Goal: Task Accomplishment & Management: Complete application form

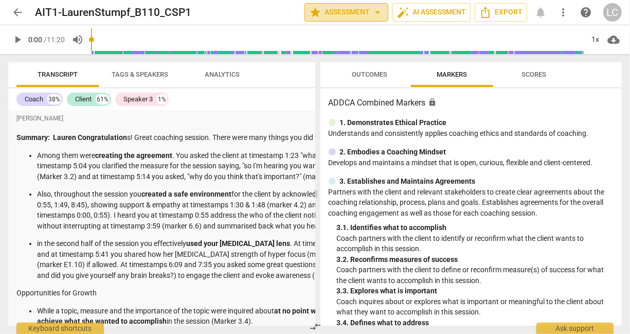
click at [363, 9] on span "star Assessment arrow_drop_down" at bounding box center [346, 12] width 75 height 12
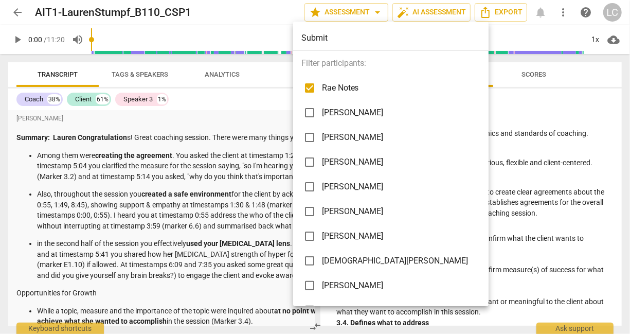
scroll to position [95, 0]
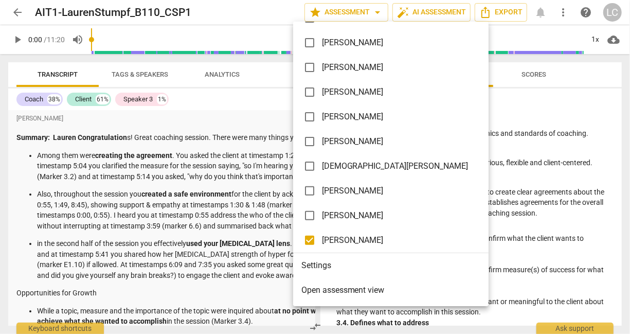
click at [370, 292] on span "Open assessment view" at bounding box center [342, 290] width 83 height 12
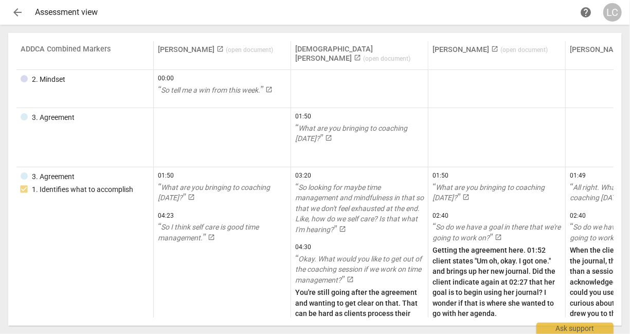
click at [12, 12] on span "arrow_back" at bounding box center [17, 12] width 12 height 12
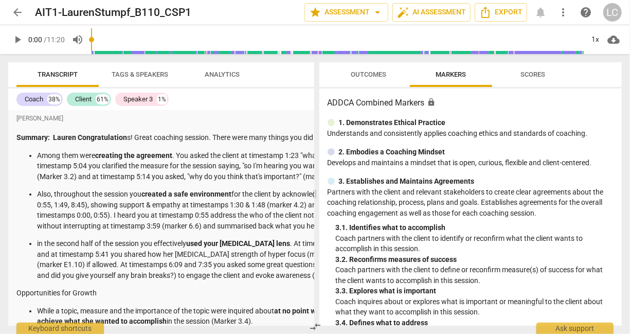
click at [138, 74] on span "Tags & Speakers" at bounding box center [140, 74] width 57 height 8
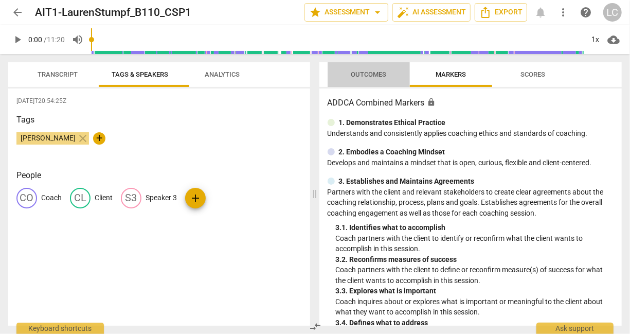
click at [369, 75] on span "Outcomes" at bounding box center [368, 74] width 35 height 8
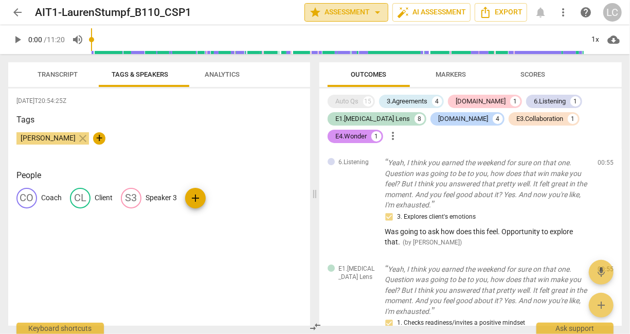
click at [371, 13] on span "arrow_drop_down" at bounding box center [377, 12] width 12 height 12
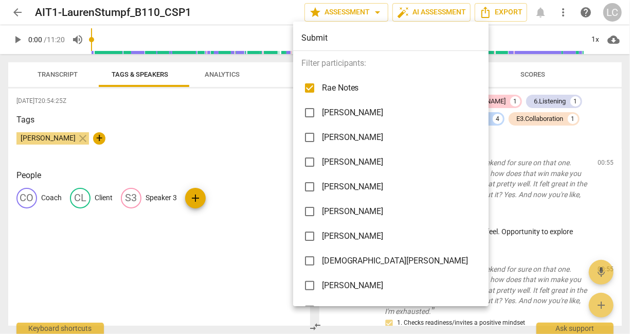
click at [310, 85] on input "checkbox" at bounding box center [309, 88] width 25 height 25
checkbox input "false"
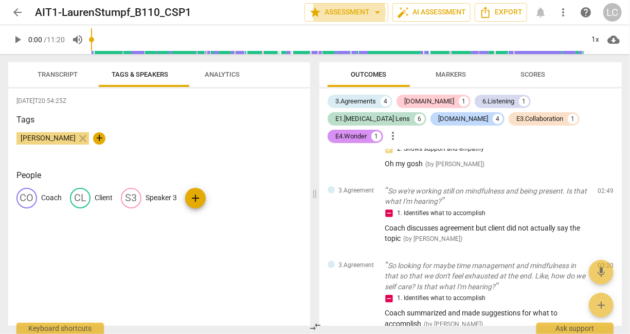
scroll to position [336, 0]
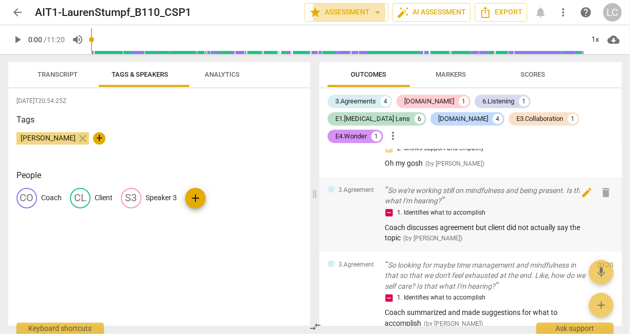
click at [588, 190] on span "edit" at bounding box center [587, 192] width 12 height 12
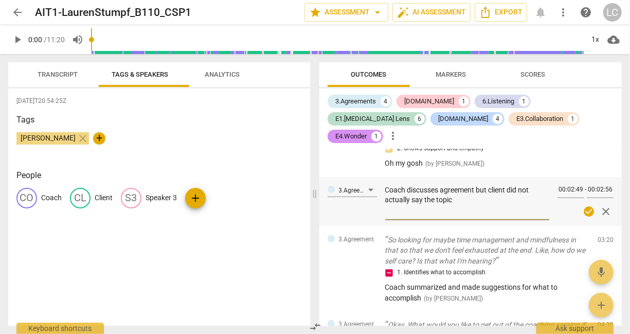
drag, startPoint x: 494, startPoint y: 199, endPoint x: 377, endPoint y: 189, distance: 116.7
click at [377, 189] on div "3.Agreement Coach discusses agreement but client did not actually say the topic…" at bounding box center [470, 201] width 303 height 49
click at [583, 205] on span "check_circle" at bounding box center [589, 211] width 12 height 12
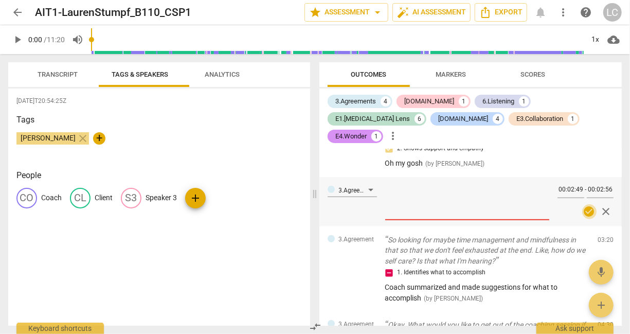
click at [584, 207] on span "check_circle" at bounding box center [589, 211] width 12 height 12
click at [606, 208] on span "close" at bounding box center [606, 211] width 12 height 12
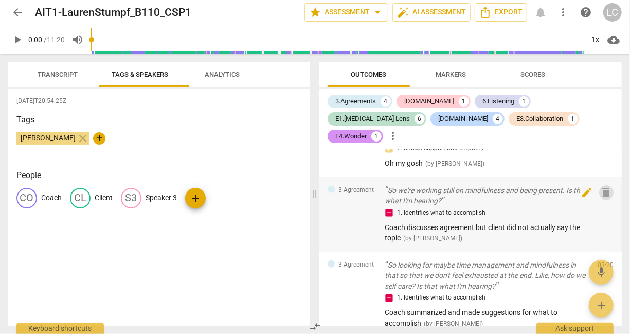
click at [602, 190] on span "delete" at bounding box center [606, 192] width 12 height 12
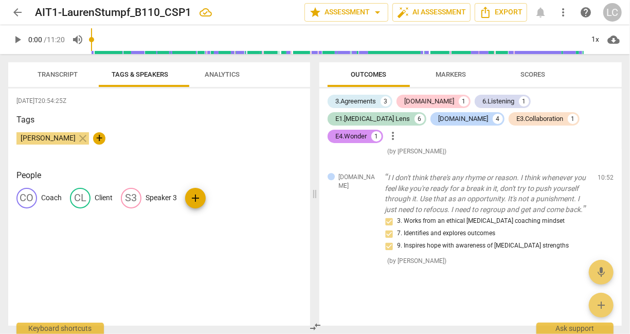
scroll to position [1340, 0]
click at [448, 73] on span "Markers" at bounding box center [451, 74] width 30 height 8
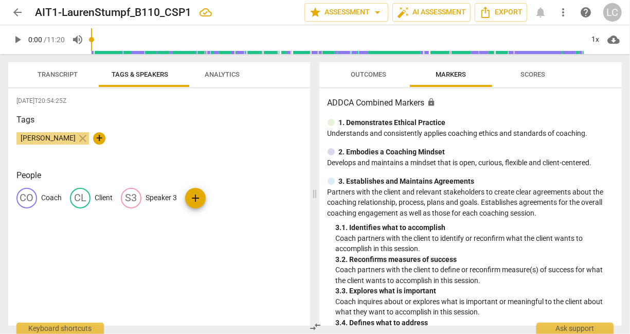
click at [537, 74] on span "Scores" at bounding box center [533, 74] width 25 height 8
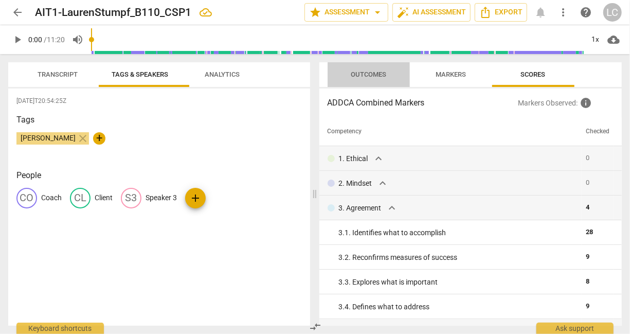
click at [363, 76] on span "Outcomes" at bounding box center [368, 74] width 35 height 8
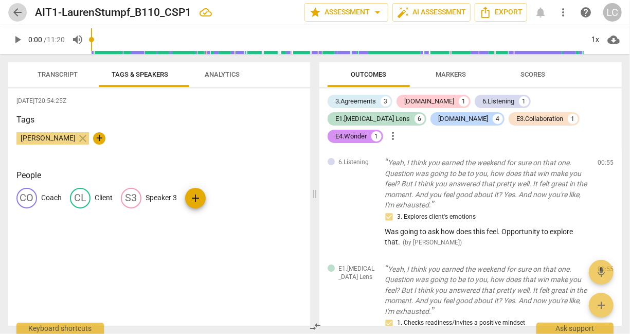
click at [18, 12] on span "arrow_back" at bounding box center [17, 12] width 12 height 12
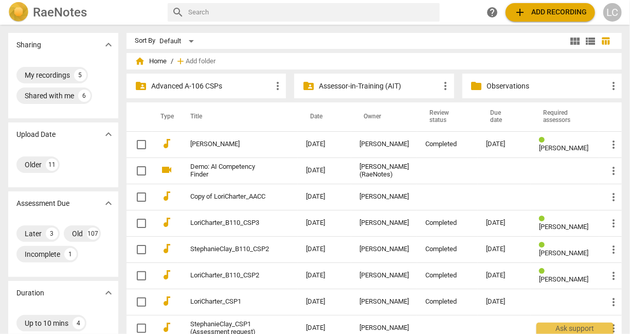
click at [386, 86] on p "Assessor-in-Training (AIT)" at bounding box center [379, 86] width 120 height 11
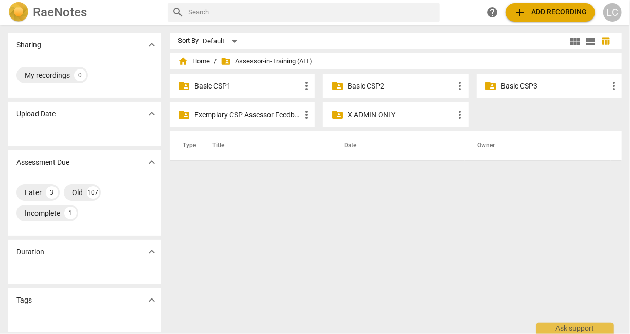
click at [223, 86] on p "Basic CSP1" at bounding box center [247, 86] width 106 height 11
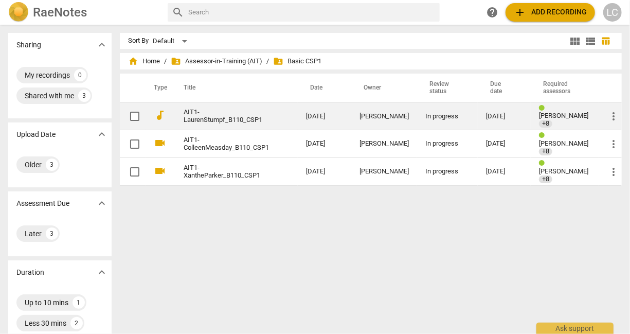
click at [205, 118] on link "AIT1-LaurenStumpf_B110_CSP1" at bounding box center [226, 116] width 85 height 15
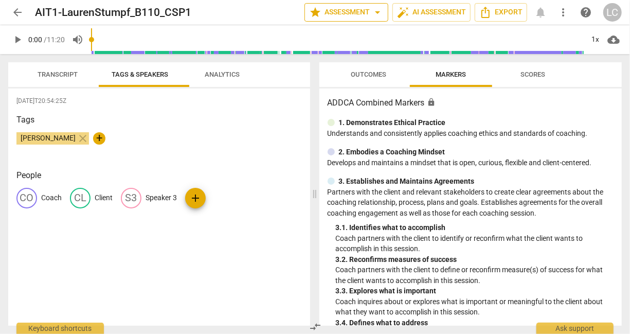
click at [349, 13] on span "star Assessment arrow_drop_down" at bounding box center [346, 12] width 75 height 12
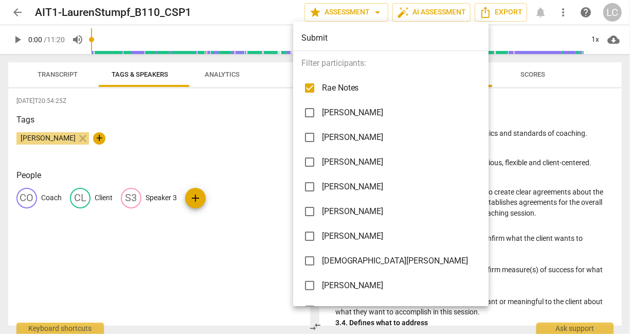
click at [309, 114] on input "checkbox" at bounding box center [309, 112] width 25 height 25
checkbox input "true"
click at [70, 74] on div at bounding box center [315, 167] width 630 height 334
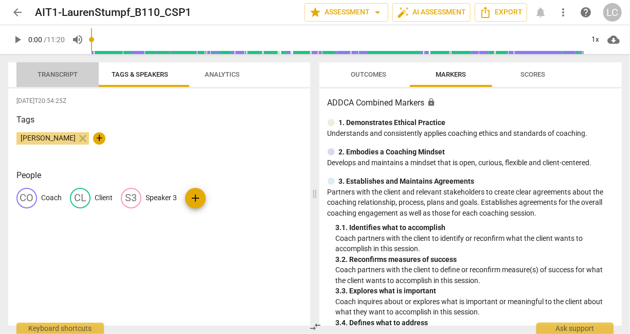
click at [70, 74] on span "Transcript" at bounding box center [58, 74] width 40 height 8
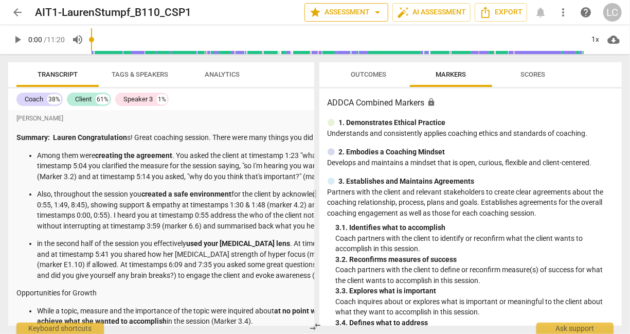
click at [371, 11] on span "arrow_drop_down" at bounding box center [377, 12] width 12 height 12
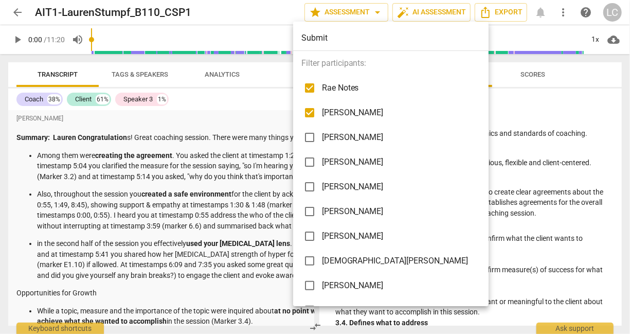
click at [310, 109] on input "checkbox" at bounding box center [309, 112] width 25 height 25
checkbox input "false"
click at [311, 87] on input "checkbox" at bounding box center [309, 88] width 25 height 25
checkbox input "false"
click at [235, 101] on div at bounding box center [315, 167] width 630 height 334
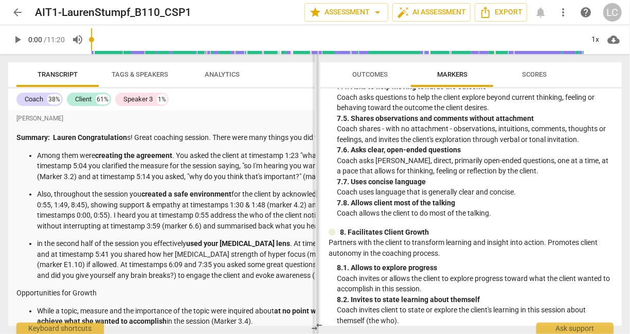
scroll to position [982, 0]
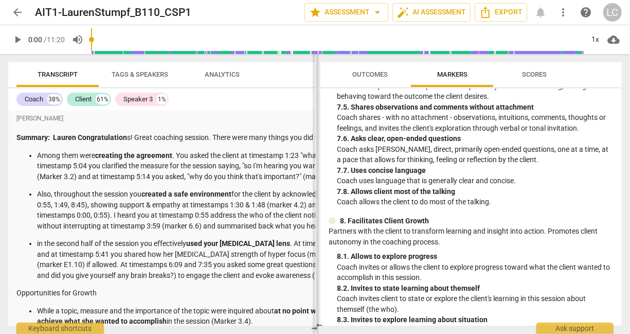
drag, startPoint x: 318, startPoint y: 104, endPoint x: 318, endPoint y: 258, distance: 153.8
click at [318, 258] on span at bounding box center [316, 194] width 6 height 280
click at [292, 280] on p "in the second half of the session you effectively used your ADHD lens . At time…" at bounding box center [268, 259] width 462 height 42
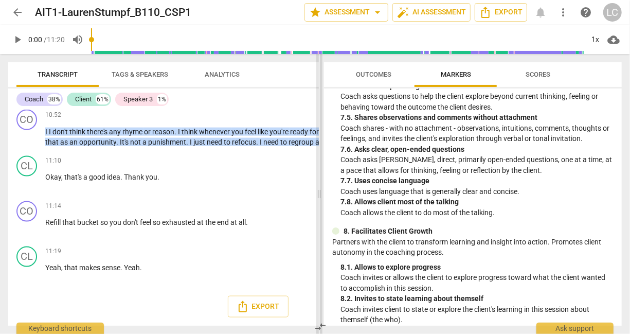
scroll to position [993, 0]
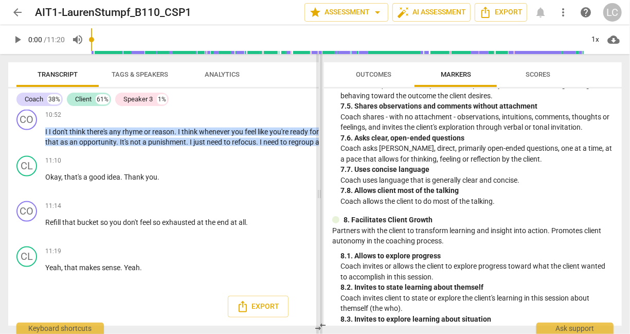
drag, startPoint x: 314, startPoint y: 198, endPoint x: 317, endPoint y: 176, distance: 22.3
click at [317, 176] on span at bounding box center [319, 194] width 6 height 280
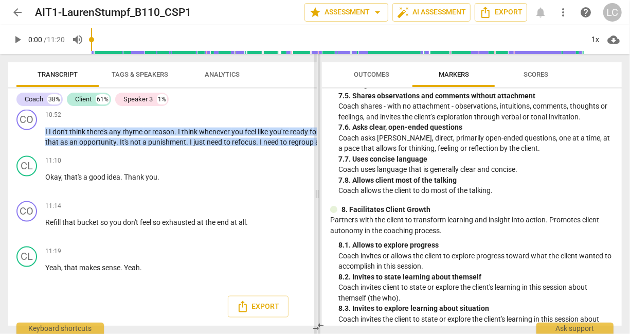
scroll to position [982, 0]
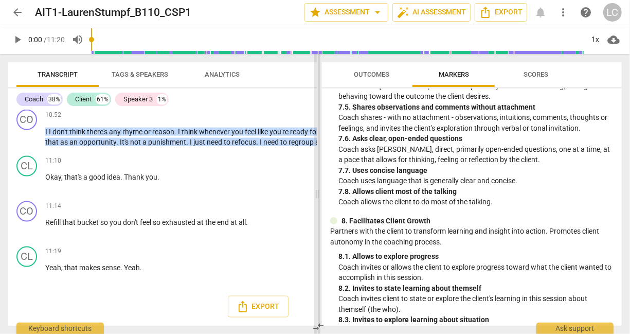
drag, startPoint x: 318, startPoint y: 193, endPoint x: 316, endPoint y: 96, distance: 96.7
click at [316, 96] on span at bounding box center [317, 194] width 6 height 280
click at [278, 109] on div "Coach 38% Client 61% Speaker 3 1% Andrew Macdonald Summary: Lauren Congratulati…" at bounding box center [257, 206] width 499 height 237
drag, startPoint x: 278, startPoint y: 109, endPoint x: 276, endPoint y: 159, distance: 50.4
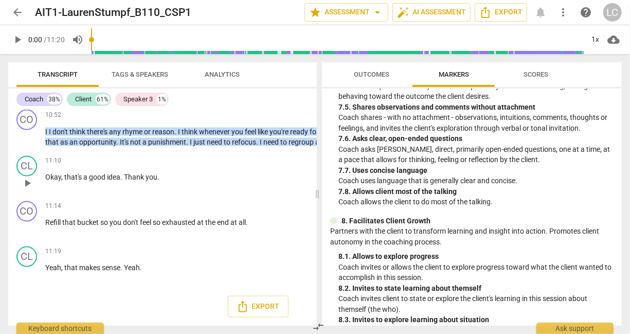
click at [276, 159] on div "11:10 + Add competency keyboard_arrow_right" at bounding box center [272, 161] width 454 height 10
click at [136, 71] on span "Tags & Speakers" at bounding box center [140, 74] width 57 height 8
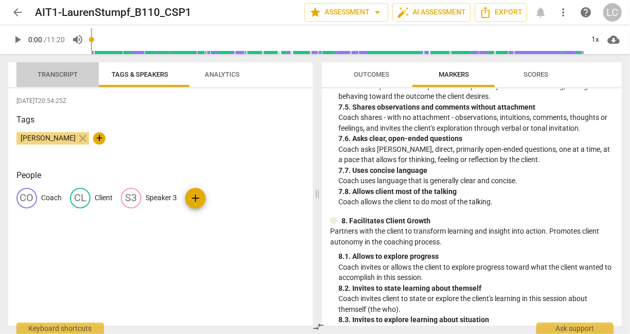
click at [56, 68] on span "Transcript" at bounding box center [57, 75] width 65 height 14
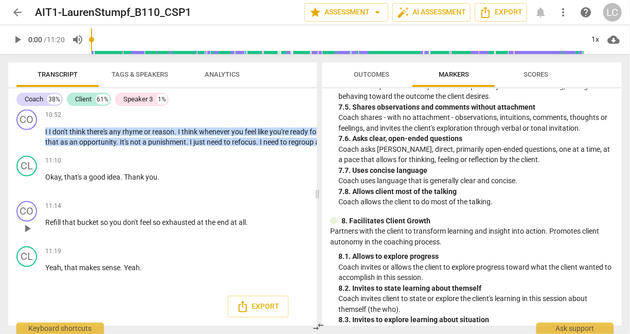
click at [246, 224] on span "all" at bounding box center [242, 222] width 7 height 8
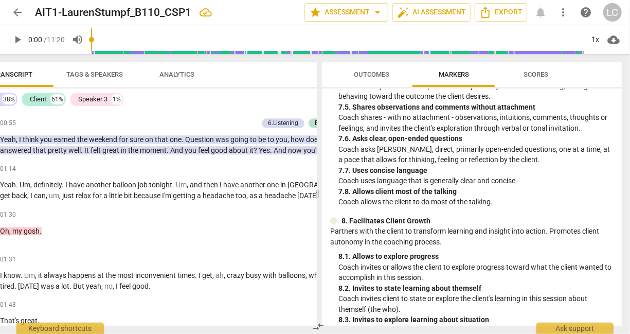
scroll to position [3112, 0]
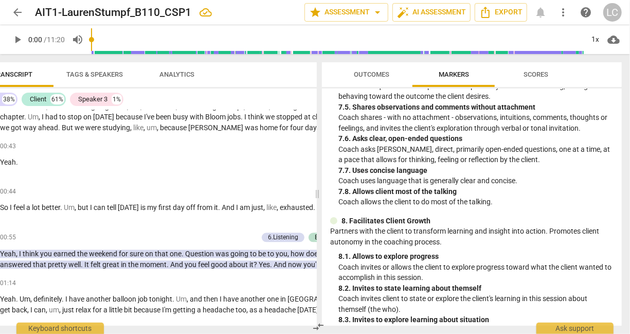
click at [270, 56] on p "So tell me a win from this week ." at bounding box center [227, 50] width 454 height 11
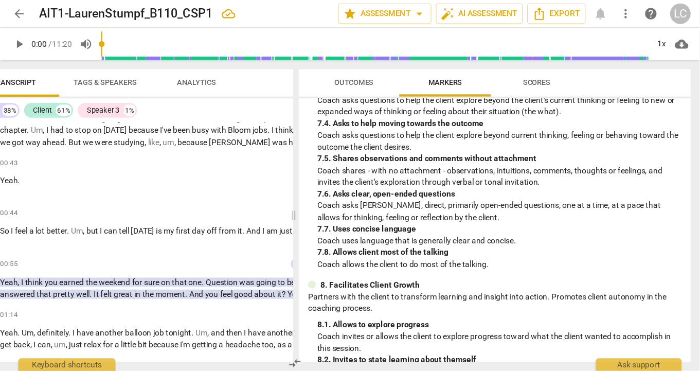
scroll to position [881, 0]
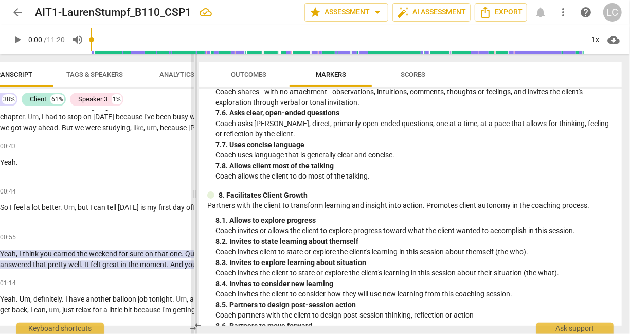
drag, startPoint x: 317, startPoint y: 195, endPoint x: 194, endPoint y: 167, distance: 126.2
click at [194, 167] on span at bounding box center [194, 194] width 6 height 280
click at [128, 66] on div "00:00 + Add competency keyboard_arrow_right So tell me a win from this week ." at bounding box center [227, 47] width 454 height 37
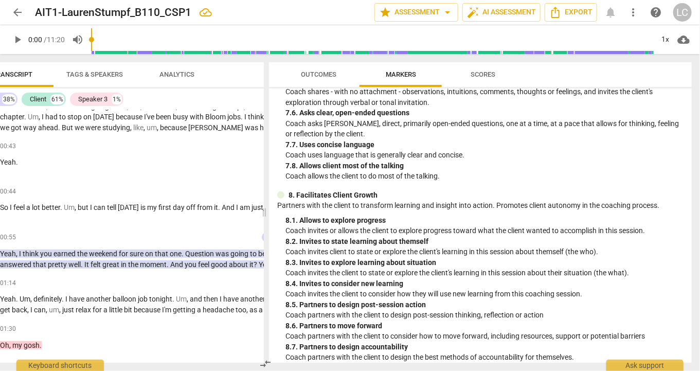
drag, startPoint x: 541, startPoint y: 1, endPoint x: 201, endPoint y: 187, distance: 387.8
click at [267, 333] on span "compare_arrows" at bounding box center [265, 363] width 12 height 12
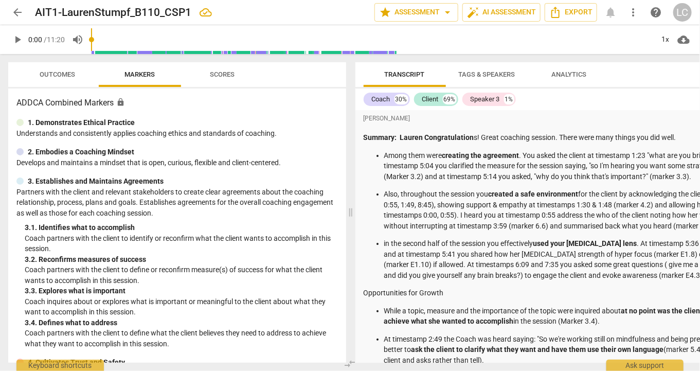
scroll to position [0, 0]
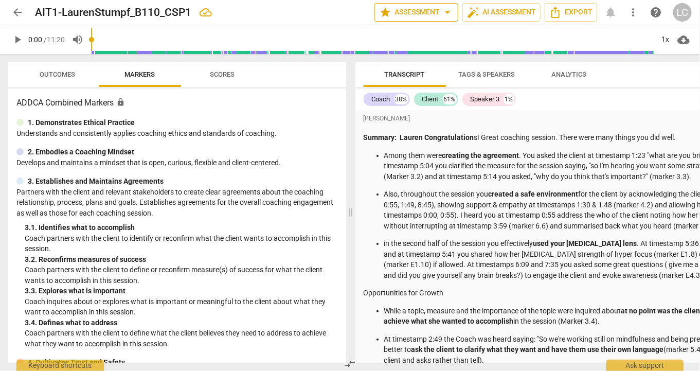
click at [441, 9] on span "arrow_drop_down" at bounding box center [447, 12] width 12 height 12
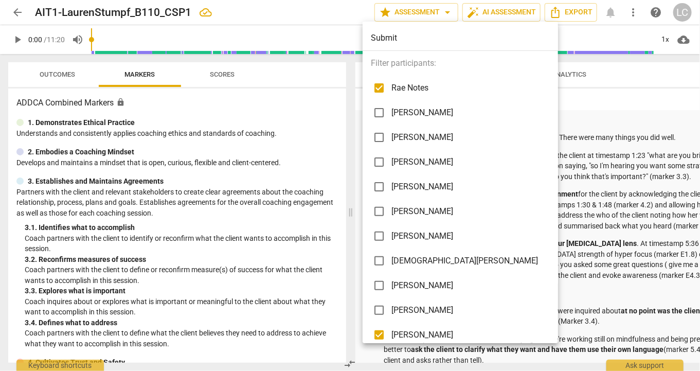
click at [379, 84] on input "checkbox" at bounding box center [379, 88] width 25 height 25
checkbox input "false"
click at [601, 108] on div at bounding box center [350, 185] width 700 height 371
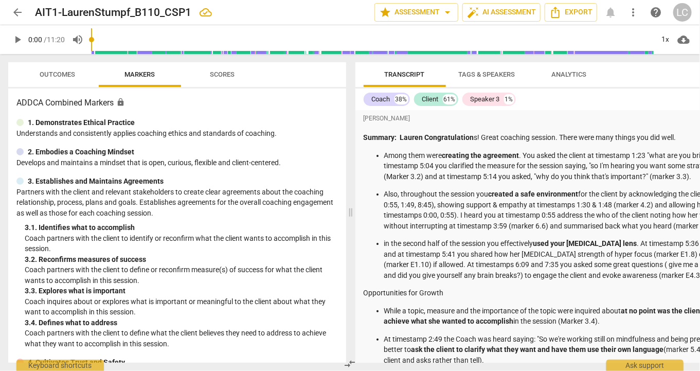
click at [365, 136] on strong "Summary:" at bounding box center [380, 137] width 33 height 8
click at [629, 13] on span "more_vert" at bounding box center [633, 12] width 12 height 12
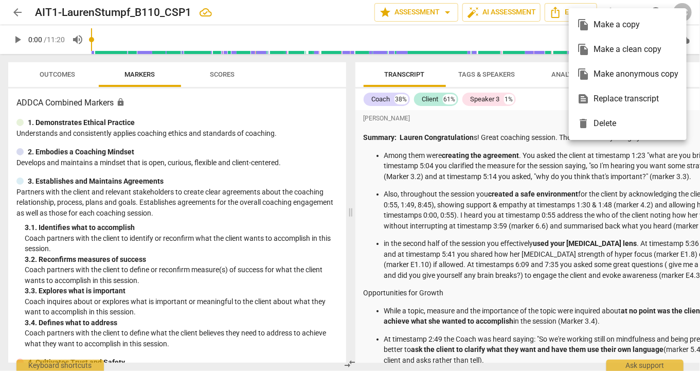
click at [415, 118] on div at bounding box center [350, 185] width 700 height 371
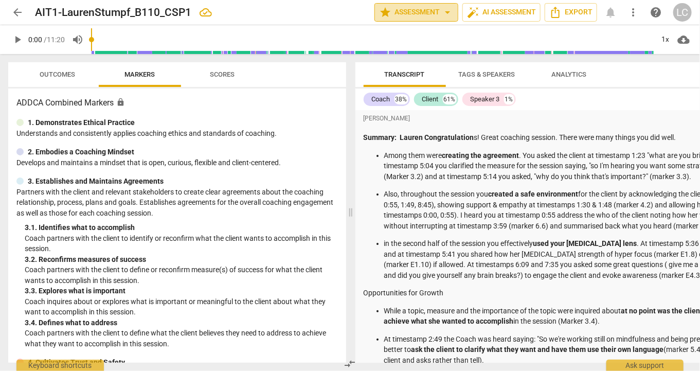
click at [441, 12] on span "arrow_drop_down" at bounding box center [447, 12] width 12 height 12
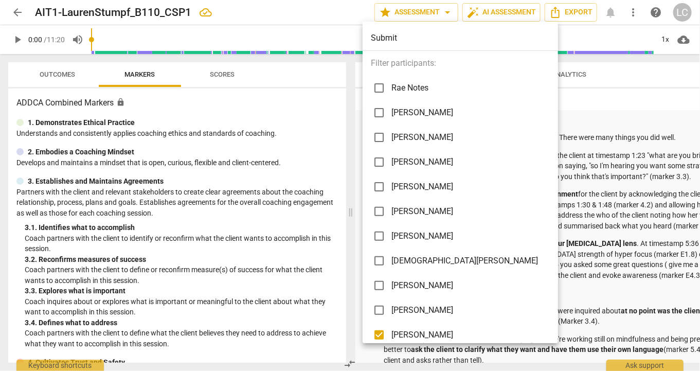
click at [392, 36] on div "Submit" at bounding box center [462, 38] width 199 height 25
click at [629, 81] on div at bounding box center [350, 185] width 700 height 371
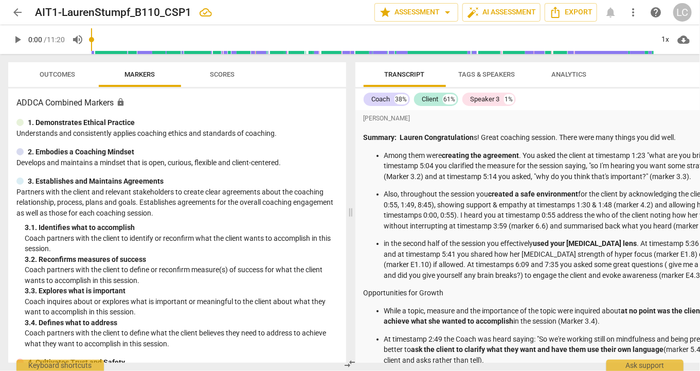
click at [221, 101] on h3 "ADDCA Combined Markers lock" at bounding box center [176, 103] width 321 height 12
click at [62, 73] on span "Outcomes" at bounding box center [57, 74] width 35 height 8
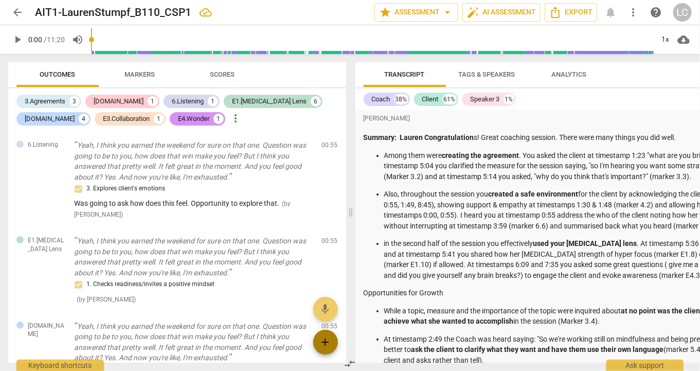
click at [326, 333] on span "add" at bounding box center [325, 342] width 12 height 12
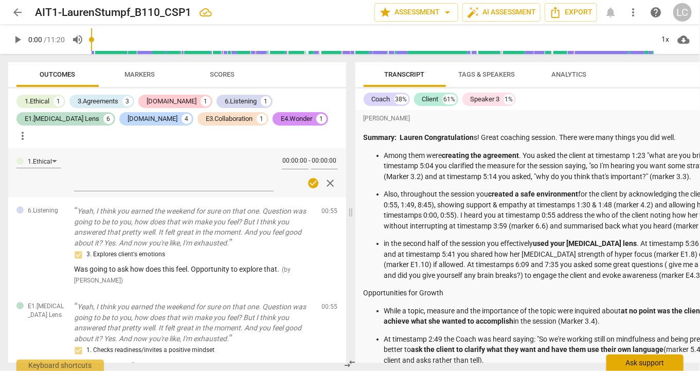
click at [629, 333] on div "Ask support" at bounding box center [644, 362] width 77 height 16
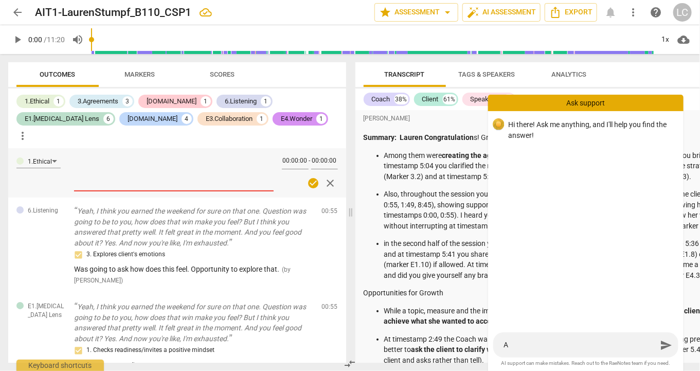
type textarea "A"
type textarea "AD"
type textarea "ADD"
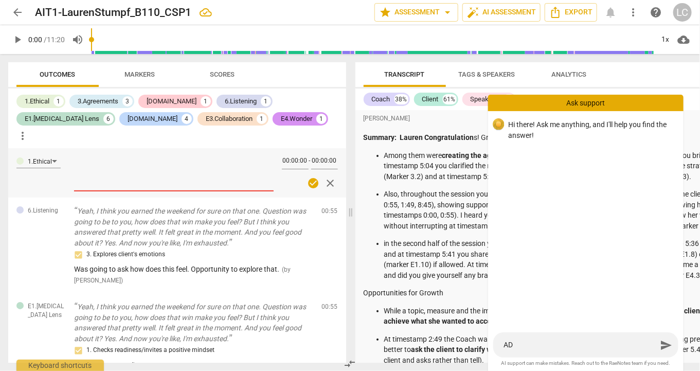
type textarea "ADD"
type textarea "ADD S"
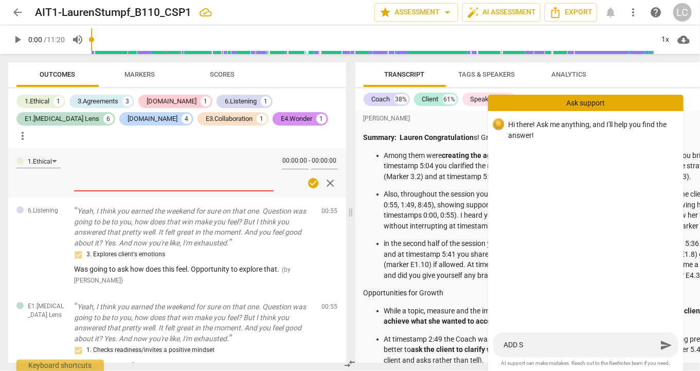
type textarea "ADD SU"
type textarea "ADD SUM"
type textarea "ADD SUMM"
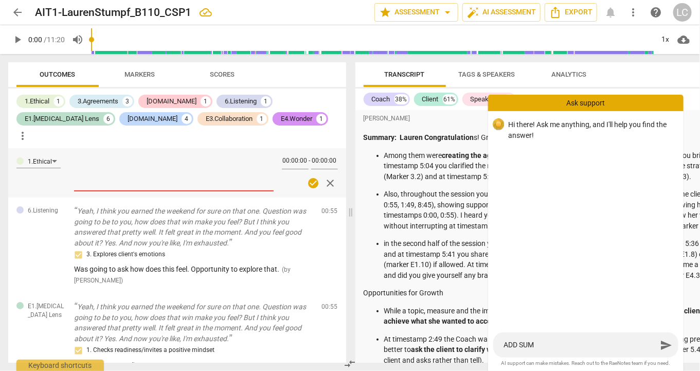
type textarea "ADD SUMM"
type textarea "ADD SUMMA"
type textarea "ADD SUMMAR"
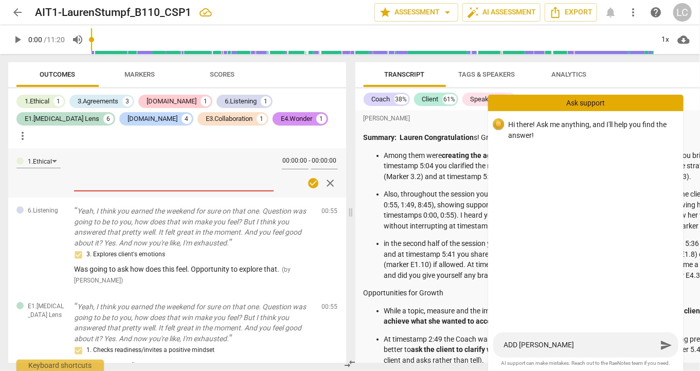
type textarea "ADD SUMMARY"
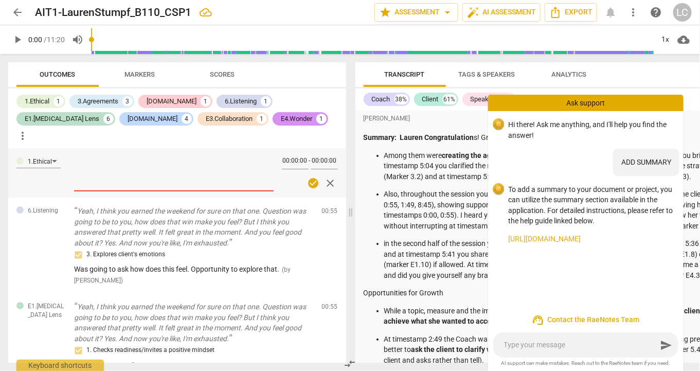
click at [624, 243] on link "https://www.raenotes.com/help/summary.html" at bounding box center [591, 238] width 167 height 11
click at [404, 70] on span "Transcript" at bounding box center [405, 74] width 40 height 8
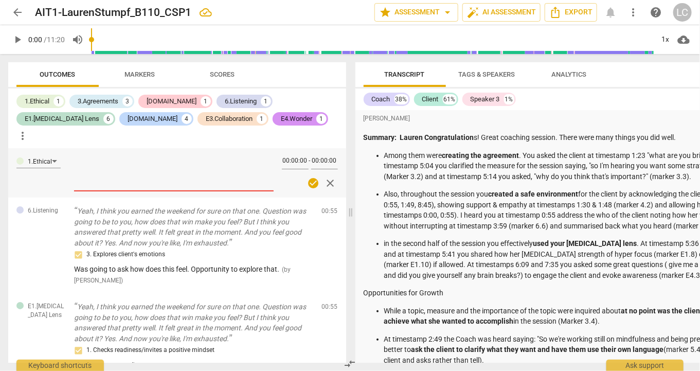
click at [366, 115] on span "[PERSON_NAME]" at bounding box center [387, 118] width 47 height 9
click at [365, 138] on strong "Summary:" at bounding box center [380, 137] width 33 height 8
click at [629, 113] on div "[PERSON_NAME]" at bounding box center [605, 118] width 483 height 13
click at [147, 73] on span "Markers" at bounding box center [140, 74] width 30 height 8
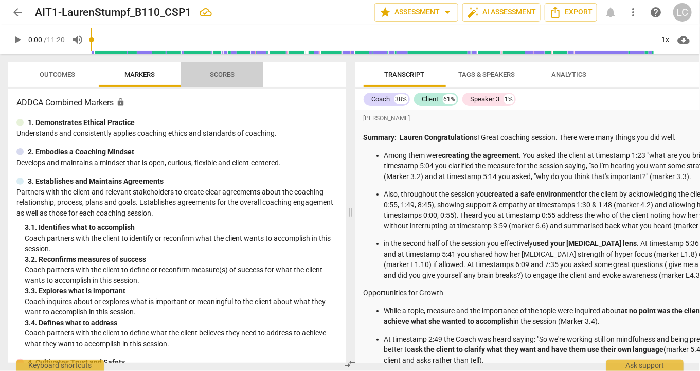
click at [224, 70] on span "Scores" at bounding box center [222, 74] width 25 height 8
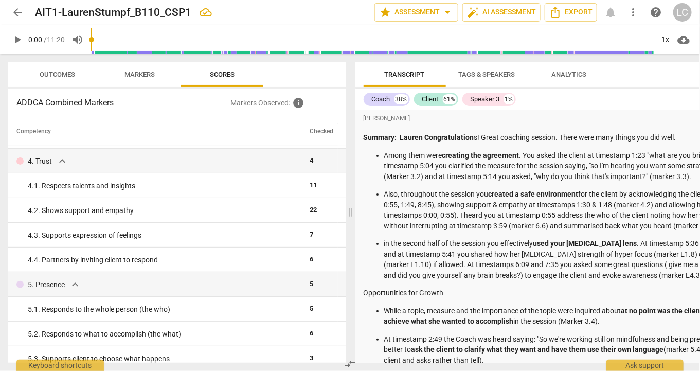
scroll to position [174, 0]
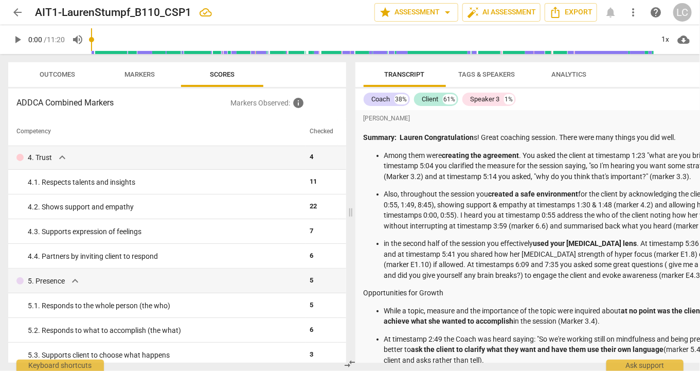
click at [16, 42] on span "play_arrow" at bounding box center [17, 39] width 12 height 12
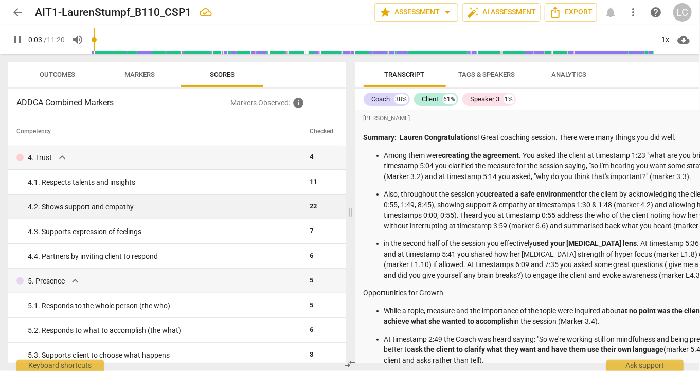
click at [241, 206] on div "4. 2. Shows support and empathy" at bounding box center [165, 207] width 274 height 11
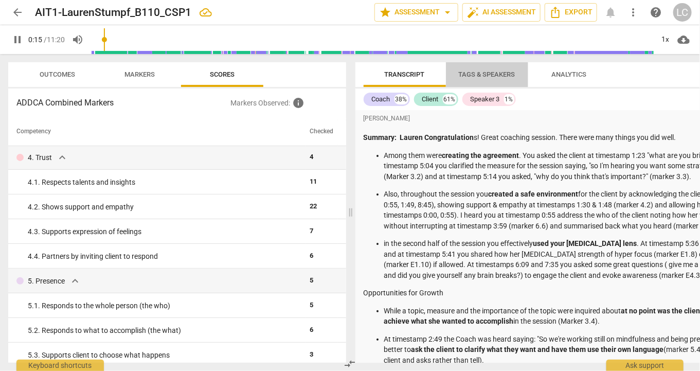
click at [497, 71] on span "Tags & Speakers" at bounding box center [487, 74] width 57 height 8
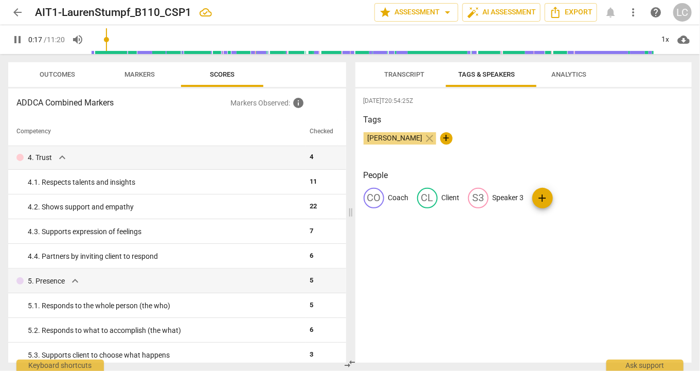
click at [572, 79] on span "Analytics" at bounding box center [569, 75] width 60 height 14
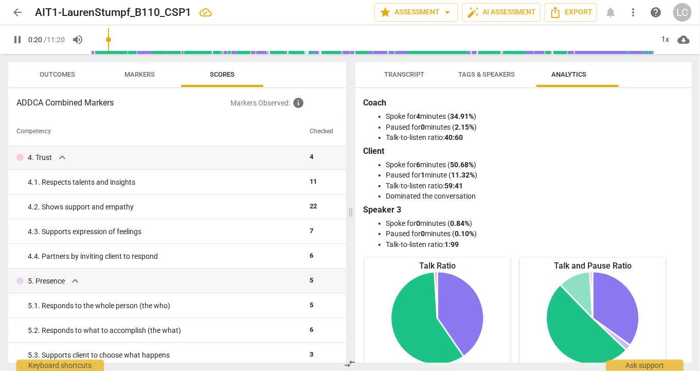
click at [403, 80] on span "Transcript" at bounding box center [404, 75] width 65 height 14
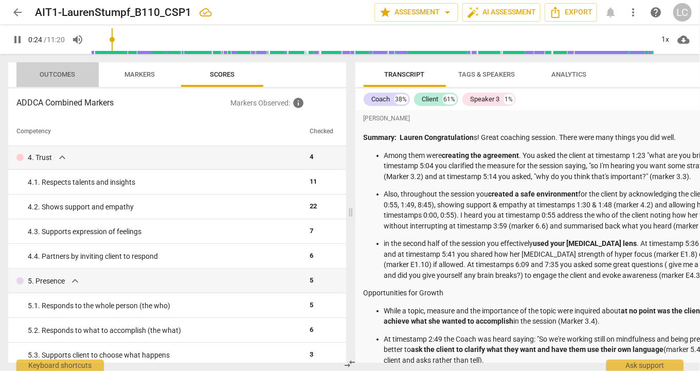
click at [64, 78] on span "Outcomes" at bounding box center [57, 74] width 35 height 8
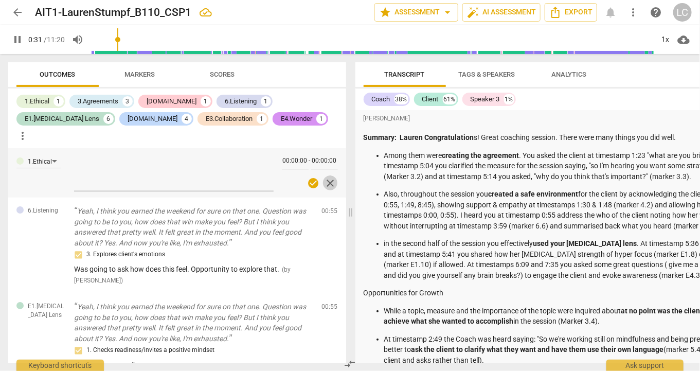
click at [327, 177] on span "close" at bounding box center [330, 183] width 12 height 12
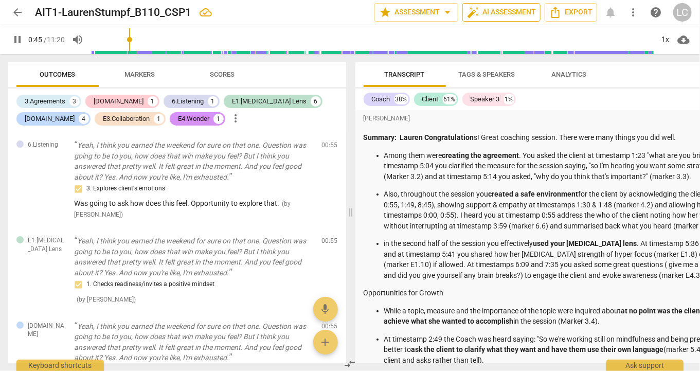
click at [502, 15] on span "auto_fix_high AI Assessment" at bounding box center [501, 12] width 69 height 12
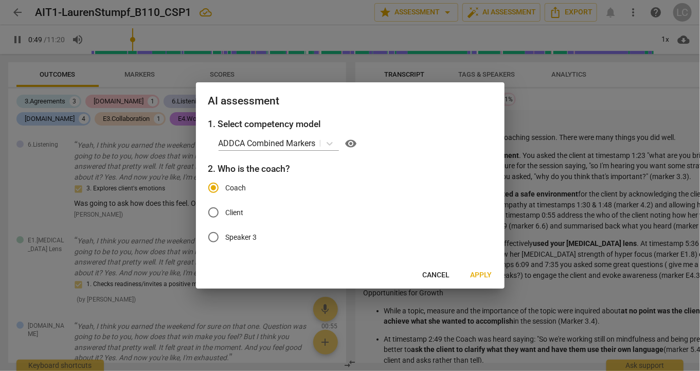
click at [441, 276] on span "Cancel" at bounding box center [436, 275] width 27 height 10
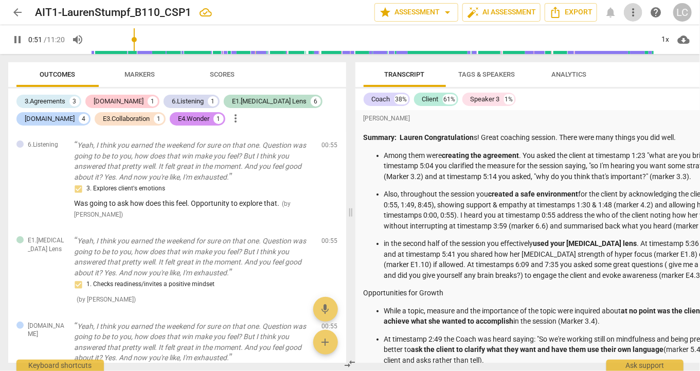
click at [629, 9] on span "more_vert" at bounding box center [633, 12] width 12 height 12
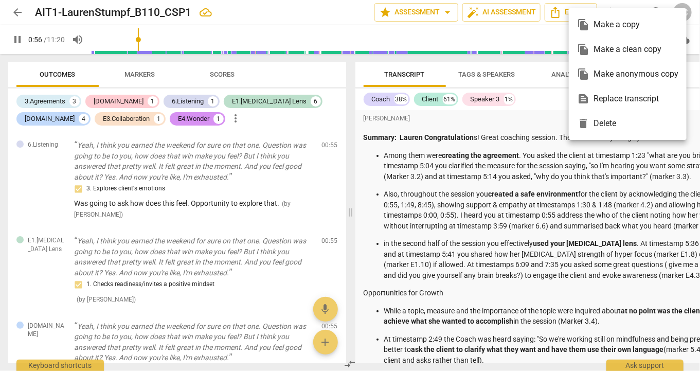
type input "57"
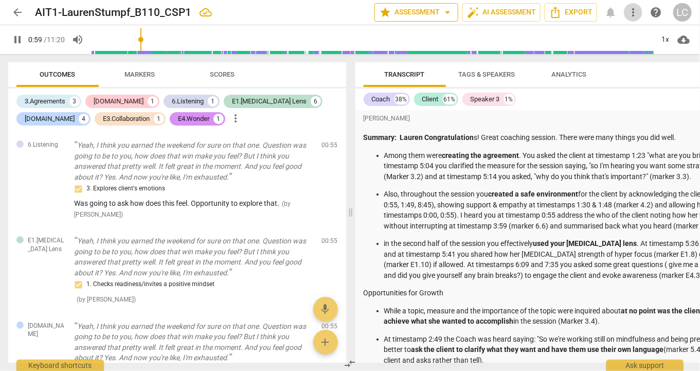
click at [441, 11] on span "arrow_drop_down" at bounding box center [447, 12] width 12 height 12
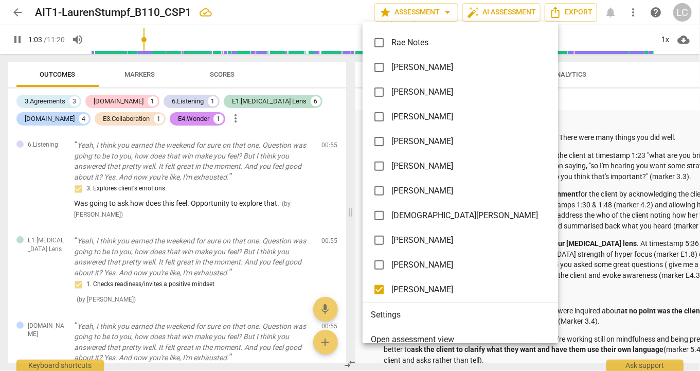
scroll to position [57, 0]
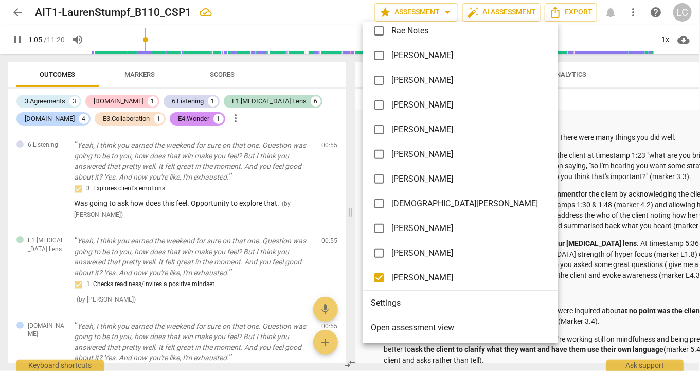
type input "66"
click at [445, 330] on span "Open assessment view" at bounding box center [412, 327] width 83 height 12
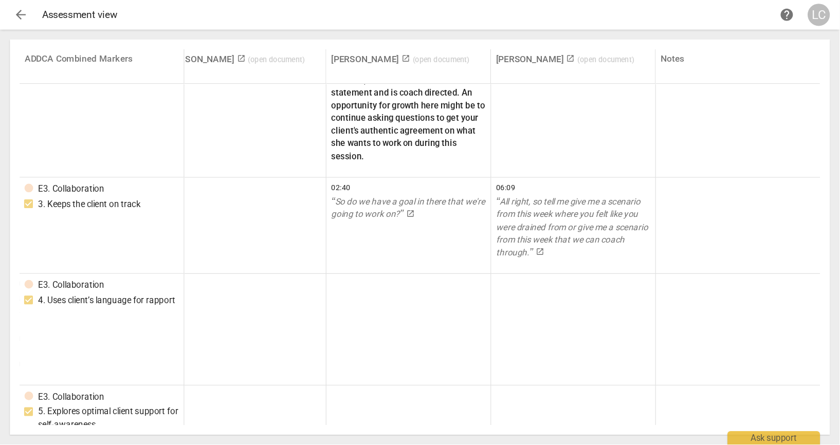
scroll to position [0, 844]
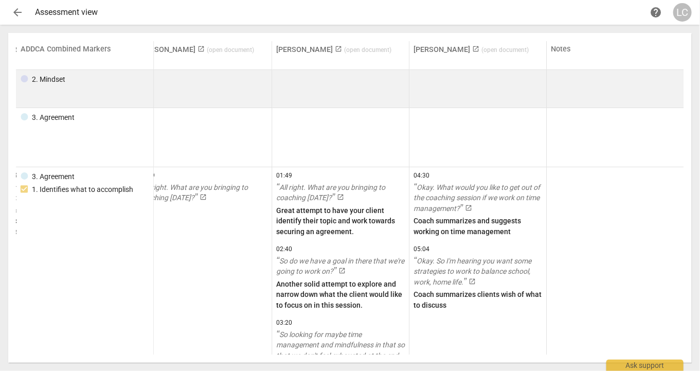
click at [477, 75] on td at bounding box center [477, 89] width 137 height 38
click at [602, 93] on div at bounding box center [615, 88] width 129 height 29
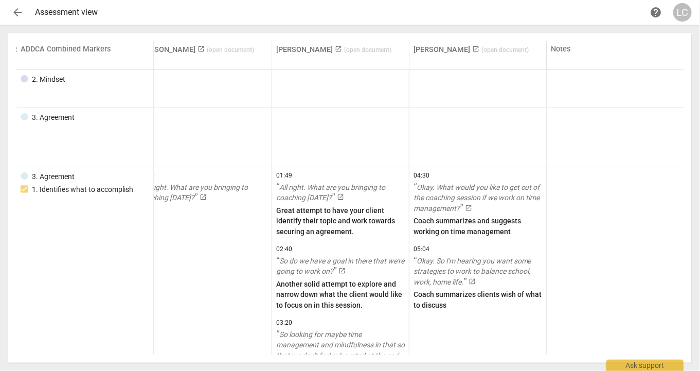
click at [496, 51] on span "( open document )" at bounding box center [504, 49] width 47 height 7
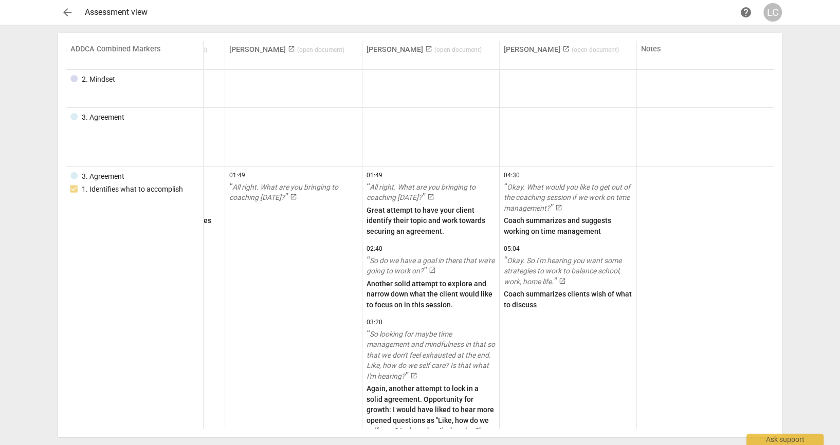
scroll to position [0, 805]
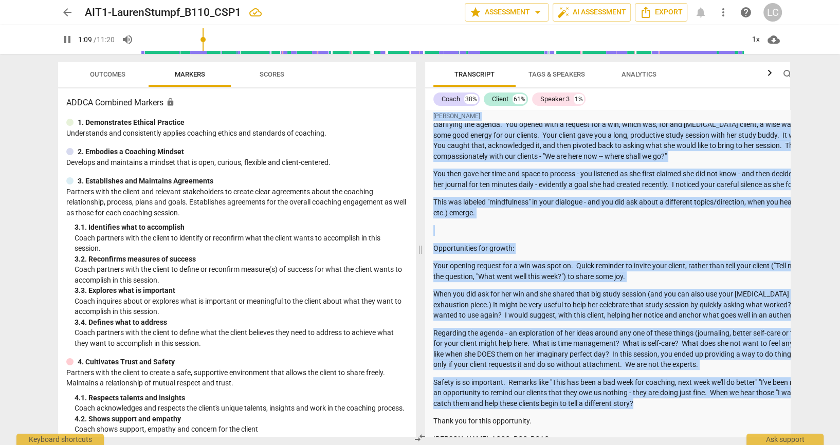
scroll to position [475, 0]
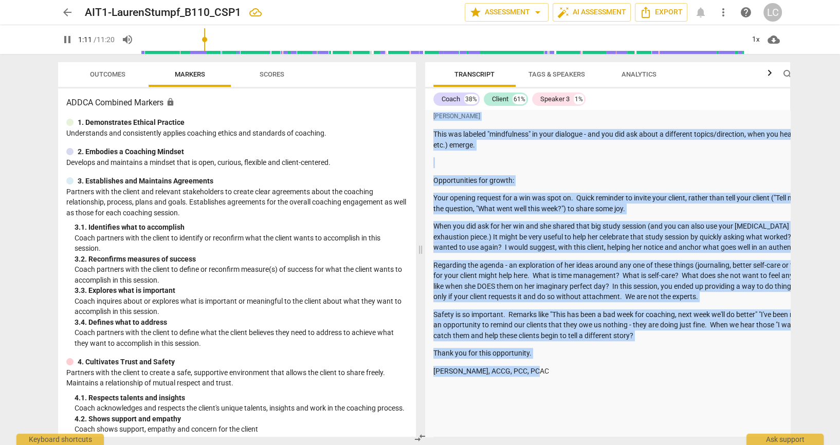
drag, startPoint x: 435, startPoint y: 134, endPoint x: 674, endPoint y: 410, distance: 365.3
drag, startPoint x: 674, startPoint y: 410, endPoint x: 587, endPoint y: 314, distance: 129.6
copy div "Summary: Lauren Congratulation s! Great coaching session. There were many thing…"
click at [70, 41] on span "pause" at bounding box center [67, 39] width 12 height 12
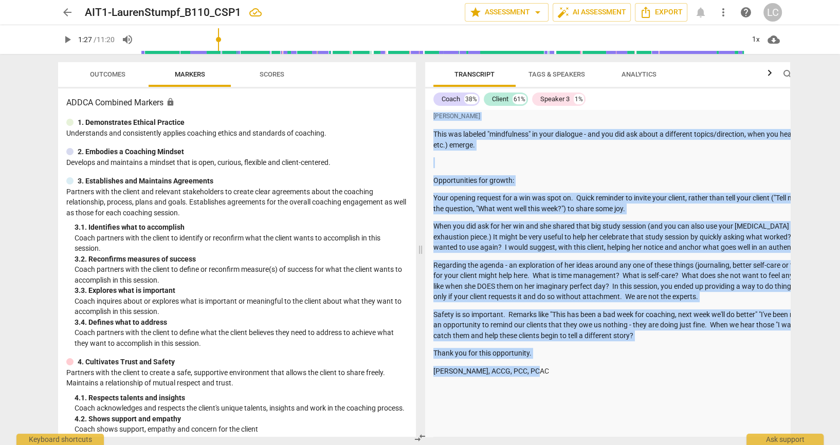
type input "87"
click at [562, 300] on p "Regarding the agenda - an exploration of her ideas around any one of these thin…" at bounding box center [674, 281] width 483 height 42
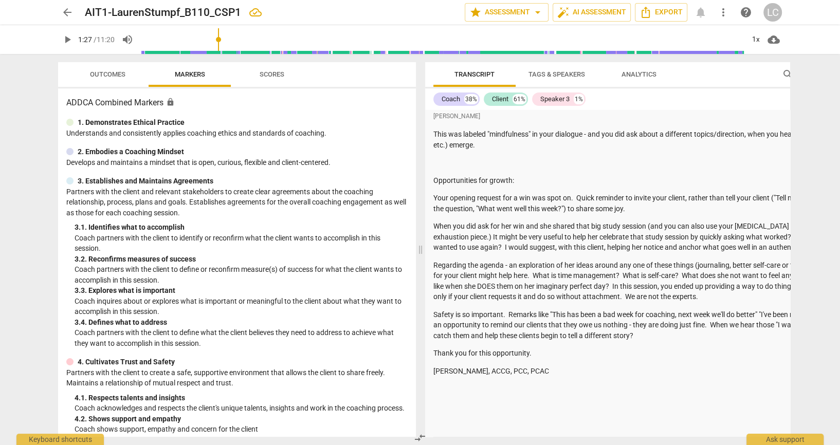
click at [629, 253] on p "When you did ask for her win and she shared that big study session (and you can…" at bounding box center [674, 237] width 483 height 32
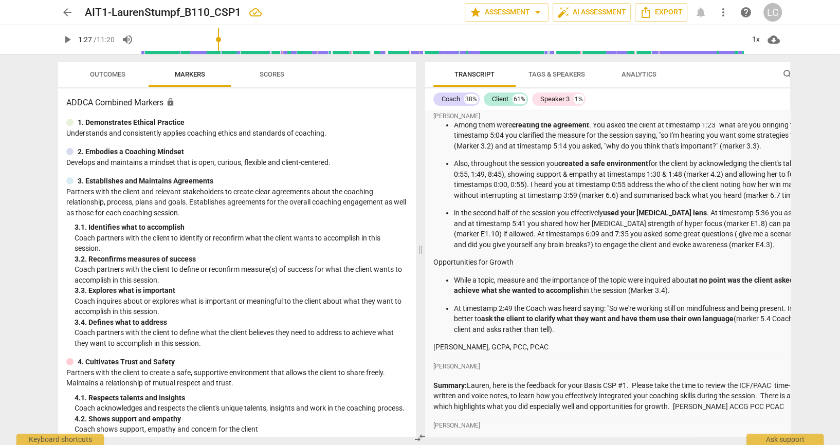
scroll to position [9, 0]
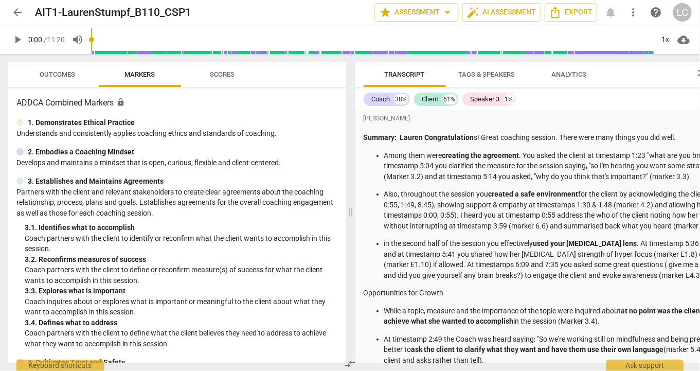
click at [515, 249] on p "in the second half of the session you effectively used your [MEDICAL_DATA] lens…" at bounding box center [615, 259] width 462 height 42
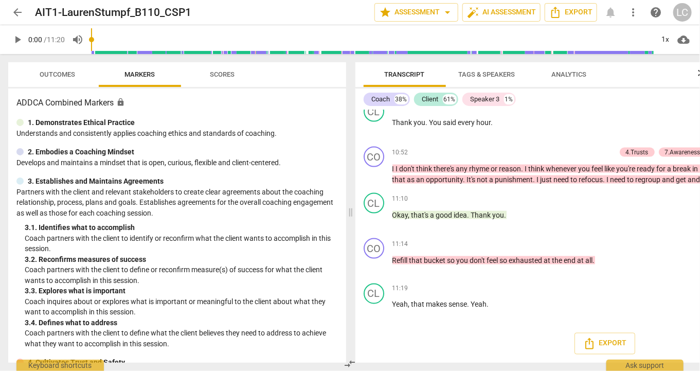
scroll to position [6534, 0]
click at [513, 304] on p "Yeah , that makes sense . Yeah ." at bounding box center [619, 304] width 454 height 11
click at [667, 112] on div "10:50 + Add competency keyboard_arrow_right" at bounding box center [619, 106] width 454 height 10
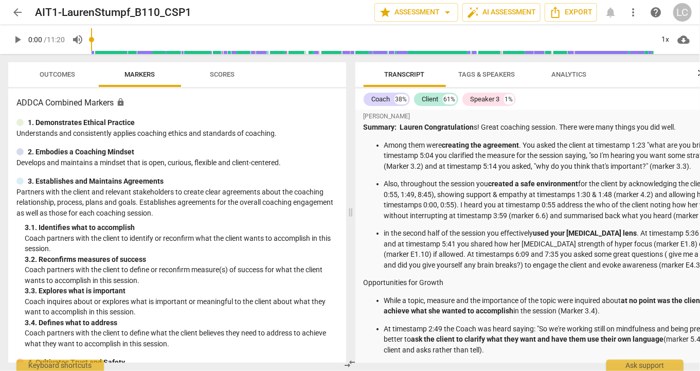
scroll to position [0, 0]
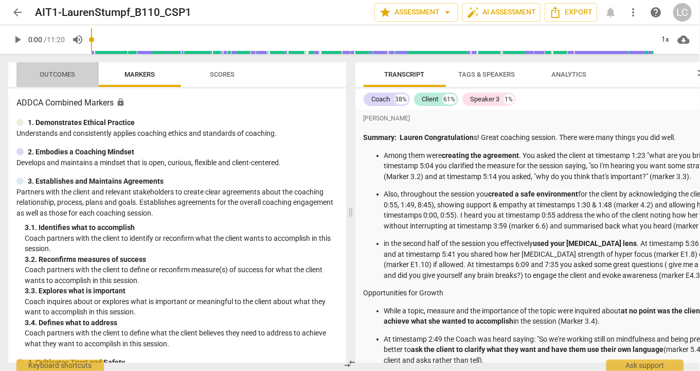
click at [55, 76] on span "Outcomes" at bounding box center [57, 74] width 35 height 8
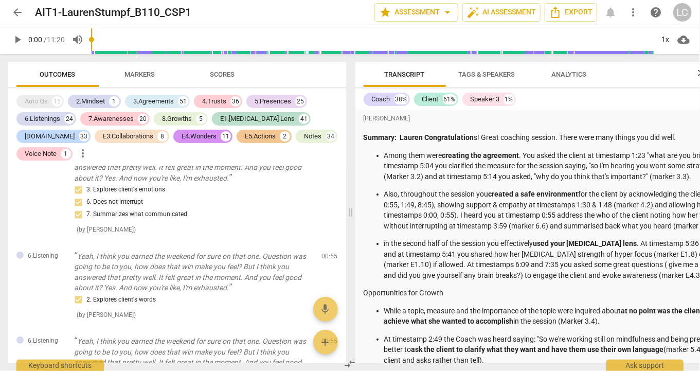
scroll to position [1638, 0]
click at [139, 68] on span "Markers" at bounding box center [140, 75] width 55 height 14
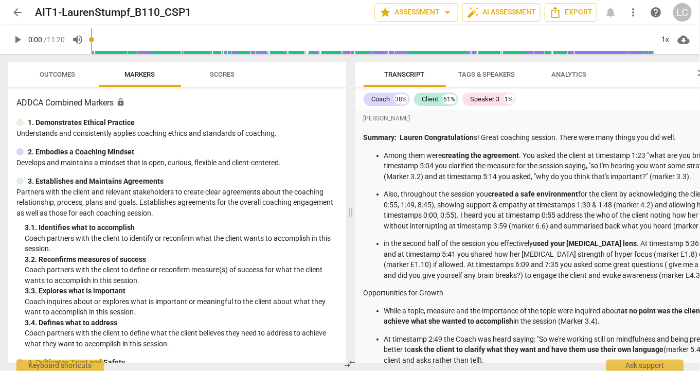
click at [226, 71] on span "Scores" at bounding box center [222, 74] width 25 height 8
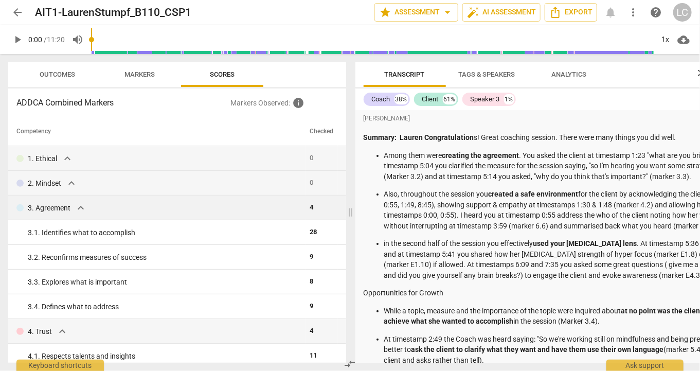
click at [80, 206] on span "expand_more" at bounding box center [81, 208] width 12 height 12
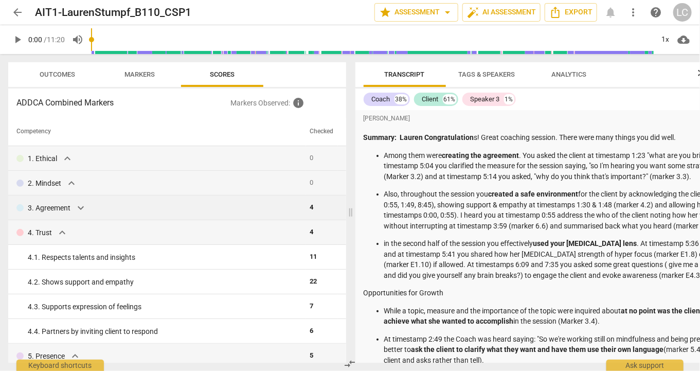
click at [17, 15] on span "arrow_back" at bounding box center [17, 12] width 12 height 12
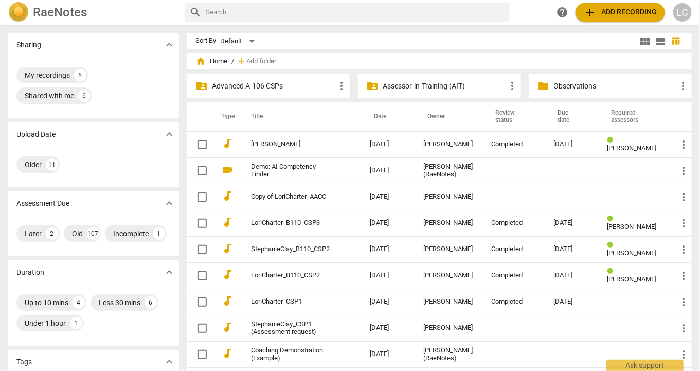
click at [399, 87] on p "Assessor-in-Training (AIT)" at bounding box center [444, 86] width 123 height 11
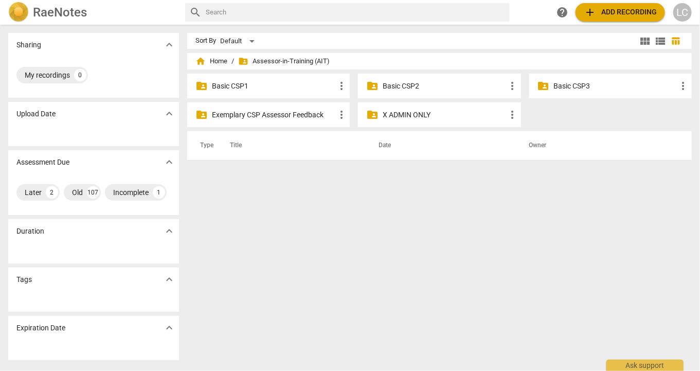
click at [242, 82] on p "Basic CSP1" at bounding box center [273, 86] width 123 height 11
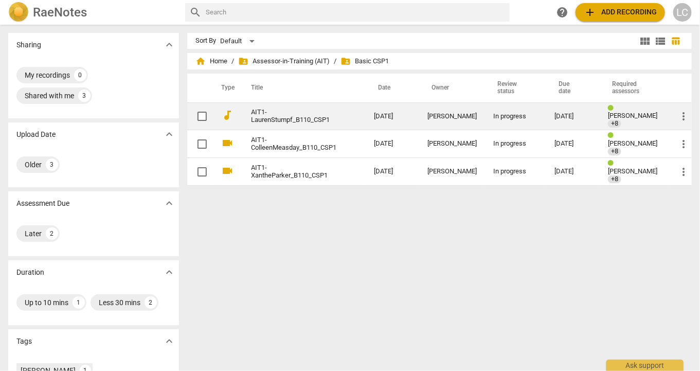
click at [268, 116] on link "AIT1-LaurenStumpf_B110_CSP1" at bounding box center [294, 116] width 86 height 15
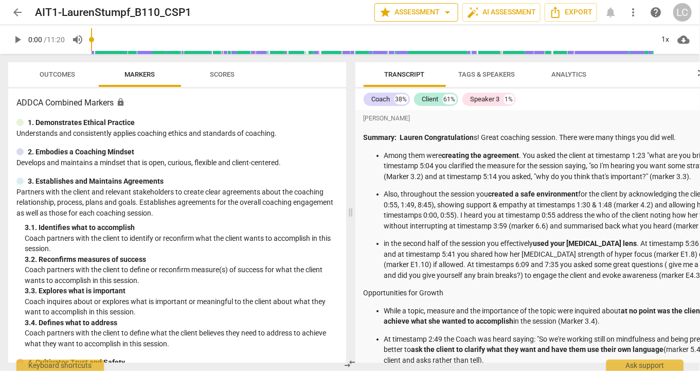
click at [441, 12] on span "arrow_drop_down" at bounding box center [447, 12] width 12 height 12
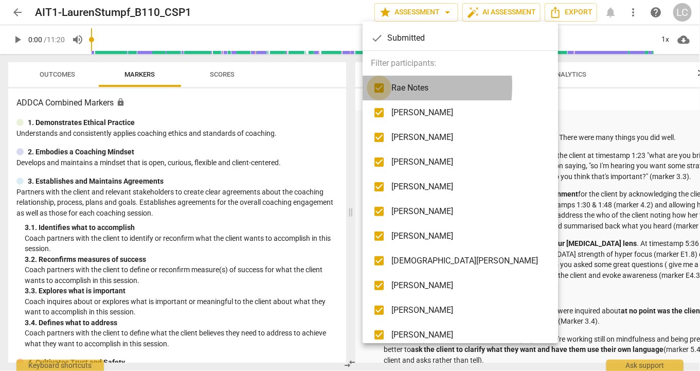
click at [381, 86] on input "checkbox" at bounding box center [379, 88] width 25 height 25
checkbox input "false"
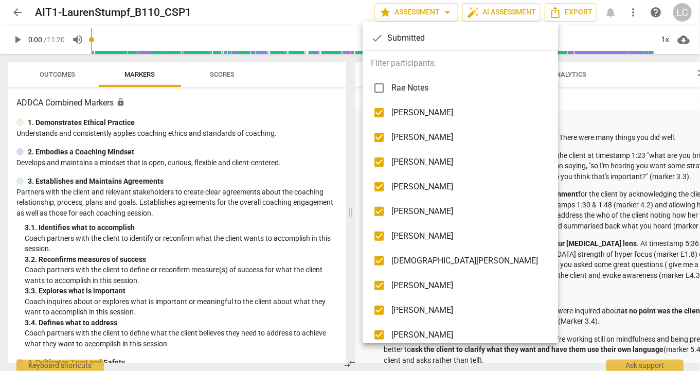
click at [380, 113] on input "checkbox" at bounding box center [379, 112] width 25 height 25
checkbox input "false"
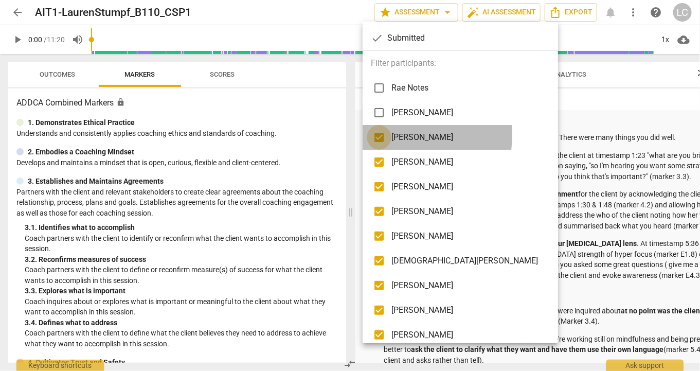
click at [380, 134] on input "checkbox" at bounding box center [379, 137] width 25 height 25
checkbox input "false"
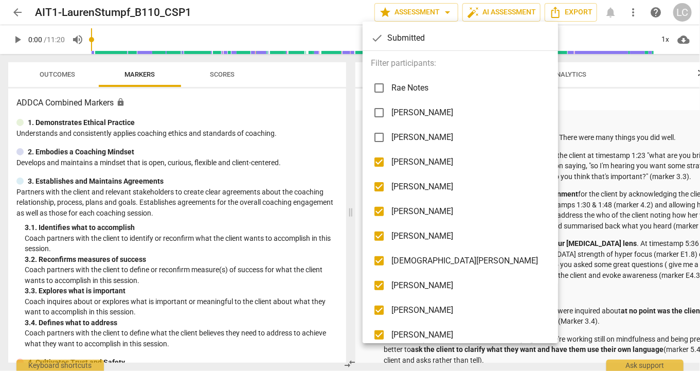
click at [380, 160] on input "checkbox" at bounding box center [379, 162] width 25 height 25
checkbox input "false"
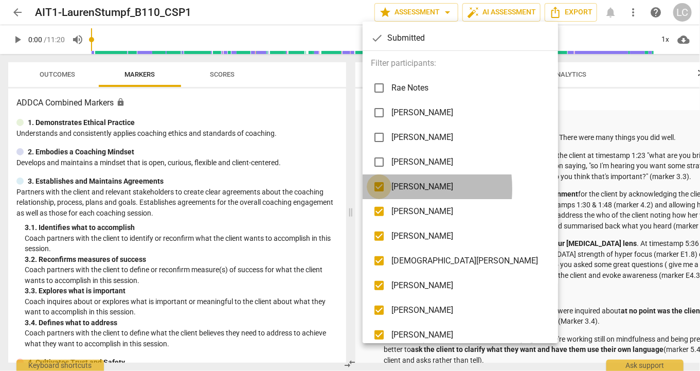
click at [379, 189] on input "checkbox" at bounding box center [379, 186] width 25 height 25
checkbox input "false"
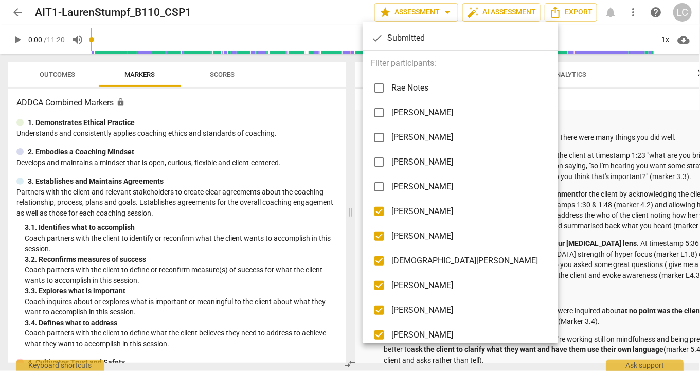
click at [375, 210] on input "checkbox" at bounding box center [379, 211] width 25 height 25
checkbox input "false"
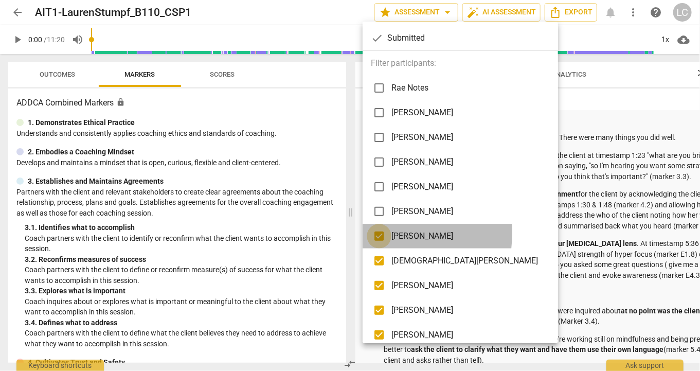
click at [376, 232] on input "checkbox" at bounding box center [379, 236] width 25 height 25
checkbox input "false"
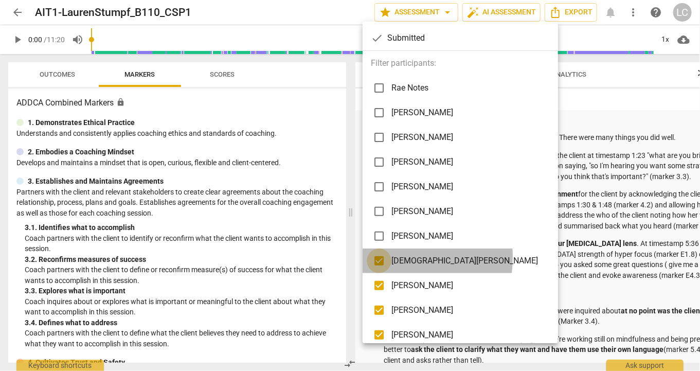
click at [375, 257] on input "checkbox" at bounding box center [379, 260] width 25 height 25
checkbox input "false"
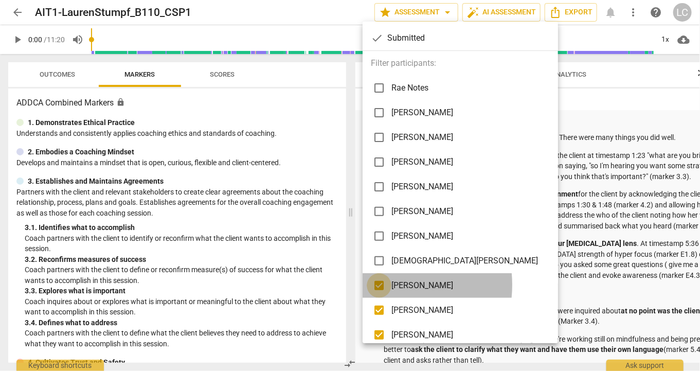
click at [381, 284] on input "checkbox" at bounding box center [379, 285] width 25 height 25
checkbox input "false"
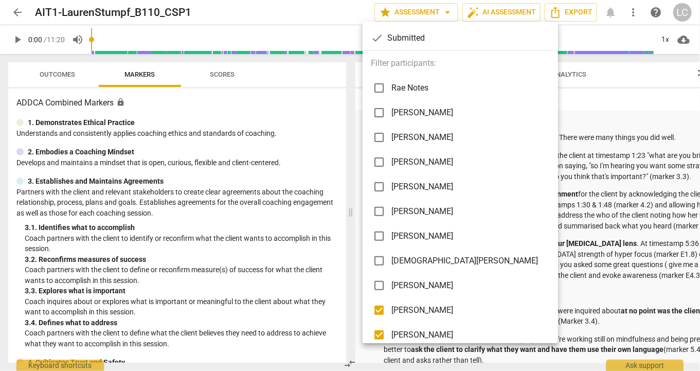
click at [379, 306] on input "checkbox" at bounding box center [379, 310] width 25 height 25
checkbox input "false"
click at [600, 98] on div at bounding box center [350, 185] width 700 height 371
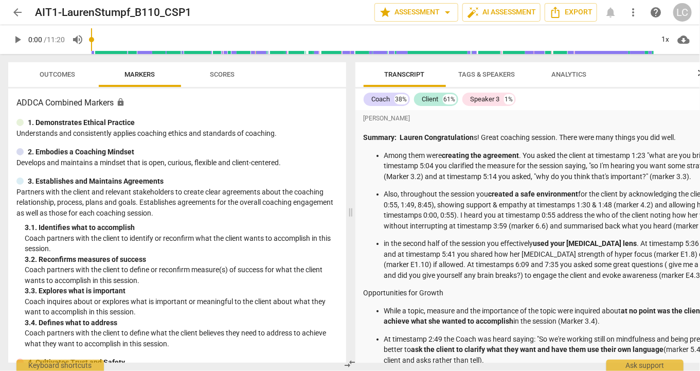
click at [549, 154] on p "Among them were creating the agreement . You asked the client at timestamp 1:23…" at bounding box center [615, 166] width 462 height 32
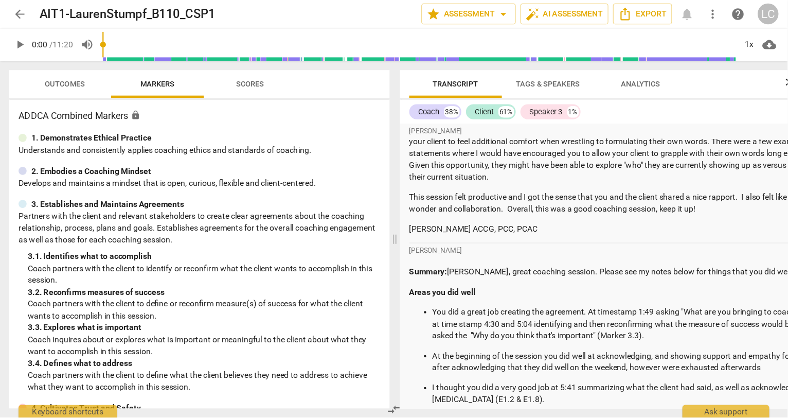
scroll to position [983, 0]
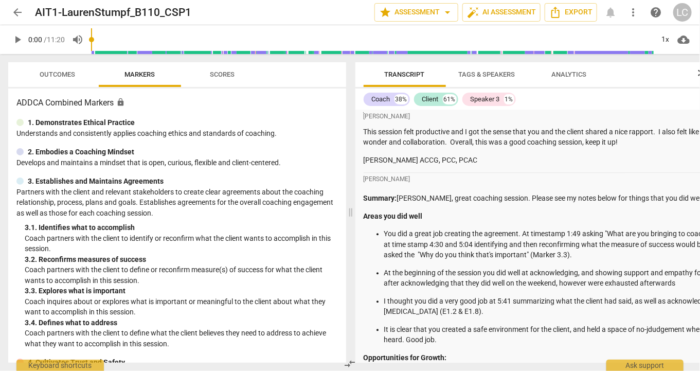
click at [418, 73] on span "Transcript" at bounding box center [405, 74] width 40 height 8
click at [689, 74] on div "Transcript Tags & Speakers Analytics" at bounding box center [530, 74] width 332 height 25
click at [467, 260] on p "You did a great job creating the agreement. At timestamp 1:49 asking "What are …" at bounding box center [615, 244] width 462 height 32
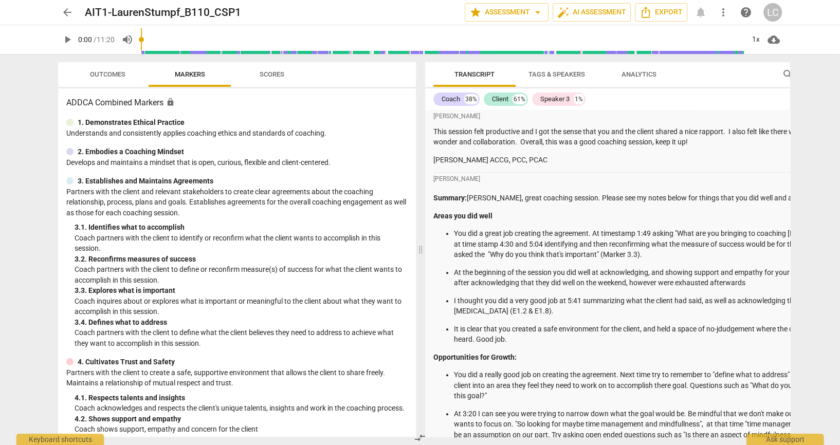
click at [671, 288] on p "At the beginning of the session you did well at acknowledging, and showing supp…" at bounding box center [685, 277] width 462 height 21
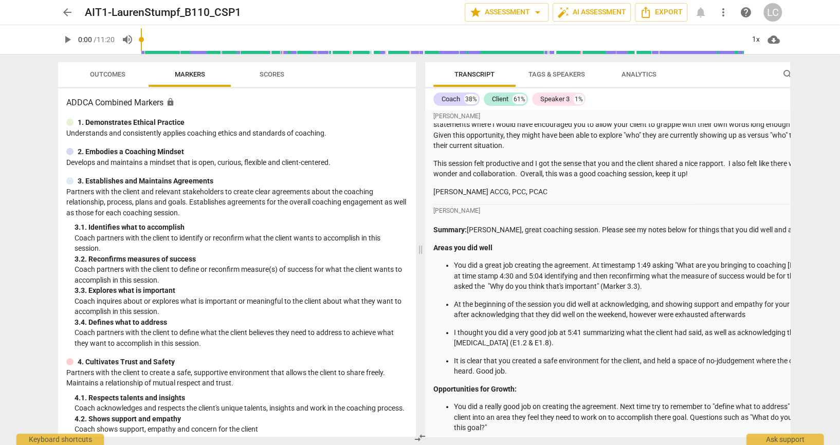
scroll to position [955, 0]
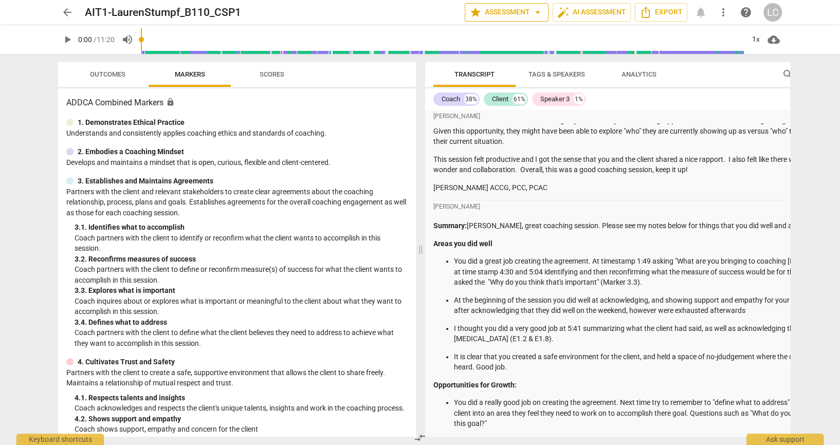
click at [532, 10] on span "arrow_drop_down" at bounding box center [538, 12] width 12 height 12
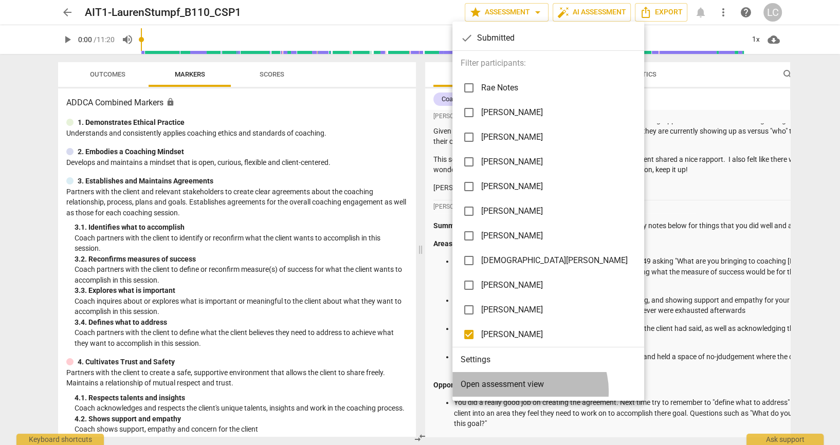
click at [529, 370] on li "Open assessment view" at bounding box center [549, 384] width 192 height 25
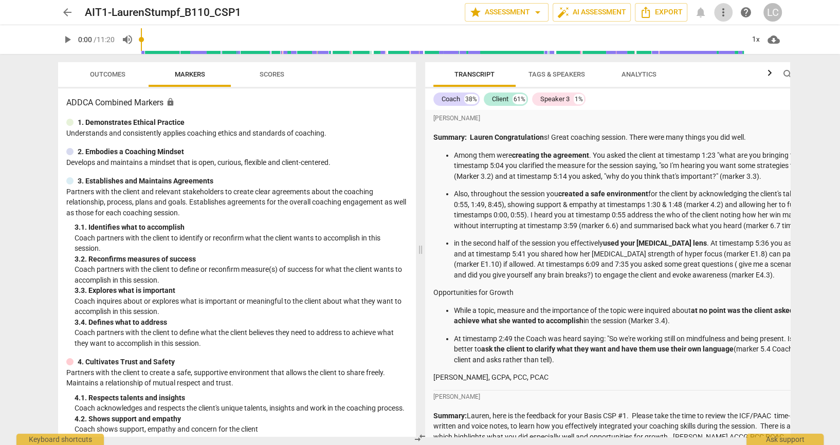
click at [699, 11] on span "more_vert" at bounding box center [723, 12] width 12 height 12
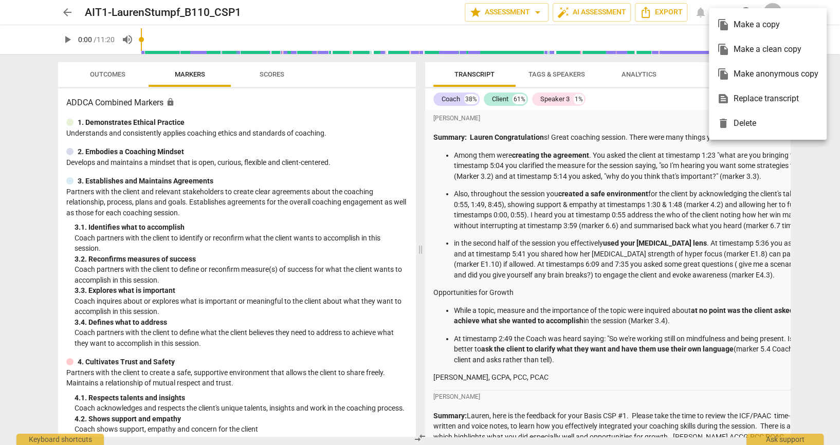
click at [699, 165] on div at bounding box center [420, 222] width 840 height 445
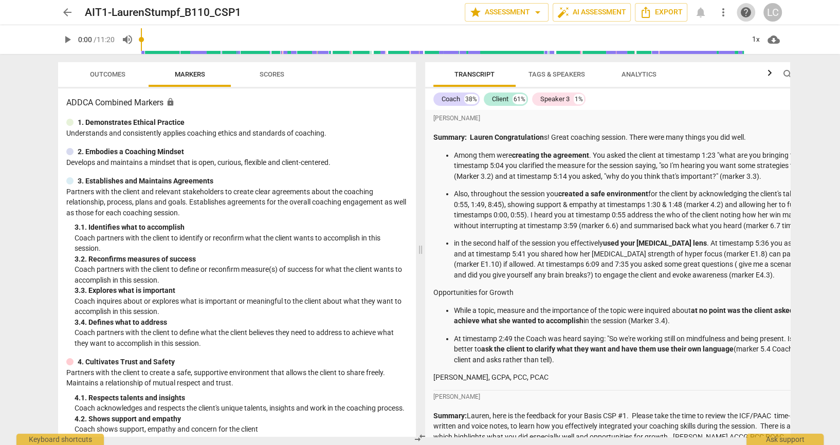
click at [699, 11] on span "help" at bounding box center [746, 12] width 12 height 12
drag, startPoint x: 436, startPoint y: 139, endPoint x: 594, endPoint y: 376, distance: 285.5
click at [594, 370] on div "Summary: Lauren Congratulation s! Great coaching session. There were many thing…" at bounding box center [674, 257] width 483 height 251
drag, startPoint x: 594, startPoint y: 376, endPoint x: 541, endPoint y: 229, distance: 157.0
copy div "ummary: Lauren Congratulation s! Great coaching session. There were many things…"
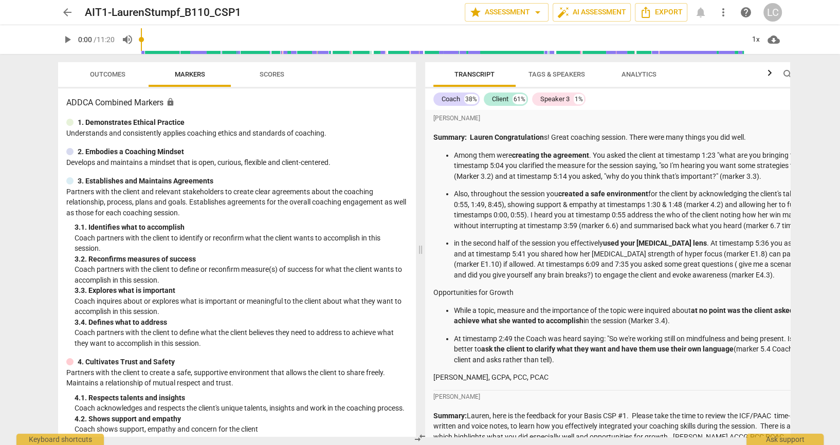
click at [597, 249] on p "in the second half of the session you effectively used your ADHD lens . At time…" at bounding box center [685, 259] width 462 height 42
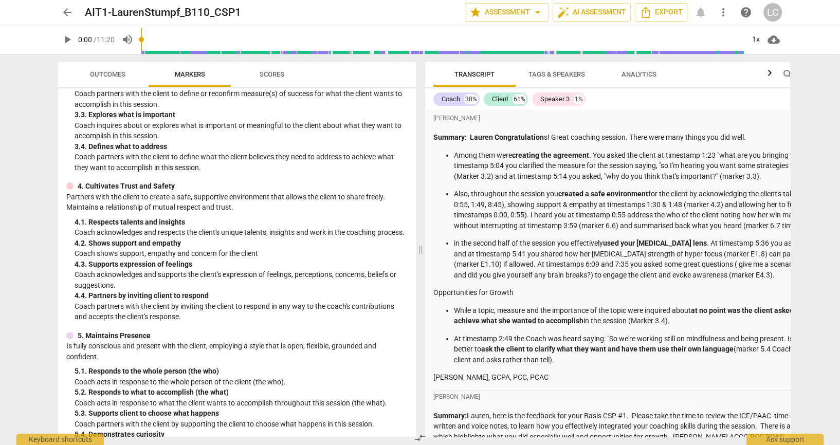
scroll to position [151, 0]
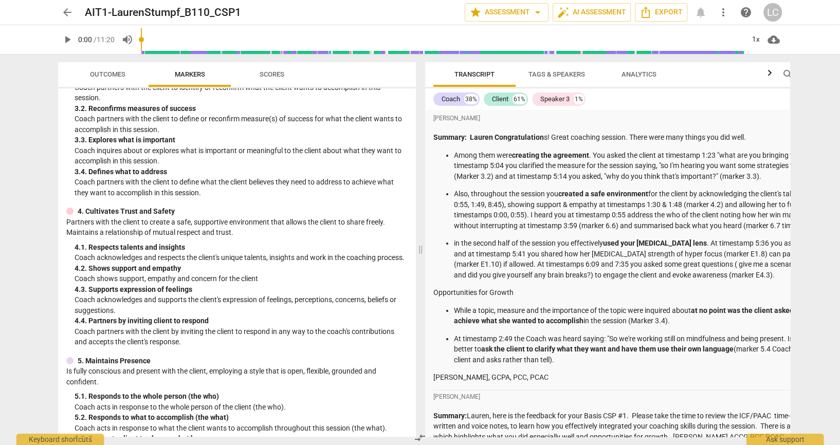
click at [116, 77] on span "Outcomes" at bounding box center [107, 74] width 35 height 8
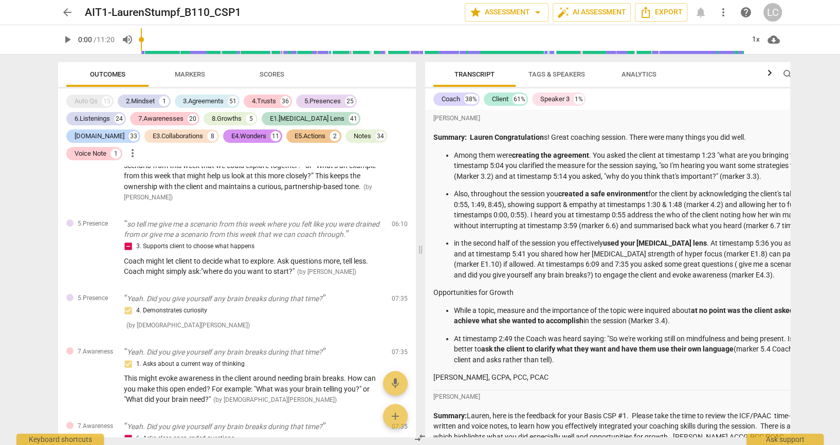
scroll to position [15197, 0]
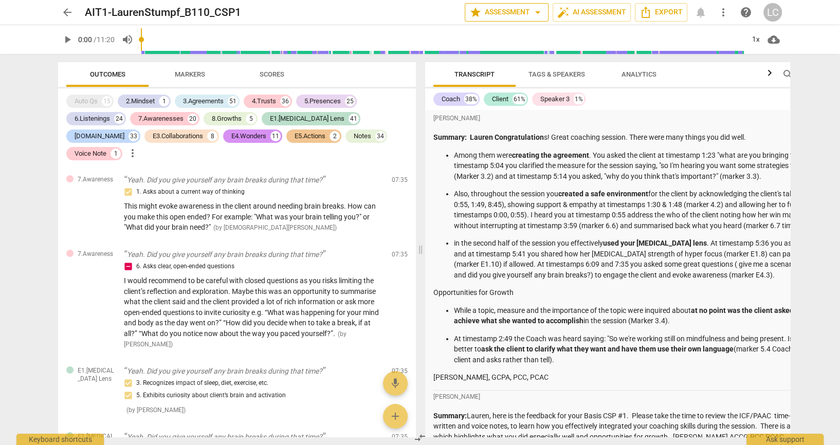
click at [532, 11] on span "arrow_drop_down" at bounding box center [538, 12] width 12 height 12
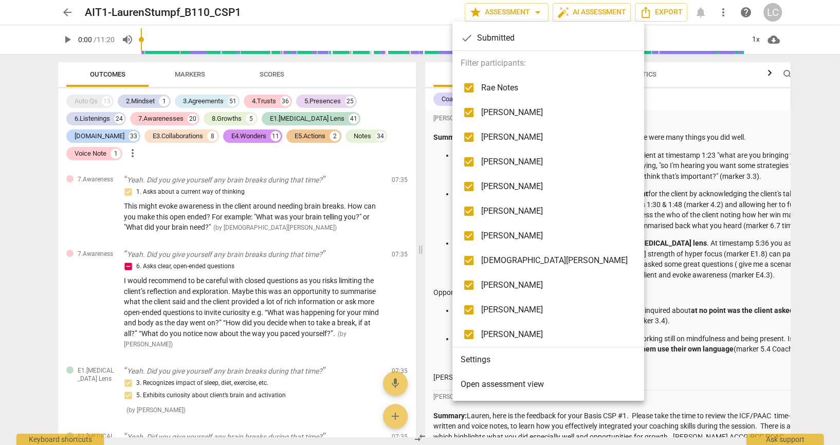
click at [472, 310] on input "checkbox" at bounding box center [469, 310] width 25 height 25
checkbox input "false"
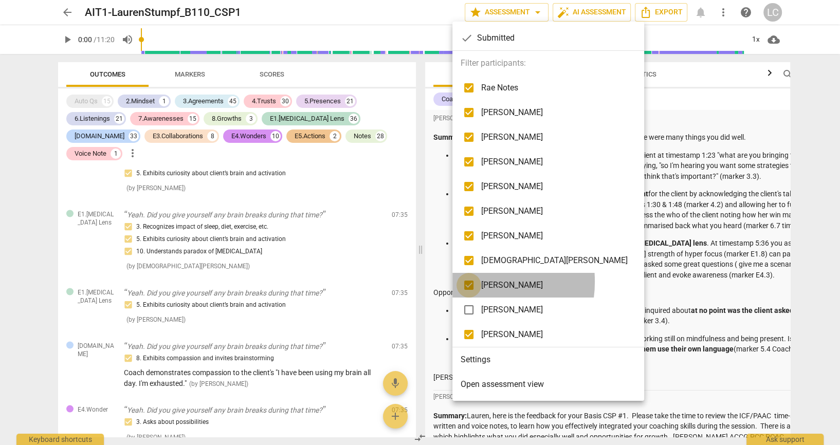
click at [469, 282] on input "checkbox" at bounding box center [469, 285] width 25 height 25
checkbox input "false"
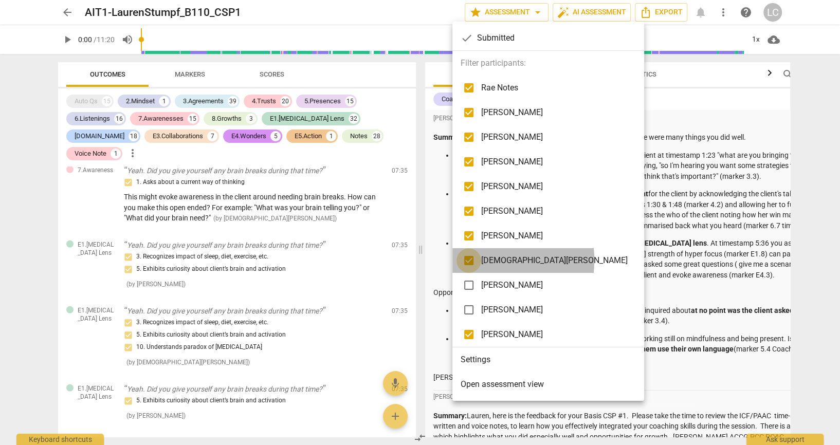
click at [470, 260] on input "checkbox" at bounding box center [469, 260] width 25 height 25
checkbox input "false"
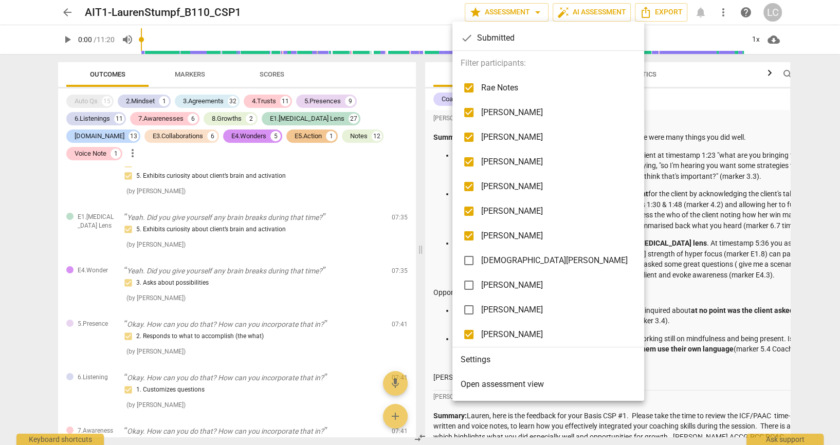
click at [469, 237] on input "checkbox" at bounding box center [469, 236] width 25 height 25
checkbox input "false"
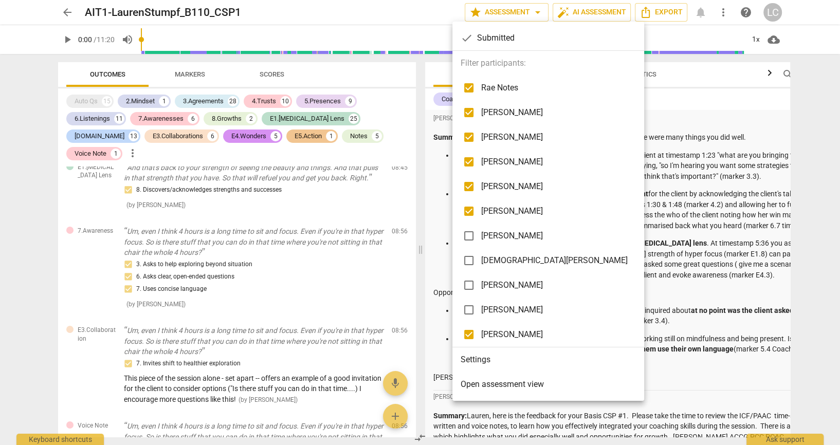
scroll to position [6658, 0]
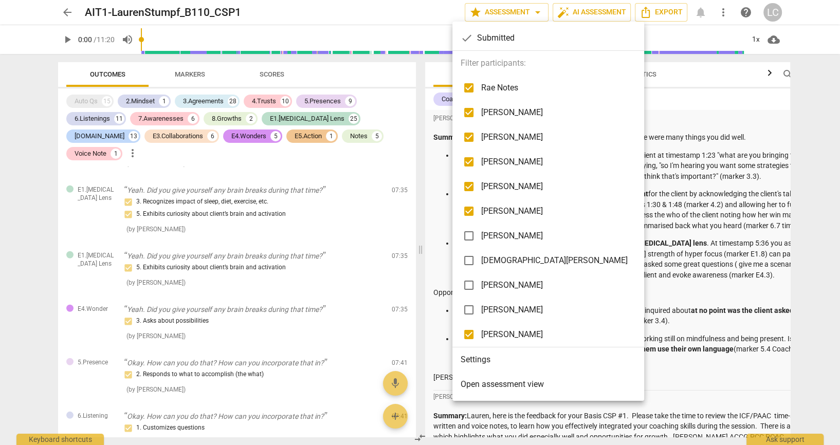
click at [471, 212] on input "checkbox" at bounding box center [469, 211] width 25 height 25
checkbox input "false"
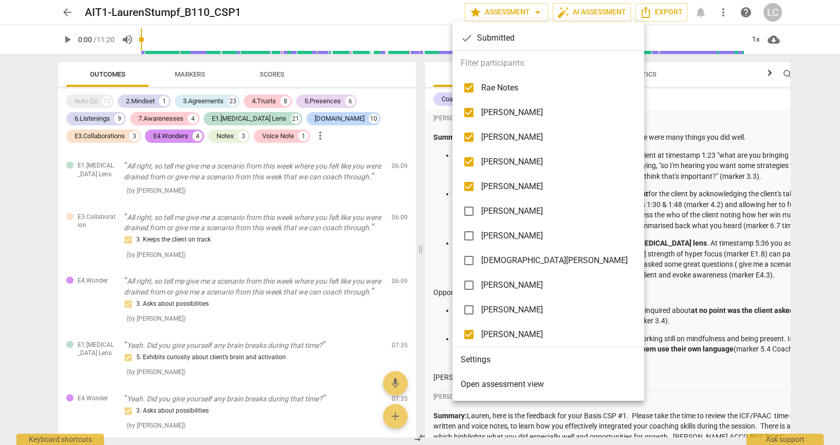
click at [470, 186] on input "checkbox" at bounding box center [469, 186] width 25 height 25
checkbox input "false"
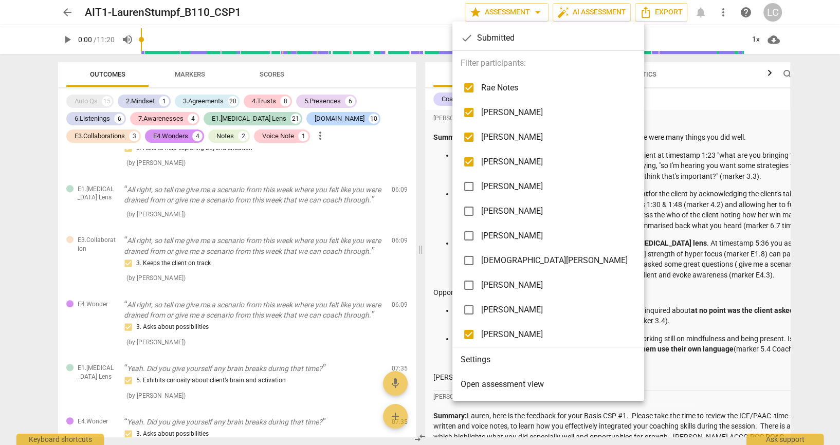
click at [467, 160] on input "checkbox" at bounding box center [469, 162] width 25 height 25
checkbox input "false"
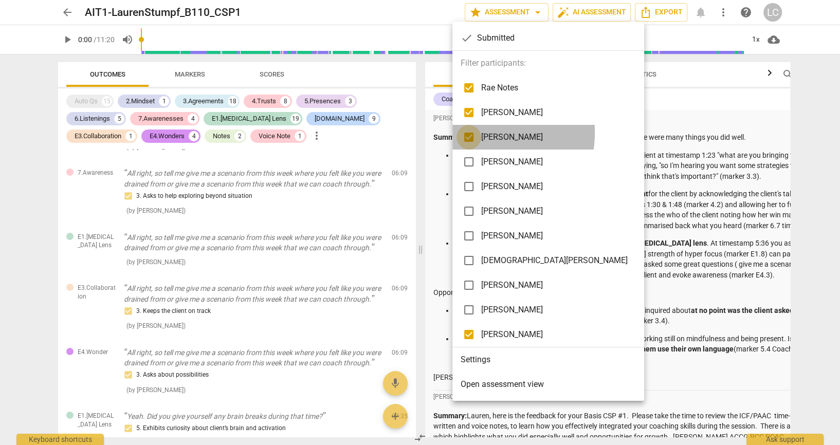
click at [467, 132] on input "checkbox" at bounding box center [469, 137] width 25 height 25
checkbox input "false"
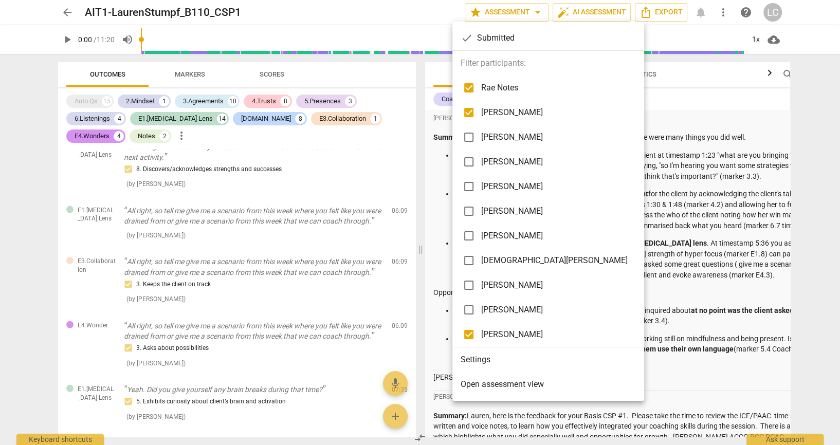
click at [469, 110] on input "checkbox" at bounding box center [469, 112] width 25 height 25
checkbox input "false"
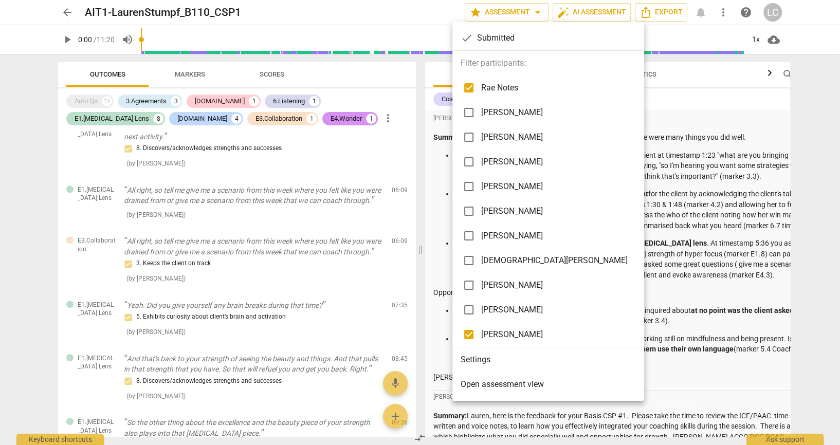
click at [469, 86] on input "checkbox" at bounding box center [469, 88] width 25 height 25
checkbox input "false"
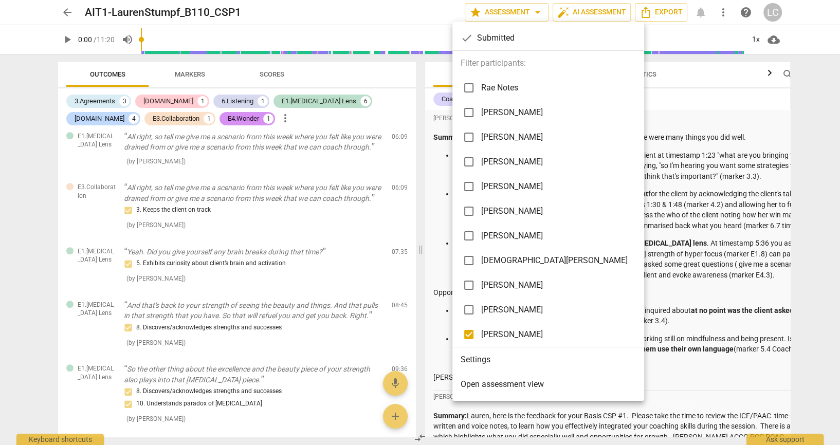
scroll to position [798, 0]
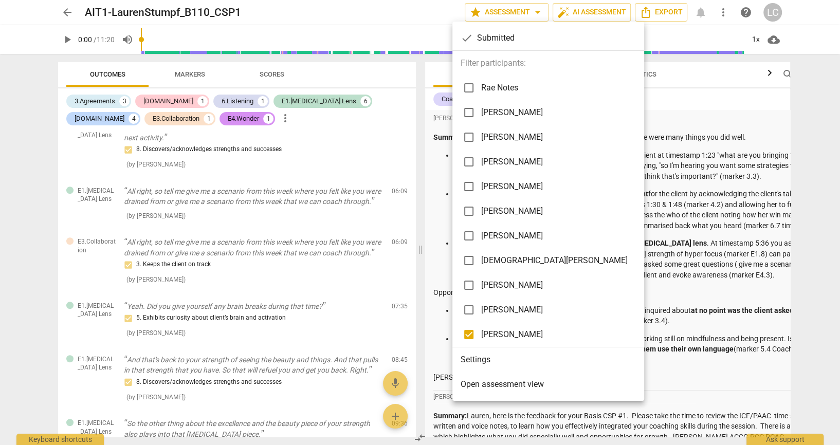
drag, startPoint x: 414, startPoint y: 326, endPoint x: 414, endPoint y: 332, distance: 5.7
click at [414, 332] on div at bounding box center [420, 222] width 840 height 445
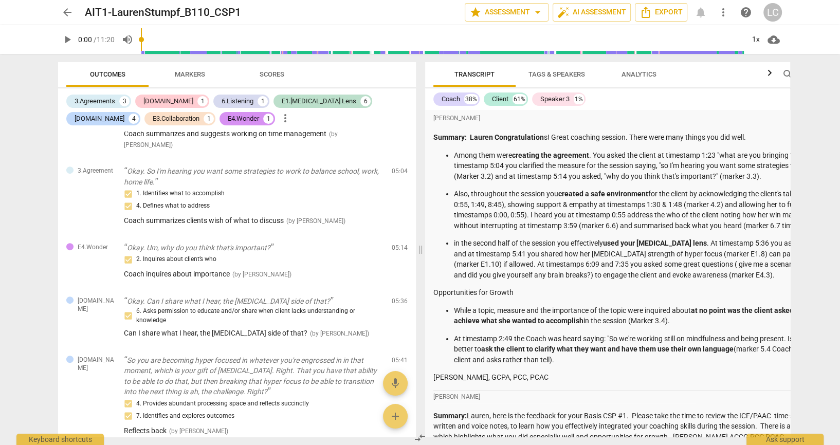
scroll to position [469, 0]
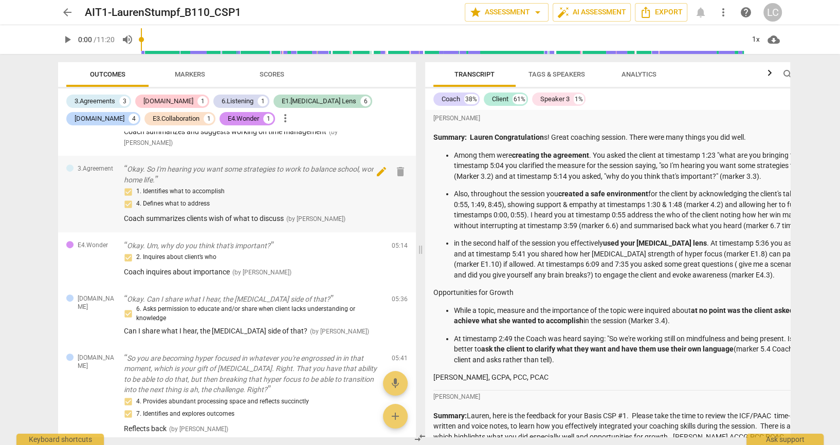
click at [379, 178] on span "edit" at bounding box center [381, 172] width 12 height 12
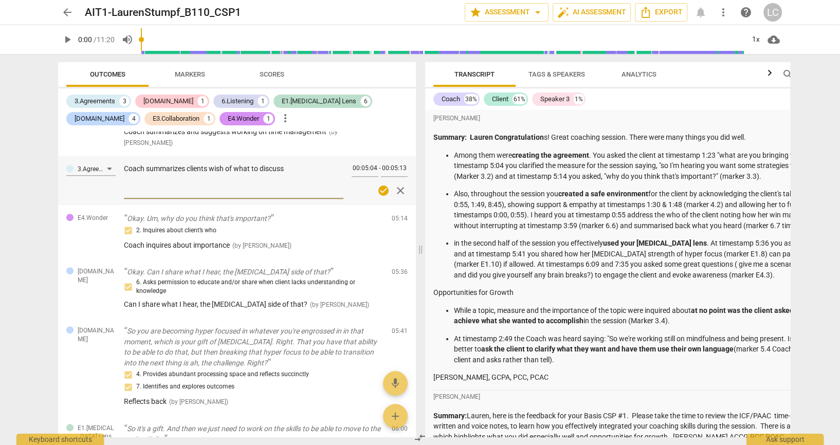
drag, startPoint x: 314, startPoint y: 200, endPoint x: 152, endPoint y: 206, distance: 162.1
click at [152, 195] on textarea "Coach summarizes clients wish of what to discuss" at bounding box center [234, 179] width 220 height 31
type textarea "Coach sA"
type textarea "Coach sAT"
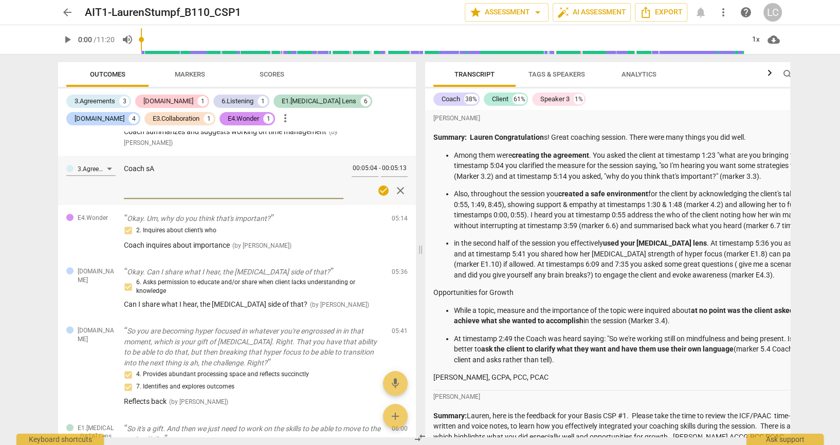
type textarea "Coach sAT"
type textarea "Coach sATT"
type textarea "Coach sAT"
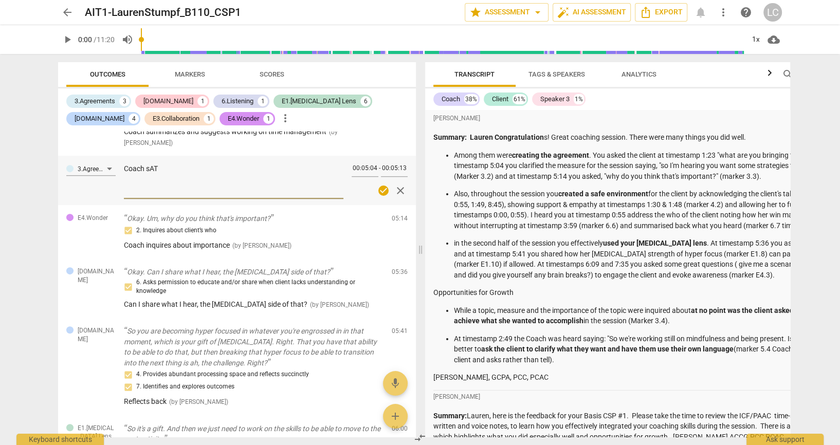
type textarea "Coach sA"
type textarea "Coach s"
type textarea "Coach"
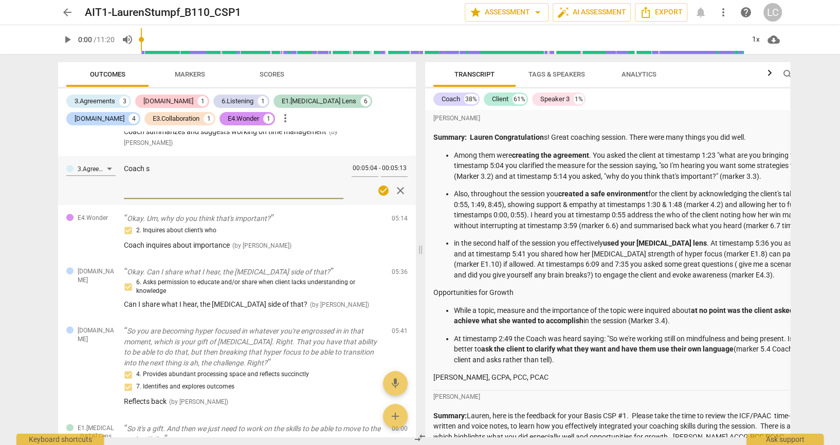
type textarea "Coach"
type textarea "Coach a"
type textarea "Coach at"
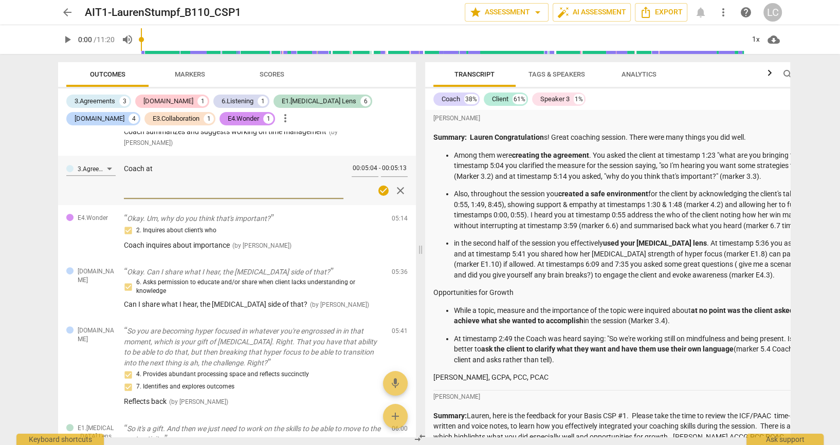
type textarea "Coach att"
type textarea "Coach atte"
type textarea "Coach attem"
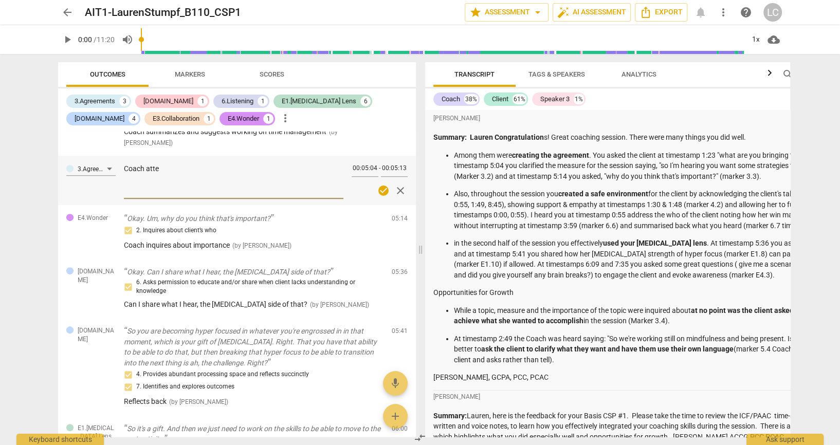
type textarea "Coach attem"
type textarea "Coach attemp"
type textarea "Coach attempt"
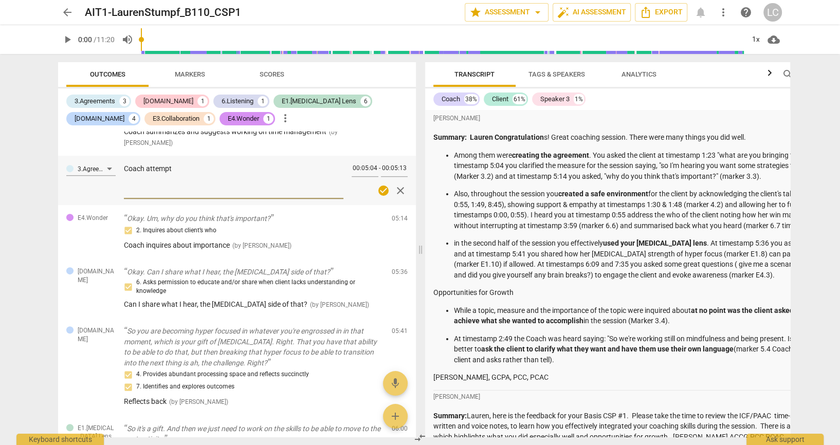
type textarea "Coach attempts"
type textarea "Coach attempts t"
type textarea "Coach attempts to"
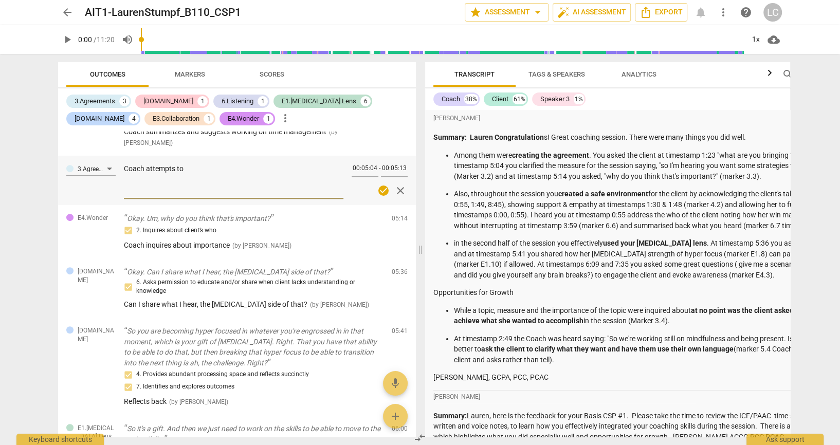
type textarea "Coach attempts to"
type textarea "Coach attempts to s"
type textarea "Coach attempts to su"
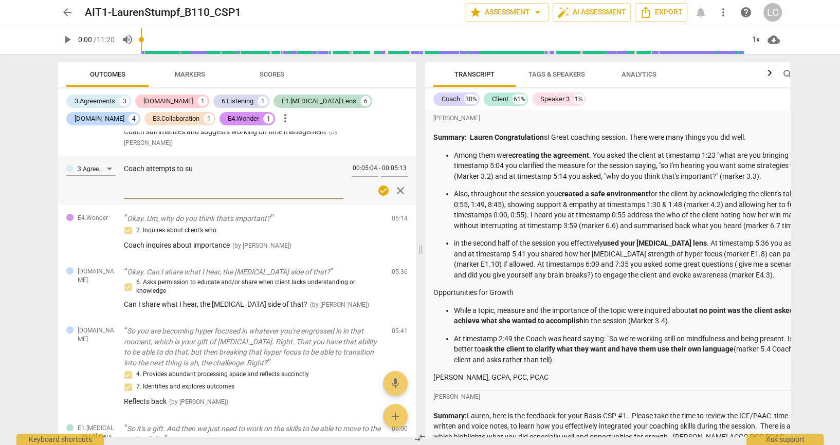
type textarea "Coach attempts to sum"
type textarea "Coach attempts to summ"
type textarea "Coach attempts to summa"
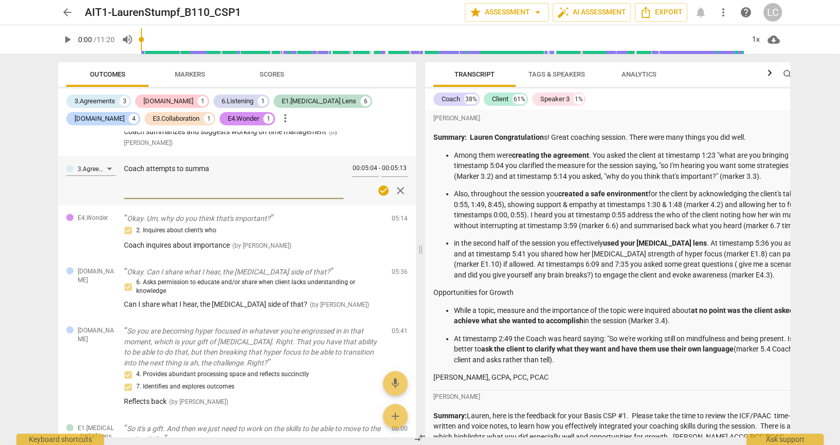
type textarea "Coach attempts to summar"
type textarea "Coach attempts to summari"
type textarea "Coach attempts to summariz"
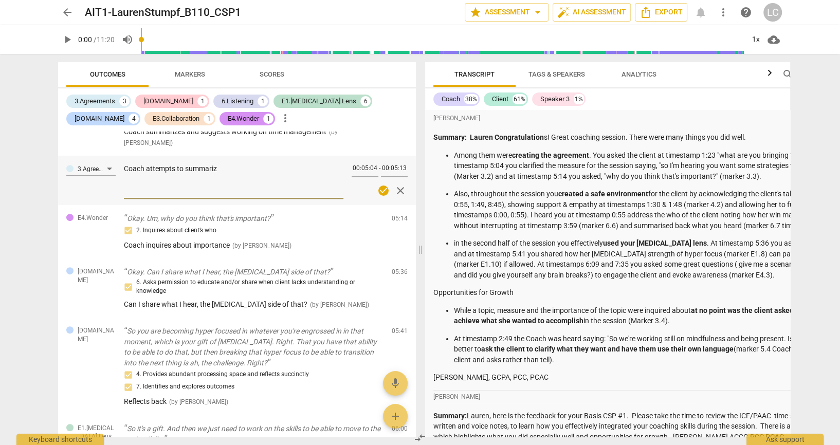
type textarea "Coach attempts to summarize"
type textarea "Coach attempts to summarize a"
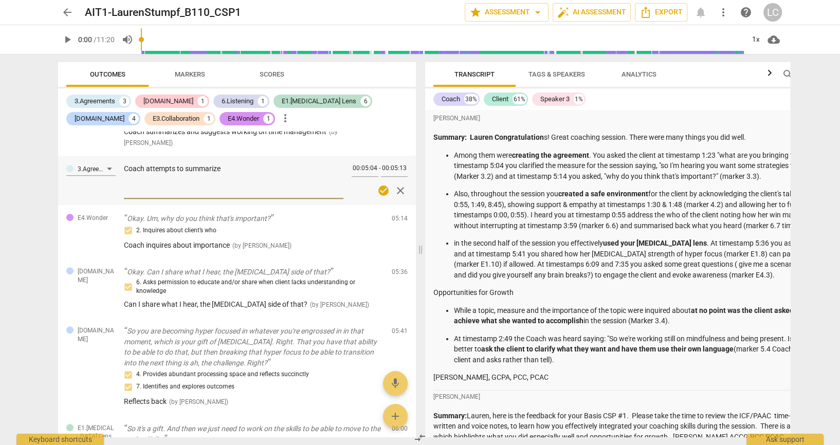
type textarea "Coach attempts to summarize a"
type textarea "Coach attempts to summarize ag"
type textarea "Coach attempts to summarize a"
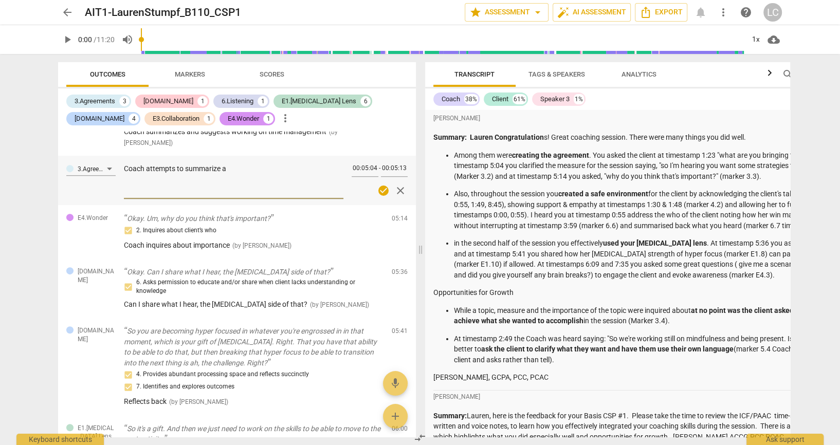
type textarea "Coach attempts to summarize"
type textarea "Coach attempts to summarize a"
type textarea "Coach attempts to summarize an"
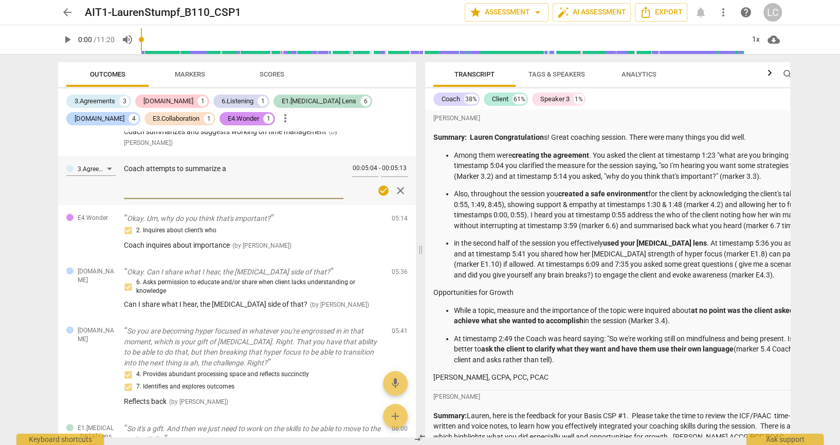
type textarea "Coach attempts to summarize an"
type textarea "Coach attempts to summarize and"
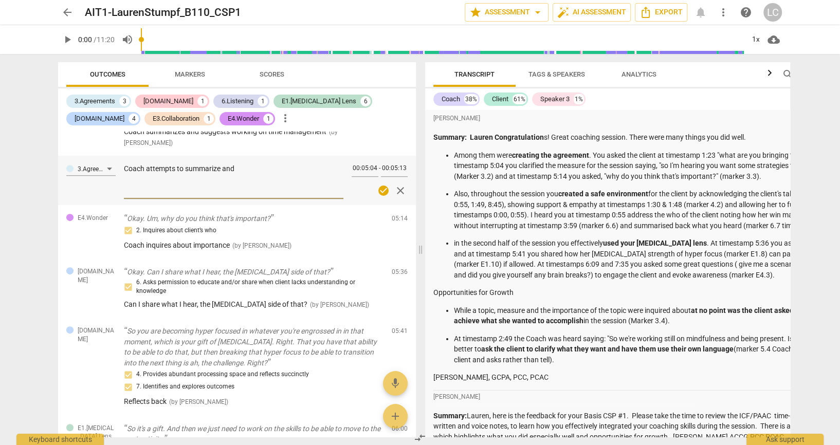
type textarea "Coach attempts to summarize and g"
type textarea "Coach attempts to summarize and ge"
type textarea "Coach attempts to summarize and get"
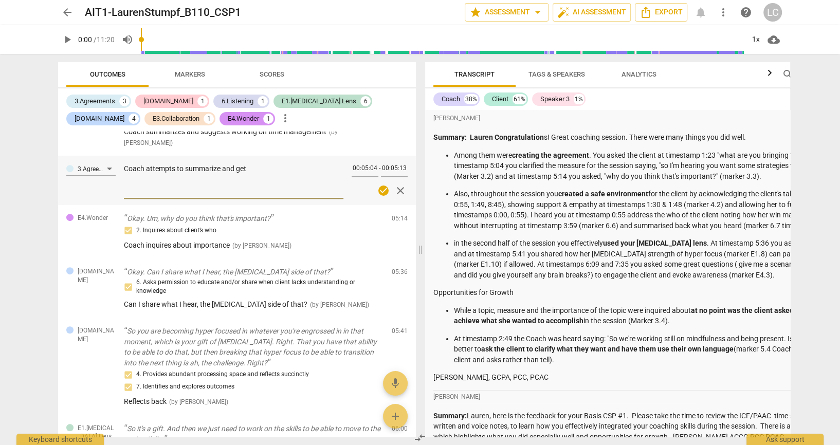
type textarea "Coach attempts to summarize and get"
type textarea "Coach attempts to summarize and get a"
type textarea "Coach attempts to summarize and get ag"
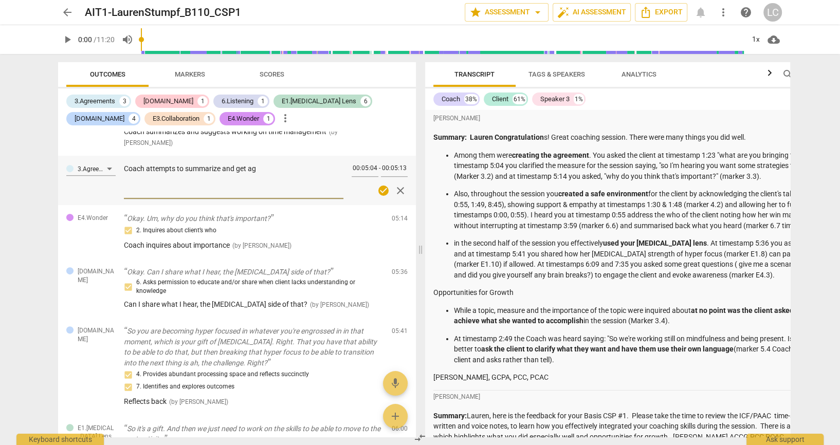
type textarea "Coach attempts to summarize and get agr"
type textarea "Coach attempts to summarize and get agre"
type textarea "Coach attempts to summarize and get agree"
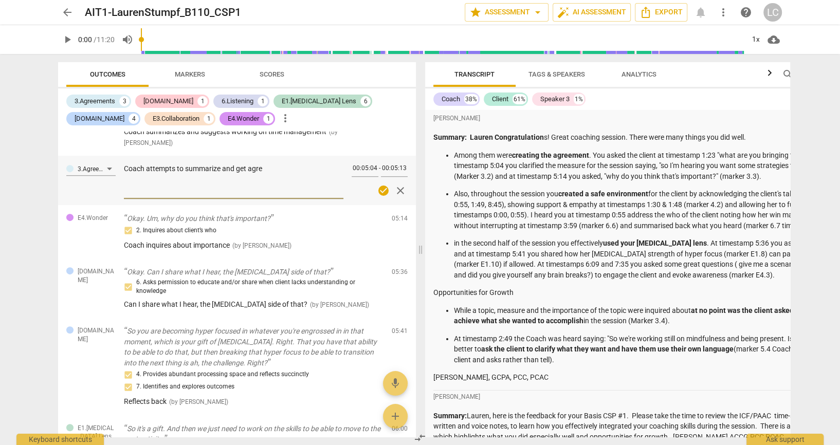
type textarea "Coach attempts to summarize and get agree"
type textarea "Coach attempts to summarize and get agreem"
type textarea "Coach attempts to summarize and get agreeme"
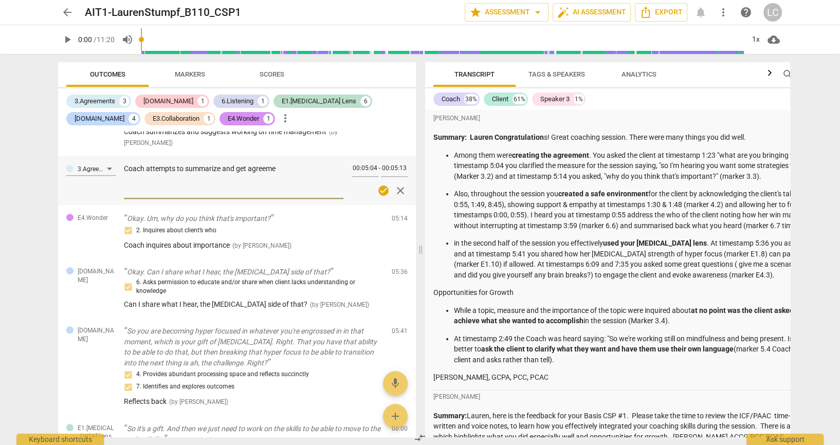
type textarea "Coach attempts to summarize and get agreemen"
type textarea "Coach attempts to summarize and get agreement"
click at [377, 197] on span "check_circle" at bounding box center [383, 191] width 12 height 12
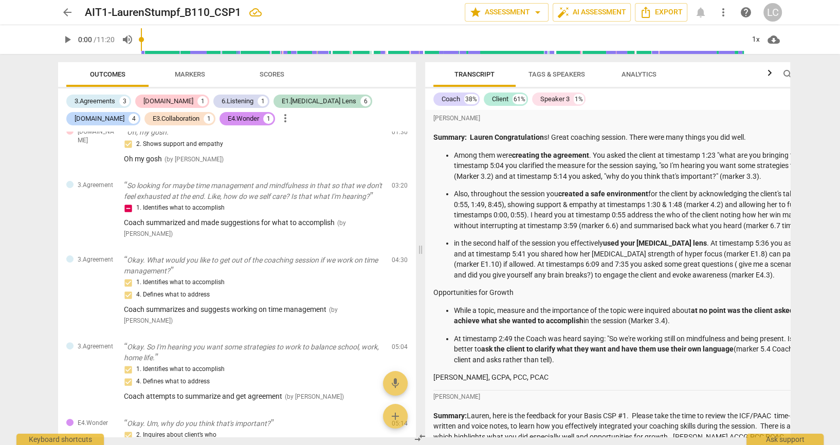
scroll to position [0, 0]
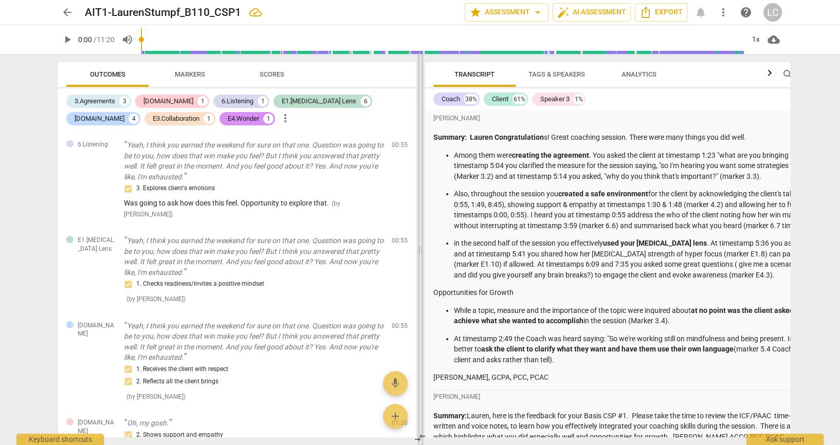
click at [418, 162] on span at bounding box center [421, 249] width 6 height 391
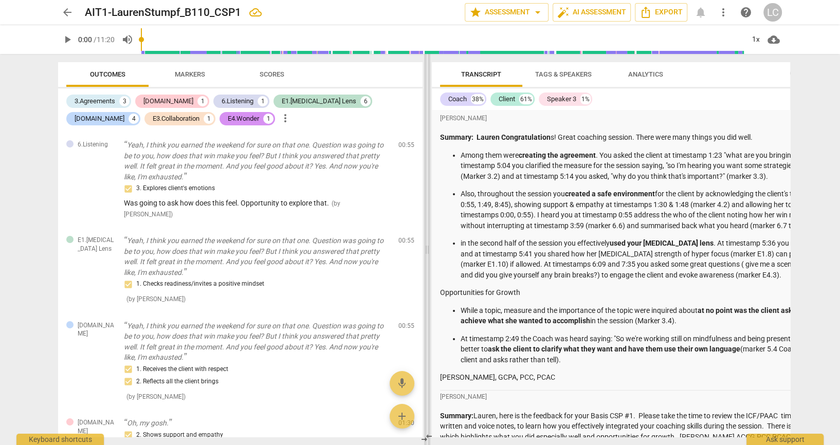
drag, startPoint x: 418, startPoint y: 162, endPoint x: 424, endPoint y: 114, distance: 48.8
click at [424, 114] on span at bounding box center [427, 249] width 6 height 391
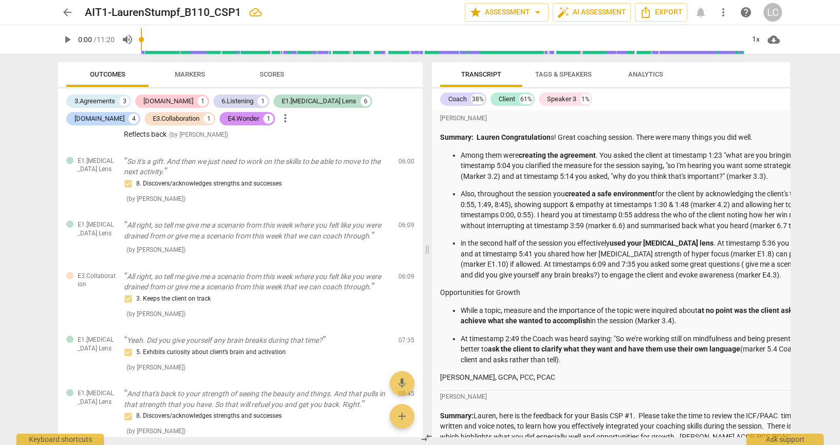
scroll to position [751, 0]
click at [388, 236] on span "edit" at bounding box center [388, 229] width 12 height 12
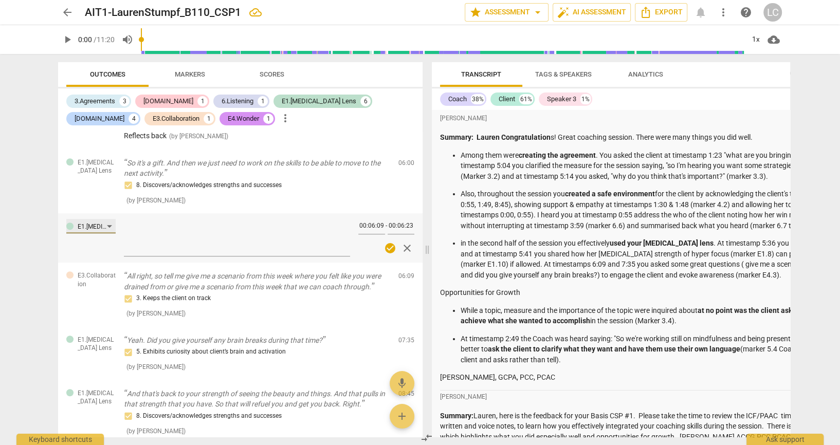
click at [112, 233] on div "E1.[MEDICAL_DATA] Lens" at bounding box center [90, 226] width 49 height 14
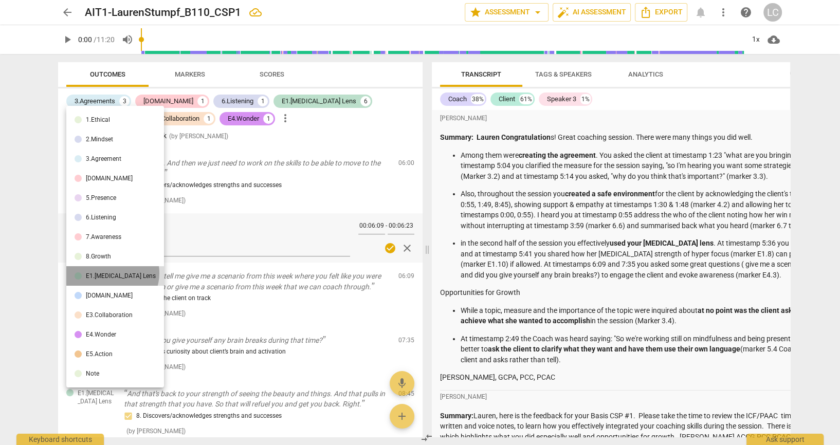
click at [112, 273] on div "E1.[MEDICAL_DATA] Lens" at bounding box center [121, 276] width 70 height 6
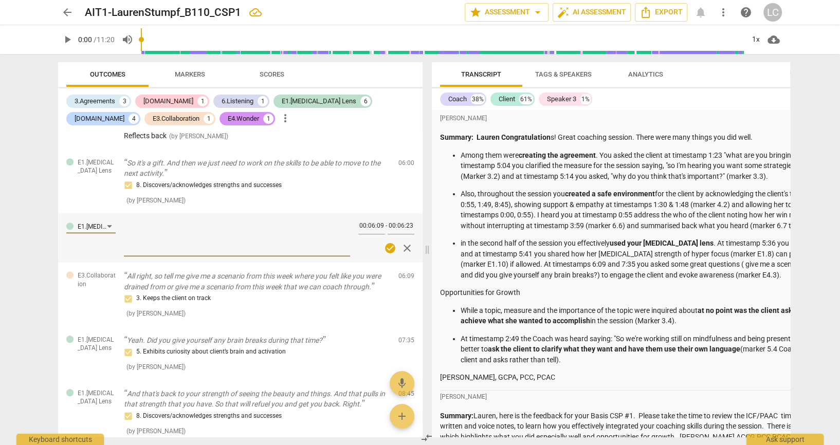
click at [273, 253] on textarea at bounding box center [237, 237] width 226 height 31
type textarea "R"
type textarea "Re"
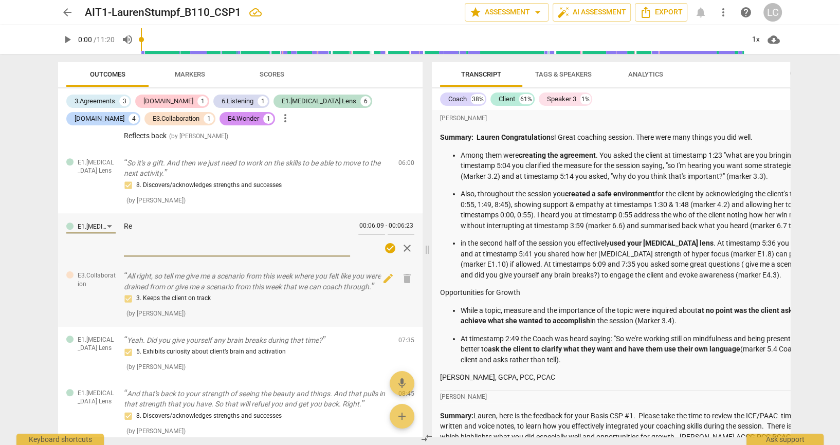
type textarea "Rec"
type textarea "Recc"
type textarea "Rec"
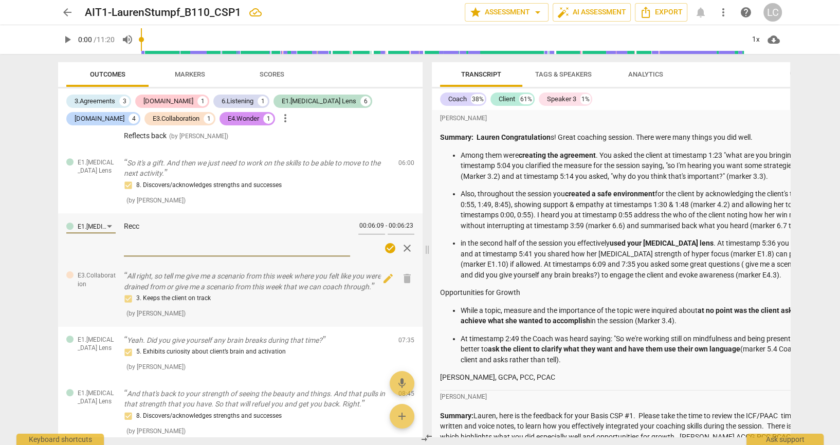
type textarea "Rec"
type textarea "Reco"
type textarea "Recog"
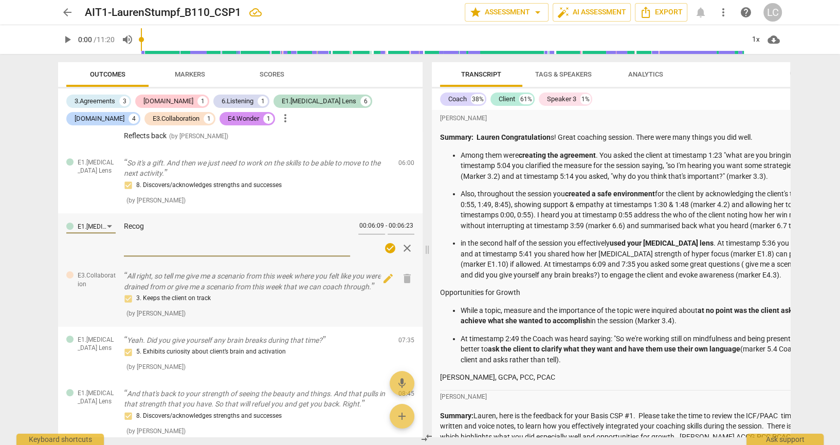
type textarea "Recogn"
type textarea "Recogni"
type textarea "Recogniz"
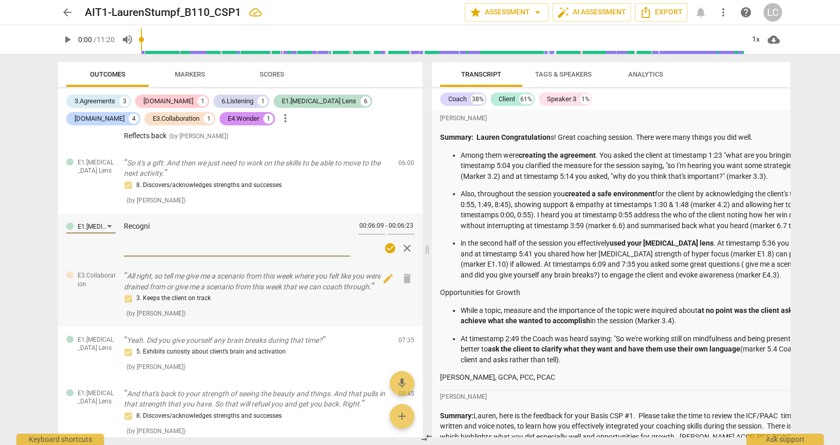
type textarea "Recogniz"
type textarea "Recognize"
type textarea "Recognizes"
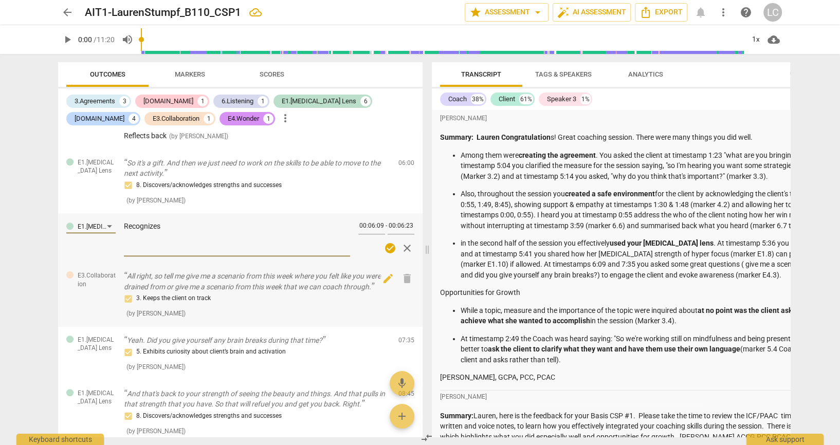
type textarea "Recognizes"
type textarea "Recognizes i"
type textarea "Recognizes im"
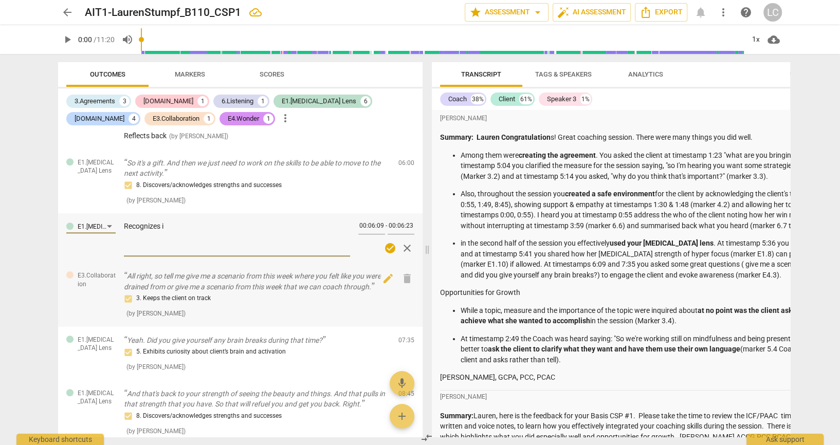
type textarea "Recognizes im"
type textarea "Recognizes imp"
type textarea "Recognizes impa"
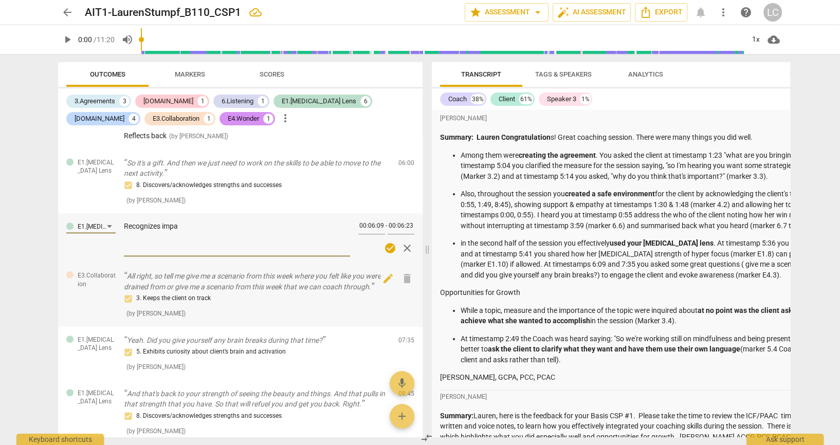
type textarea "Recognizes impac"
type textarea "Recognizes impact"
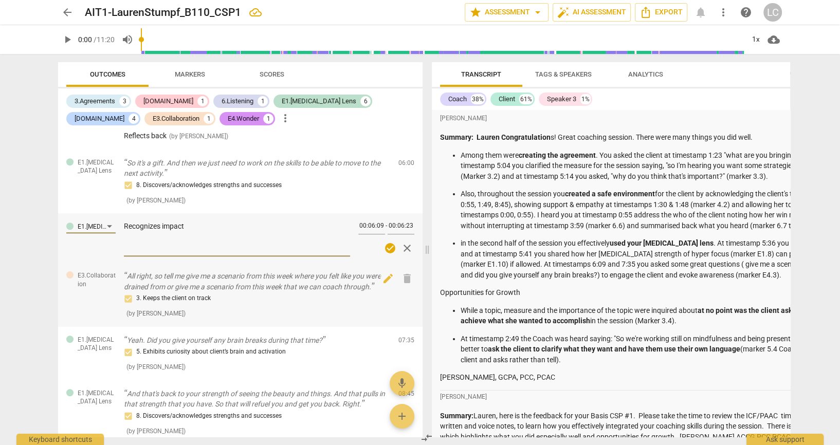
type textarea "Recognizes impact"
type textarea "Recognizes impact o"
type textarea "Recognizes impact of"
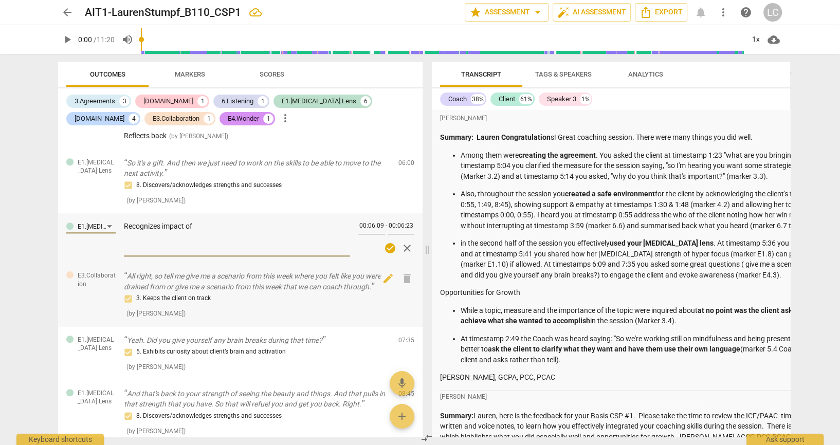
type textarea "Recognizes impact of"
type textarea "Recognizes impact of s"
type textarea "Recognizes impact of sl"
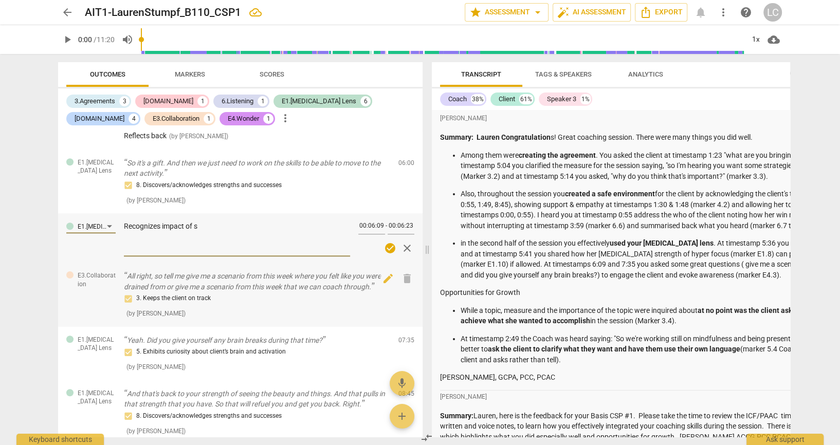
type textarea "Recognizes impact of sl"
type textarea "Recognizes impact of sle"
type textarea "Recognizes impact of slee"
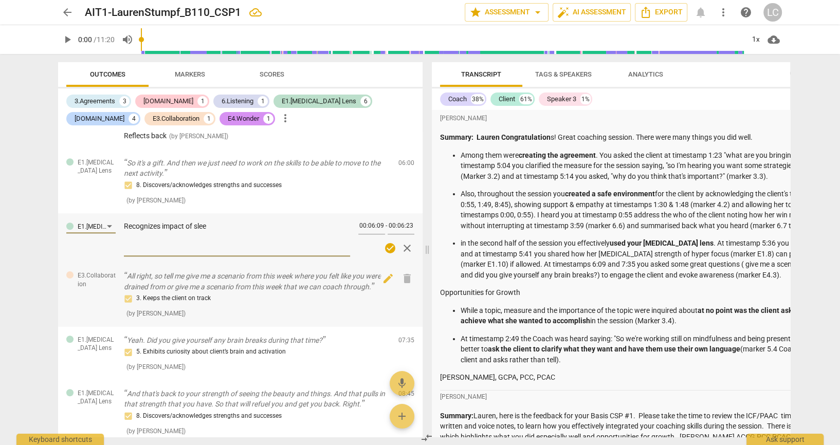
type textarea "Recognizes impact of sleep"
type textarea "Recognizes impact of sleep,"
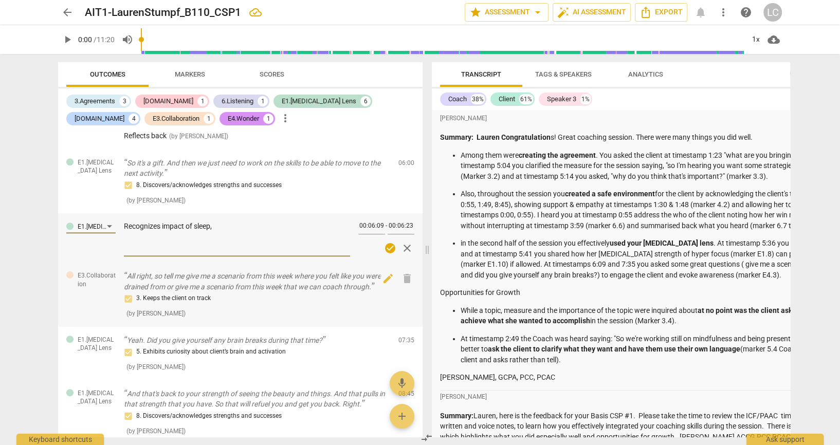
type textarea "Recognizes impact of sleep,"
type textarea "Recognizes impact of sleep, d"
type textarea "Recognizes impact of sleep, di"
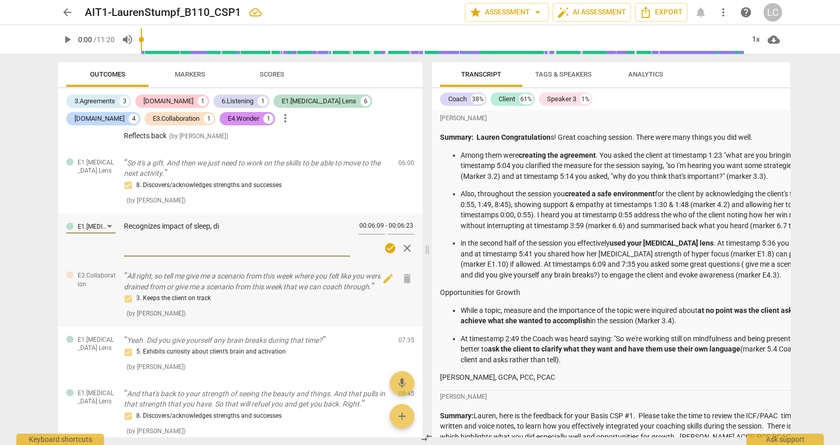
type textarea "Recognizes impact of sleep, die"
type textarea "Recognizes impact of sleep, diet"
type textarea "Recognizes impact of sleep, diet,"
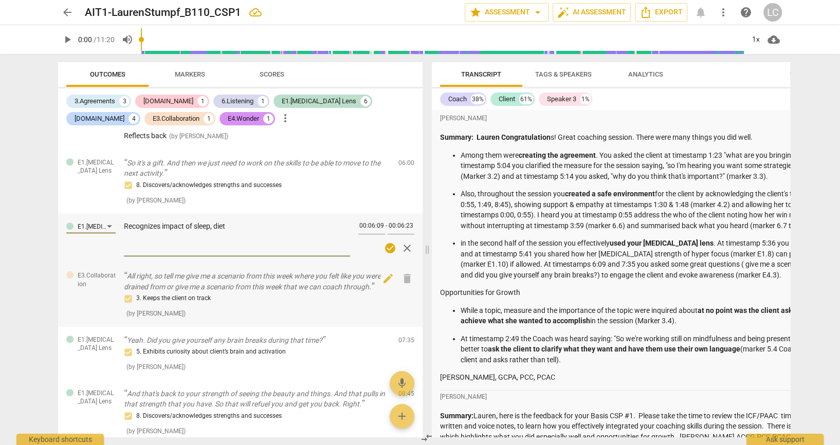
type textarea "Recognizes impact of sleep, diet,"
type textarea "Recognizes impact of sleep, diet, e"
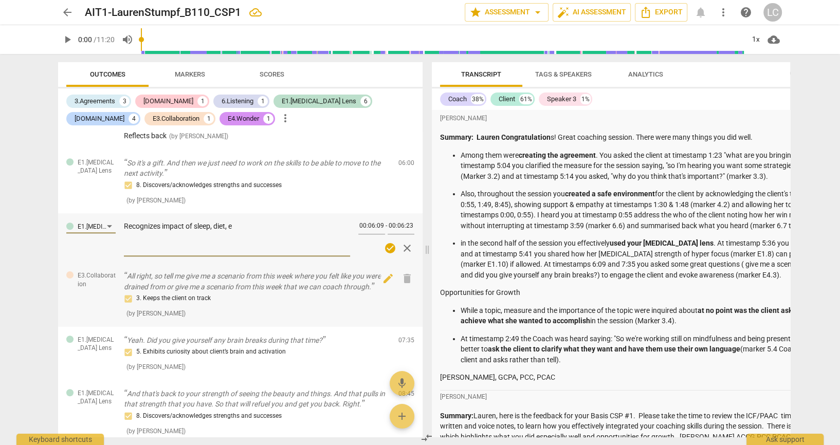
type textarea "Recognizes impact of sleep, diet, ex"
type textarea "Recognizes impact of sleep, diet, exe"
type textarea "Recognizes impact of sleep, diet, exer"
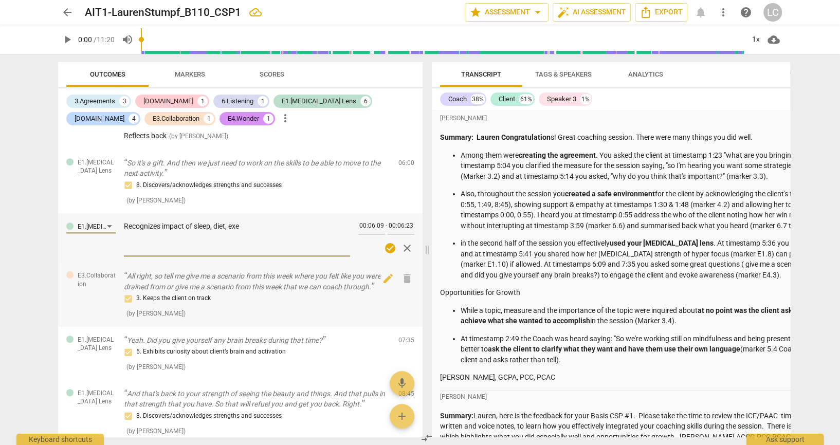
type textarea "Recognizes impact of sleep, diet, exer"
type textarea "Recognizes impact of sleep, diet, exerc"
type textarea "Recognizes impact of sleep, diet, exerci"
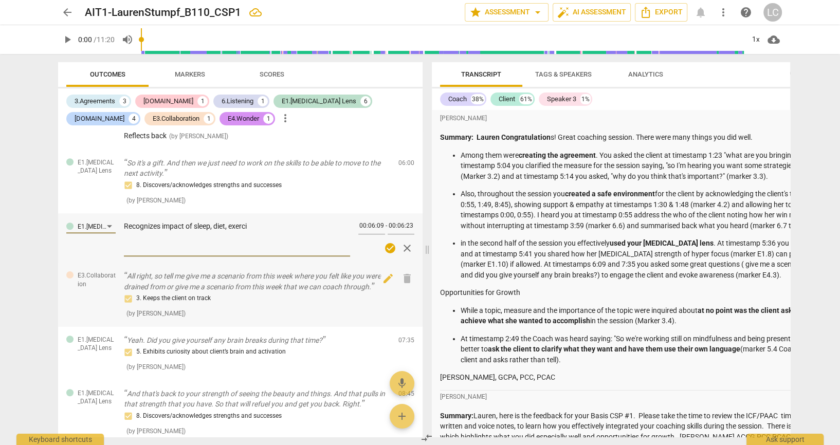
type textarea "Recognizes impact of sleep, diet, exercis"
type textarea "Recognizes impact of sleep, diet, exercise"
click at [125, 253] on textarea "Recognizes impact of sleep, diet, exercise" at bounding box center [237, 237] width 226 height 31
type textarea "Recognizes impact of sleep, diet, exercise"
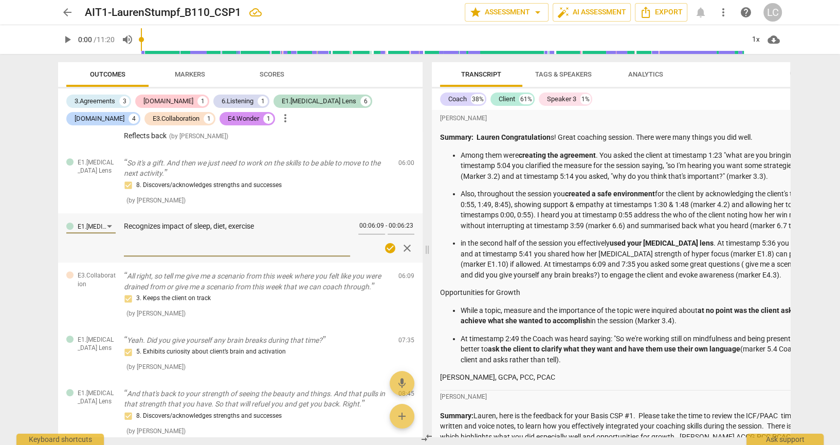
click at [403, 255] on span "close" at bounding box center [407, 248] width 12 height 12
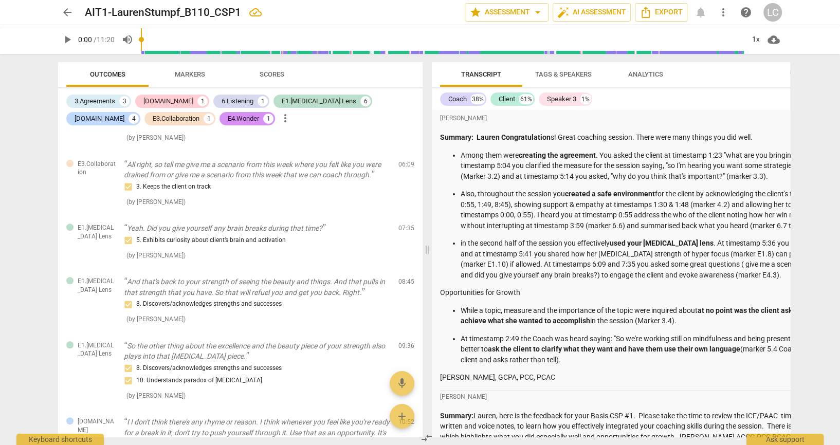
scroll to position [868, 0]
click at [662, 13] on span "Export" at bounding box center [661, 12] width 43 height 12
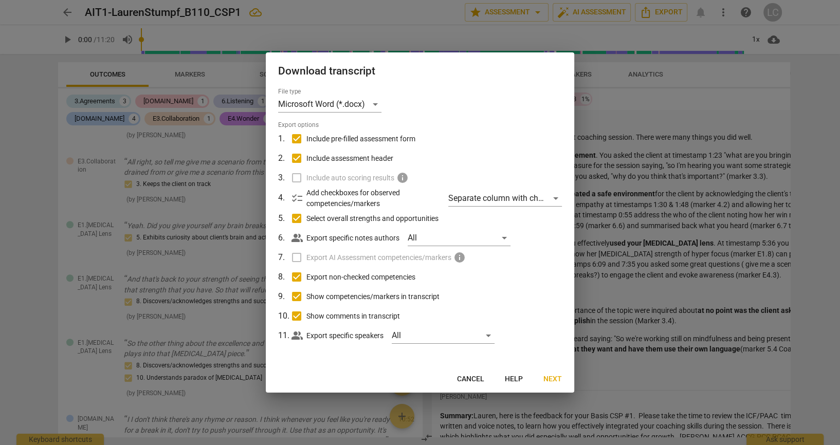
click at [544, 388] on button "Next" at bounding box center [552, 379] width 35 height 19
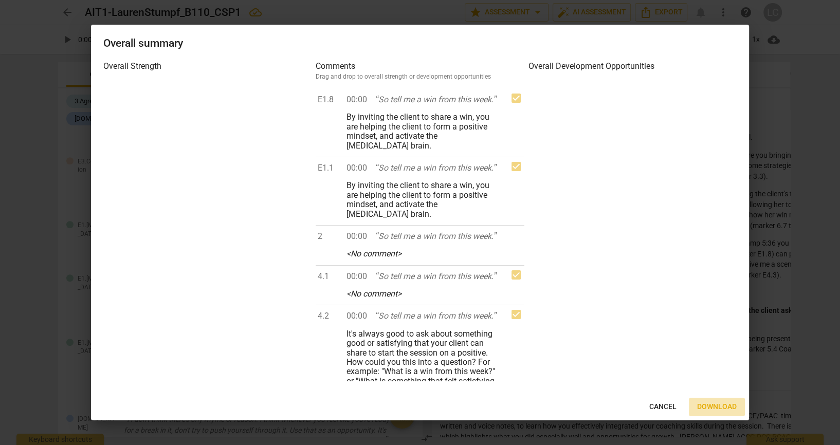
click at [718, 406] on span "Download" at bounding box center [717, 407] width 40 height 10
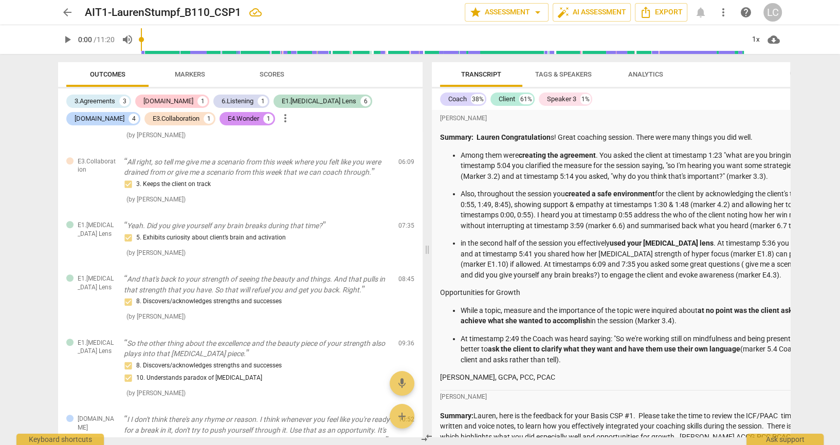
click at [839, 98] on div "arrow_back AIT1-LaurenStumpf_B110_CSP1 edit star Assessment arrow_drop_down aut…" at bounding box center [420, 222] width 840 height 445
click at [721, 11] on span "more_vert" at bounding box center [723, 12] width 12 height 12
click at [773, 13] on div "LC" at bounding box center [773, 12] width 19 height 19
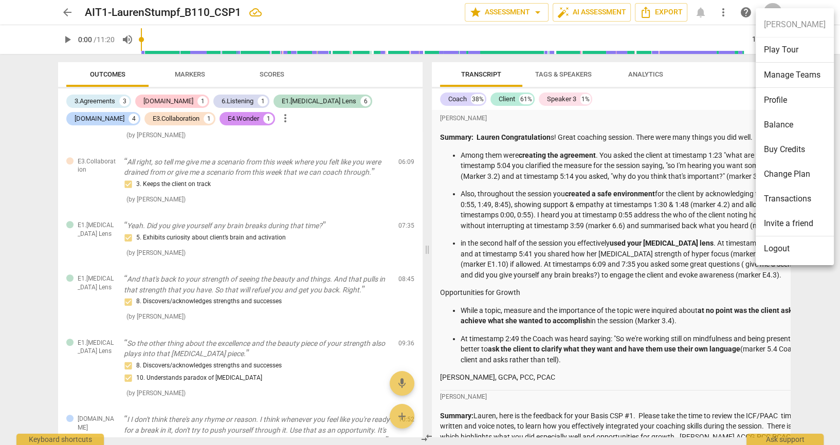
click at [559, 76] on div at bounding box center [420, 222] width 840 height 445
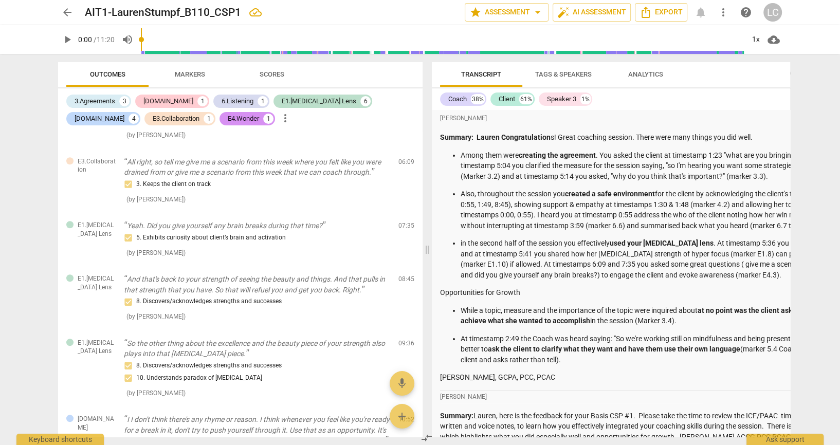
click at [559, 76] on span "Tags & Speakers" at bounding box center [563, 74] width 57 height 8
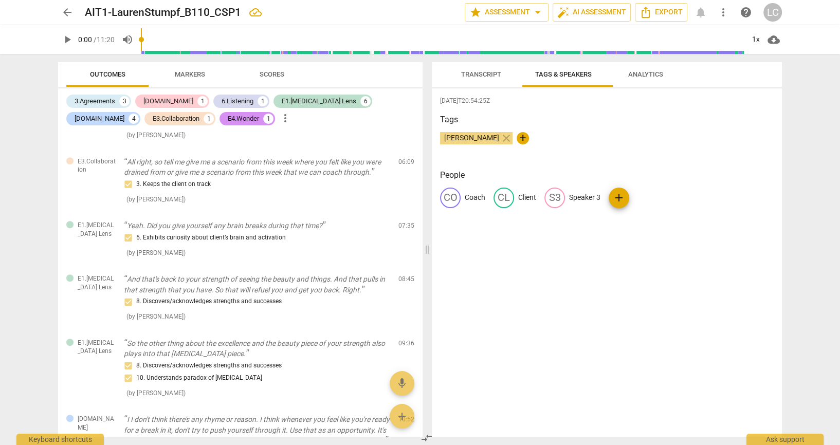
click at [673, 81] on span "Analytics" at bounding box center [646, 75] width 60 height 14
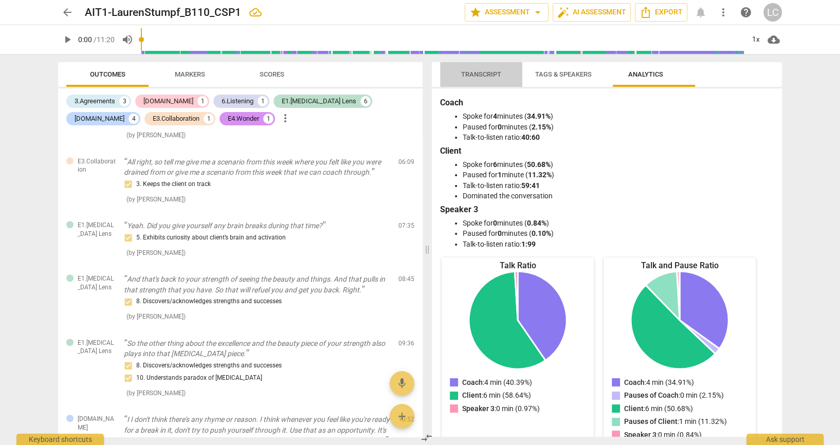
click at [485, 72] on span "Transcript" at bounding box center [481, 74] width 40 height 8
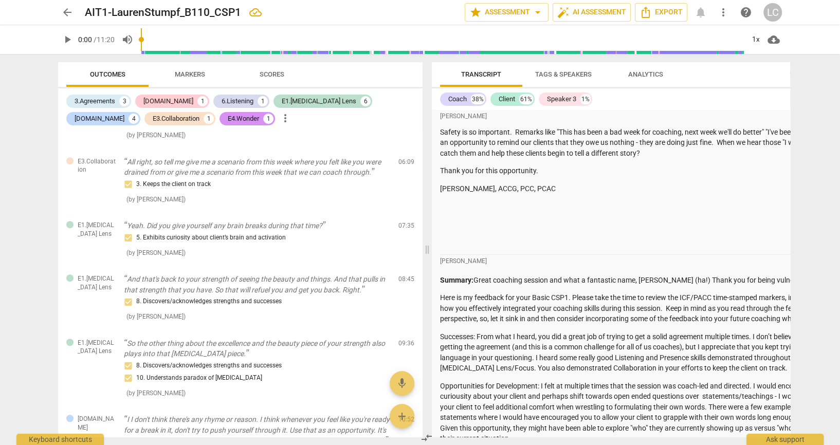
scroll to position [706, 0]
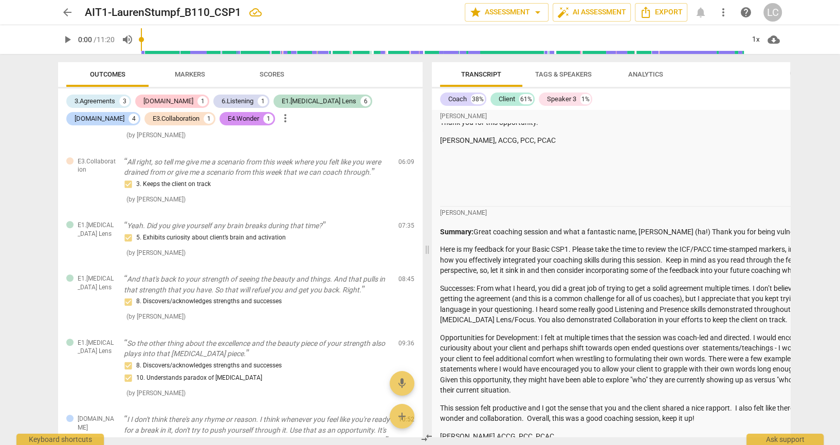
click at [70, 13] on span "arrow_back" at bounding box center [67, 12] width 12 height 12
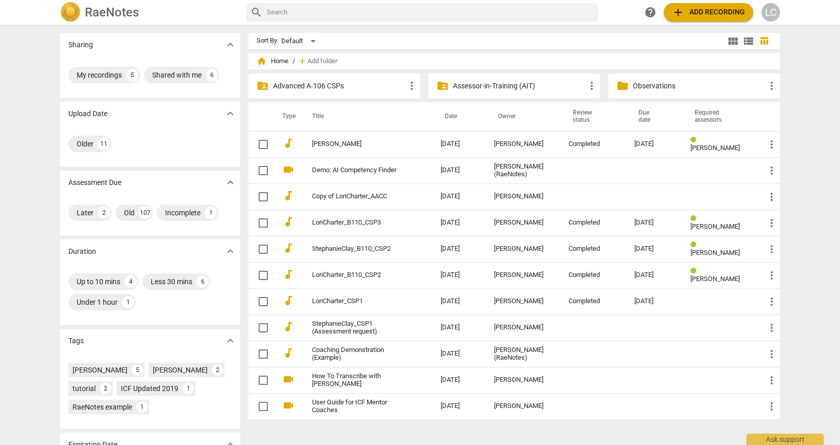
click at [476, 86] on p "Assessor-in-Training (AIT)" at bounding box center [519, 86] width 133 height 11
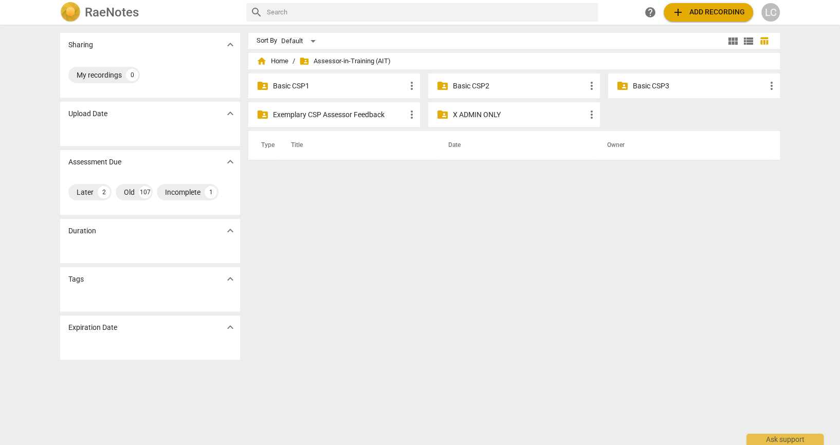
click at [313, 117] on p "Exemplary CSP Assessor Feedback" at bounding box center [339, 115] width 133 height 11
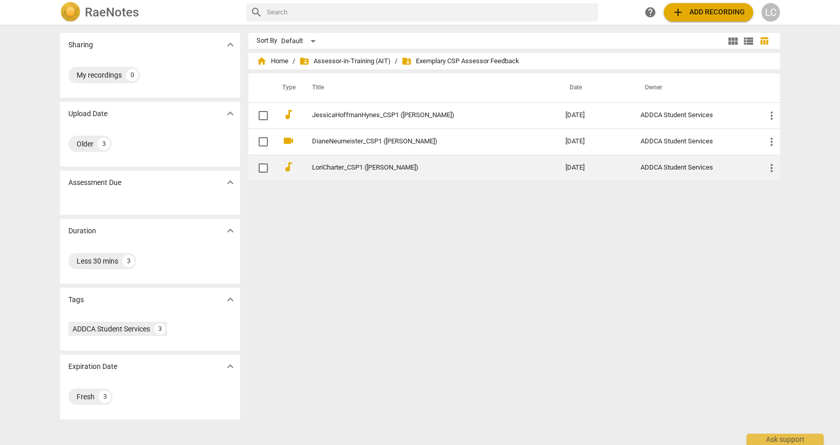
click at [378, 167] on link "LoriCharter_CSP1 (Barbara Luther)" at bounding box center [420, 168] width 216 height 8
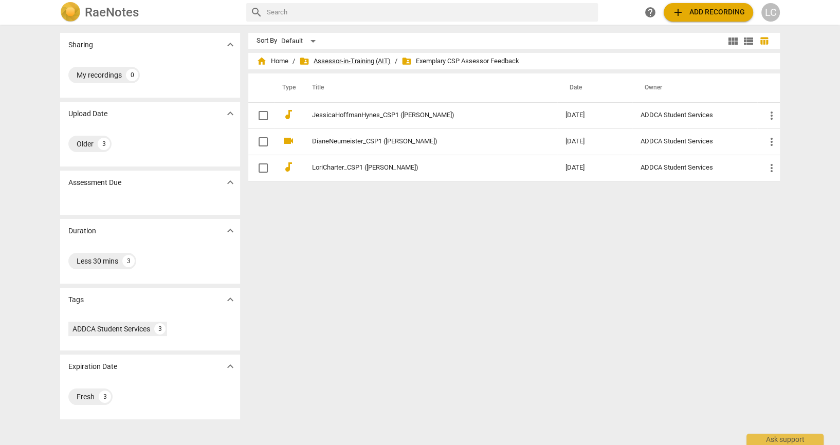
click at [366, 59] on span "folder_shared Assessor-in-Training (AIT)" at bounding box center [345, 61] width 92 height 10
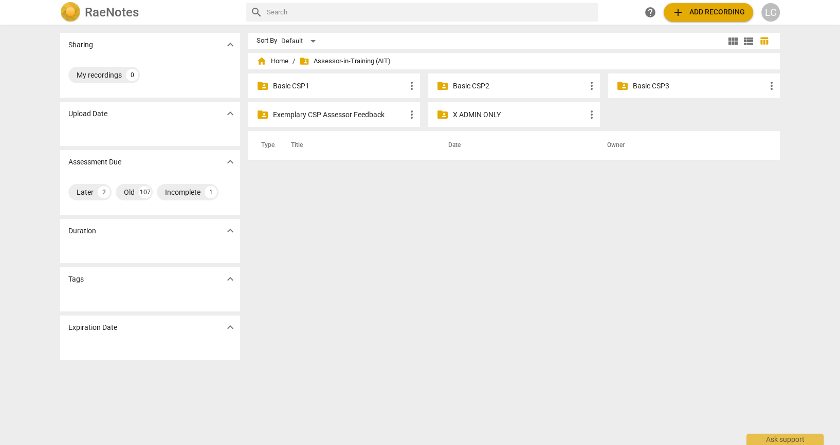
click at [302, 85] on p "Basic CSP1" at bounding box center [339, 86] width 133 height 11
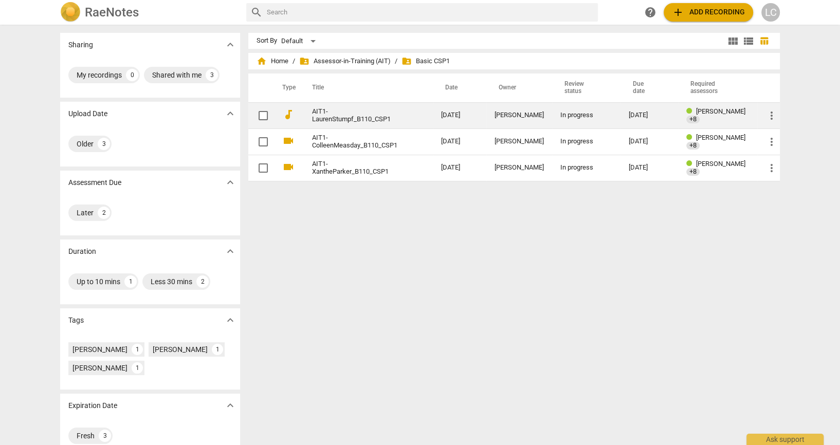
click at [349, 113] on link "AIT1-LaurenStumpf_B110_CSP1" at bounding box center [358, 115] width 92 height 15
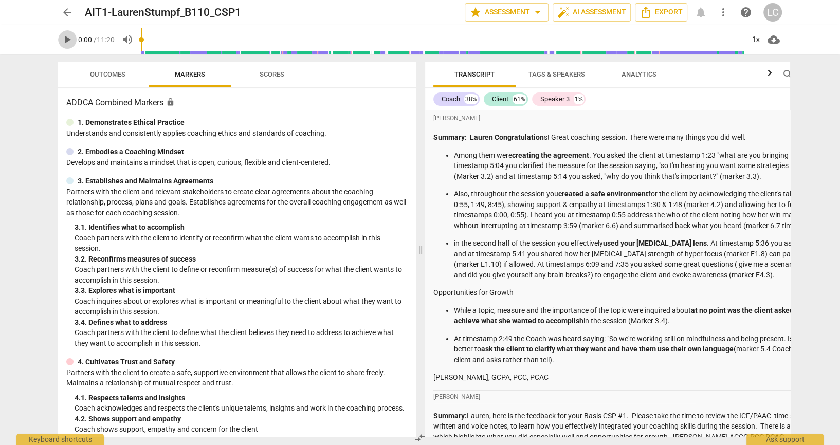
click at [66, 39] on span "play_arrow" at bounding box center [67, 39] width 12 height 12
click at [68, 39] on span "play_arrow" at bounding box center [67, 39] width 12 height 12
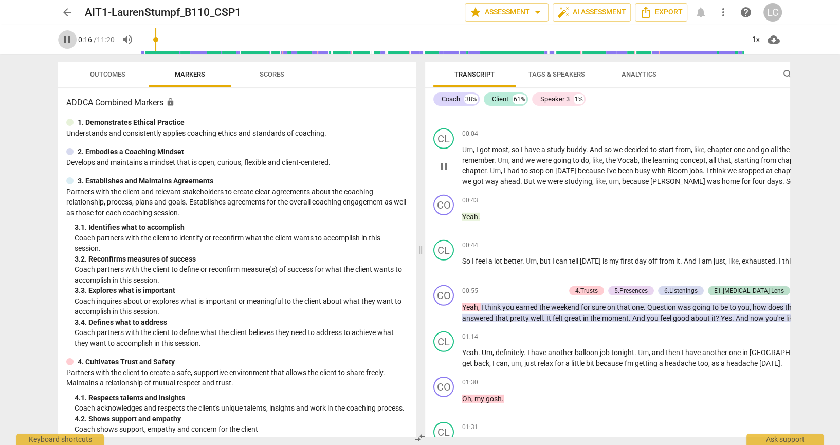
click at [70, 37] on span "pause" at bounding box center [67, 39] width 12 height 12
type input "16"
drag, startPoint x: 623, startPoint y: 223, endPoint x: 708, endPoint y: 380, distance: 178.5
click at [708, 380] on div "Andrew Macdonald Summary: Lauren Congratulation s! Great coaching session. Ther…" at bounding box center [674, 273] width 499 height 327
click at [66, 14] on span "arrow_back" at bounding box center [67, 12] width 12 height 12
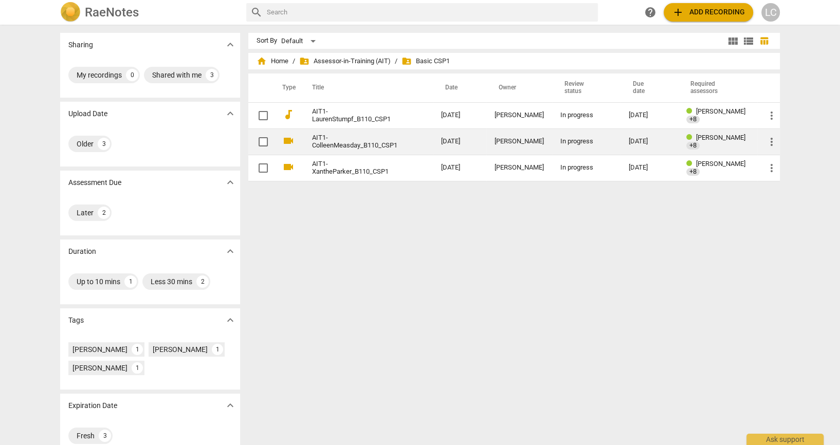
click at [335, 143] on link "AIT1-ColleenMeasday_B110_CSP1" at bounding box center [358, 141] width 92 height 15
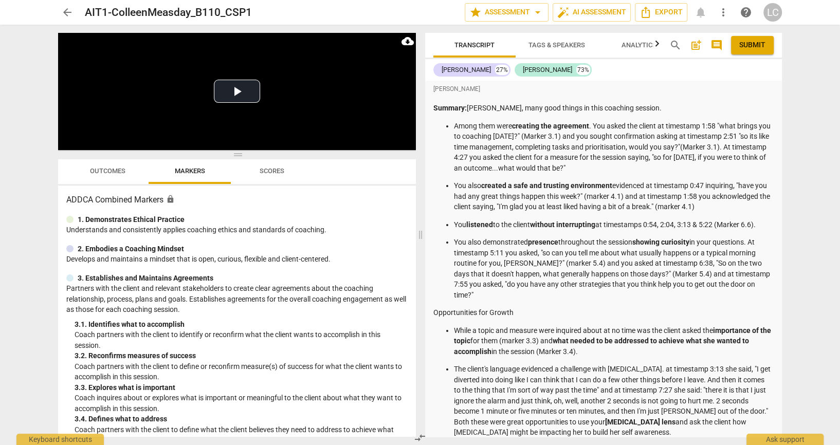
click at [712, 200] on p "You also created a safe and trusting environment evidenced at timestamp 0:47 in…" at bounding box center [614, 196] width 320 height 32
click at [232, 84] on button "Play Video" at bounding box center [237, 91] width 46 height 23
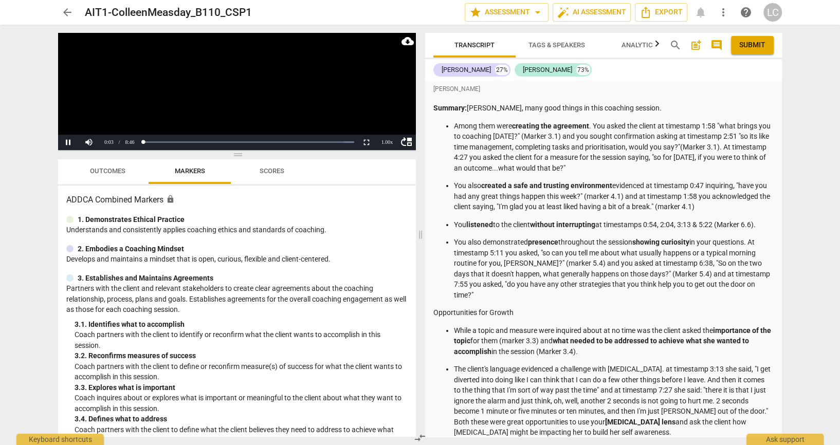
click at [91, 171] on span "Outcomes" at bounding box center [107, 171] width 35 height 8
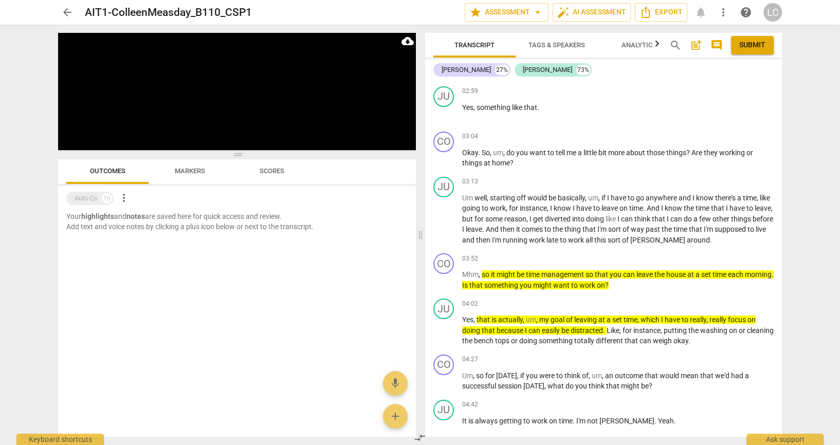
scroll to position [3766, 0]
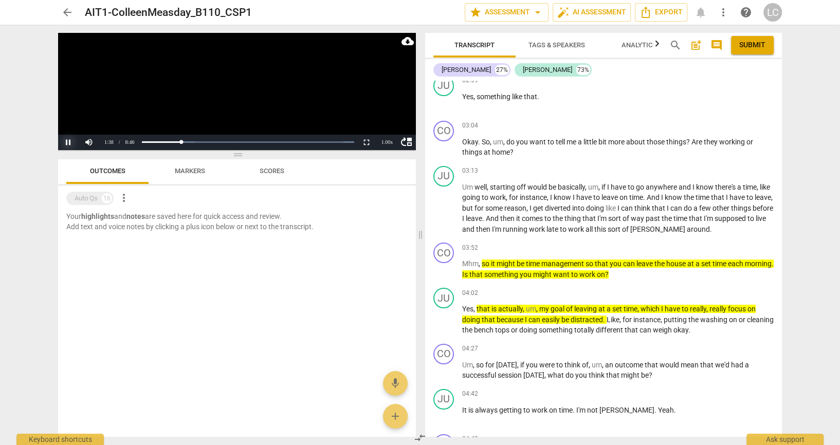
click at [66, 139] on button "Pause" at bounding box center [68, 142] width 21 height 15
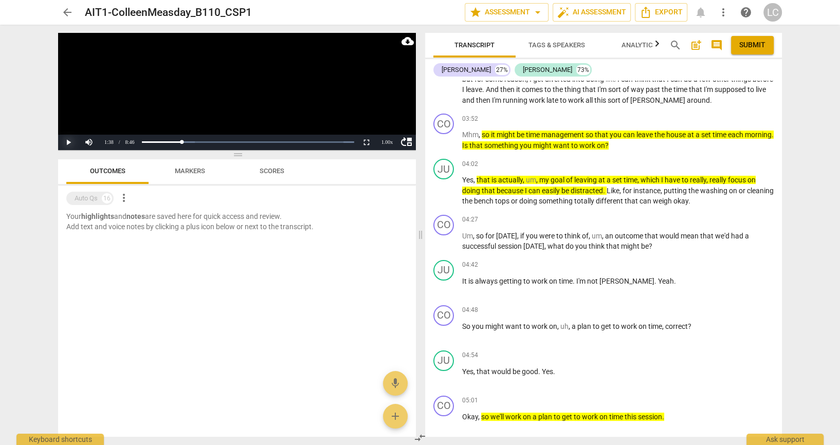
scroll to position [3899, 0]
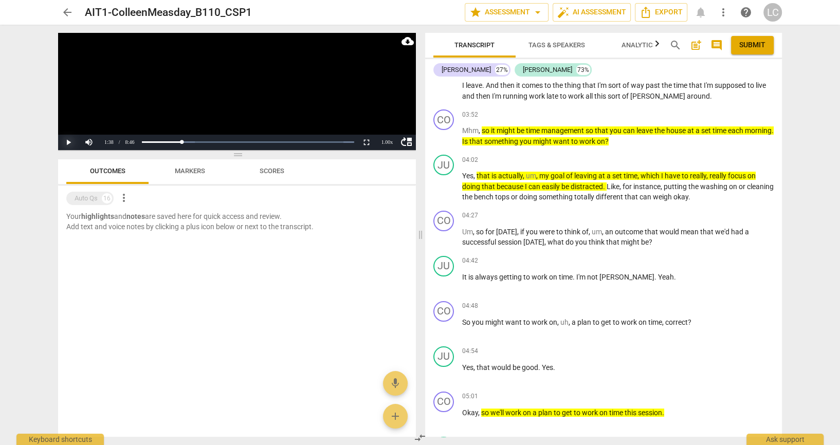
click at [67, 135] on button "Play" at bounding box center [68, 142] width 21 height 15
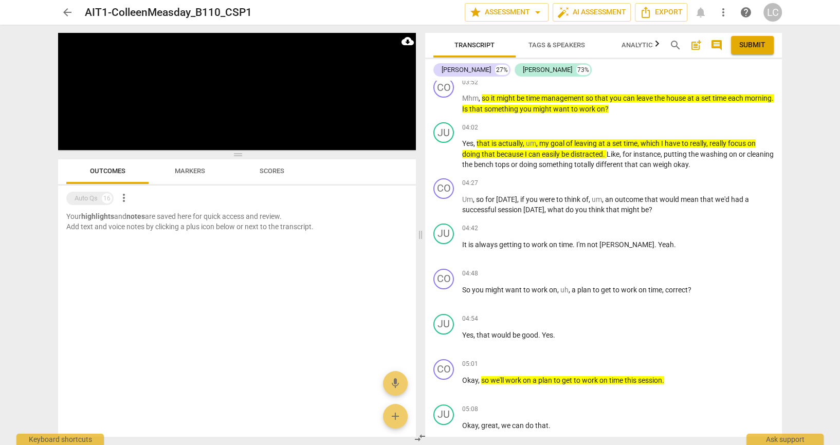
scroll to position [3933, 0]
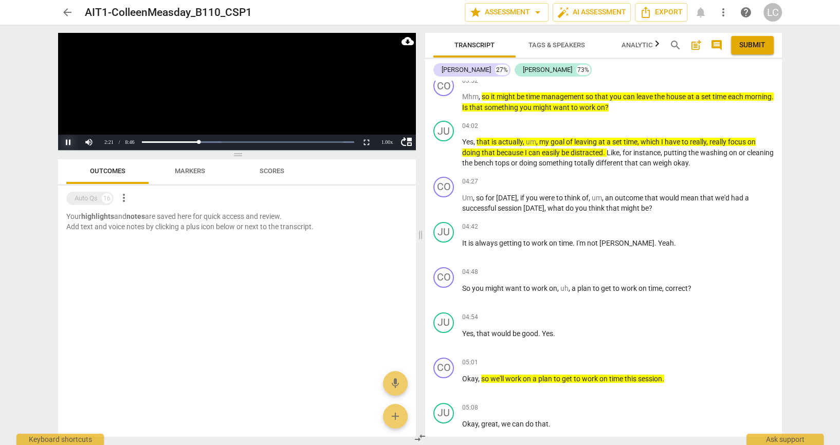
click at [71, 140] on button "Pause" at bounding box center [68, 142] width 21 height 15
click at [71, 140] on button "Play" at bounding box center [68, 142] width 21 height 15
click at [66, 143] on button "Pause" at bounding box center [68, 142] width 21 height 15
click at [66, 143] on button "Play" at bounding box center [68, 142] width 21 height 15
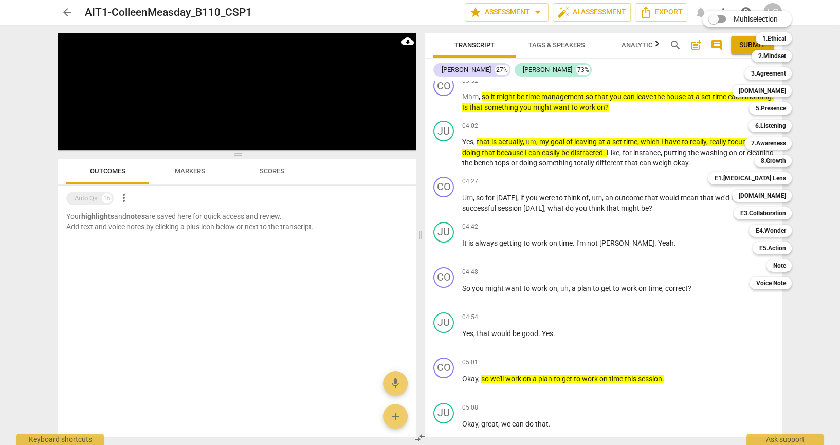
click at [101, 228] on div at bounding box center [420, 222] width 840 height 445
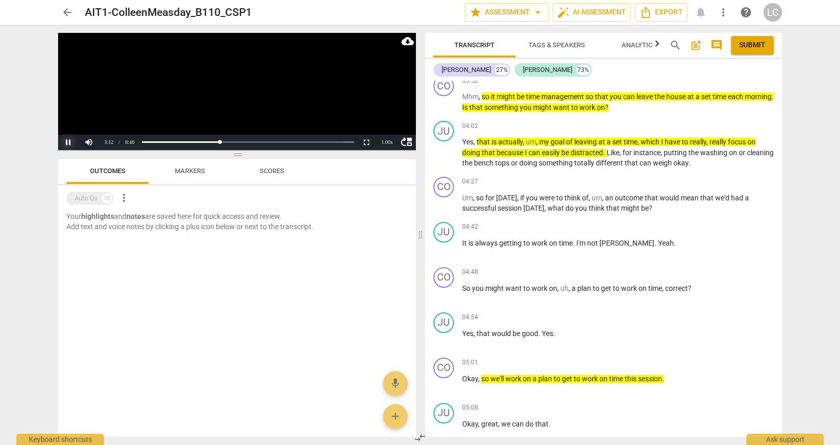
click at [70, 141] on button "Pause" at bounding box center [68, 142] width 21 height 15
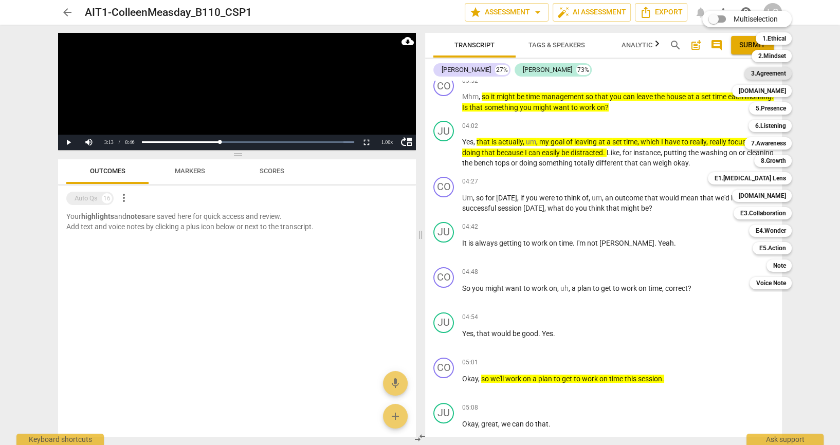
click at [770, 71] on b "3.Agreement" at bounding box center [768, 73] width 35 height 12
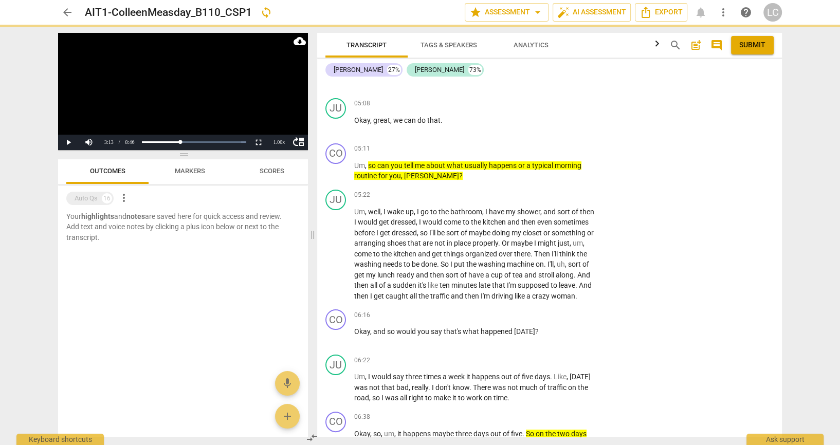
scroll to position [3501, 0]
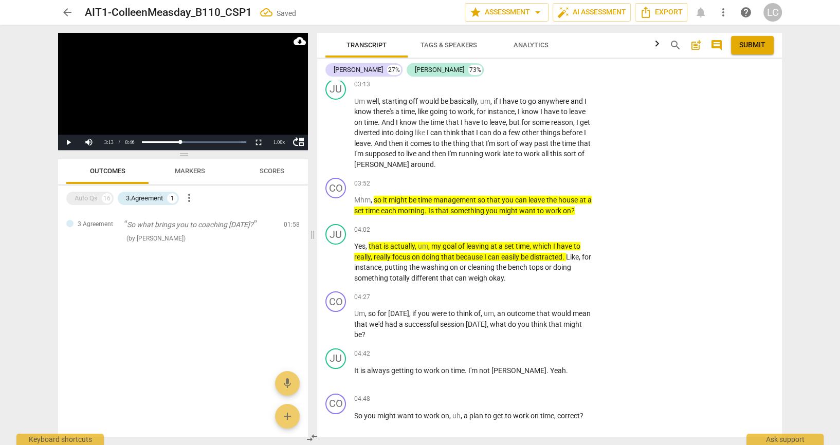
checkbox input "true"
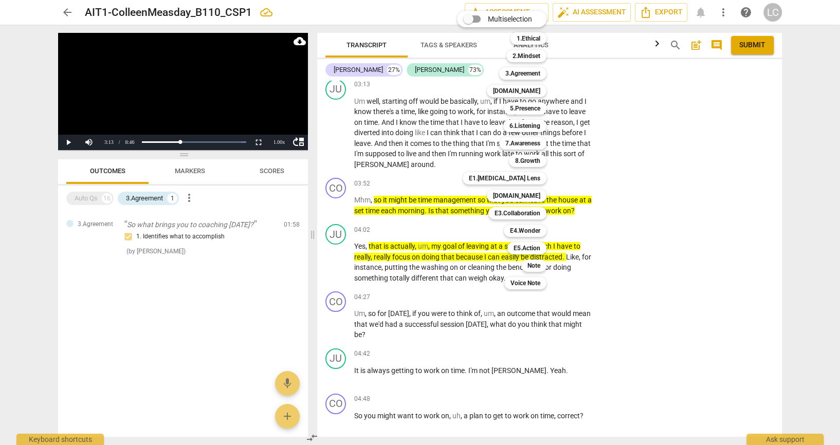
click at [738, 281] on div at bounding box center [420, 222] width 840 height 445
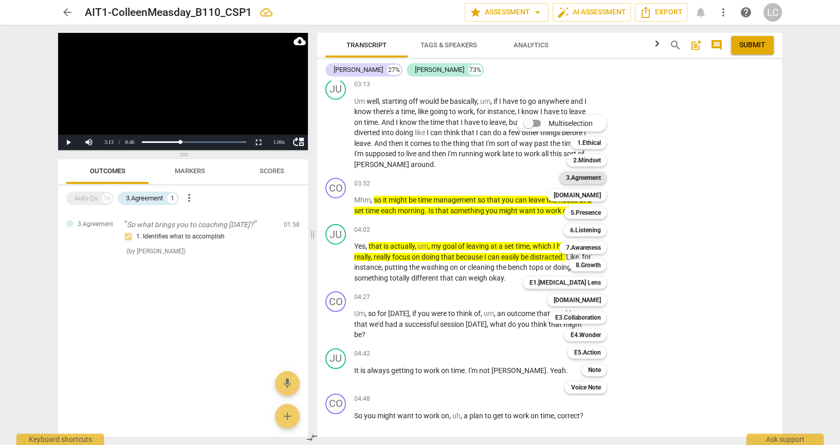
click at [596, 178] on b "3.Agreement" at bounding box center [583, 178] width 35 height 12
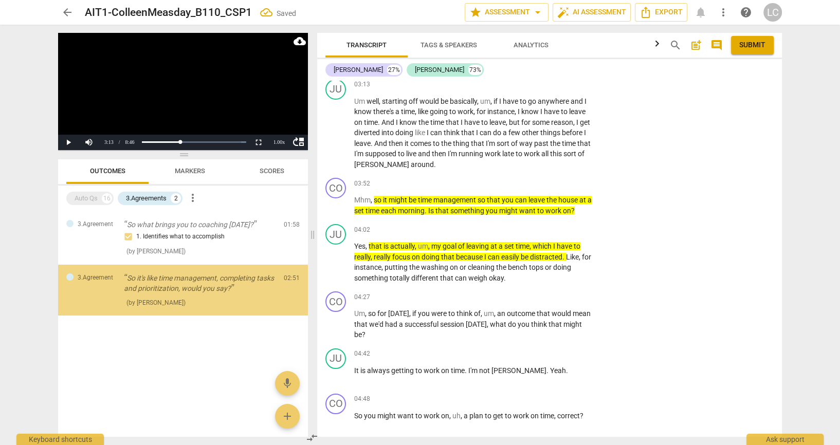
scroll to position [0, 0]
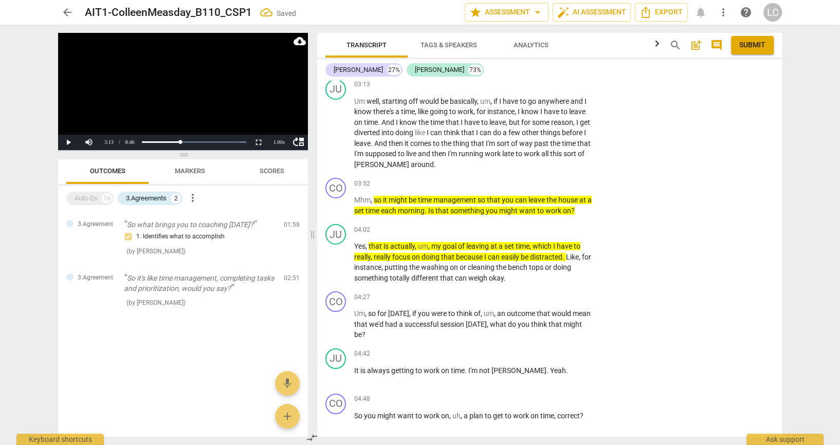
checkbox input "true"
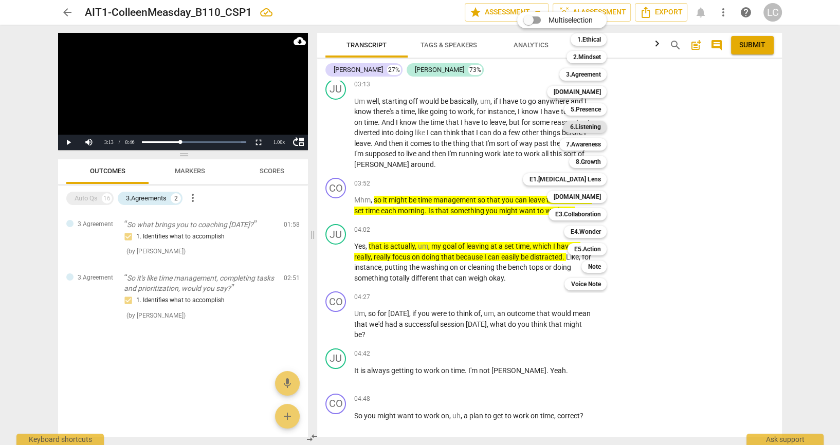
click at [592, 128] on b "6.Listening" at bounding box center [585, 127] width 31 height 12
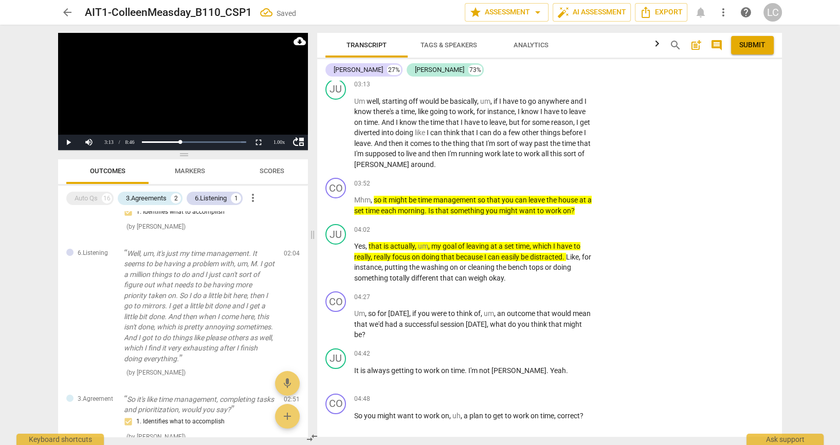
checkbox input "true"
click at [689, 29] on div "JU play_arrow pause 02:59 + Add competency keyboard_arrow_right Yes , something…" at bounding box center [549, 6] width 465 height 45
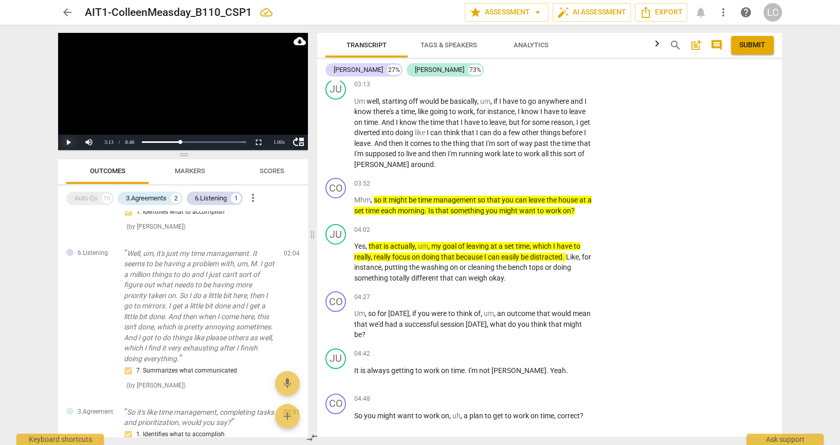
click at [65, 142] on button "Play" at bounding box center [68, 142] width 21 height 15
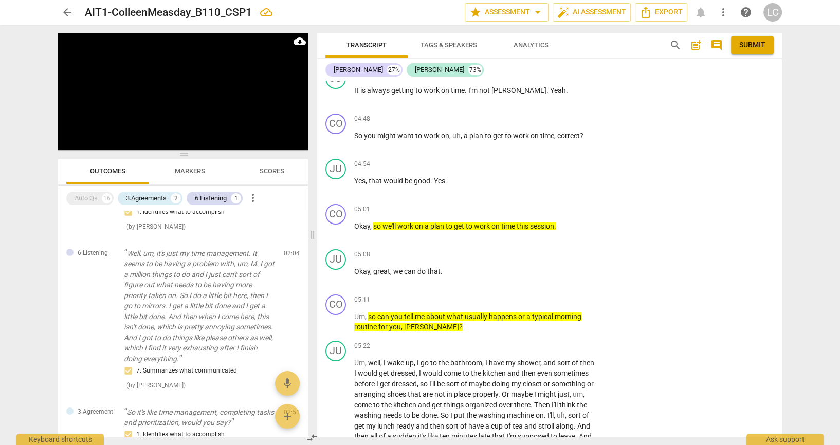
scroll to position [3808, 0]
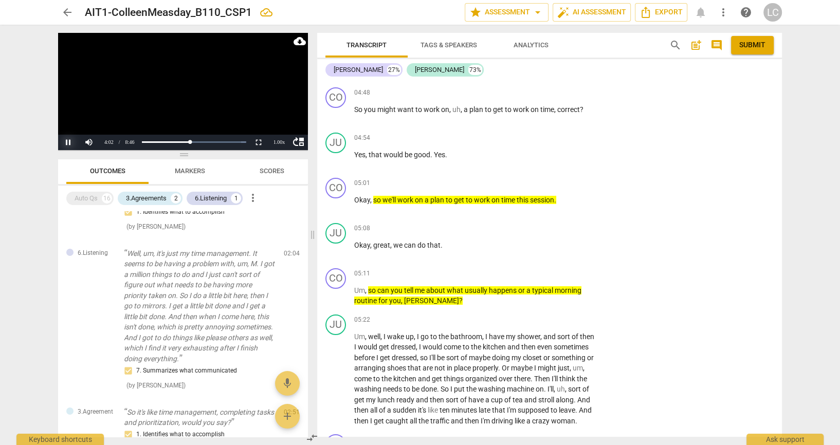
click at [69, 138] on button "Pause" at bounding box center [68, 142] width 21 height 15
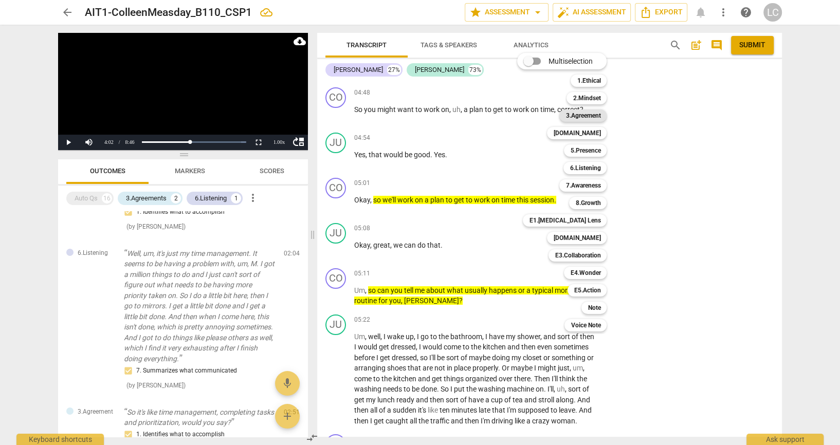
click at [587, 113] on b "3.Agreement" at bounding box center [583, 116] width 35 height 12
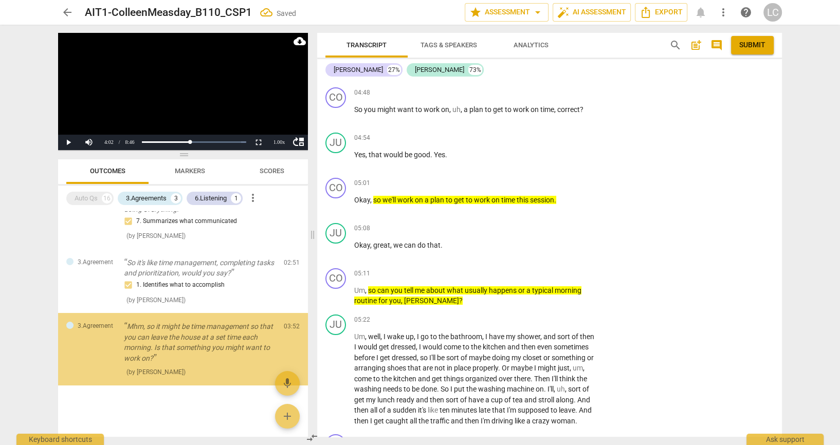
scroll to position [200, 0]
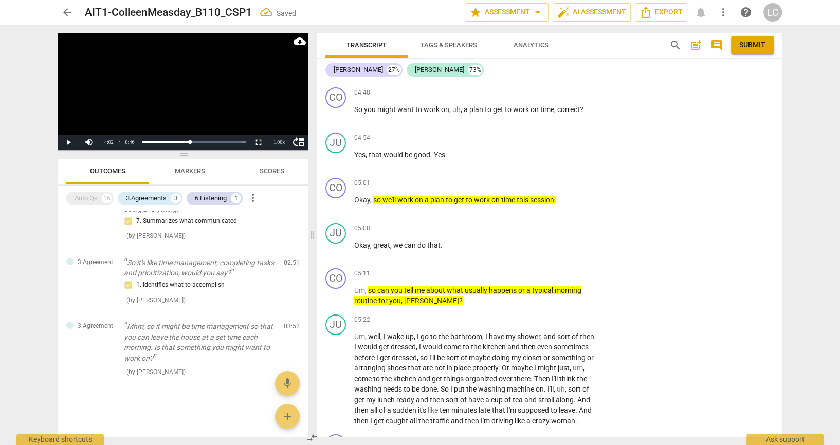
checkbox input "true"
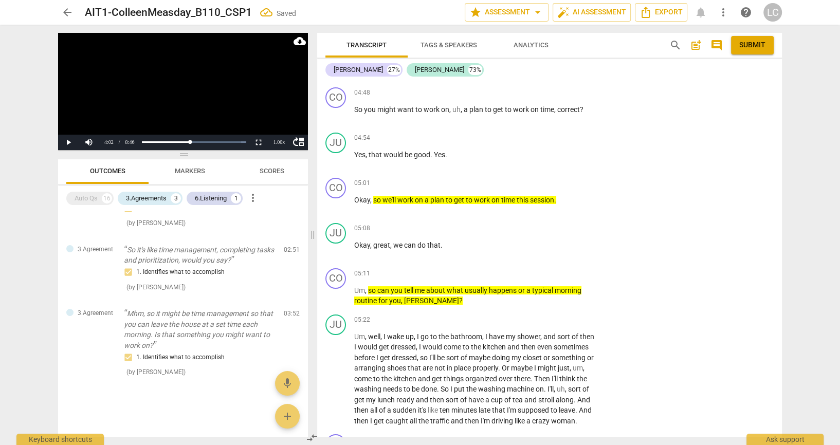
type textarea "C"
type textarea "Cl"
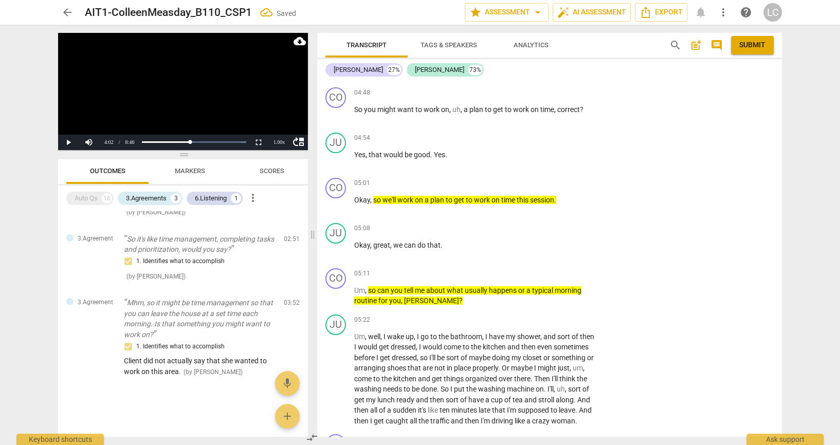
click at [750, 8] on span "send" at bounding box center [755, 2] width 11 height 11
click at [837, 358] on div "arrow_back AIT1-ColleenMeasday_B110_CSP1 Saved edit star Assessment arrow_drop_…" at bounding box center [420, 222] width 840 height 445
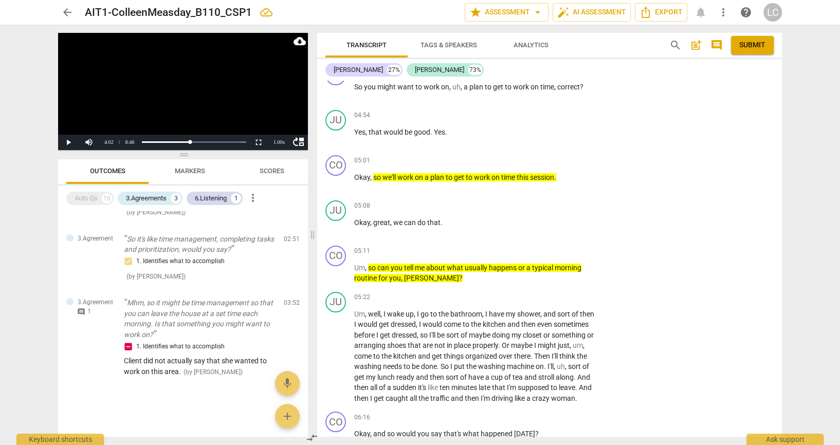
scroll to position [3833, 0]
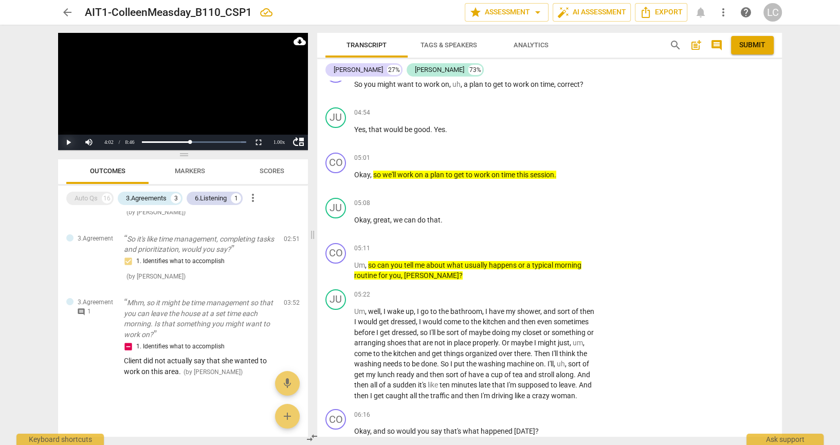
click at [66, 142] on button "Play" at bounding box center [68, 142] width 21 height 15
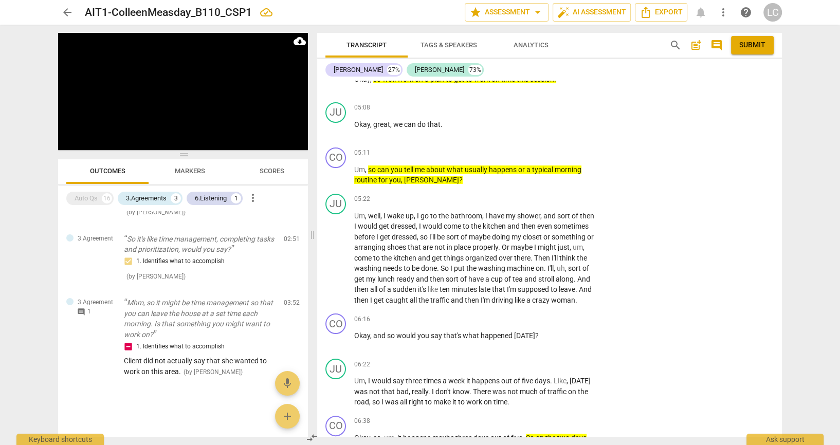
scroll to position [3943, 0]
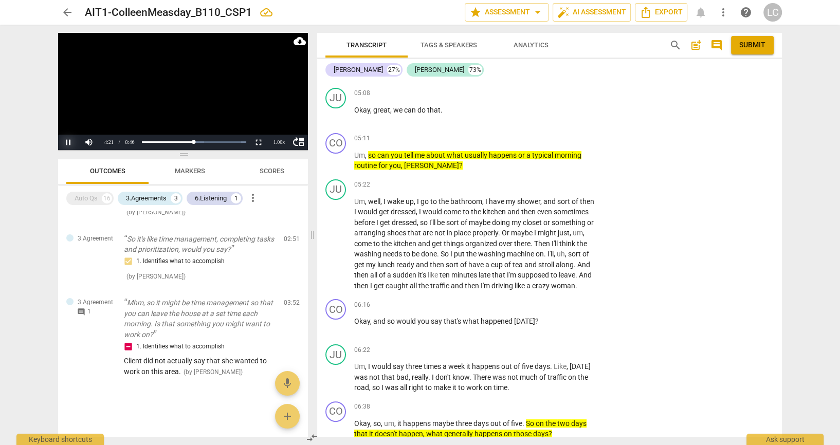
click at [67, 139] on button "Pause" at bounding box center [68, 142] width 21 height 15
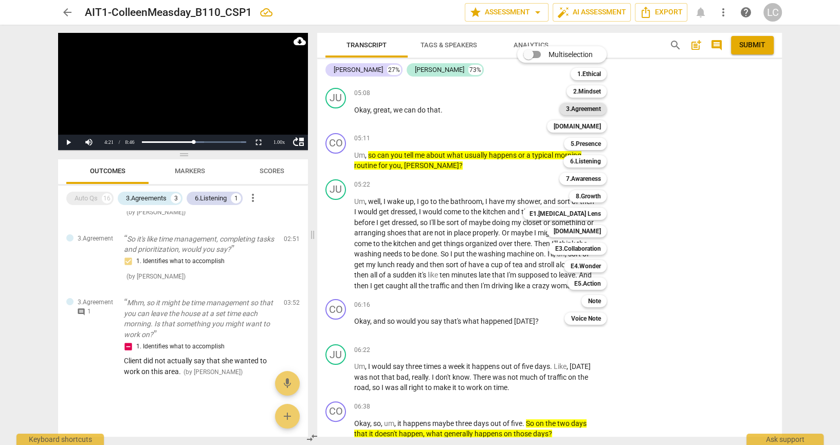
click at [587, 107] on b "3.Agreement" at bounding box center [583, 109] width 35 height 12
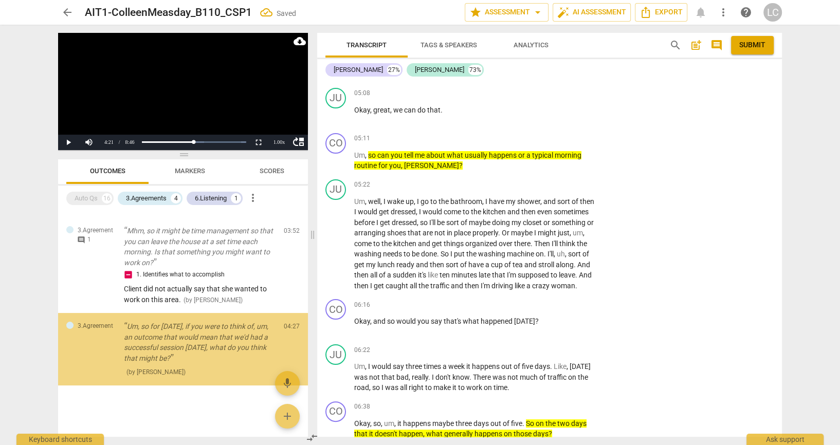
scroll to position [299, 0]
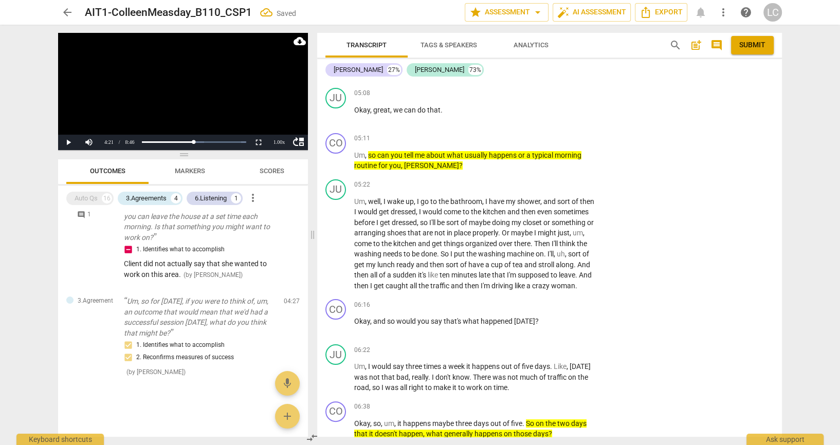
click at [835, 273] on div "arrow_back AIT1-ColleenMeasday_B110_CSP1 Saved edit star Assessment arrow_drop_…" at bounding box center [420, 222] width 840 height 445
click at [68, 137] on button "Play" at bounding box center [68, 142] width 21 height 15
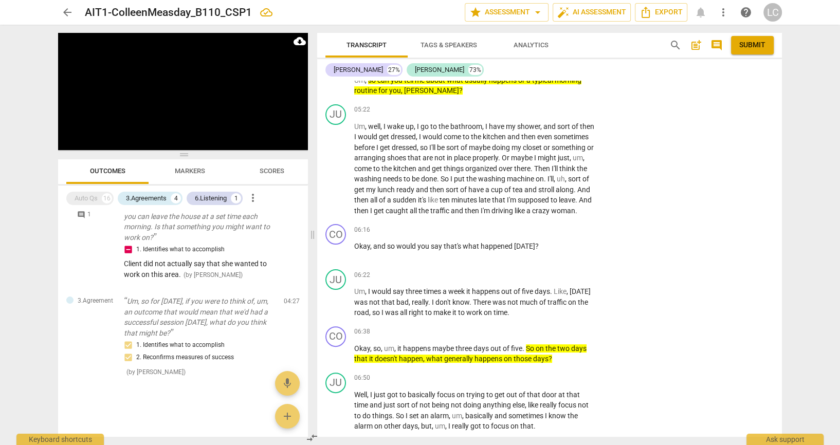
scroll to position [4019, 0]
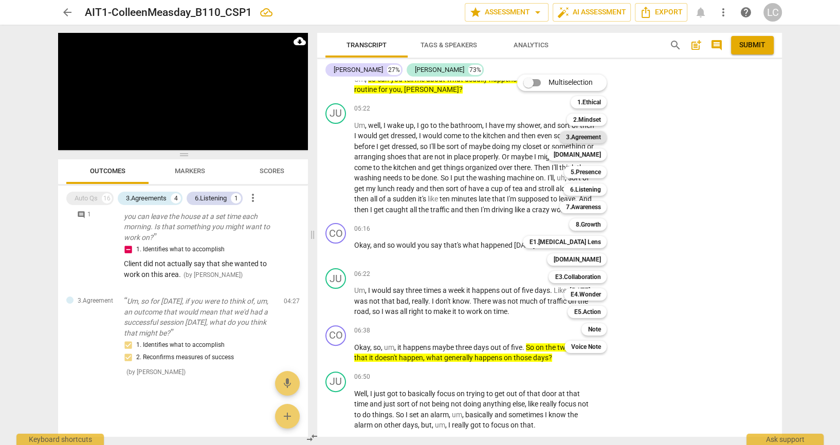
click at [597, 134] on b "3.Agreement" at bounding box center [583, 137] width 35 height 12
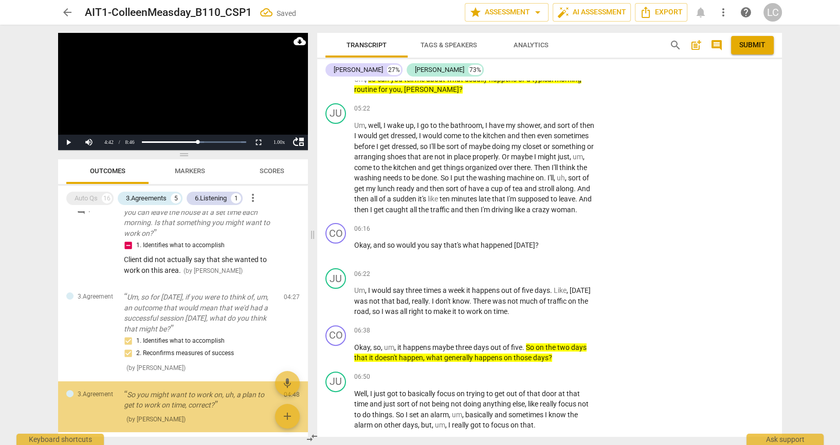
scroll to position [0, 0]
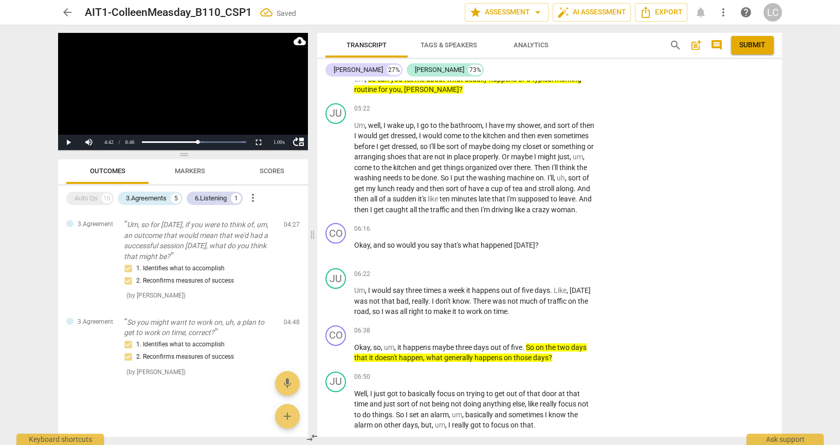
click at [632, 53] on div "JU play_arrow pause 05:08 + Add competency keyboard_arrow_right Okay , great , …" at bounding box center [549, 30] width 465 height 45
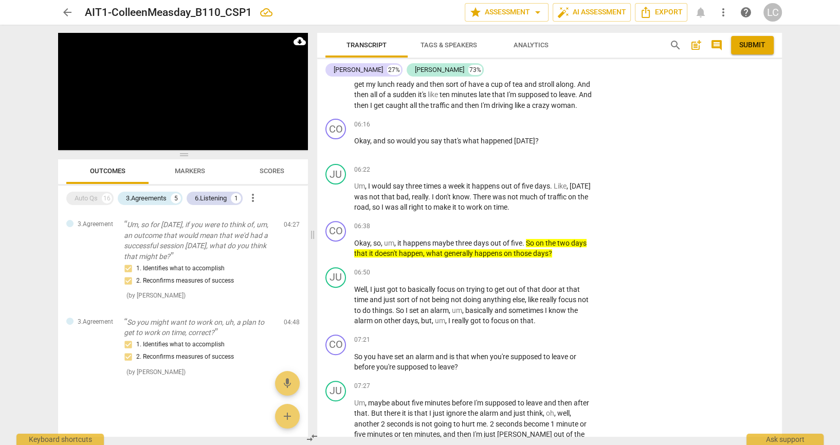
scroll to position [4155, 0]
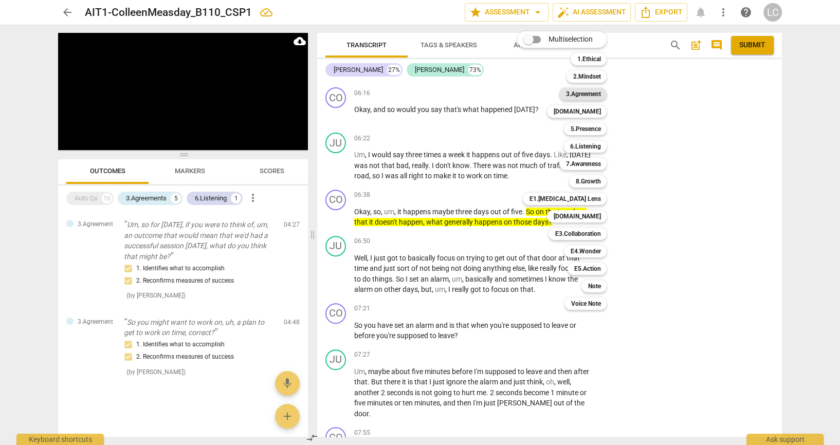
click at [595, 92] on b "3.Agreement" at bounding box center [583, 94] width 35 height 12
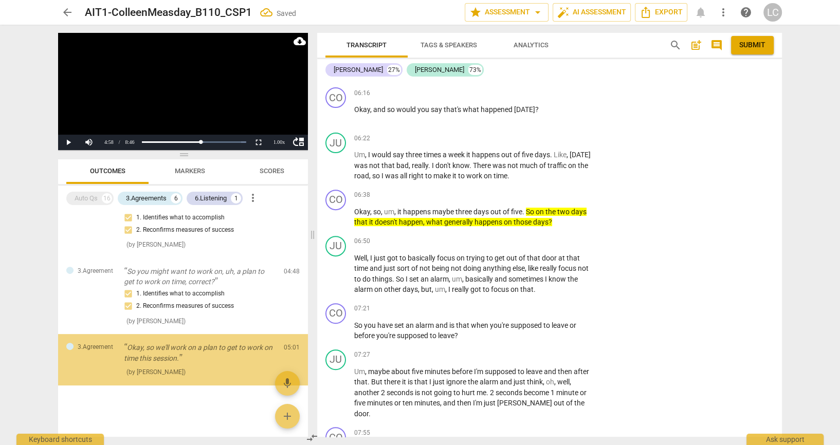
scroll to position [456, 0]
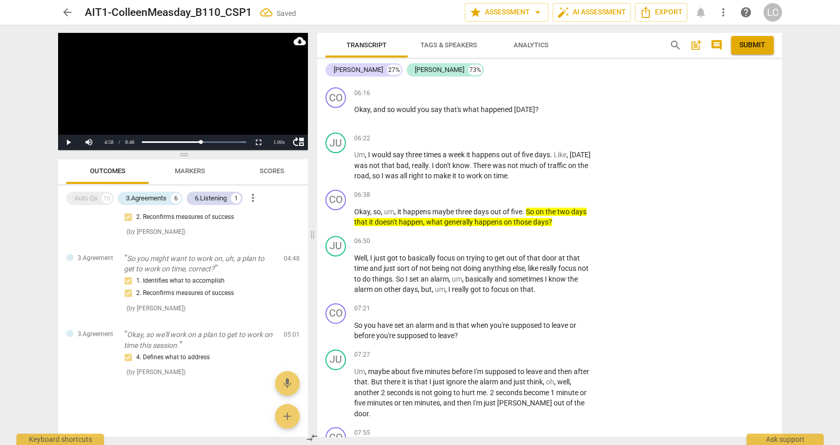
click at [712, 84] on div "JU play_arrow pause 05:22 + Add competency keyboard_arrow_right Um , well , I w…" at bounding box center [549, 23] width 465 height 120
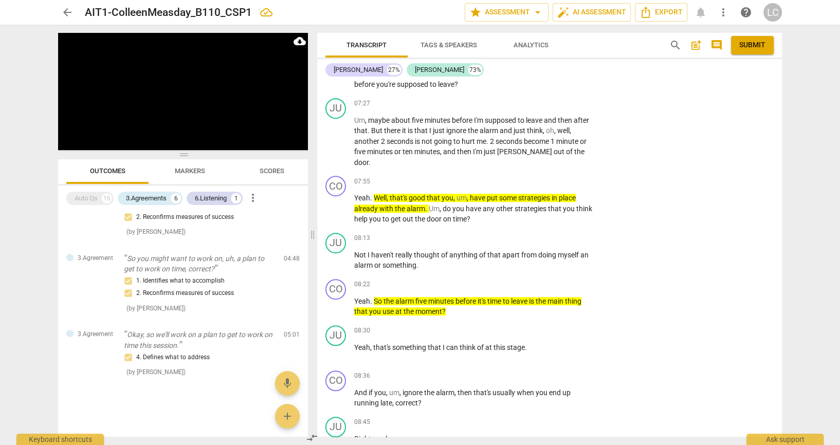
scroll to position [4407, 0]
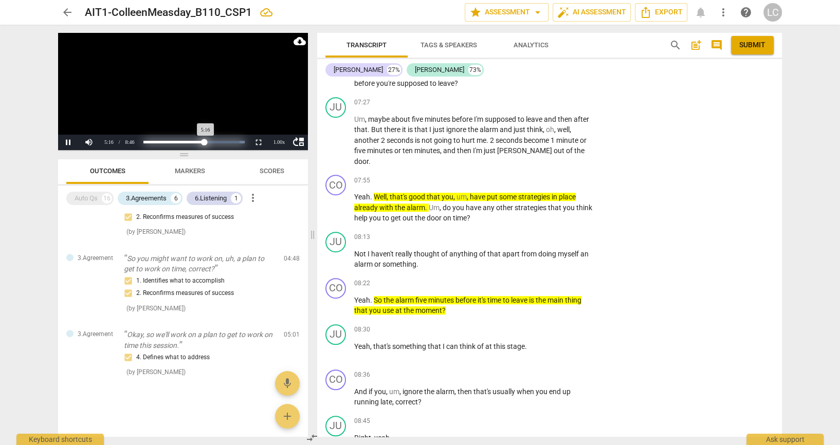
click at [216, 143] on div "Loaded : 0% Progress : 60.23%" at bounding box center [193, 142] width 101 height 3
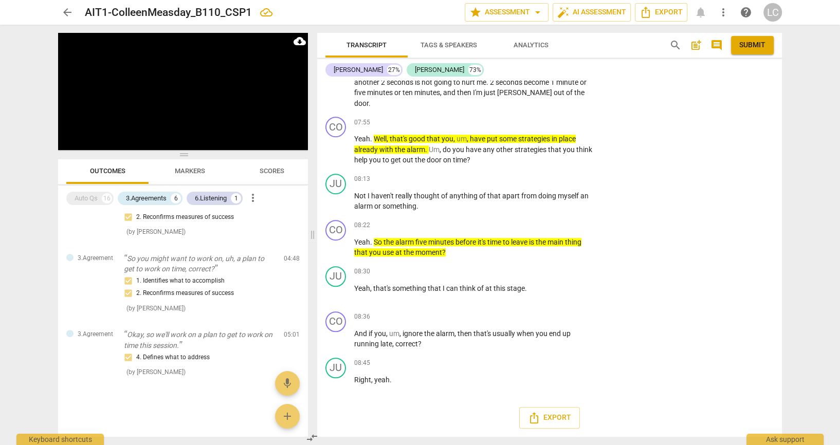
scroll to position [4538, 0]
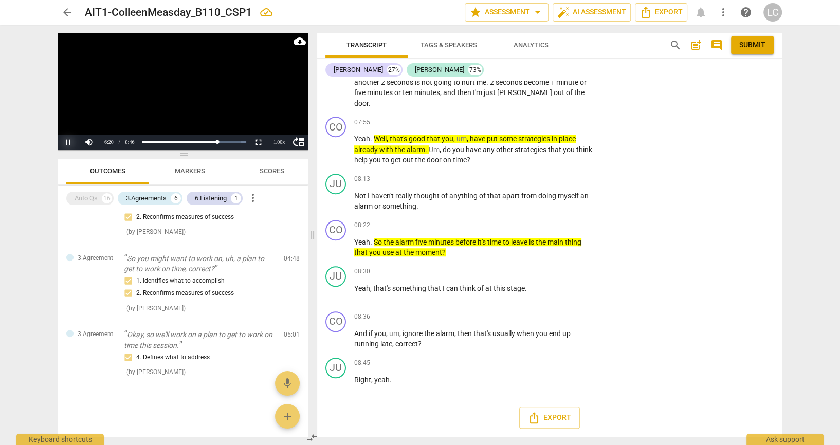
click at [69, 135] on button "Pause" at bounding box center [68, 142] width 21 height 15
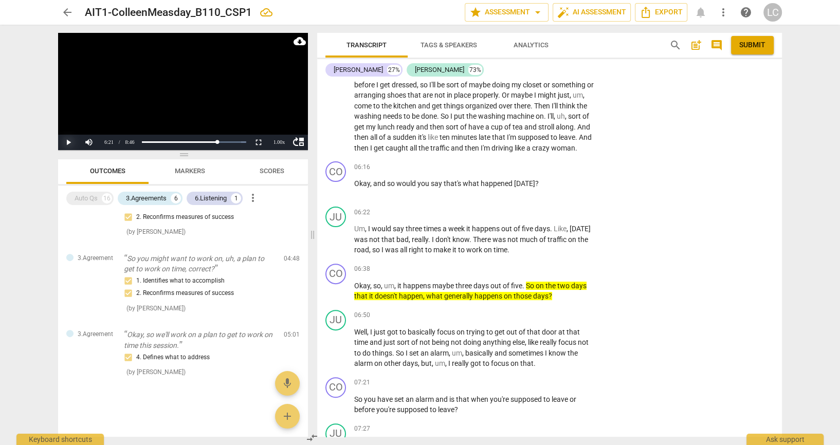
scroll to position [4088, 0]
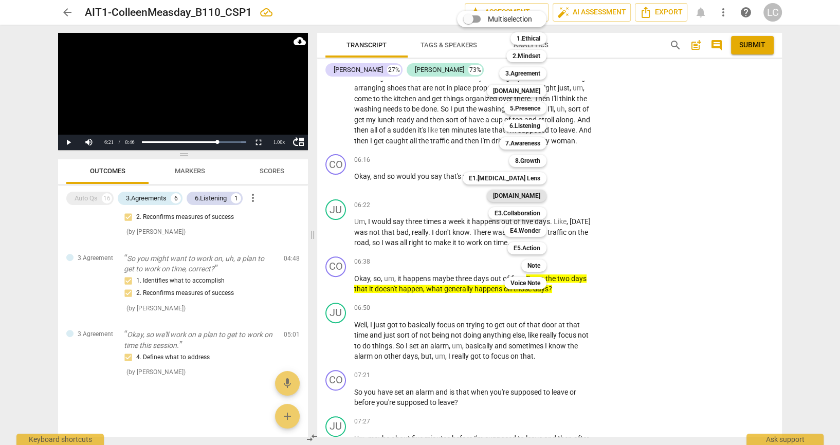
click at [535, 196] on b "[DOMAIN_NAME]" at bounding box center [516, 196] width 47 height 12
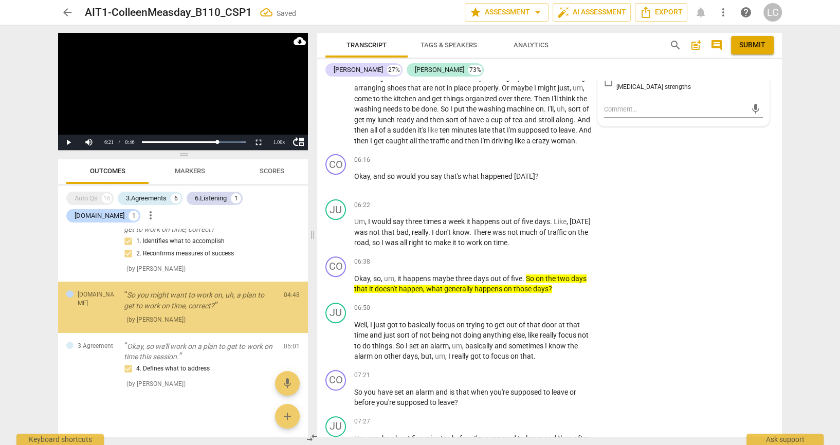
scroll to position [500, 0]
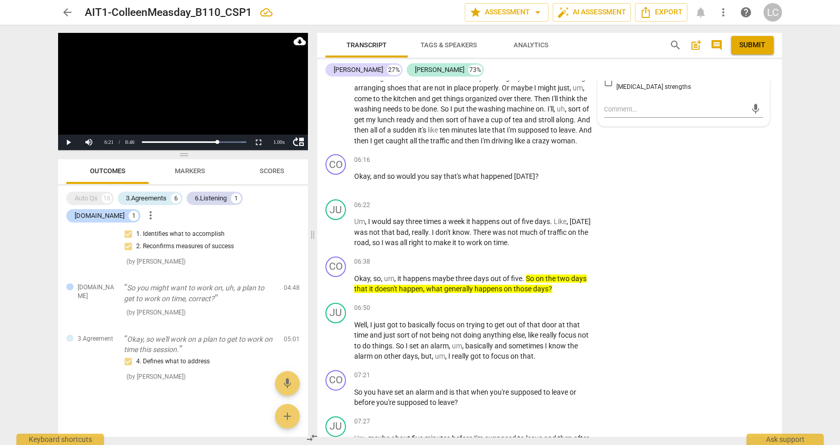
click at [605, 61] on input "7. Identifies and explores outcomes" at bounding box center [608, 55] width 16 height 12
click at [823, 356] on div "arrow_back AIT1-ColleenMeasday_B110_CSP1 edit star Assessment arrow_drop_down a…" at bounding box center [420, 222] width 840 height 445
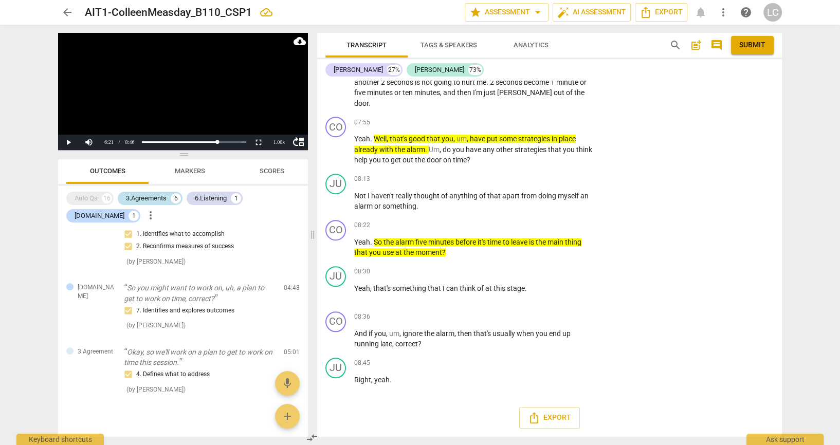
scroll to position [4623, 0]
click at [69, 142] on button "Play" at bounding box center [68, 142] width 21 height 15
click at [66, 139] on button "Pause" at bounding box center [68, 142] width 21 height 15
click at [527, 128] on div "+" at bounding box center [532, 122] width 10 height 10
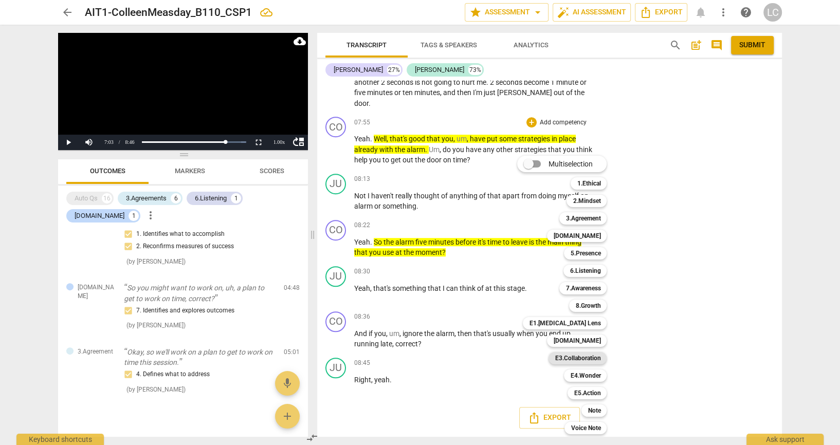
click at [577, 359] on b "E3.Collaboration" at bounding box center [578, 358] width 46 height 12
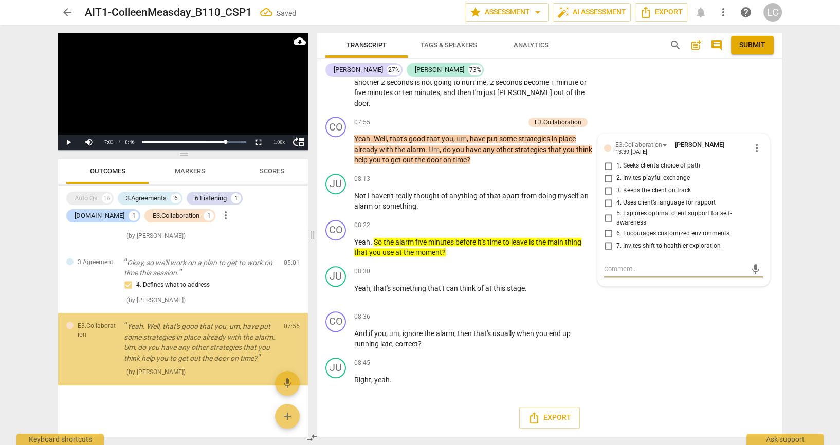
scroll to position [639, 0]
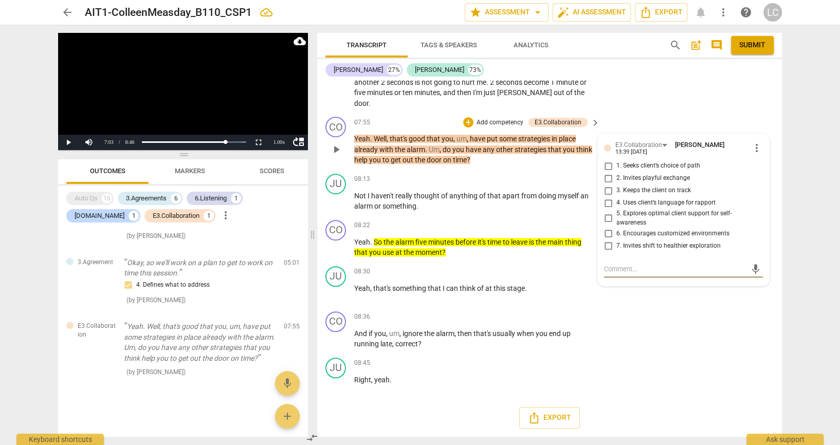
click at [606, 243] on input "7. Invites shift to healthier exploration" at bounding box center [608, 246] width 16 height 12
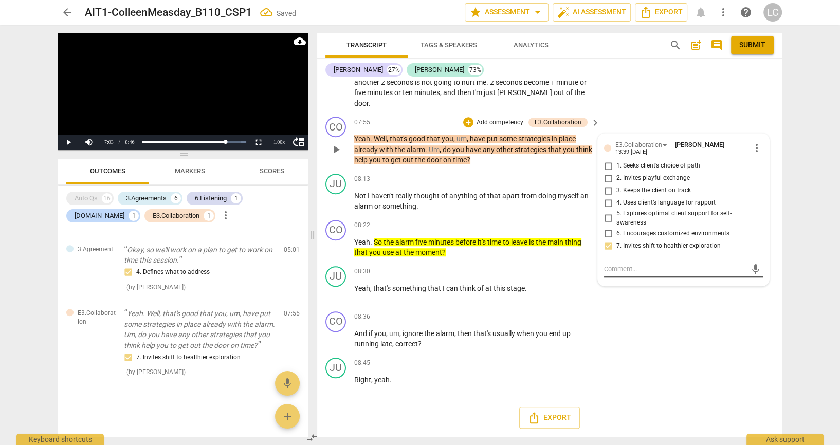
click at [626, 269] on textarea at bounding box center [675, 269] width 142 height 10
click at [692, 308] on div "CO play_arrow pause 08:36 + Add competency keyboard_arrow_right And if you , um…" at bounding box center [549, 331] width 465 height 46
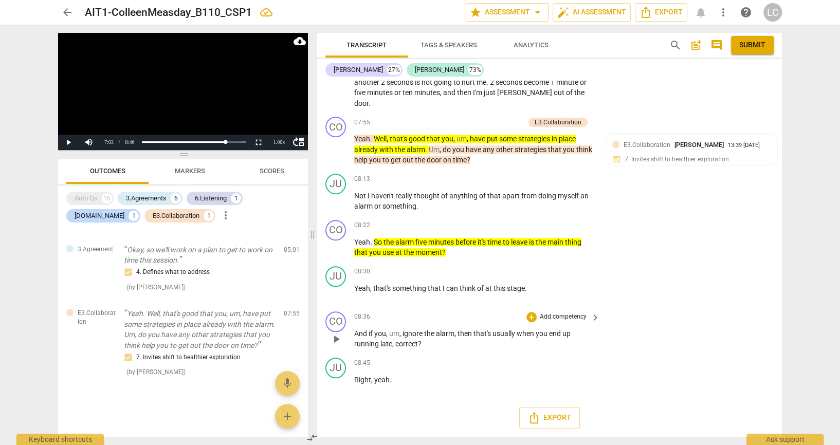
scroll to position [4855, 0]
click at [70, 139] on button "Play" at bounding box center [68, 142] width 21 height 15
click at [67, 136] on button "Pause" at bounding box center [68, 142] width 21 height 15
click at [476, 118] on p "Add competency" at bounding box center [500, 122] width 49 height 9
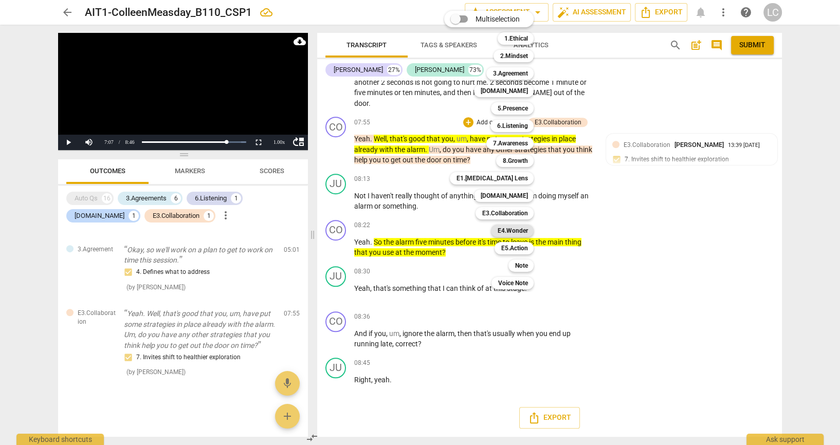
click at [527, 232] on b "E4.Wonder" at bounding box center [512, 231] width 30 height 12
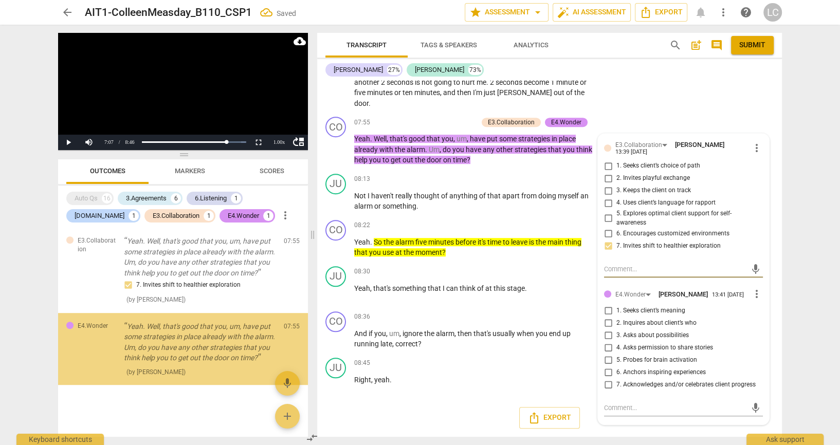
scroll to position [739, 0]
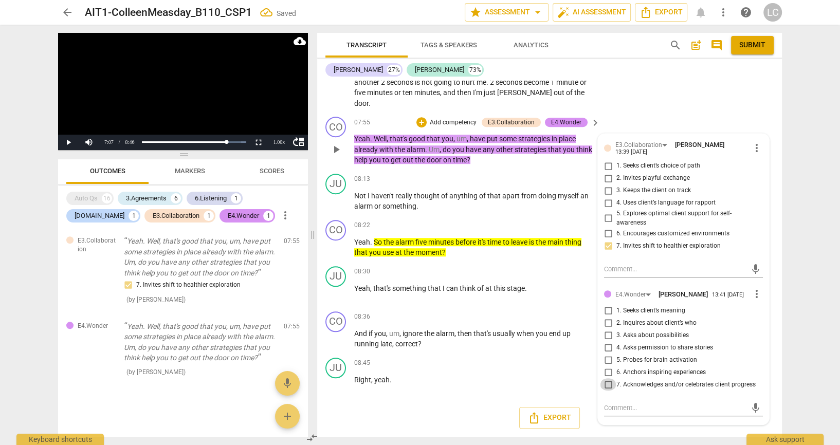
click at [607, 391] on input "7. Acknowledges and/or celebrates client progress" at bounding box center [608, 384] width 16 height 12
click at [648, 413] on textarea at bounding box center [675, 408] width 142 height 10
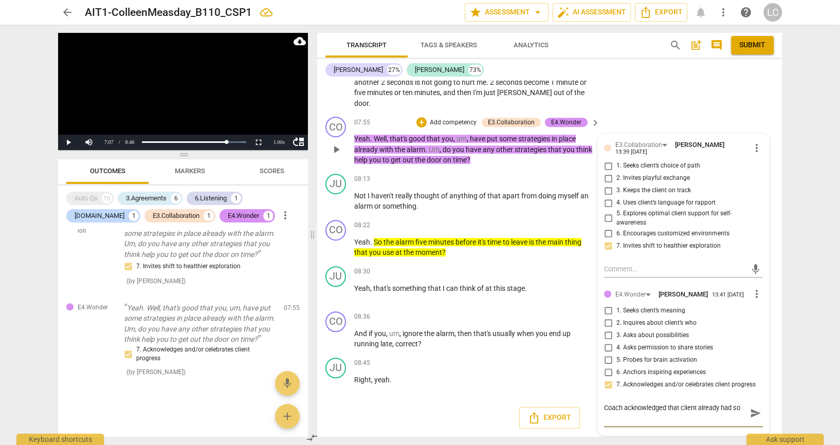
scroll to position [0, 0]
click at [822, 344] on div "arrow_back AIT1-ColleenMeasday_B110_CSP1 edit star Assessment arrow_drop_down a…" at bounding box center [420, 222] width 840 height 445
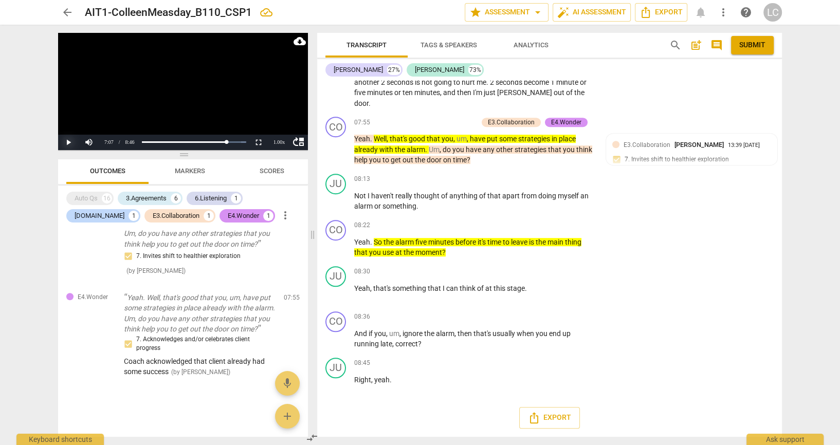
click at [65, 138] on button "Play" at bounding box center [68, 142] width 21 height 15
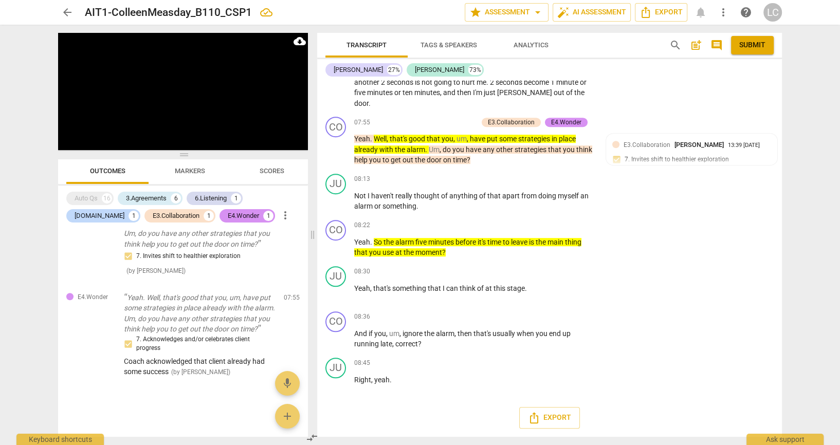
scroll to position [4680, 0]
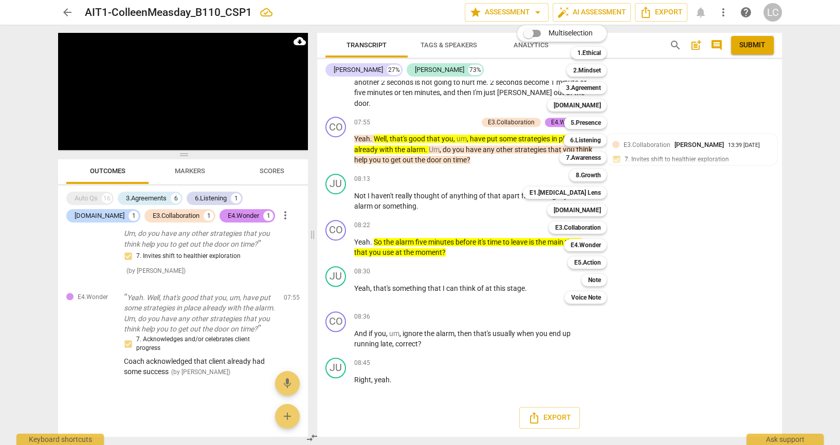
click at [38, 135] on div at bounding box center [420, 222] width 840 height 445
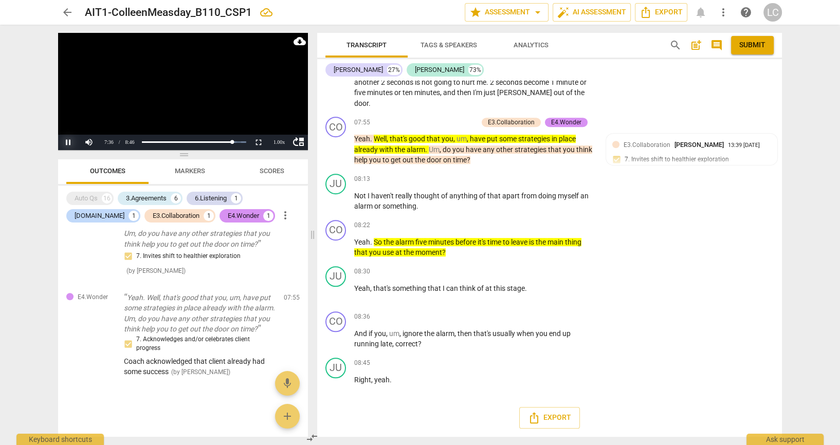
click at [73, 139] on button "Pause" at bounding box center [68, 142] width 21 height 15
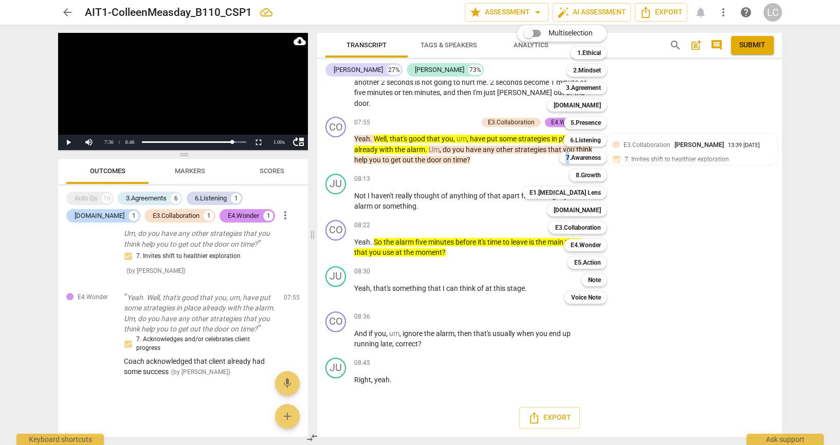
click at [531, 163] on div "Multiselection m 1.Ethical 1 2.Mindset 2 3.Agreement 3 [DOMAIN_NAME] 4 5.Presen…" at bounding box center [569, 165] width 113 height 284
drag, startPoint x: 779, startPoint y: 416, endPoint x: 777, endPoint y: 403, distance: 12.9
click at [777, 403] on div at bounding box center [420, 222] width 840 height 445
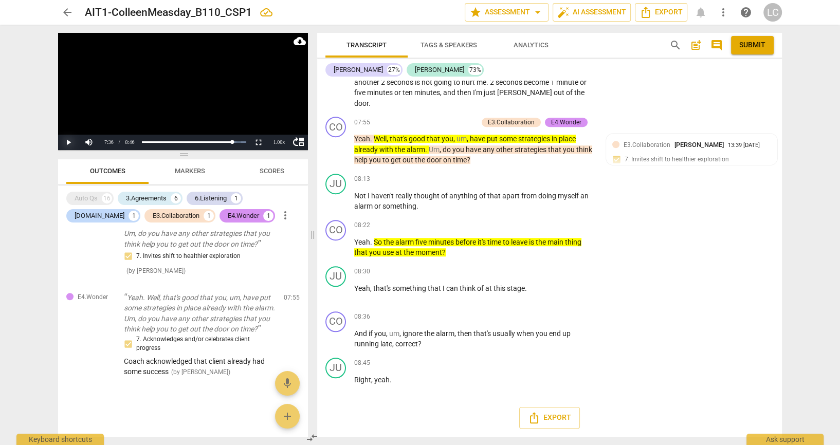
click at [71, 140] on button "Play" at bounding box center [68, 142] width 21 height 15
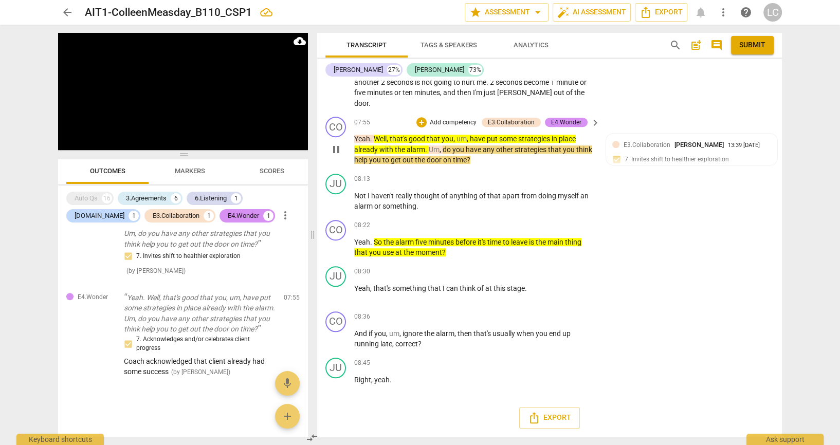
click at [429, 128] on p "Add competency" at bounding box center [453, 122] width 49 height 9
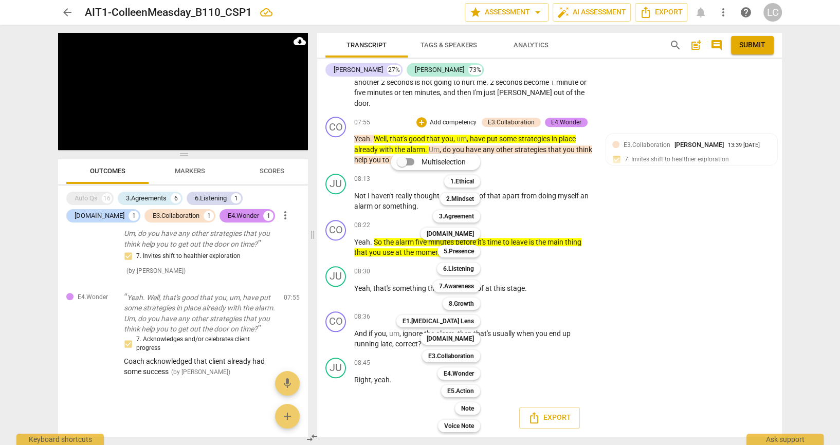
click at [395, 294] on div "Multiselection m 1.Ethical 1 2.Mindset 2 3.Agreement 3 [DOMAIN_NAME] 4 5.Presen…" at bounding box center [443, 293] width 113 height 284
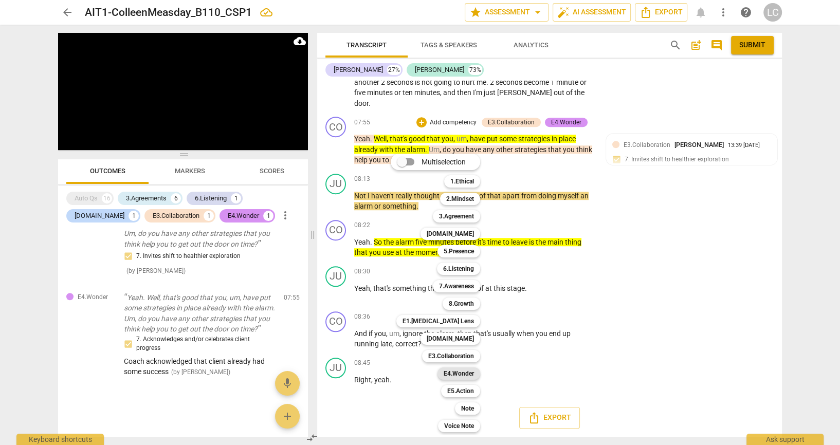
click at [469, 376] on b "E4.Wonder" at bounding box center [459, 374] width 30 height 12
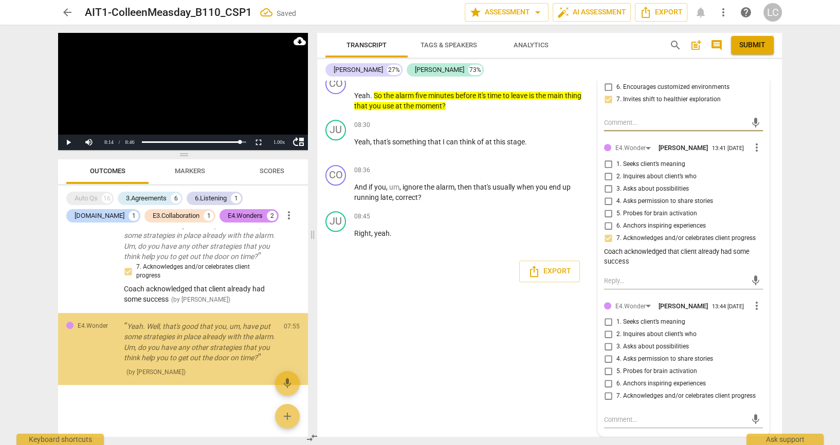
scroll to position [856, 0]
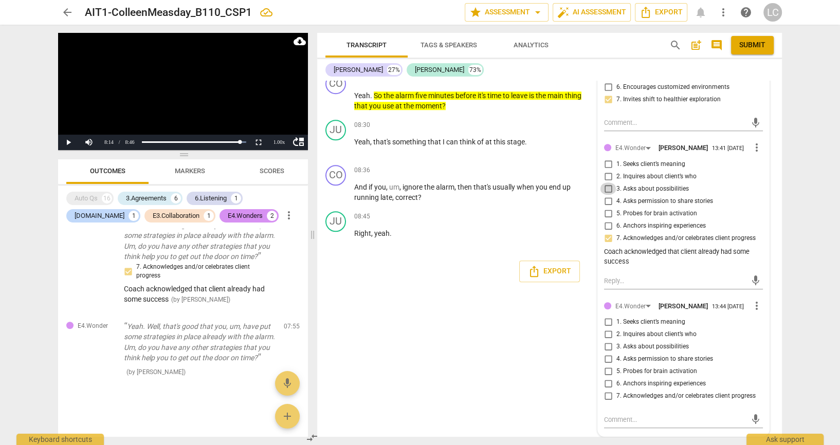
click at [605, 195] on input "3. Asks about possibilities" at bounding box center [608, 189] width 16 height 12
click at [814, 337] on div "arrow_back AIT1-ColleenMeasday_B110_CSP1 edit star Assessment arrow_drop_down a…" at bounding box center [420, 222] width 840 height 445
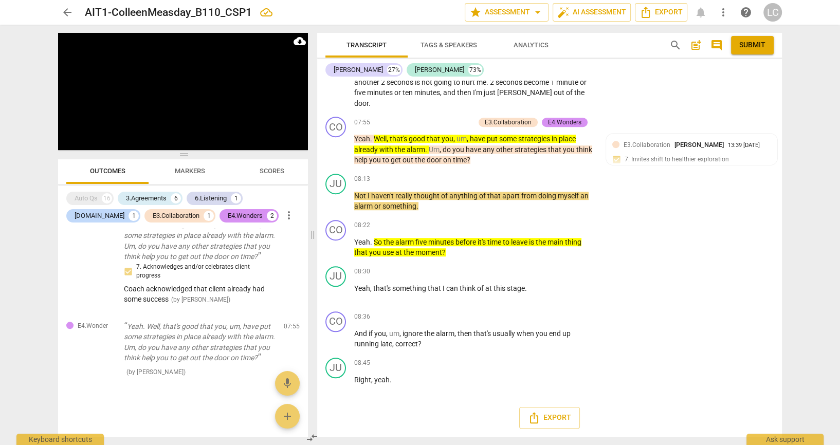
scroll to position [4855, 0]
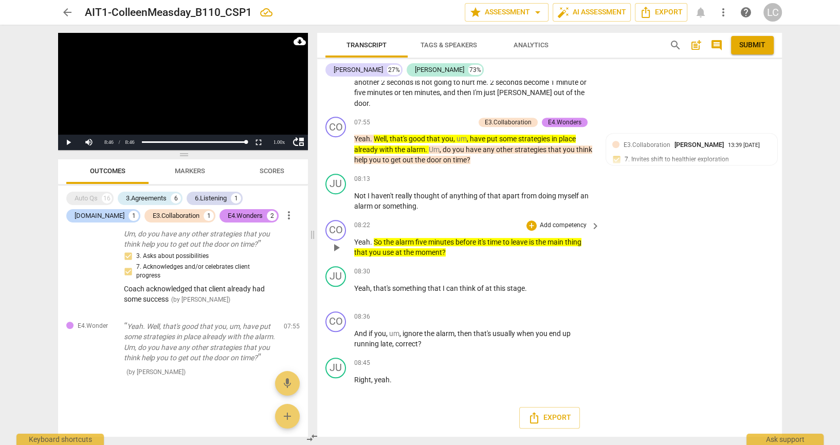
click at [527, 225] on div "+ Add competency" at bounding box center [557, 226] width 61 height 10
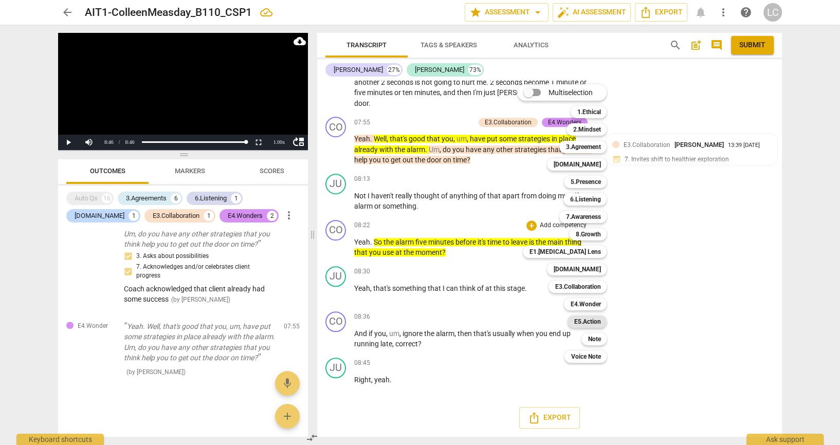
click at [600, 323] on b "E5.Action" at bounding box center [587, 322] width 27 height 12
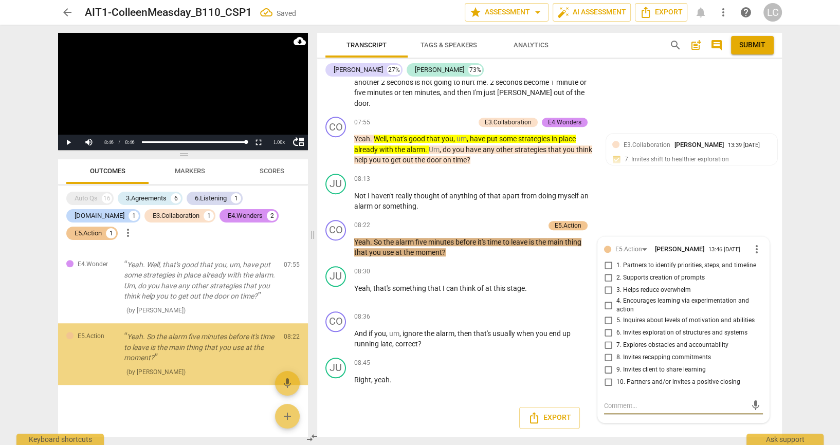
scroll to position [950, 0]
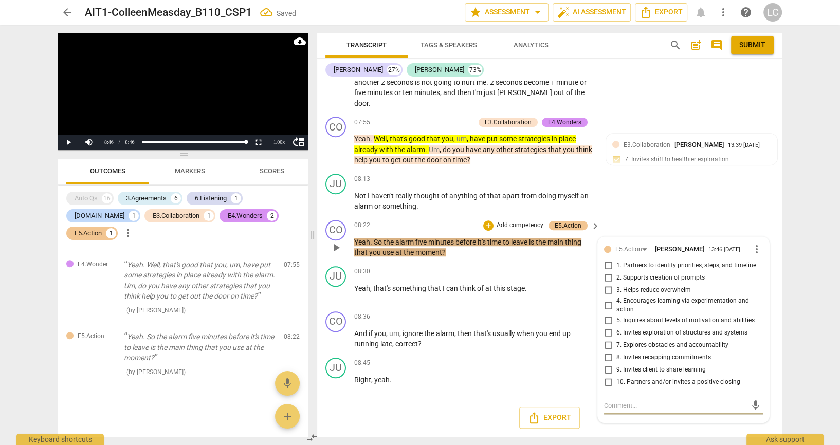
click at [606, 279] on input "2. Supports creation of prompts" at bounding box center [608, 278] width 16 height 12
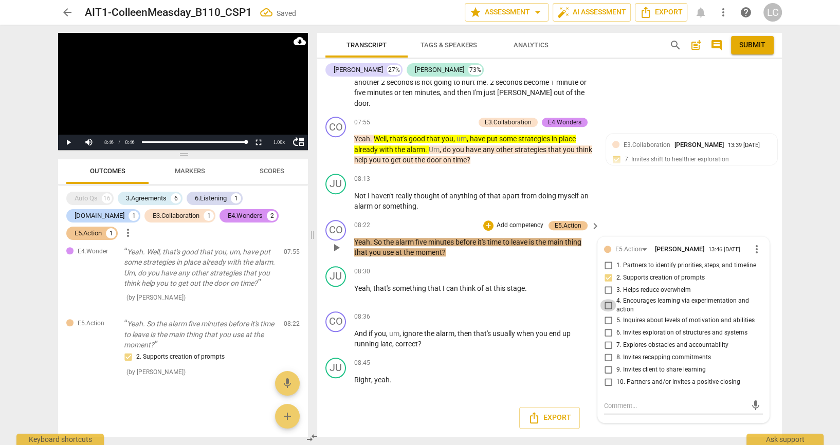
click at [610, 306] on input "4. Encourages learning via experimentation and action" at bounding box center [608, 305] width 16 height 12
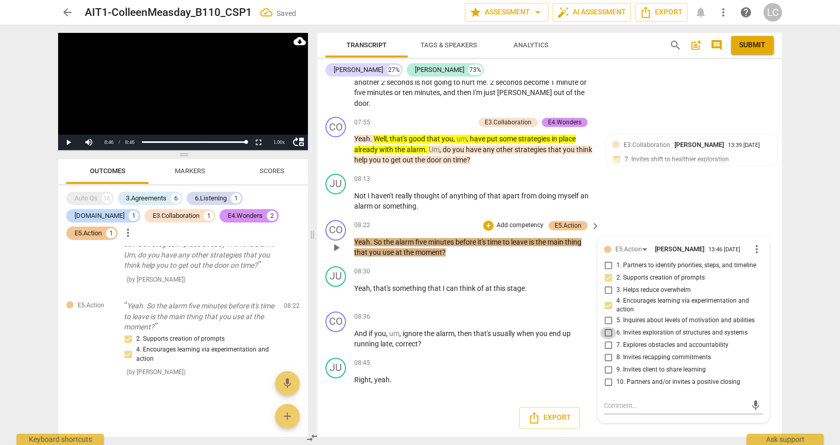
click at [606, 339] on input "6. Invites exploration of structures and systems" at bounding box center [608, 333] width 16 height 12
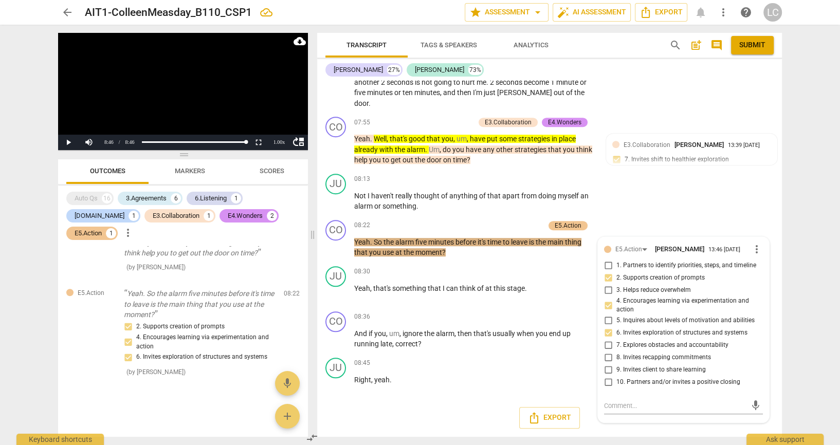
click at [801, 206] on div "arrow_back AIT1-ColleenMeasday_B110_CSP1 edit star Assessment arrow_drop_down a…" at bounding box center [420, 222] width 840 height 445
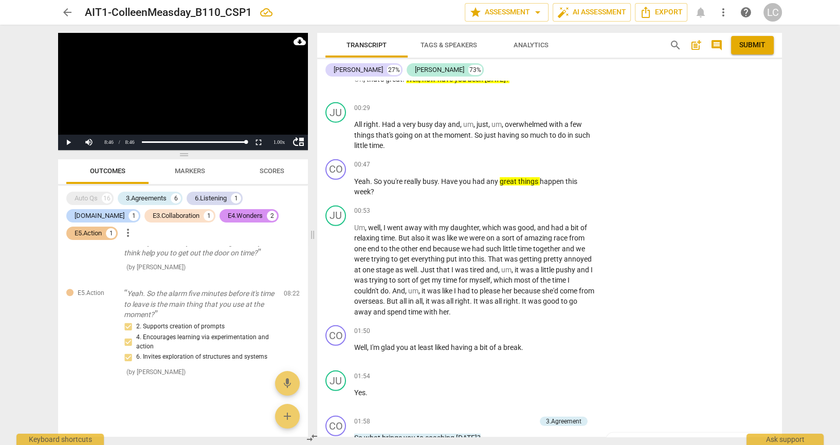
scroll to position [2889, 0]
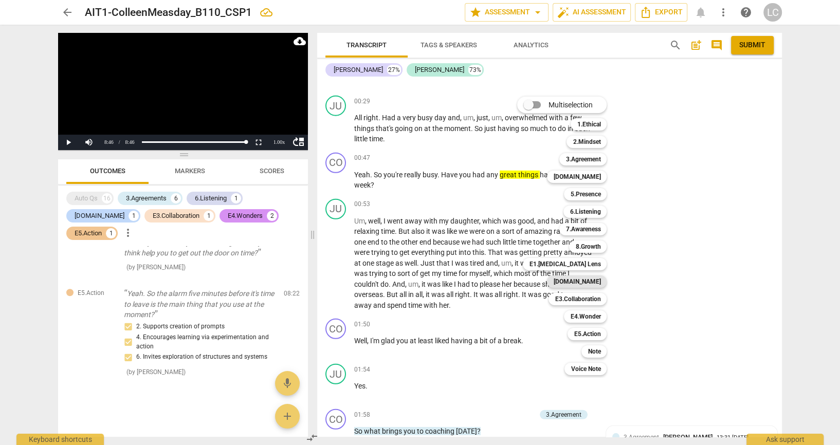
click at [593, 284] on b "[DOMAIN_NAME]" at bounding box center [576, 282] width 47 height 12
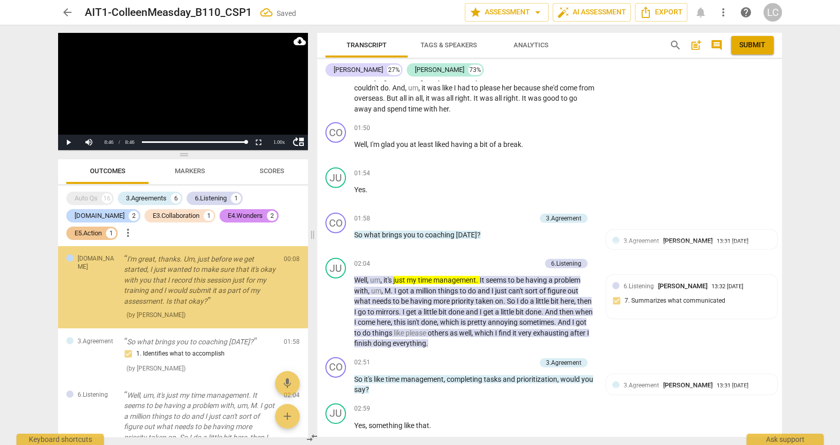
scroll to position [0, 0]
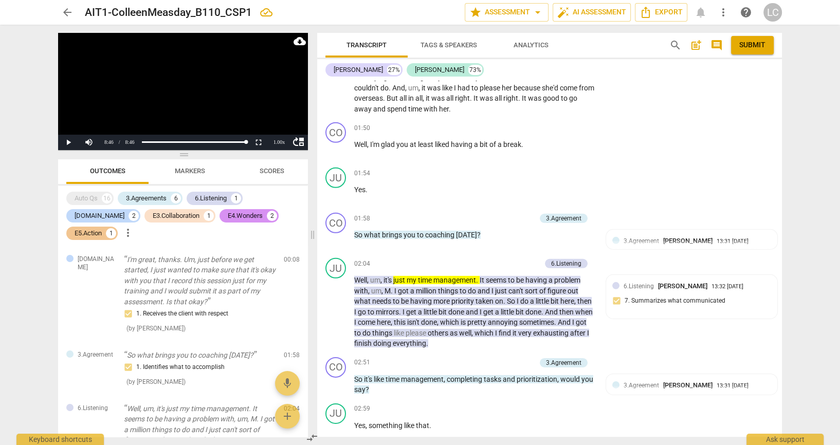
click at [839, 309] on div "arrow_back AIT1-ColleenMeasday_B110_CSP1 edit star Assessment arrow_drop_down a…" at bounding box center [420, 222] width 840 height 445
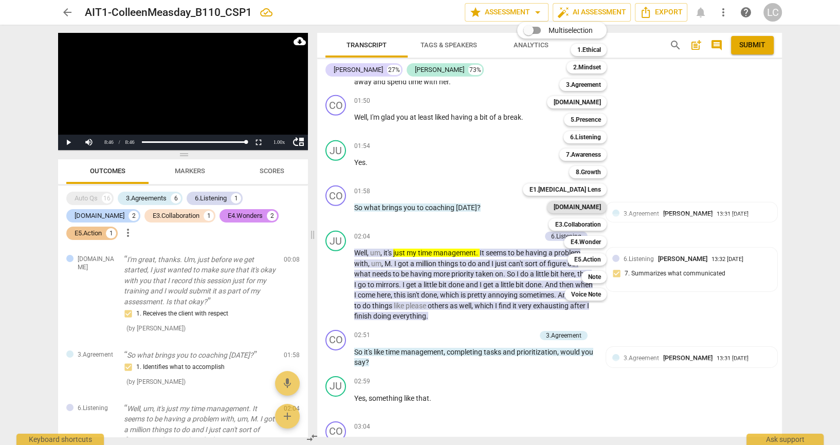
click at [590, 209] on b "[DOMAIN_NAME]" at bounding box center [576, 207] width 47 height 12
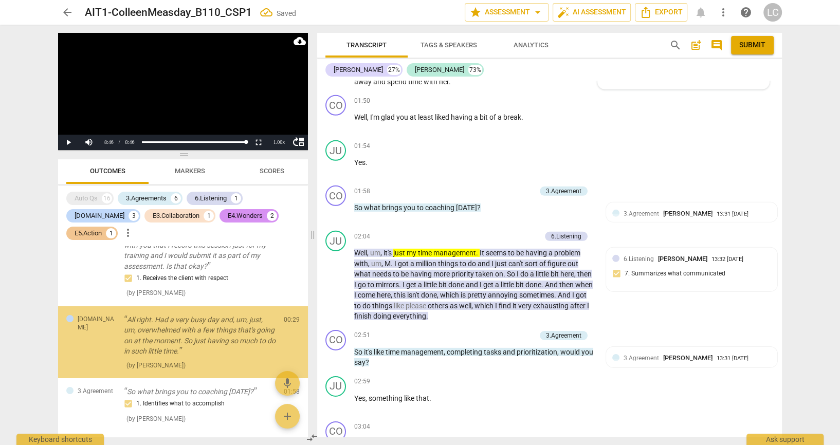
scroll to position [42, 0]
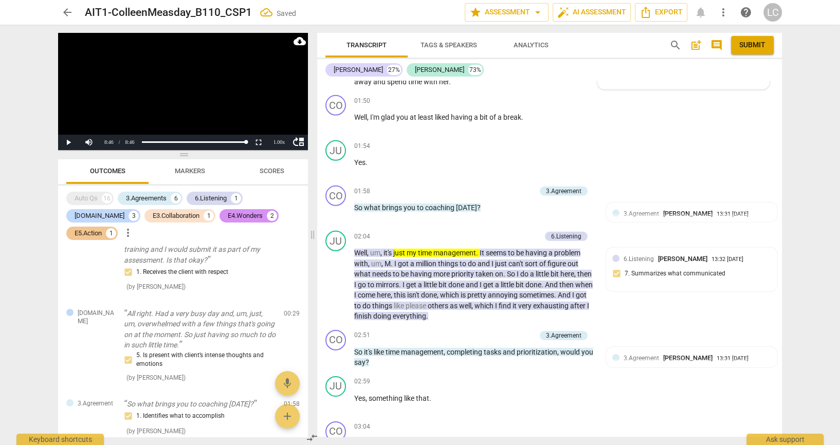
click at [605, 37] on input "8. Exhibits compassion and invites brainstorming" at bounding box center [608, 31] width 16 height 12
click at [817, 356] on div "arrow_back AIT1-ColleenMeasday_B110_CSP1 edit star Assessment arrow_drop_down a…" at bounding box center [420, 222] width 840 height 445
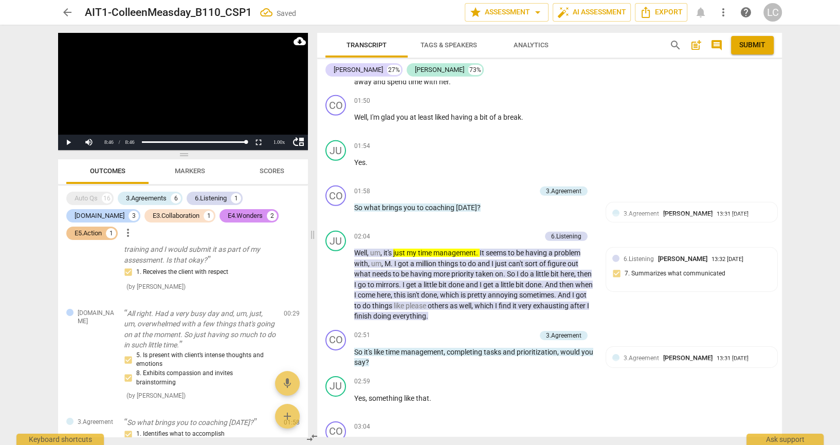
click at [628, 99] on textarea "Coach acknowledged that client was frustrated but then shifted the client to ex…" at bounding box center [675, 82] width 142 height 31
click at [809, 261] on div "arrow_back AIT1-ColleenMeasday_B110_CSP1 edit star Assessment arrow_drop_down a…" at bounding box center [420, 222] width 840 height 445
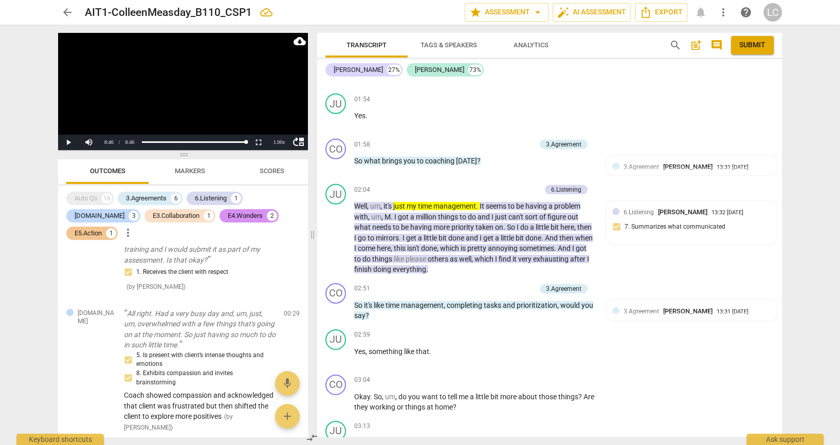
scroll to position [3144, 0]
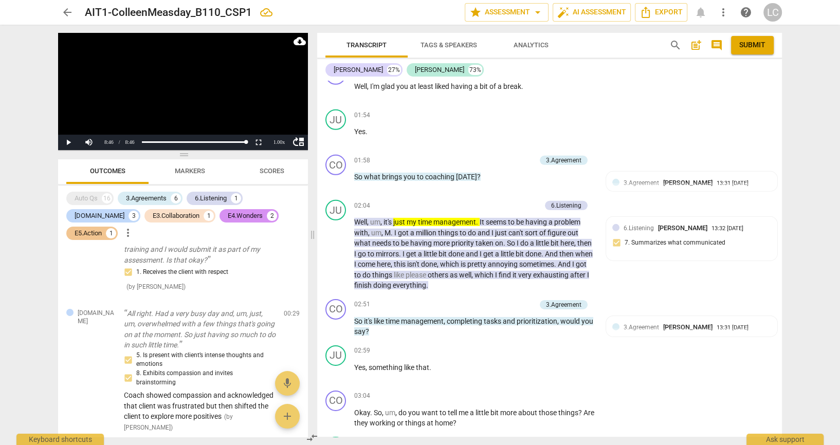
drag, startPoint x: 612, startPoint y: 208, endPoint x: 675, endPoint y: 245, distance: 72.6
copy div "Coach showed compassion and acknowledged that client was frustrated but then sh…"
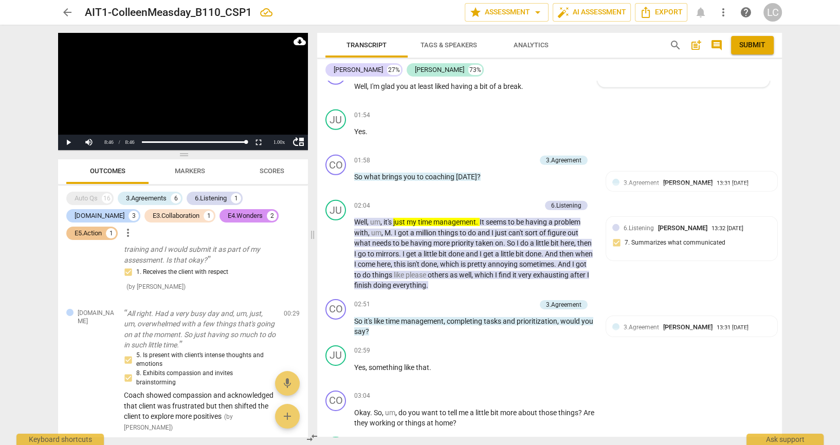
click at [765, 173] on li "Delete" at bounding box center [765, 177] width 35 height 20
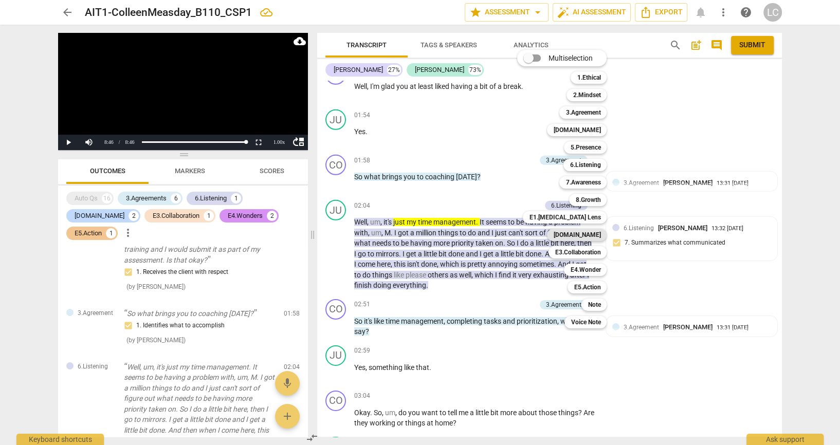
click at [594, 236] on b "[DOMAIN_NAME]" at bounding box center [576, 235] width 47 height 12
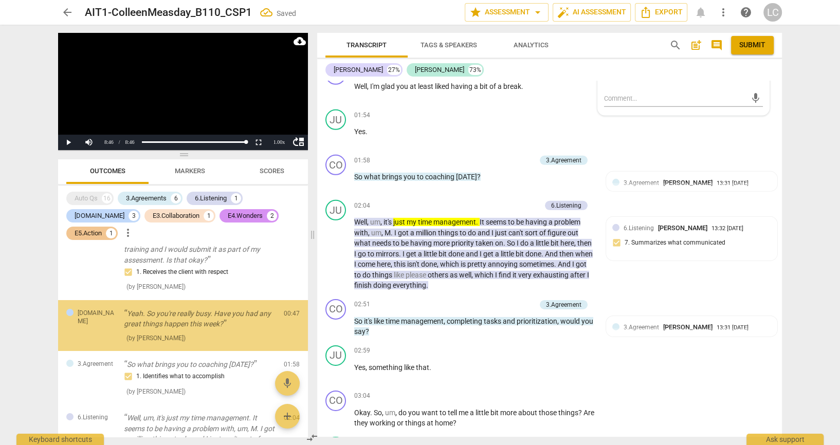
scroll to position [30, 0]
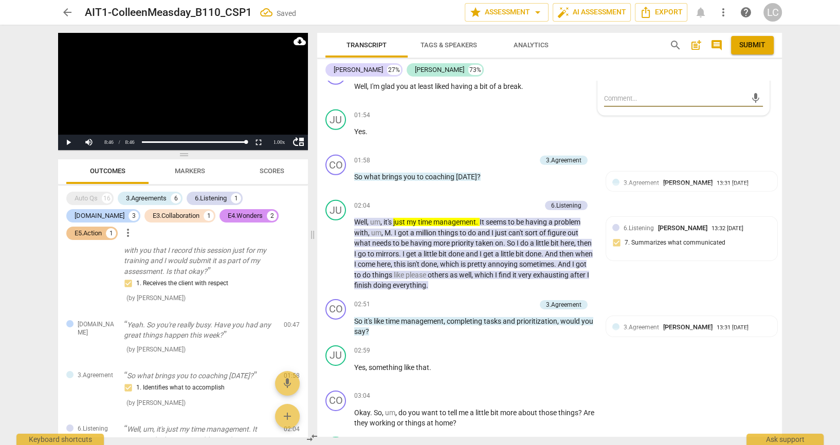
click at [607, 17] on input "5. Is present with client’s intense thoughts and emotions" at bounding box center [608, 11] width 16 height 12
click at [607, 63] on input "8. Exhibits compassion and invites brainstorming" at bounding box center [608, 56] width 16 height 12
click at [618, 103] on textarea at bounding box center [675, 99] width 142 height 10
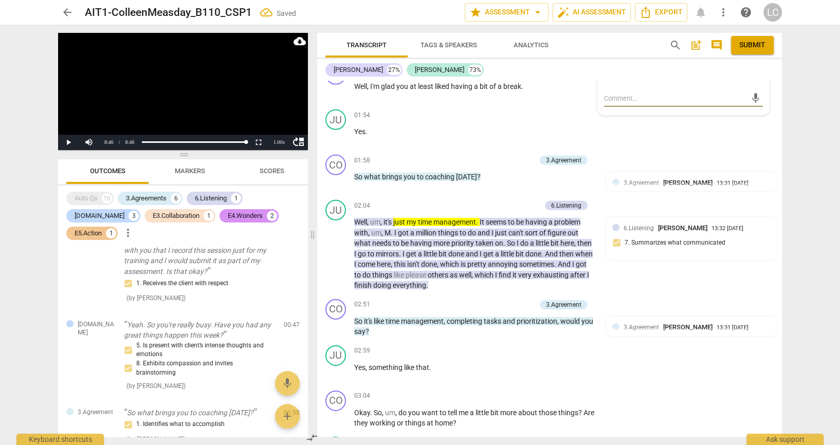
paste textarea "Coach showed compassion and acknowledged that client was frustrated but then sh…"
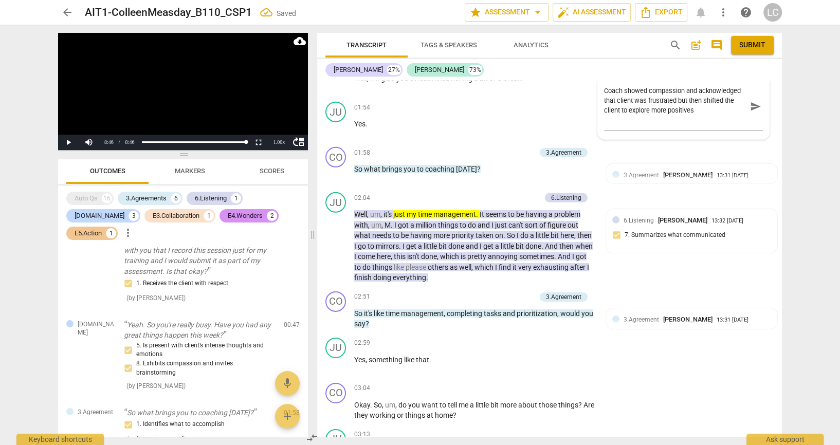
click at [820, 264] on div "arrow_back AIT1-ColleenMeasday_B110_CSP1 Saved edit star Assessment arrow_drop_…" at bounding box center [420, 222] width 840 height 445
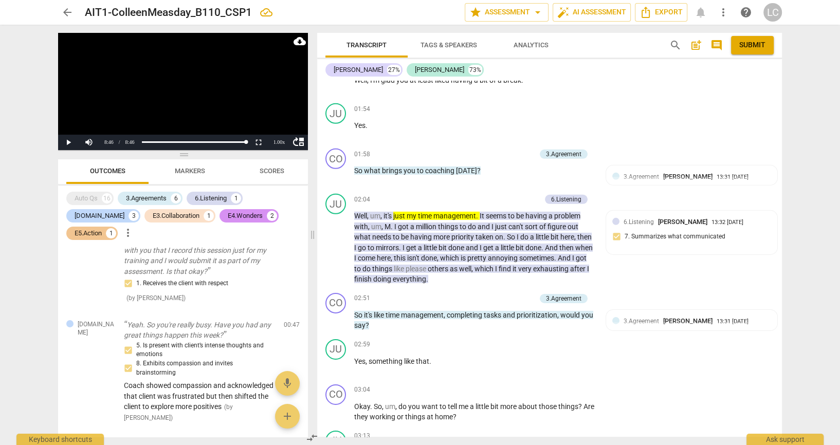
scroll to position [3130, 0]
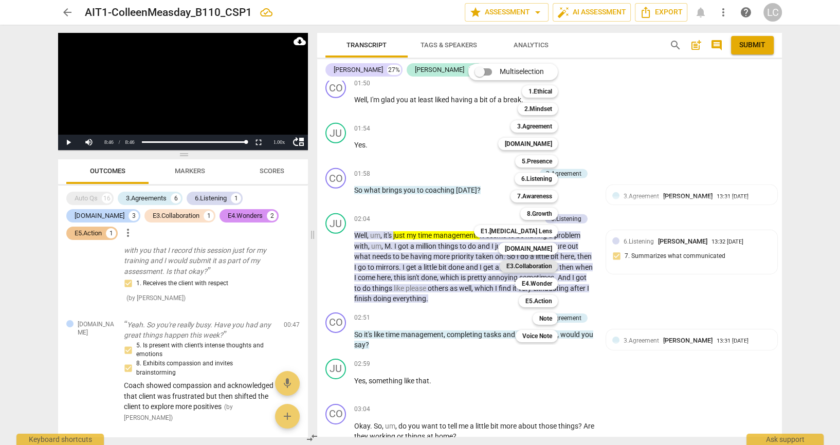
click at [548, 263] on b "E3.Collaboration" at bounding box center [529, 266] width 46 height 12
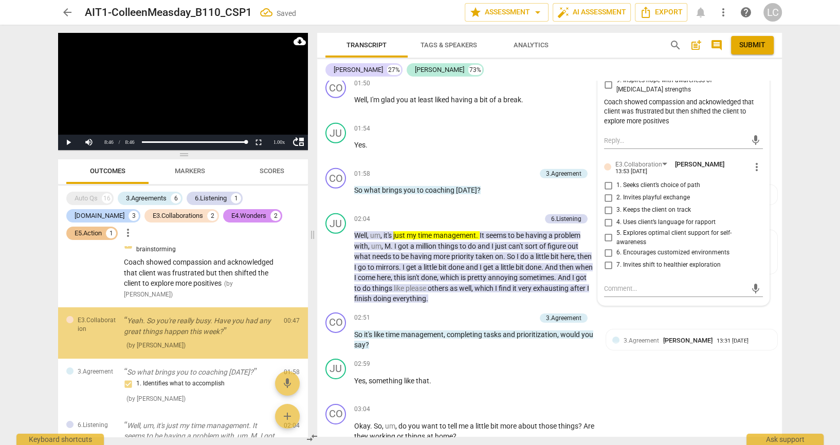
scroll to position [156, 0]
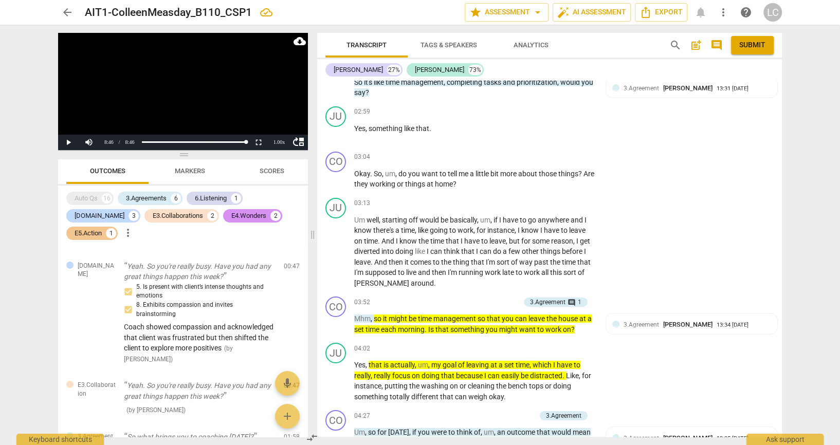
scroll to position [3380, 0]
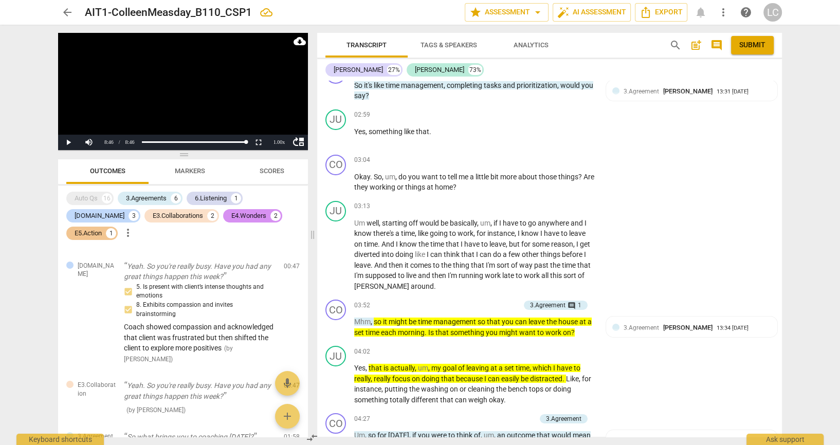
click at [604, 22] on input "7. Invites shift to healthier exploration" at bounding box center [608, 16] width 16 height 12
click at [644, 44] on textarea at bounding box center [675, 39] width 142 height 10
click at [644, 44] on textarea "C" at bounding box center [675, 39] width 142 height 10
click at [750, 45] on span "send" at bounding box center [755, 39] width 11 height 11
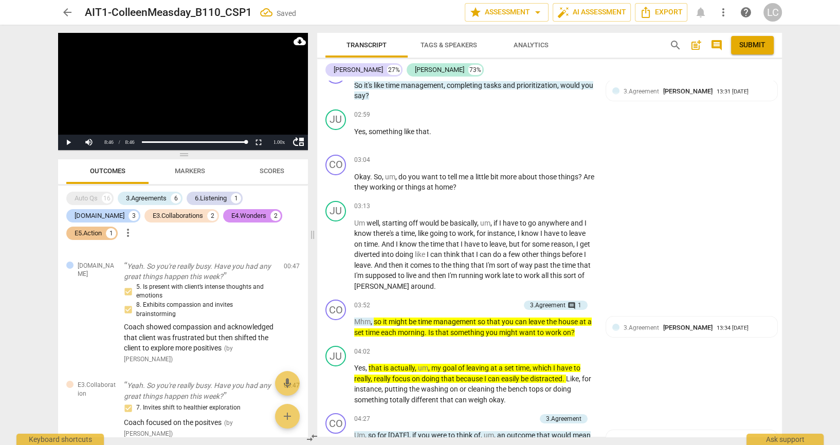
click at [830, 323] on div "arrow_back AIT1-ColleenMeasday_B110_CSP1 Saved edit star Assessment arrow_drop_…" at bounding box center [420, 222] width 840 height 445
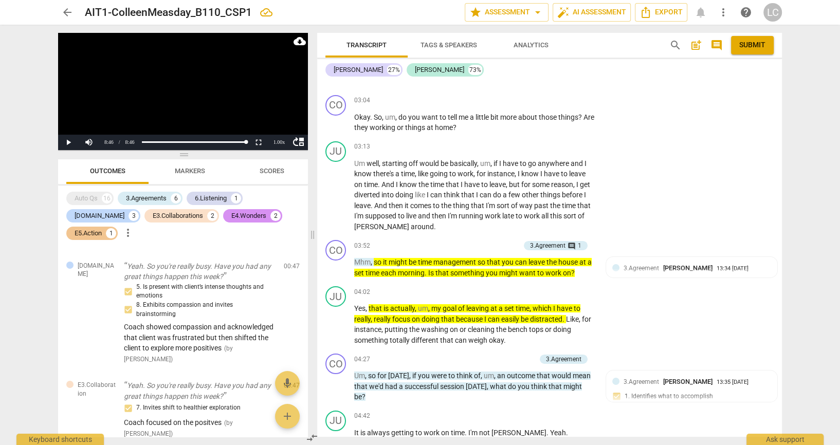
scroll to position [3444, 0]
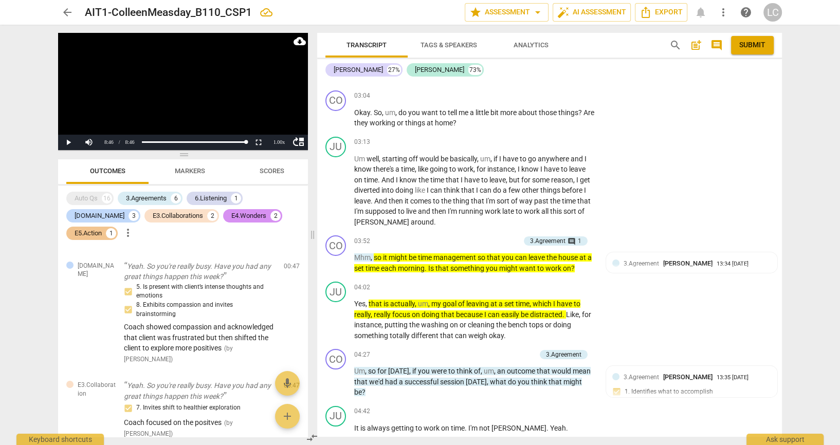
click at [751, 60] on div "3.Agreement Lori Charter 13:31 08-30-2025 1. Identifies what to accomplish" at bounding box center [691, 38] width 171 height 44
click at [817, 214] on div "arrow_back AIT1-ColleenMeasday_B110_CSP1 edit star Assessment arrow_drop_down a…" at bounding box center [420, 222] width 840 height 445
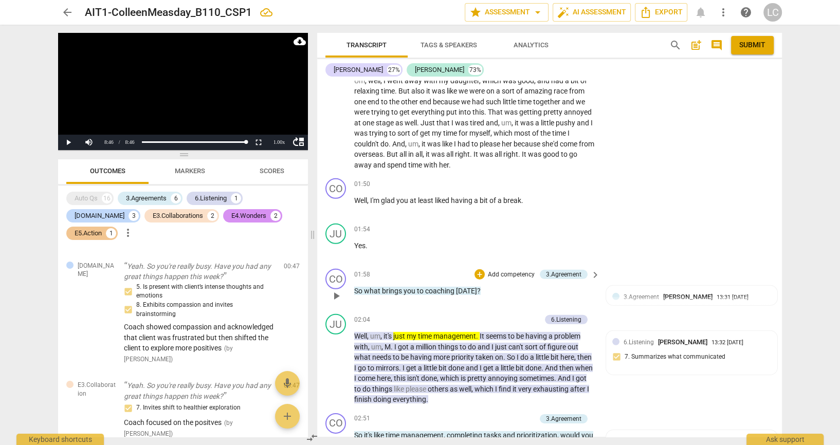
scroll to position [3351, 0]
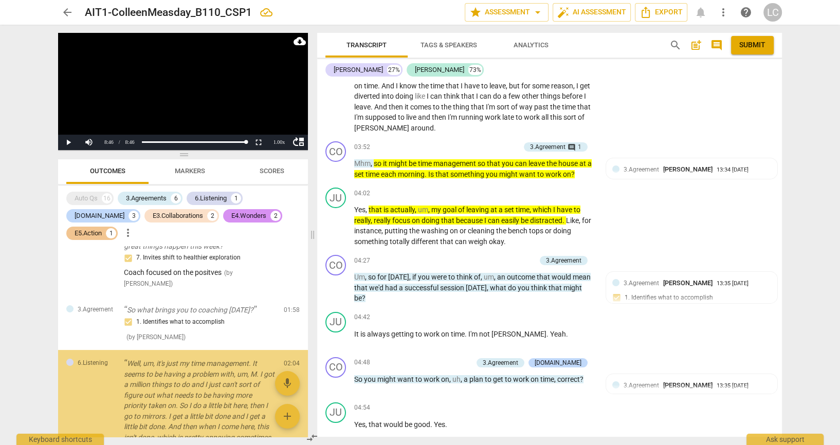
scroll to position [351, 0]
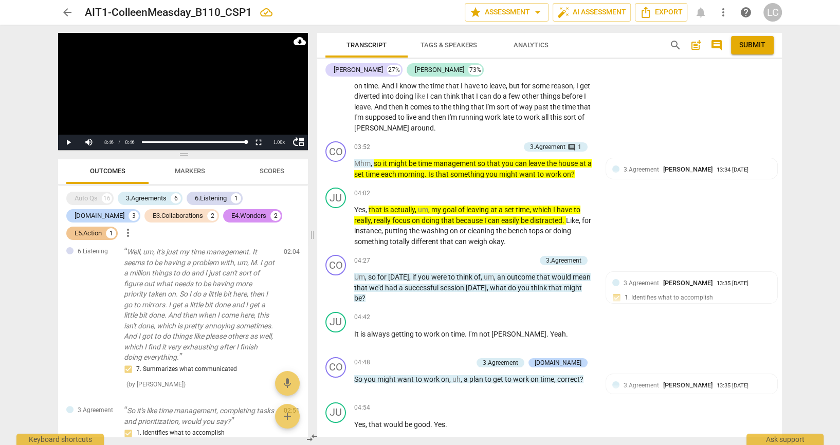
click at [801, 207] on div "arrow_back AIT1-ColleenMeasday_B110_CSP1 edit star Assessment arrow_drop_down a…" at bounding box center [420, 222] width 840 height 445
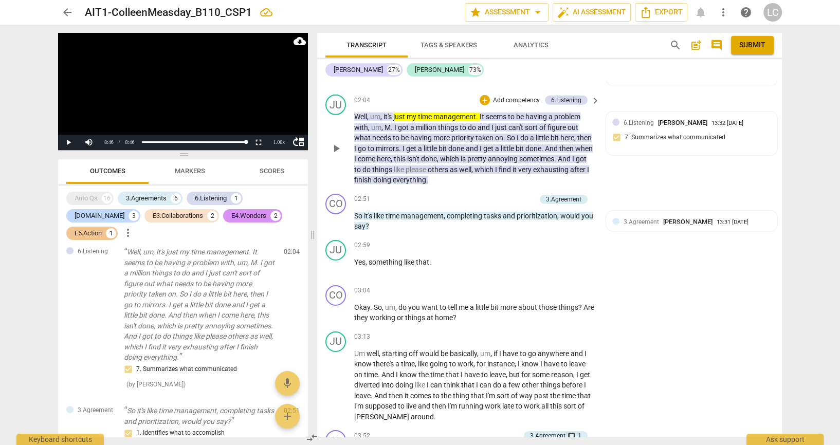
scroll to position [3345, 0]
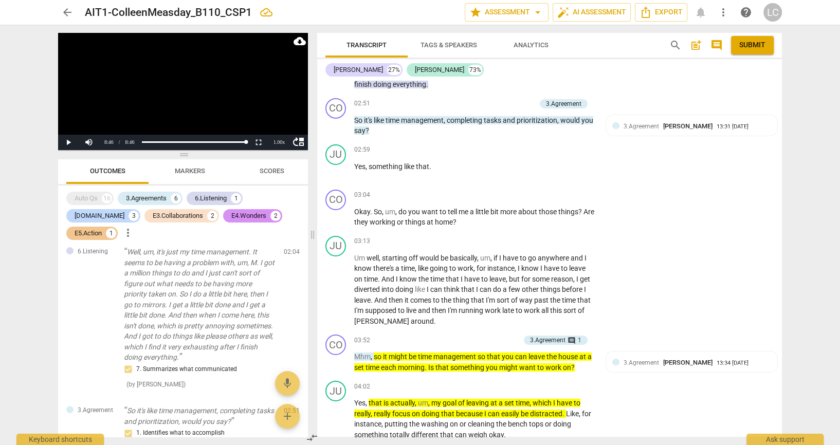
drag, startPoint x: 356, startPoint y: 206, endPoint x: 565, endPoint y: 355, distance: 256.6
click at [562, 388] on div "Andrew Macdonald Summary: Coleen, many good things in this coaching session. Am…" at bounding box center [549, 259] width 465 height 356
click at [662, 15] on span "Export" at bounding box center [661, 12] width 43 height 12
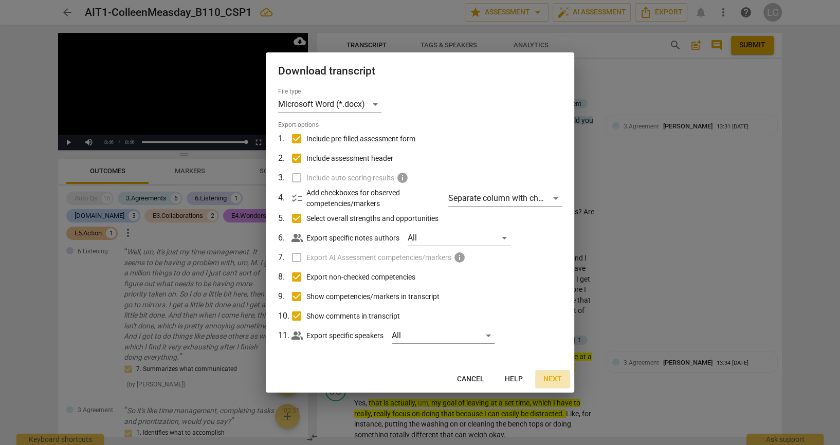
click at [555, 376] on span "Next" at bounding box center [553, 379] width 19 height 10
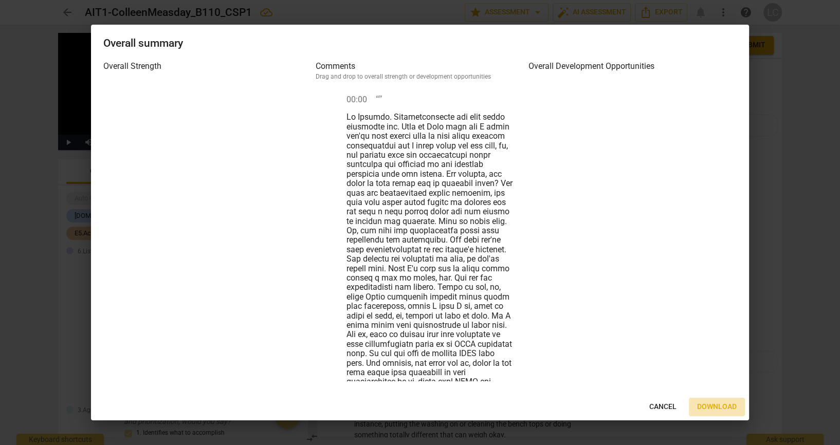
click at [712, 410] on span "Download" at bounding box center [717, 407] width 40 height 10
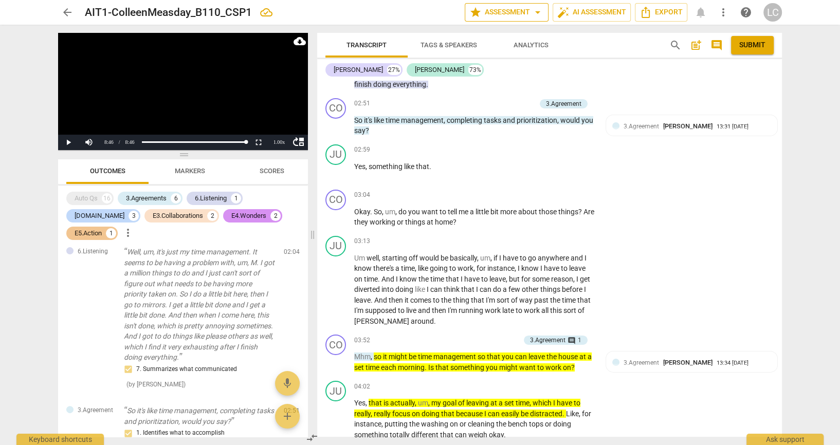
click at [509, 11] on span "star Assessment arrow_drop_down" at bounding box center [506, 12] width 75 height 12
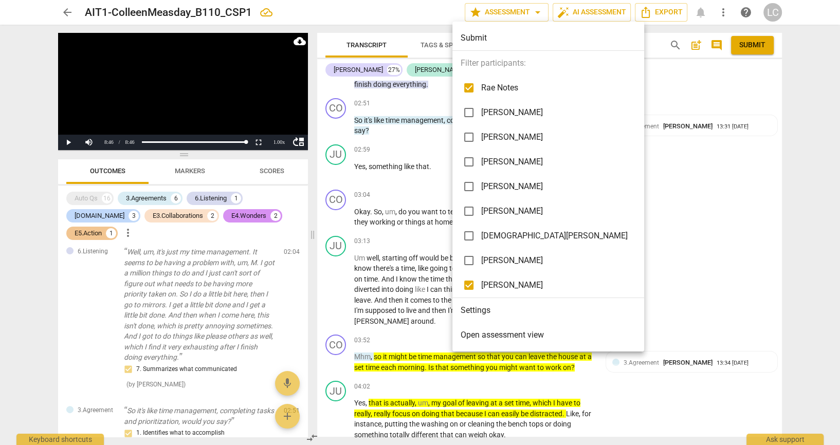
click at [472, 91] on input "checkbox" at bounding box center [469, 88] width 25 height 25
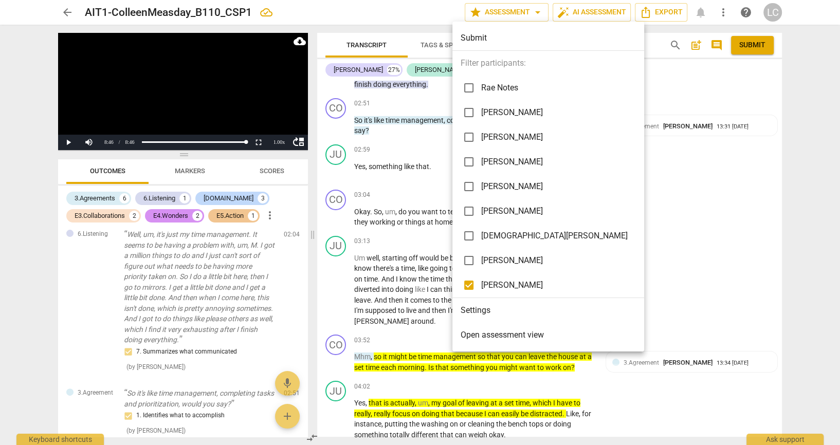
click at [822, 173] on div at bounding box center [420, 222] width 840 height 445
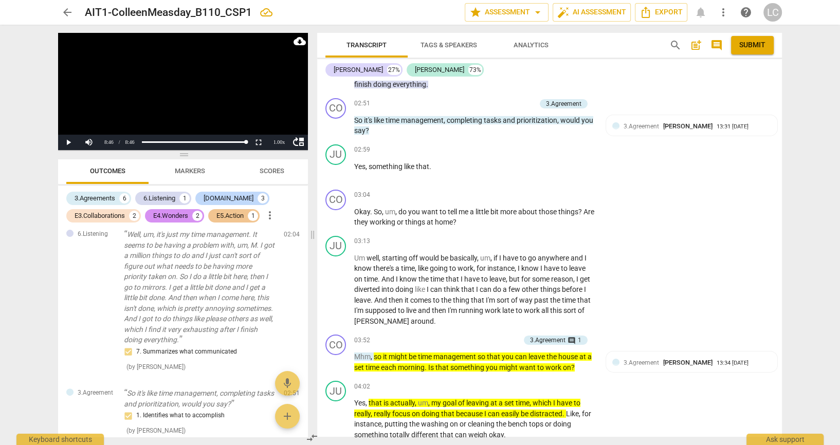
click at [72, 14] on span "arrow_back" at bounding box center [67, 12] width 12 height 12
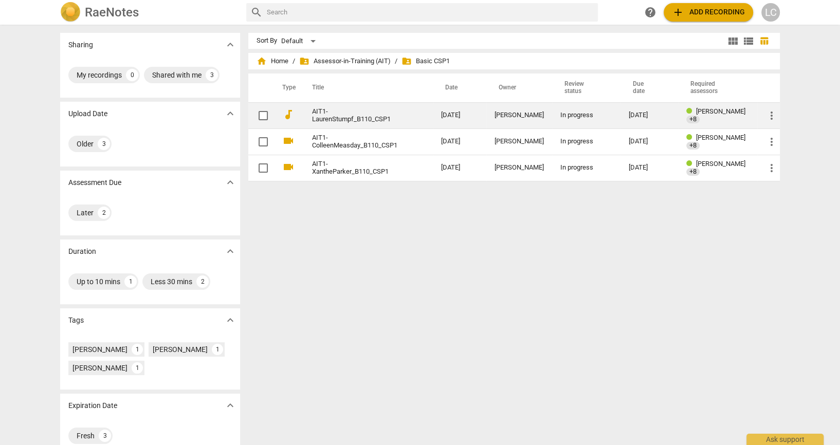
click at [365, 120] on link "AIT1-LaurenStumpf_B110_CSP1" at bounding box center [358, 115] width 92 height 15
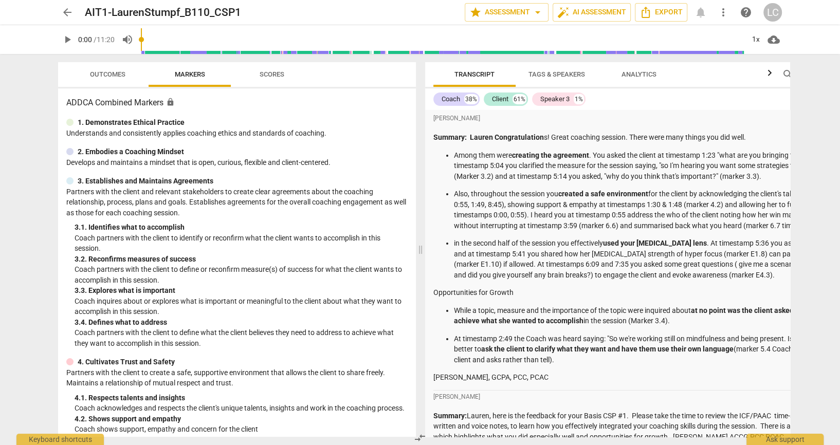
click at [728, 14] on span "more_vert" at bounding box center [723, 12] width 12 height 12
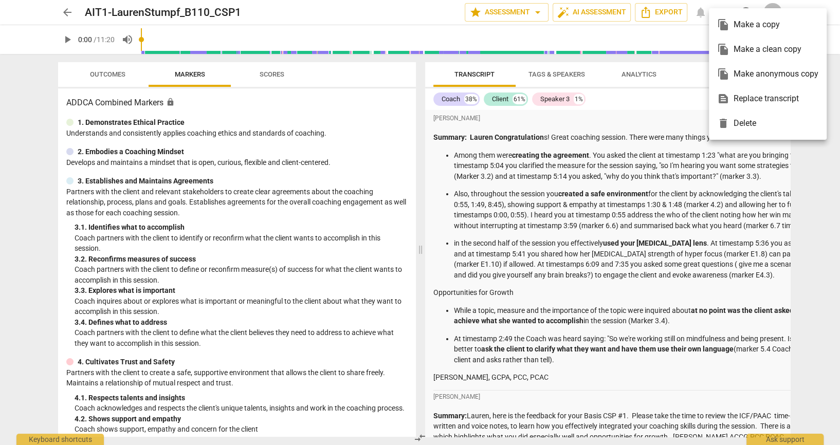
click at [839, 148] on div at bounding box center [420, 222] width 840 height 445
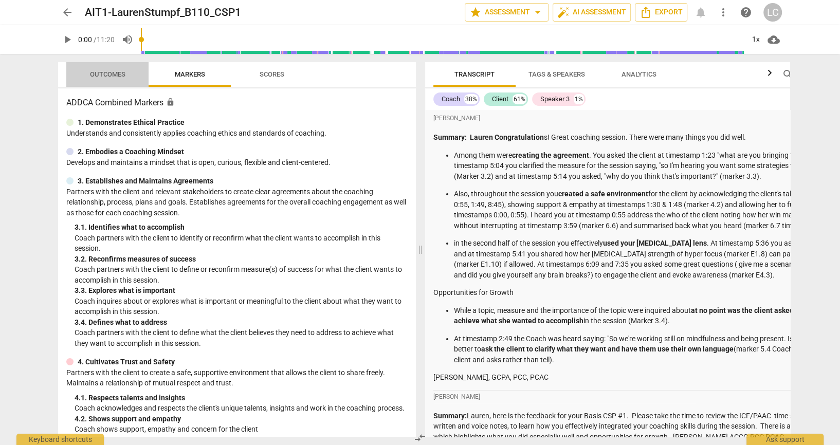
click at [117, 79] on span "Outcomes" at bounding box center [108, 75] width 60 height 14
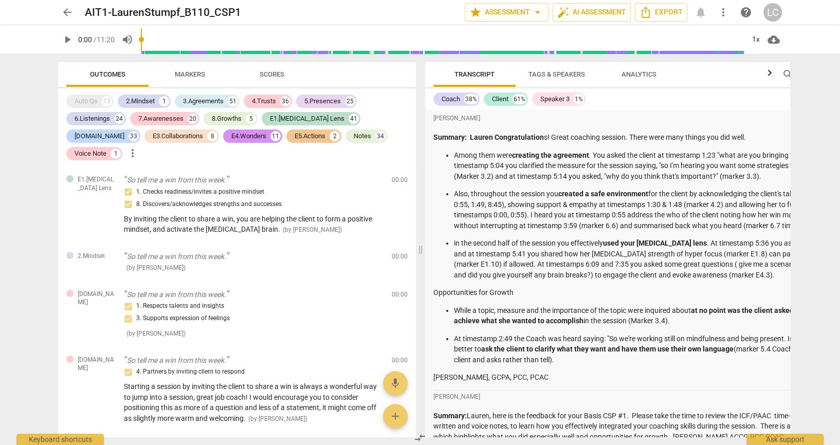
click at [550, 82] on button "Tags & Speakers" at bounding box center [557, 74] width 82 height 25
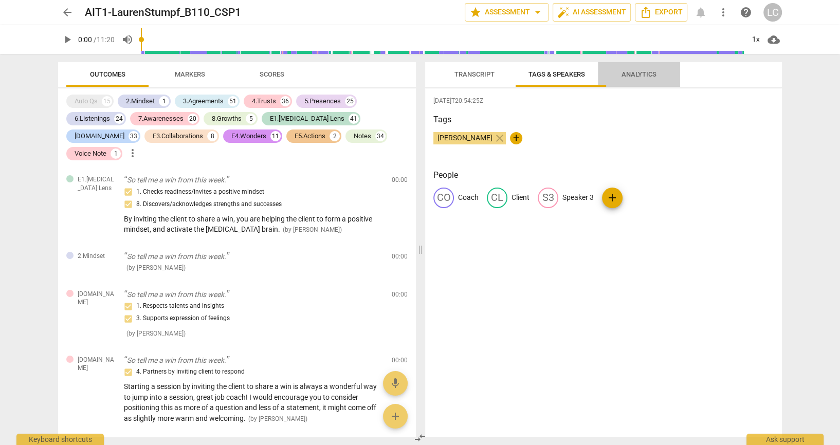
click at [637, 77] on span "Analytics" at bounding box center [639, 74] width 35 height 8
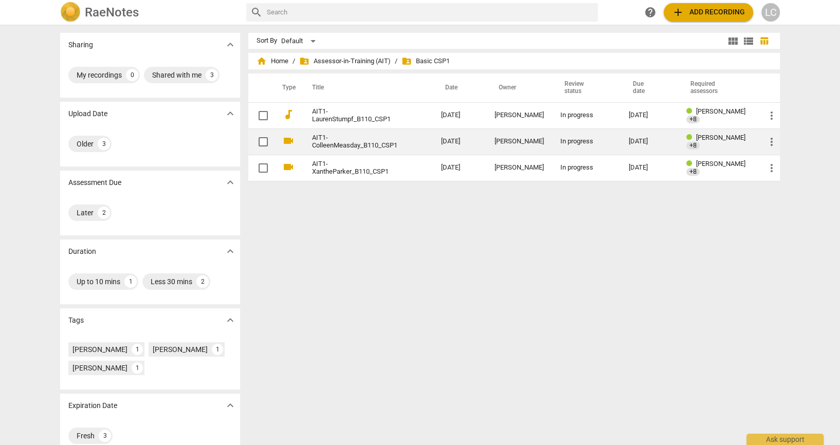
click at [365, 146] on link "AIT1-ColleenMeasday_B110_CSP1" at bounding box center [358, 141] width 92 height 15
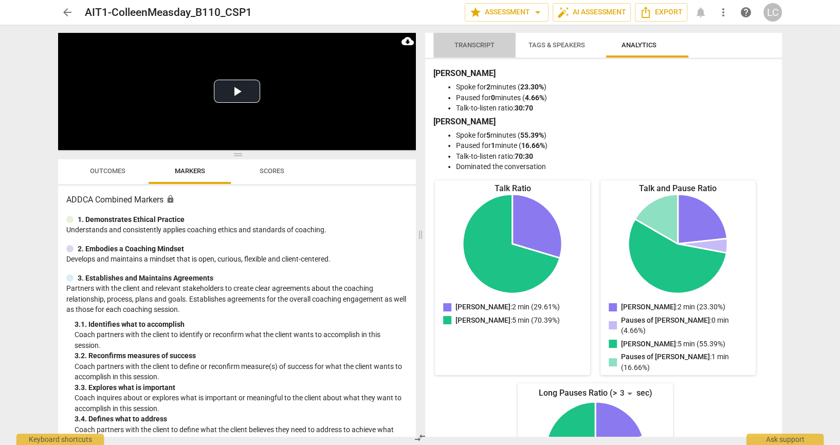
click at [476, 45] on span "Transcript" at bounding box center [475, 45] width 40 height 8
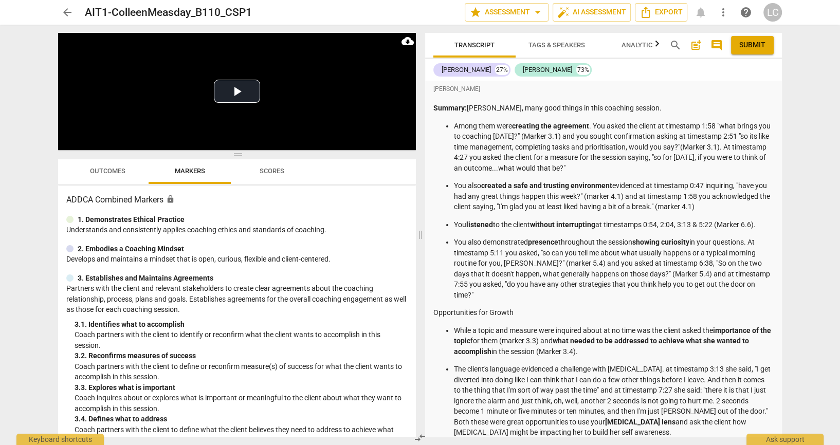
click at [716, 43] on span "comment" at bounding box center [717, 45] width 12 height 12
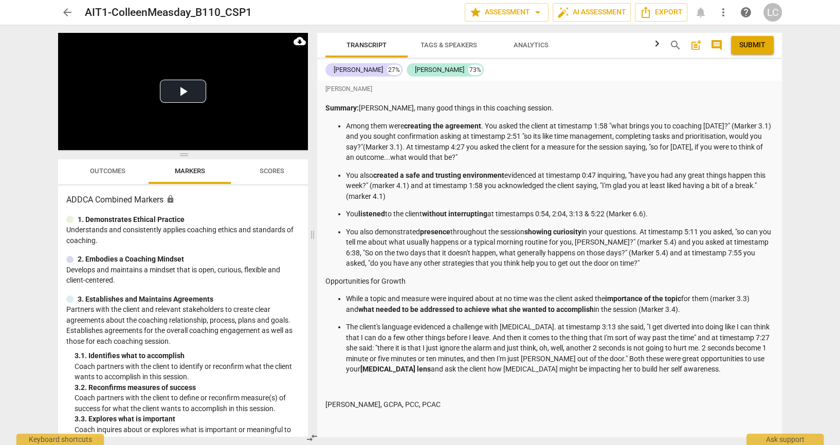
click at [716, 43] on span "comment" at bounding box center [717, 45] width 12 height 12
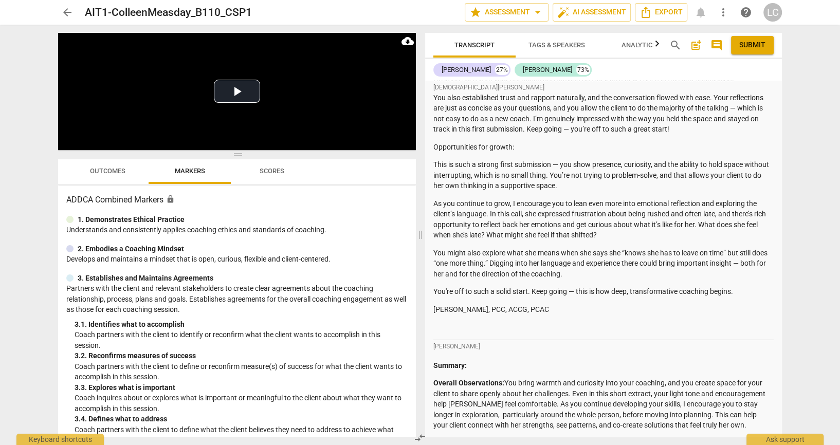
scroll to position [2285, 0]
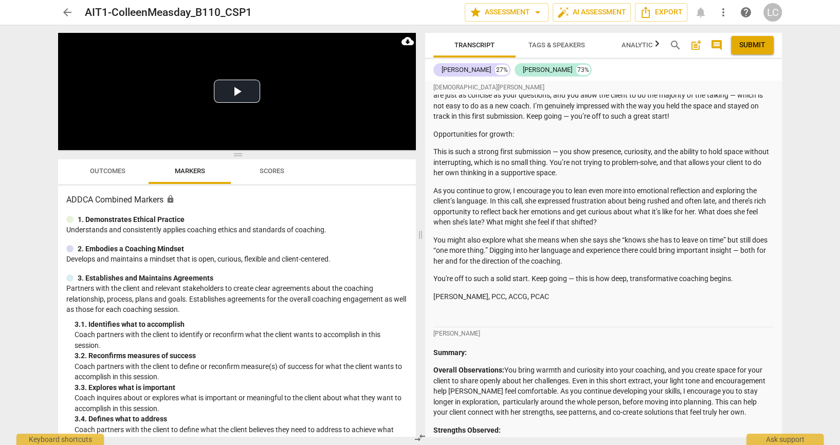
click at [112, 170] on span "Outcomes" at bounding box center [107, 171] width 35 height 8
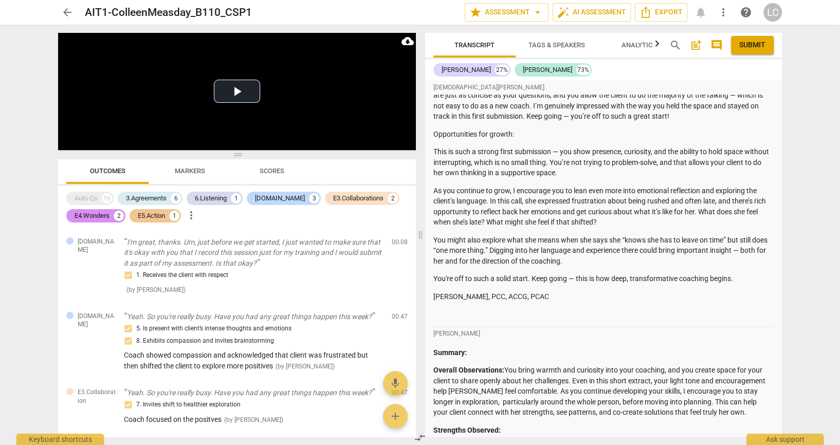
click at [453, 314] on div "Summary: Hi Colleen, Way to go on completing your CSP #1. Here is my feedback. …" at bounding box center [603, 108] width 340 height 424
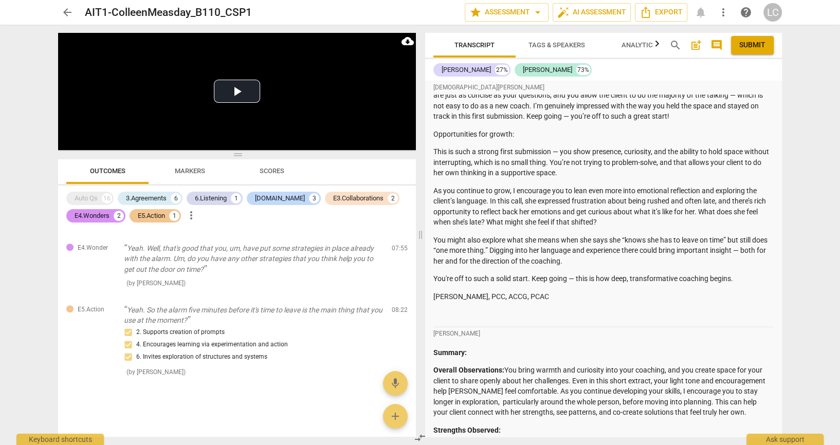
scroll to position [1006, 0]
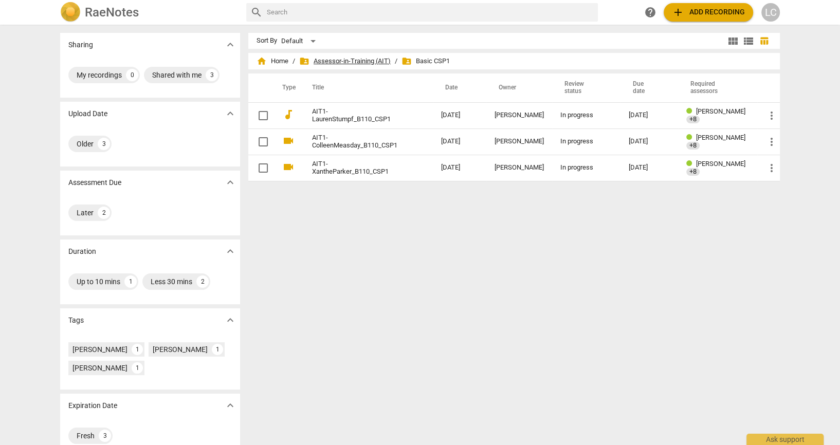
click at [357, 59] on span "folder_shared Assessor-in-Training (AIT)" at bounding box center [345, 61] width 92 height 10
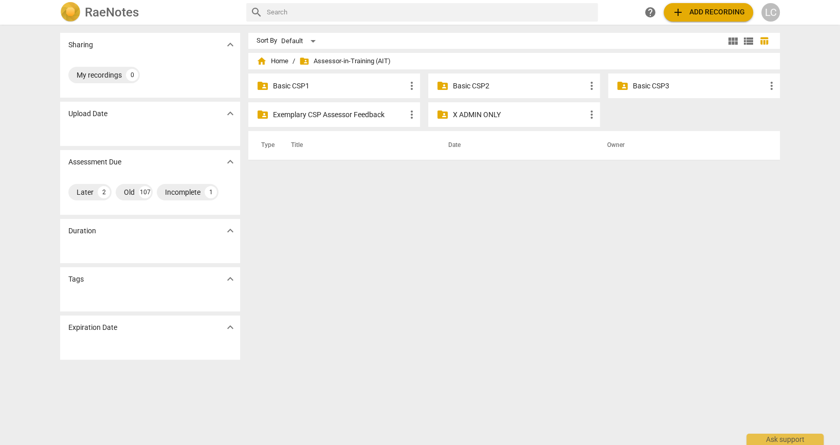
click at [324, 110] on p "Exemplary CSP Assessor Feedback" at bounding box center [339, 115] width 133 height 11
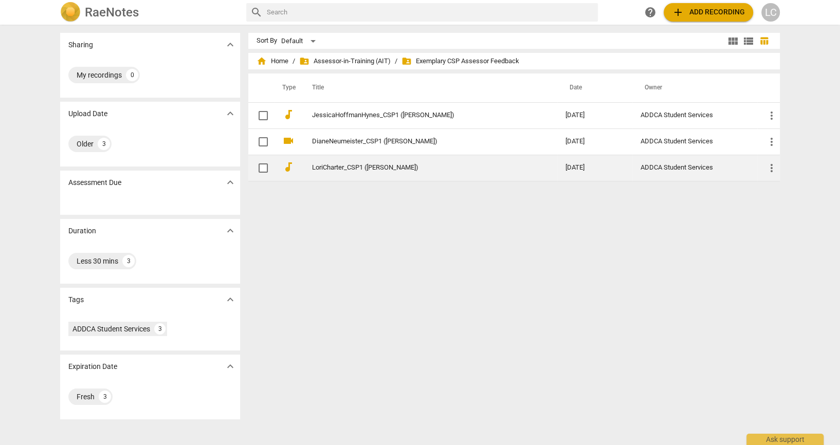
click at [381, 170] on link "LoriCharter_CSP1 (Barbara Luther)" at bounding box center [420, 168] width 216 height 8
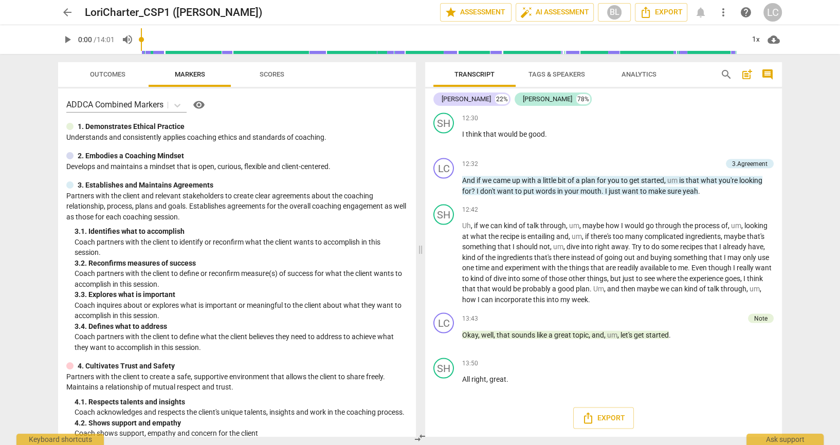
scroll to position [2079, 0]
click at [108, 71] on span "Outcomes" at bounding box center [107, 74] width 35 height 8
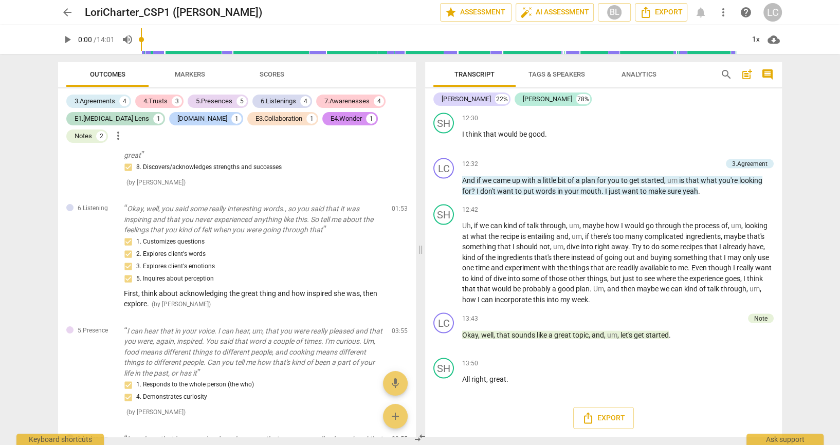
scroll to position [0, 0]
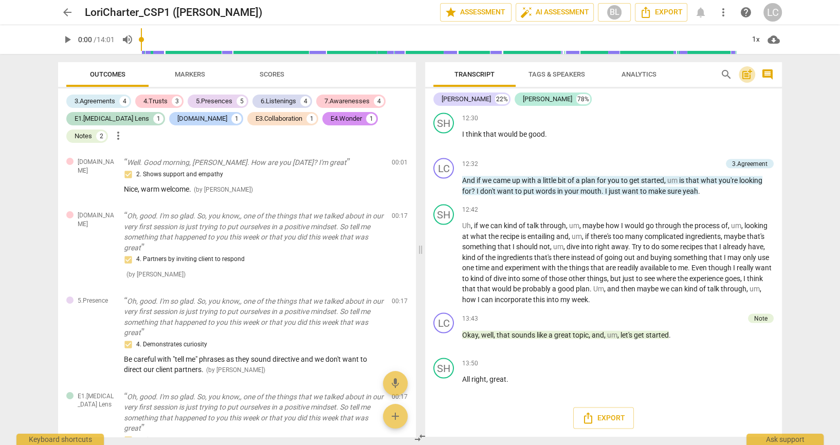
click at [750, 76] on span "post_add" at bounding box center [747, 74] width 12 height 12
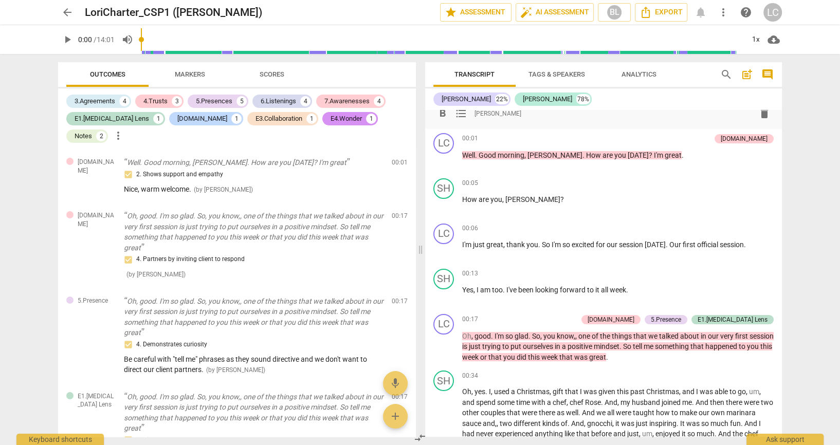
click at [749, 75] on span "post_add" at bounding box center [747, 74] width 12 height 12
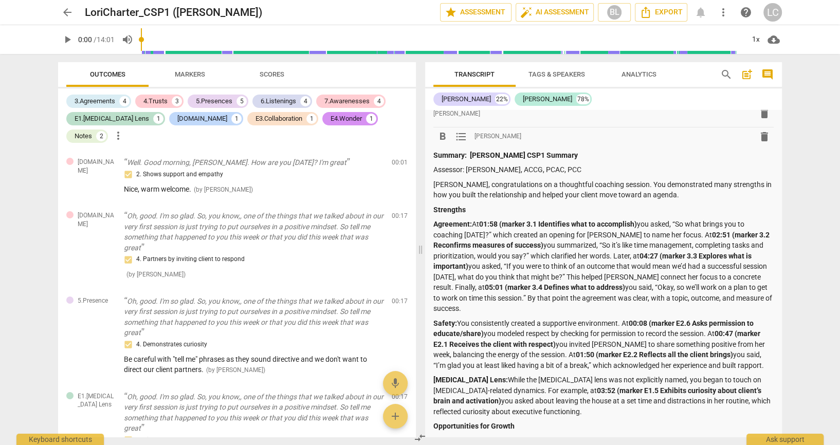
scroll to position [291, 0]
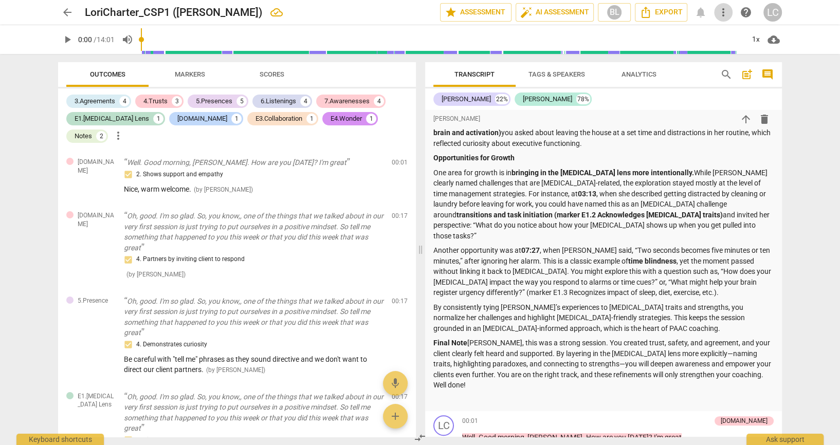
click at [727, 11] on span "more_vert" at bounding box center [723, 12] width 12 height 12
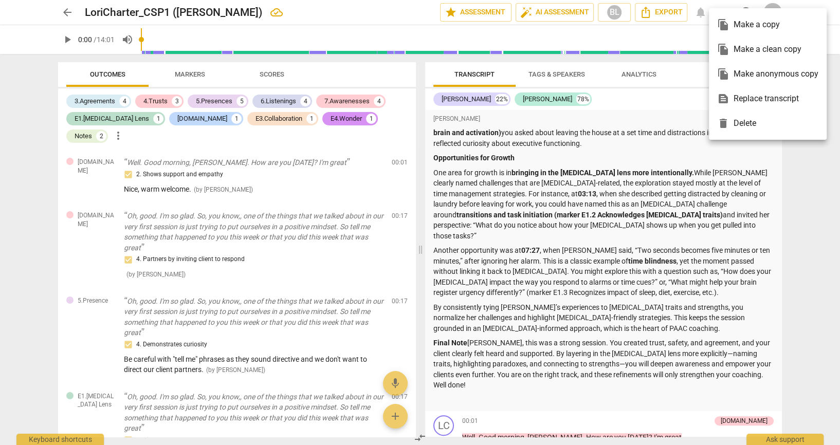
click at [796, 190] on div at bounding box center [420, 222] width 840 height 445
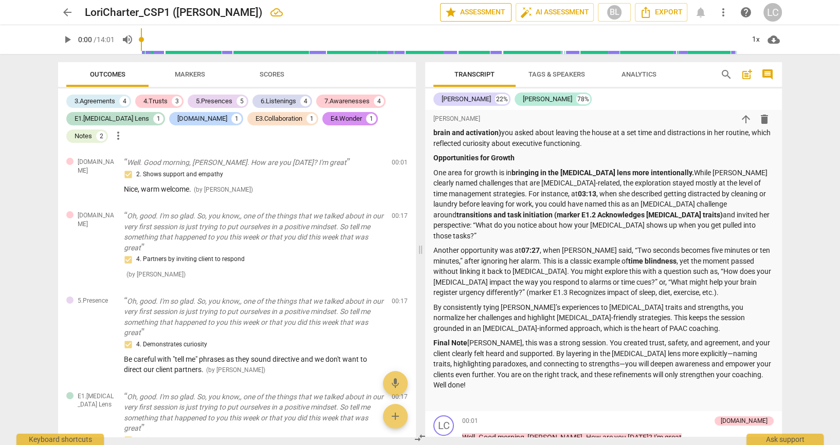
click at [483, 15] on span "star Assessment" at bounding box center [476, 12] width 62 height 12
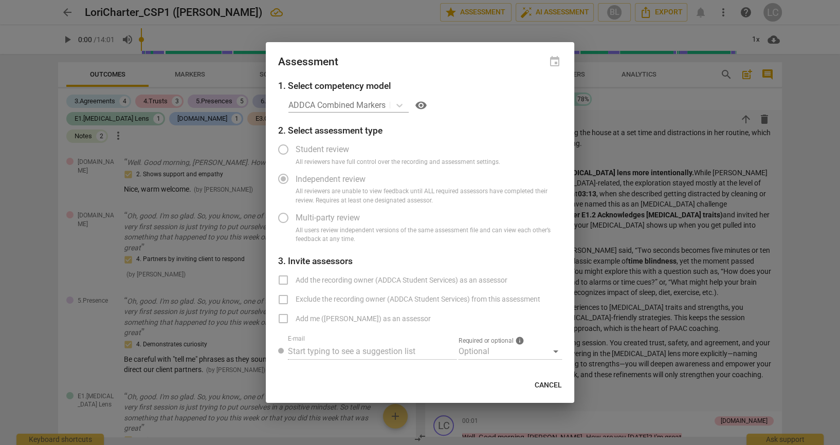
click at [548, 383] on span "Cancel" at bounding box center [548, 386] width 27 height 10
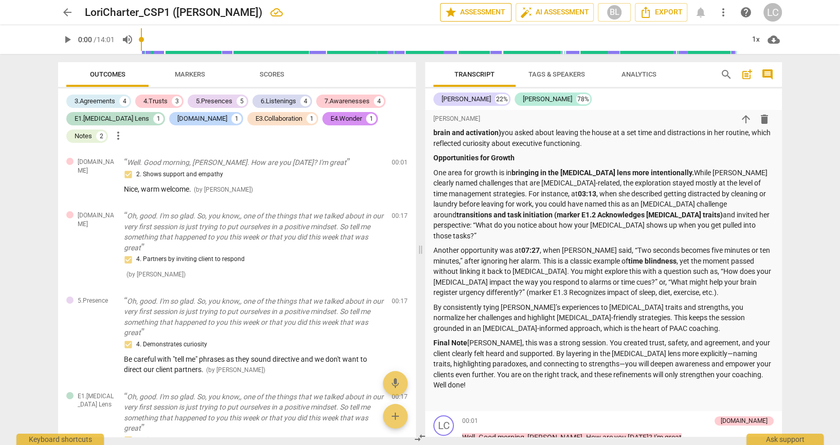
click at [445, 13] on span "star" at bounding box center [451, 12] width 12 height 12
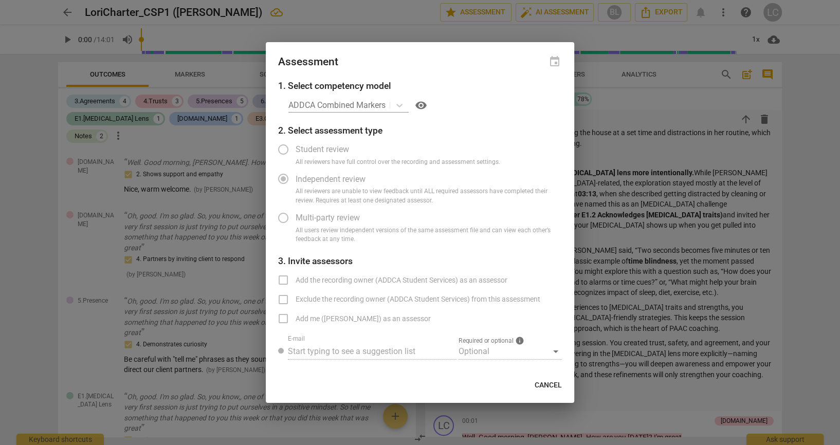
click at [818, 319] on div at bounding box center [420, 222] width 840 height 445
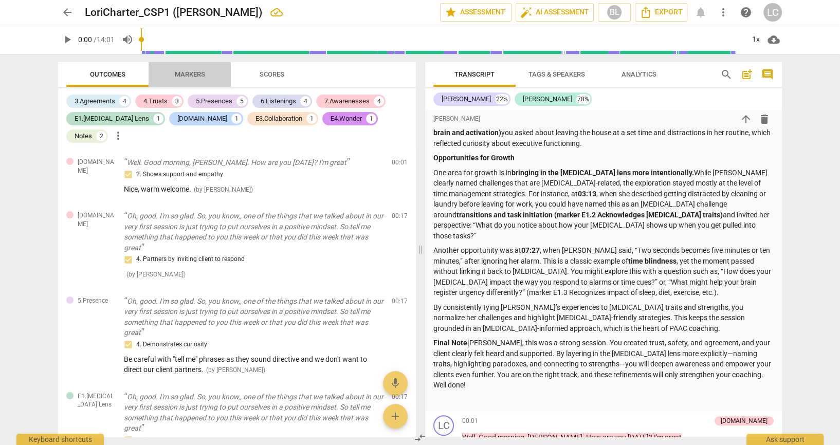
click at [202, 73] on span "Markers" at bounding box center [190, 74] width 30 height 8
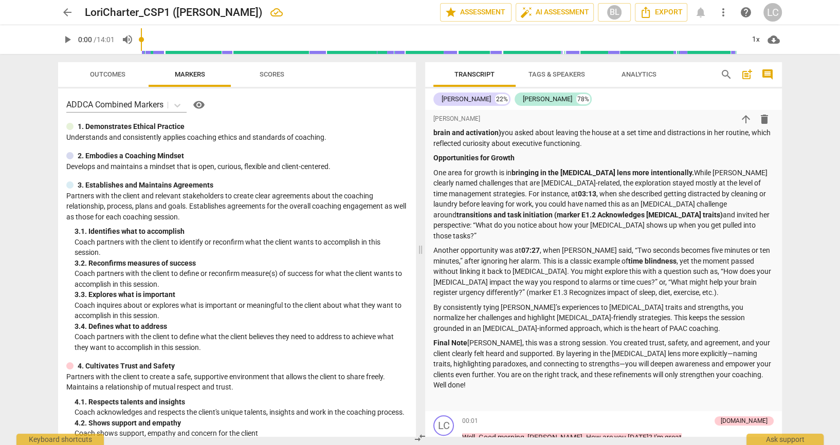
click at [275, 71] on span "Scores" at bounding box center [272, 74] width 25 height 8
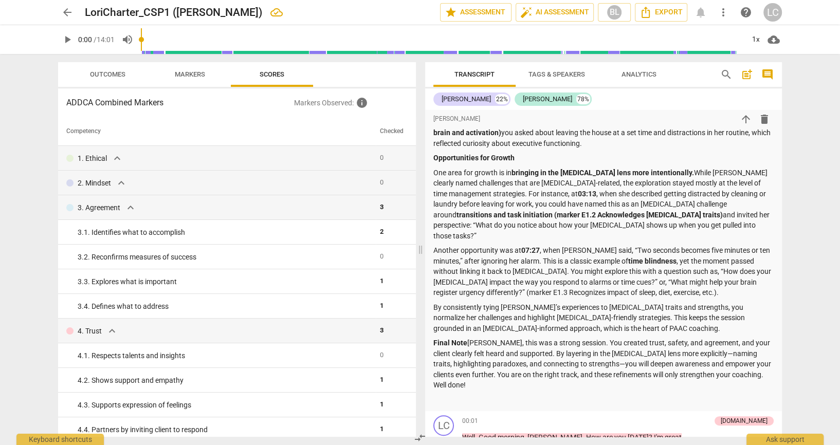
click at [131, 73] on span "Outcomes" at bounding box center [108, 75] width 60 height 14
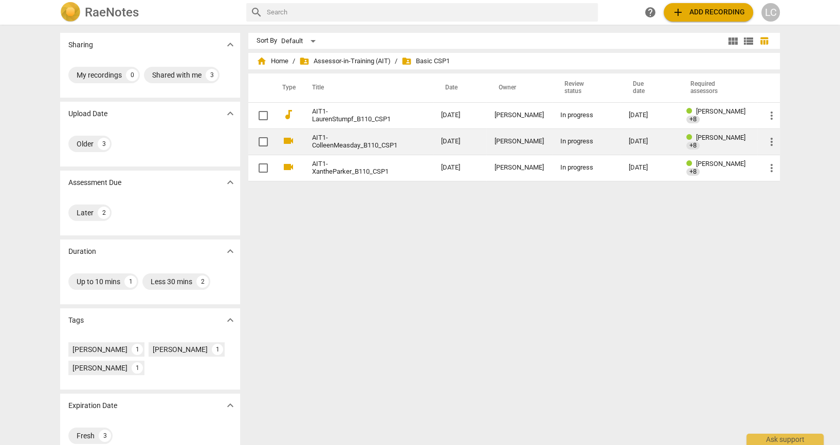
click at [357, 153] on td "AIT1-ColleenMeasday_B110_CSP1" at bounding box center [366, 142] width 133 height 26
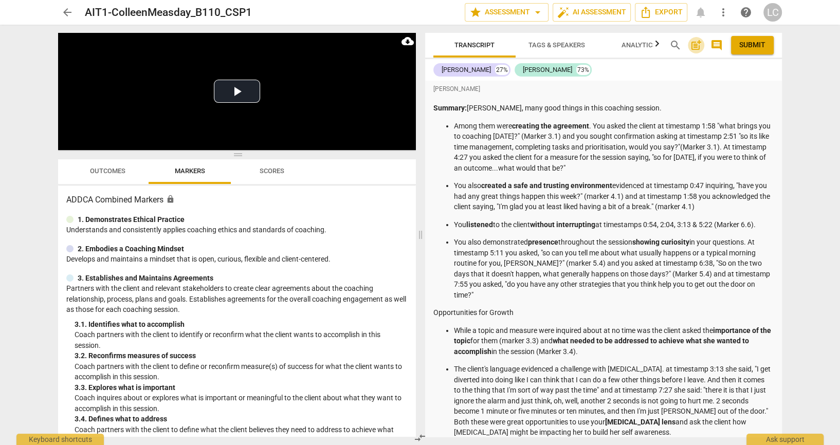
click at [695, 46] on span "post_add" at bounding box center [696, 45] width 12 height 12
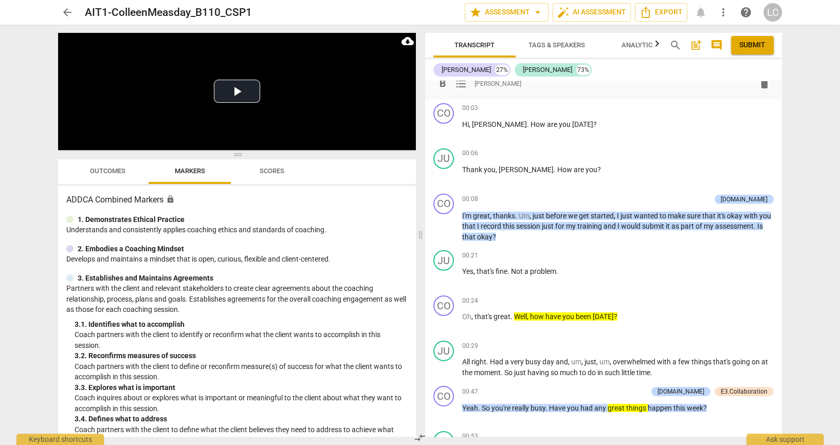
scroll to position [3635, 0]
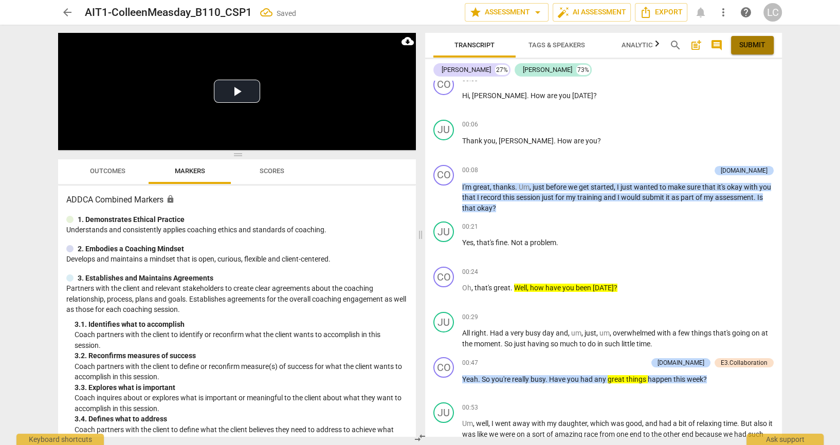
click at [762, 45] on span "Submit" at bounding box center [752, 45] width 26 height 10
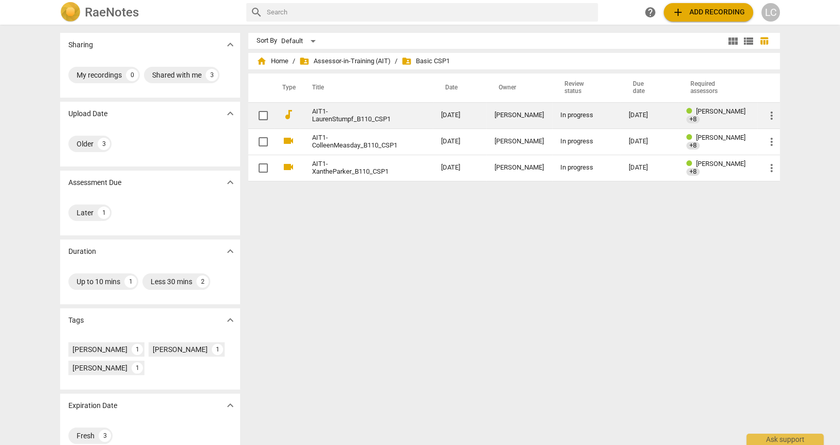
click at [342, 120] on link "AIT1-LaurenStumpf_B110_CSP1" at bounding box center [358, 115] width 92 height 15
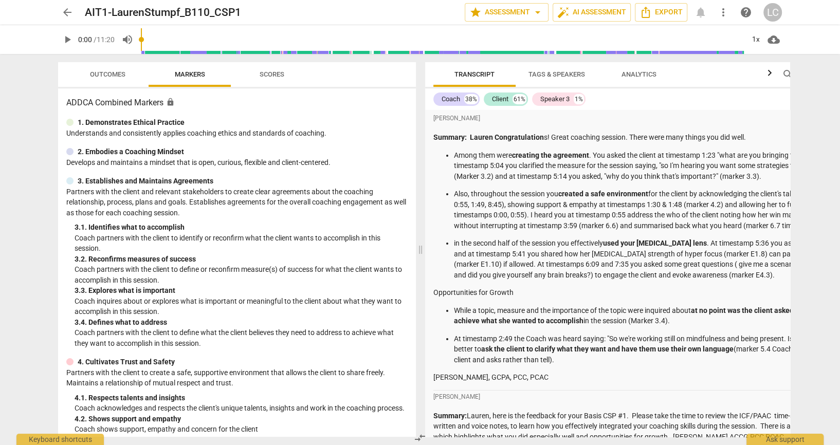
click at [69, 13] on span "arrow_back" at bounding box center [67, 12] width 12 height 12
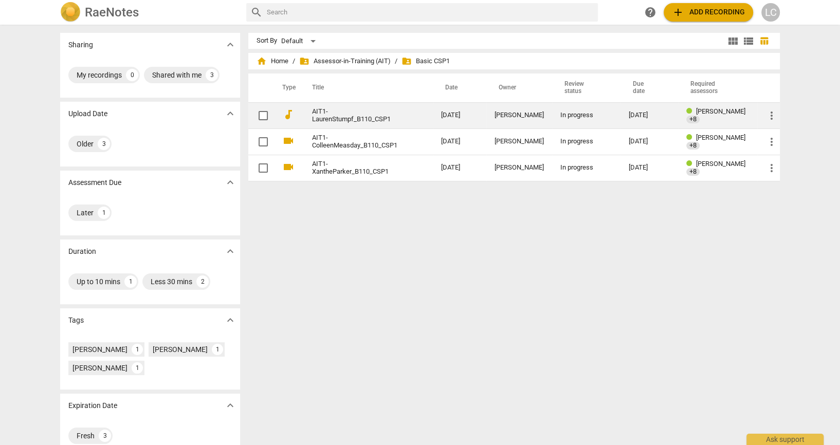
click at [332, 122] on link "AIT1-LaurenStumpf_B110_CSP1" at bounding box center [358, 115] width 92 height 15
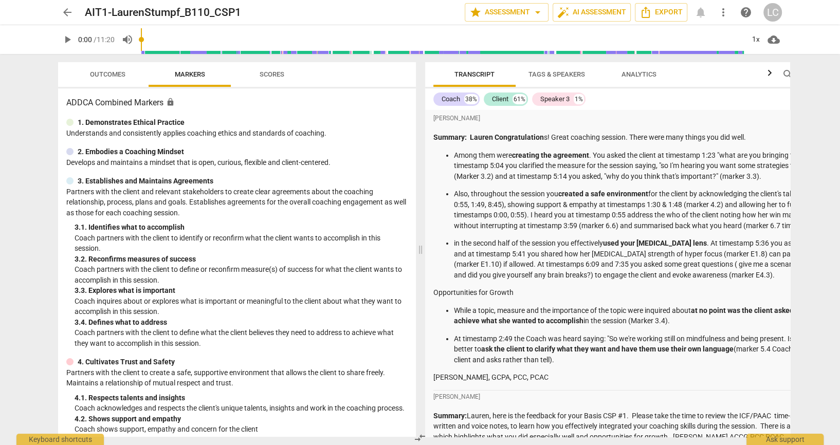
click at [768, 119] on div "[PERSON_NAME]" at bounding box center [674, 118] width 483 height 13
click at [122, 74] on span "Outcomes" at bounding box center [107, 74] width 35 height 8
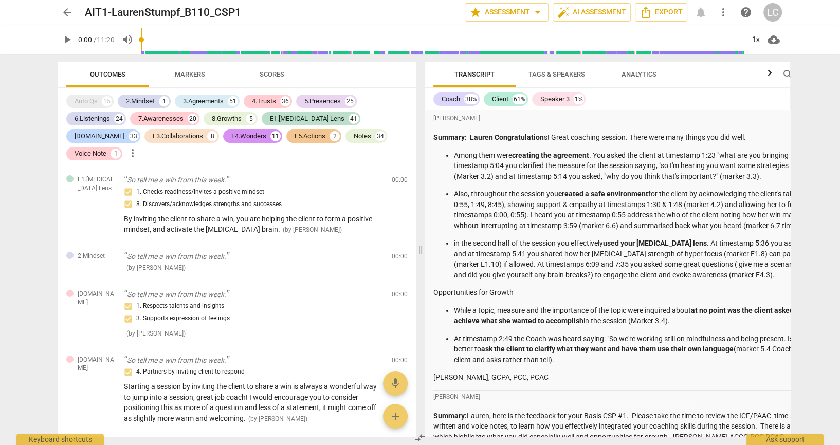
click at [272, 79] on span "Scores" at bounding box center [271, 75] width 49 height 14
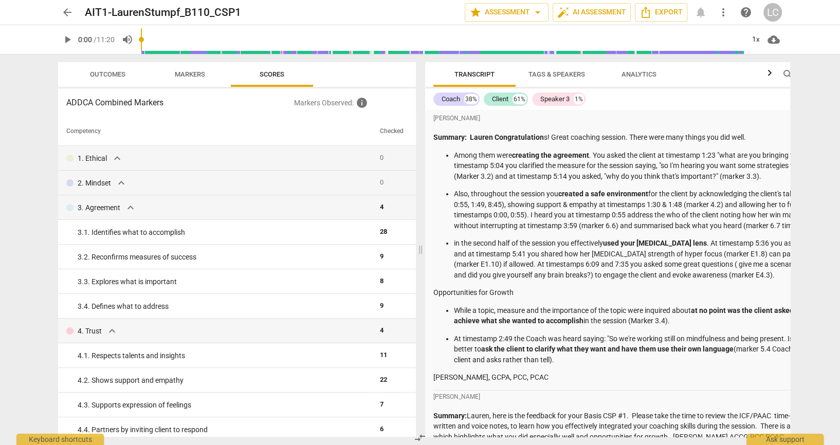
click at [575, 70] on span "Tags & Speakers" at bounding box center [557, 74] width 57 height 8
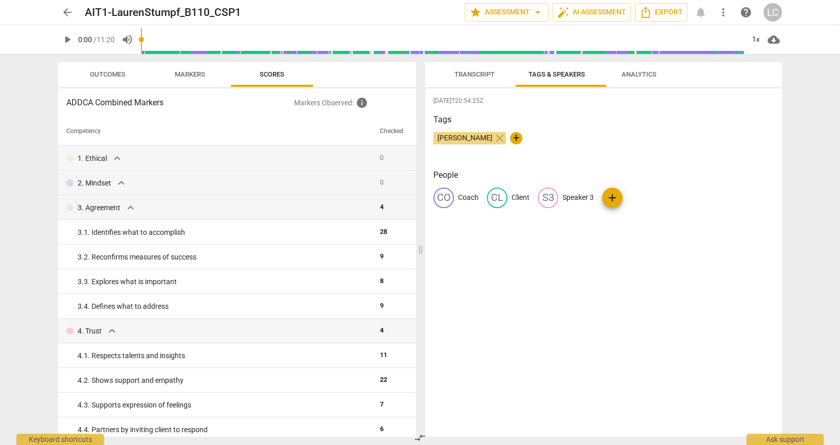
click at [652, 73] on span "Analytics" at bounding box center [639, 74] width 35 height 8
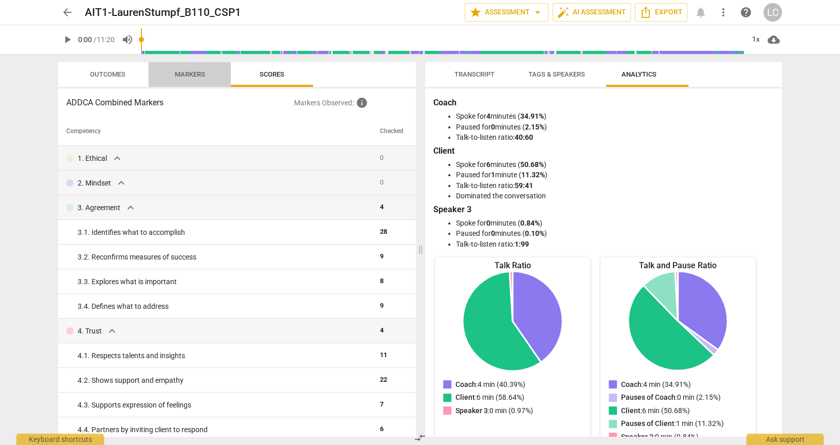
click at [187, 68] on span "Markers" at bounding box center [189, 75] width 55 height 14
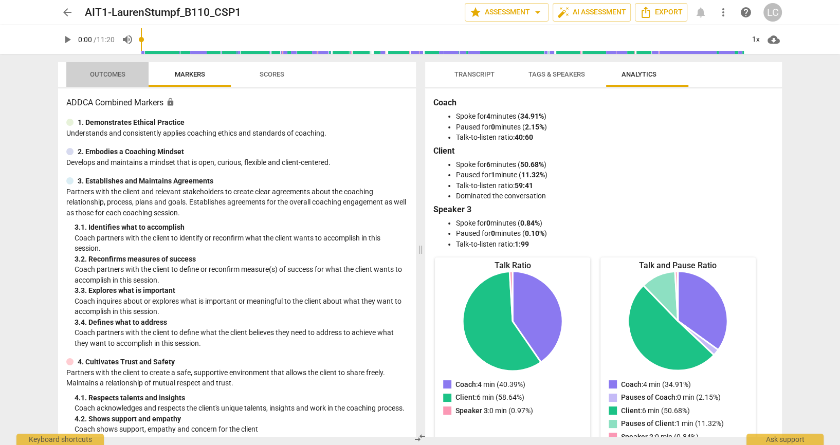
click at [113, 74] on span "Outcomes" at bounding box center [107, 74] width 35 height 8
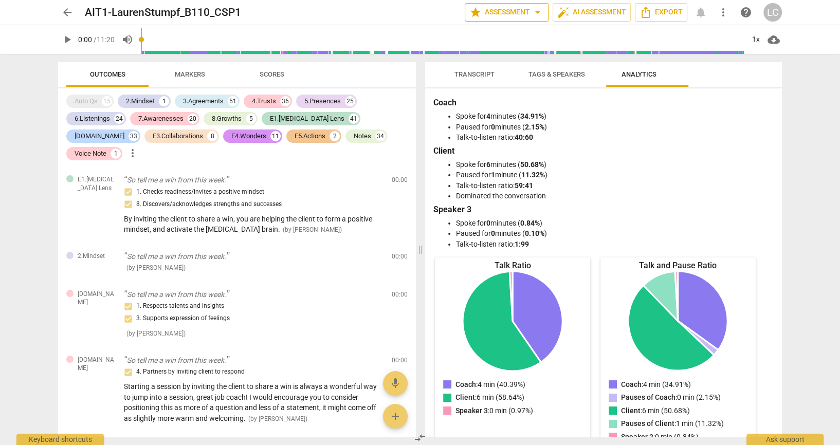
click at [516, 13] on span "star Assessment arrow_drop_down" at bounding box center [506, 12] width 75 height 12
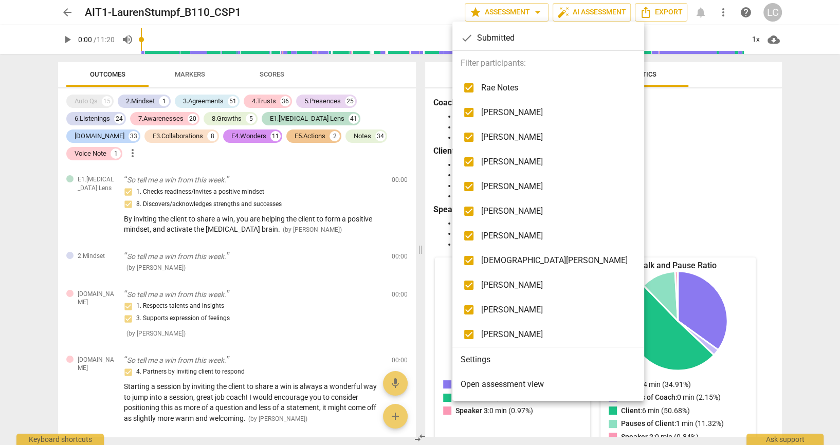
click at [476, 87] on input "checkbox" at bounding box center [469, 88] width 25 height 25
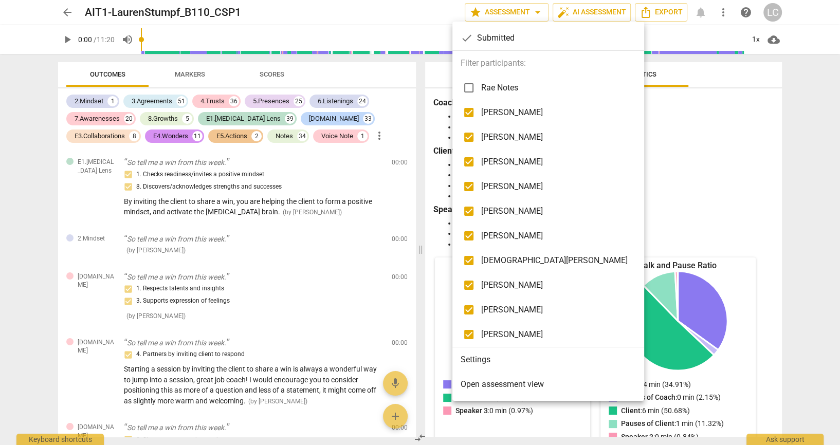
click at [469, 112] on input "checkbox" at bounding box center [469, 112] width 25 height 25
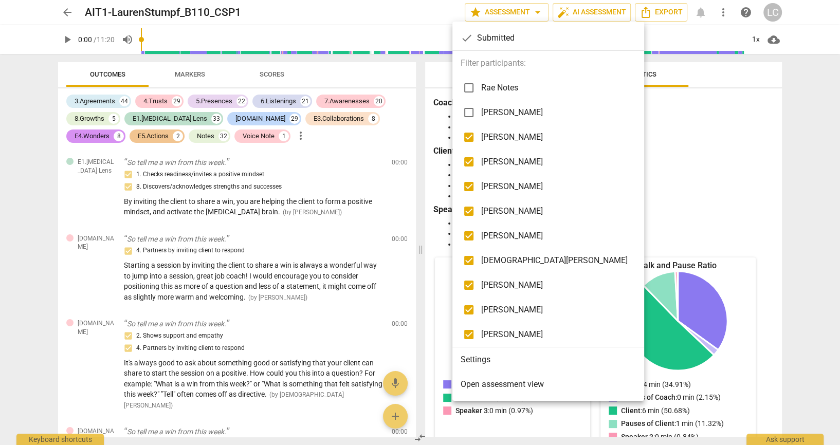
click at [469, 137] on input "checkbox" at bounding box center [469, 137] width 25 height 25
click at [469, 155] on input "checkbox" at bounding box center [469, 162] width 25 height 25
click at [469, 187] on input "checkbox" at bounding box center [469, 186] width 25 height 25
click at [469, 212] on input "checkbox" at bounding box center [469, 211] width 25 height 25
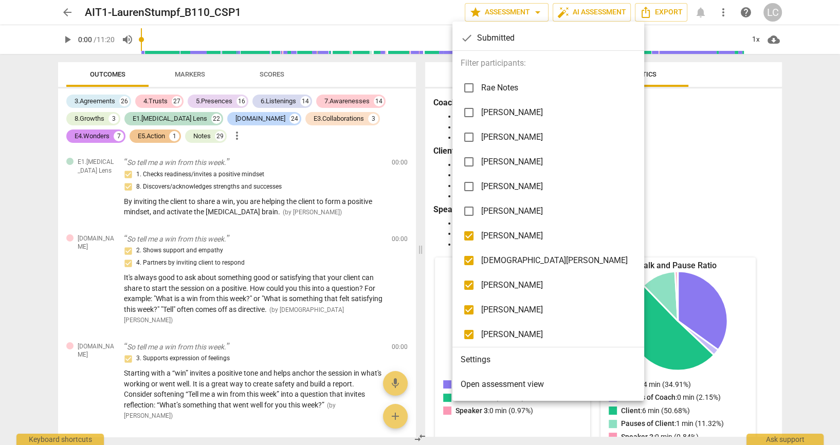
click at [467, 230] on input "checkbox" at bounding box center [469, 236] width 25 height 25
click at [467, 260] on input "checkbox" at bounding box center [469, 260] width 25 height 25
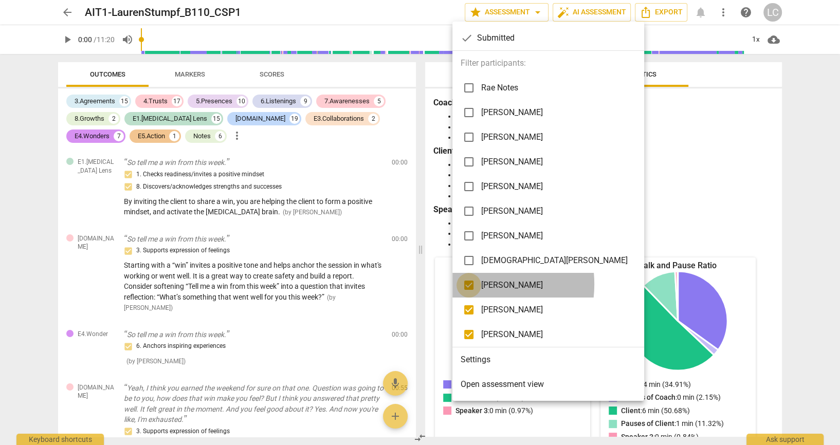
click at [468, 284] on input "checkbox" at bounding box center [469, 285] width 25 height 25
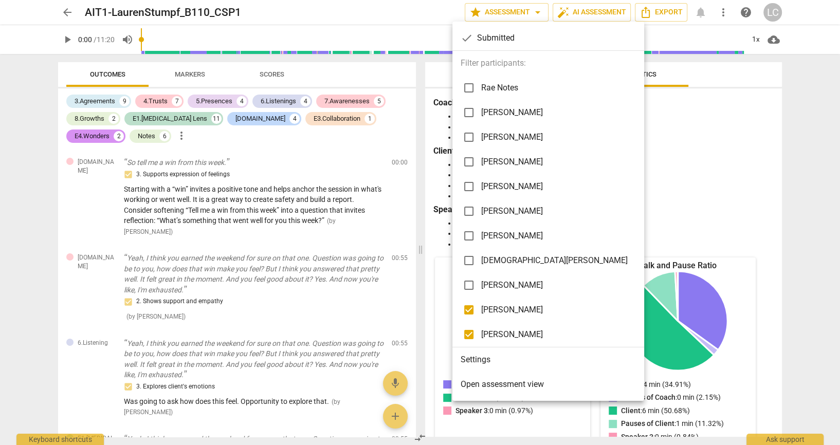
click at [470, 313] on input "checkbox" at bounding box center [469, 310] width 25 height 25
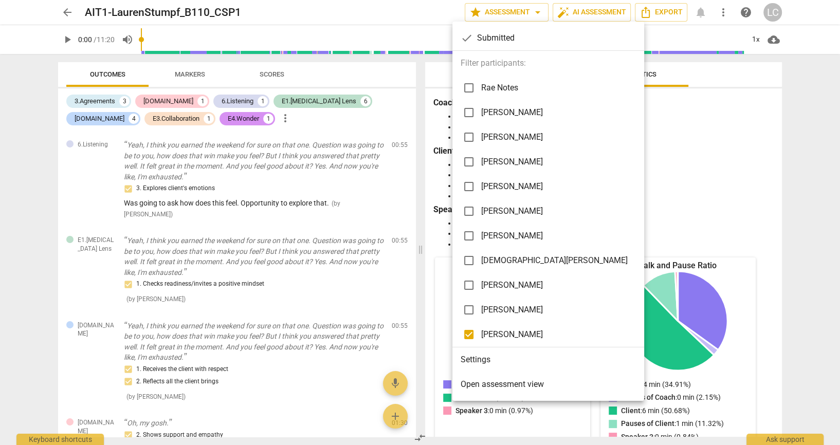
click at [744, 193] on div at bounding box center [420, 222] width 840 height 445
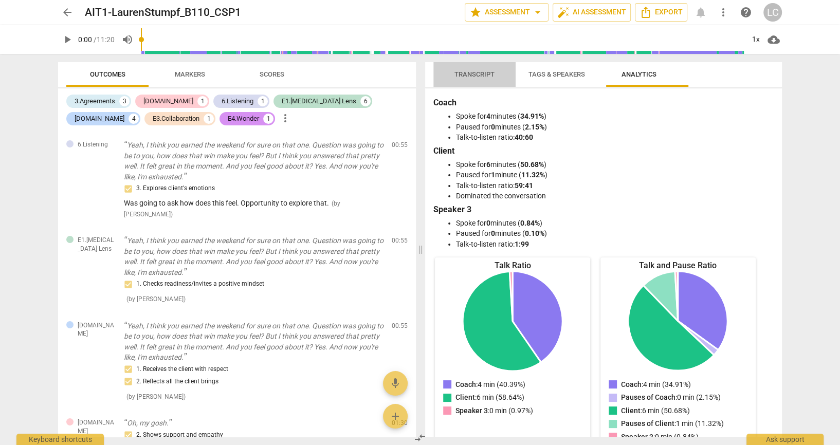
click at [464, 73] on span "Transcript" at bounding box center [475, 74] width 40 height 8
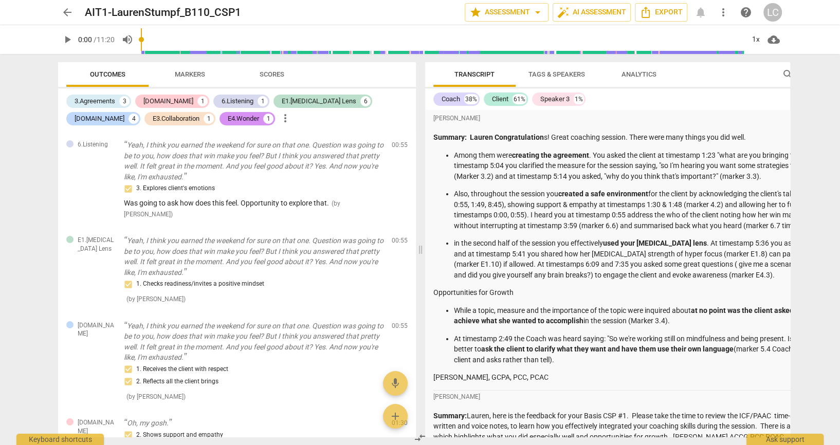
click at [715, 214] on p "Also, throughout the session you created a safe environment for the client by a…" at bounding box center [685, 210] width 462 height 42
click at [65, 13] on span "arrow_back" at bounding box center [67, 12] width 12 height 12
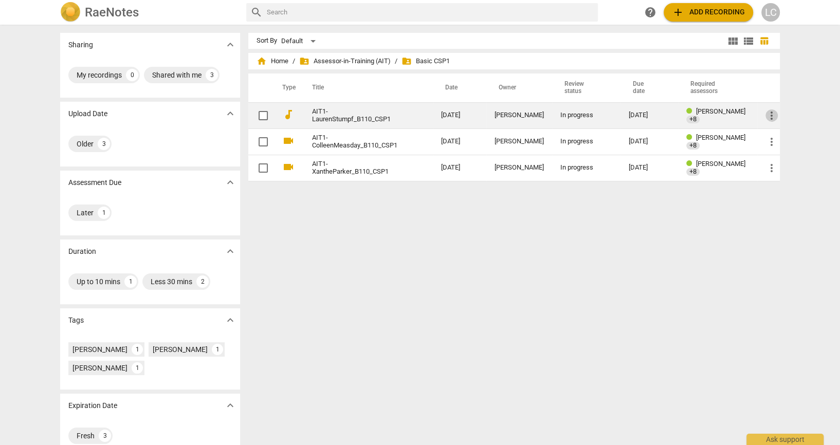
click at [768, 117] on span "more_vert" at bounding box center [772, 116] width 12 height 12
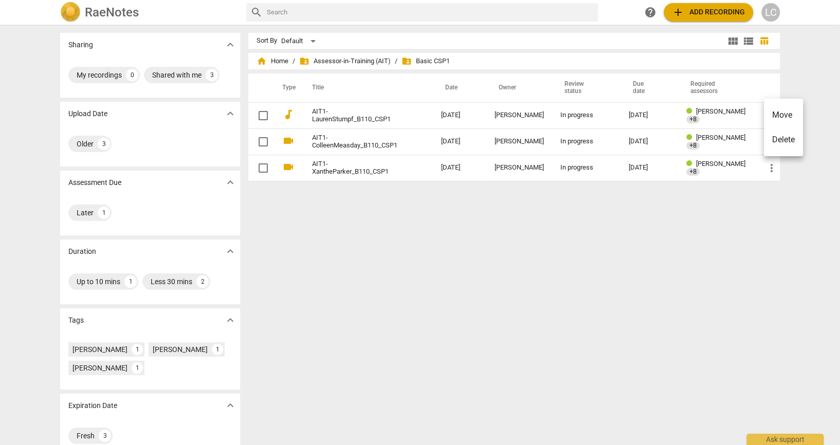
click at [802, 179] on div at bounding box center [420, 222] width 840 height 445
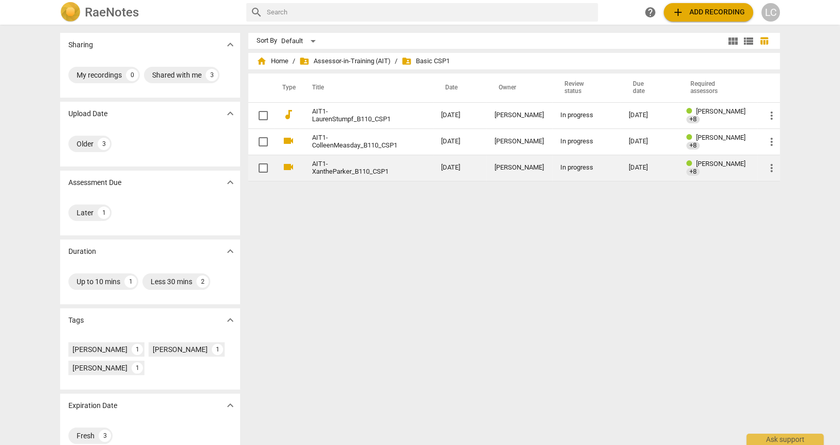
click at [764, 155] on td "more_vert" at bounding box center [768, 168] width 23 height 26
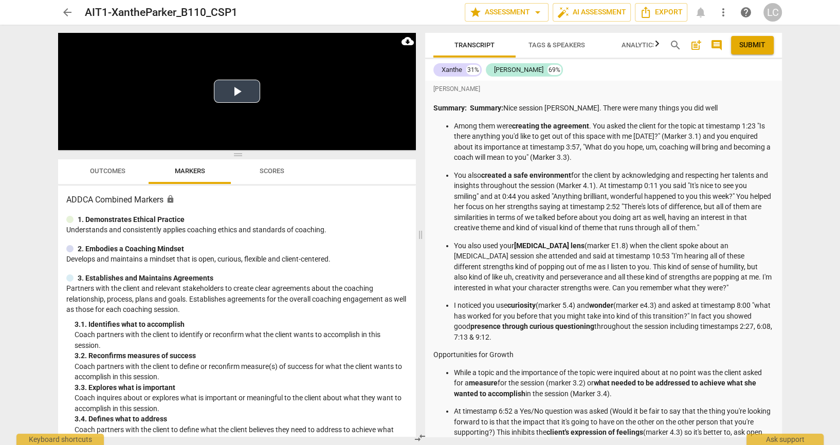
click at [238, 87] on button "Play Video" at bounding box center [237, 91] width 46 height 23
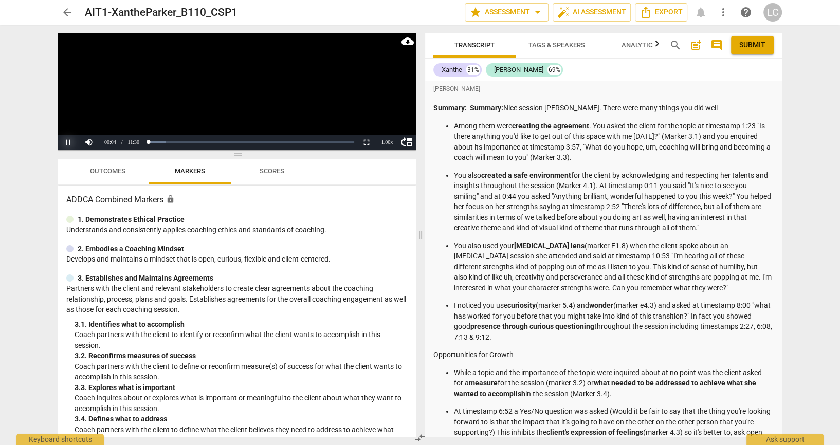
click at [68, 137] on button "Pause" at bounding box center [68, 142] width 21 height 15
click at [666, 11] on span "Export" at bounding box center [661, 12] width 43 height 12
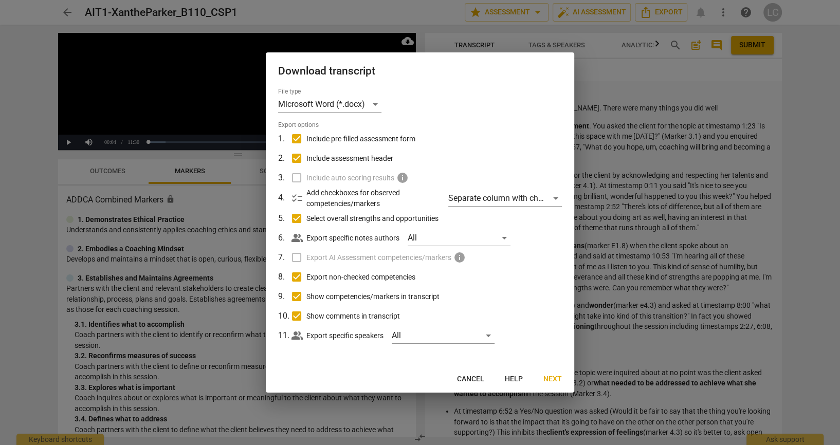
click at [547, 379] on span "Next" at bounding box center [553, 379] width 19 height 10
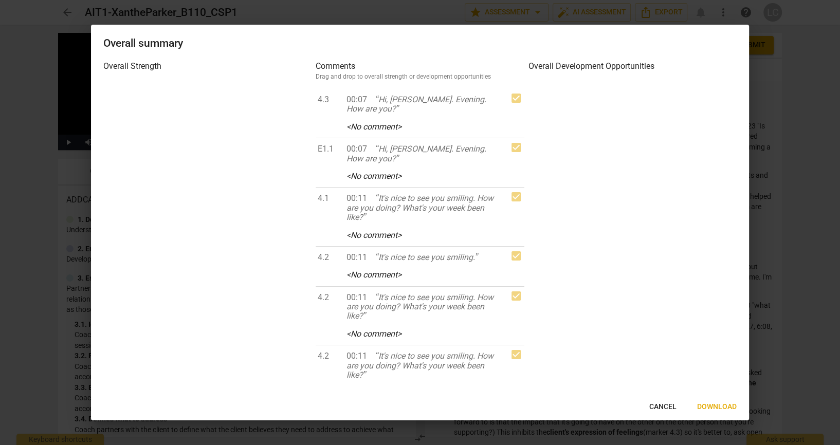
click at [711, 408] on span "Download" at bounding box center [717, 407] width 40 height 10
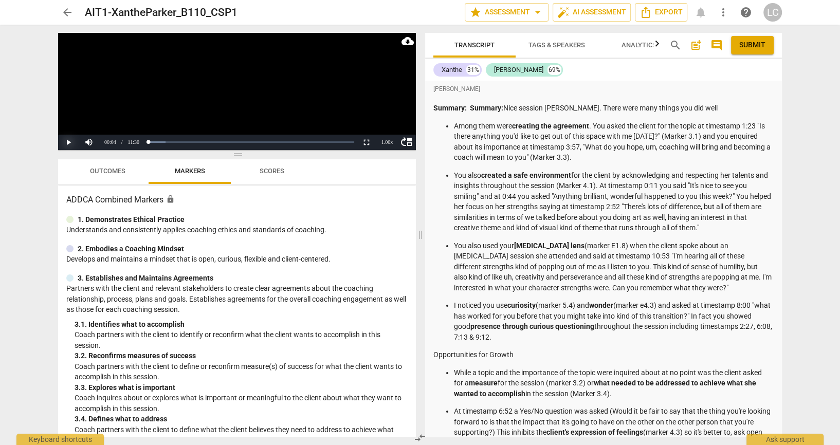
click at [70, 140] on button "Play" at bounding box center [68, 142] width 21 height 15
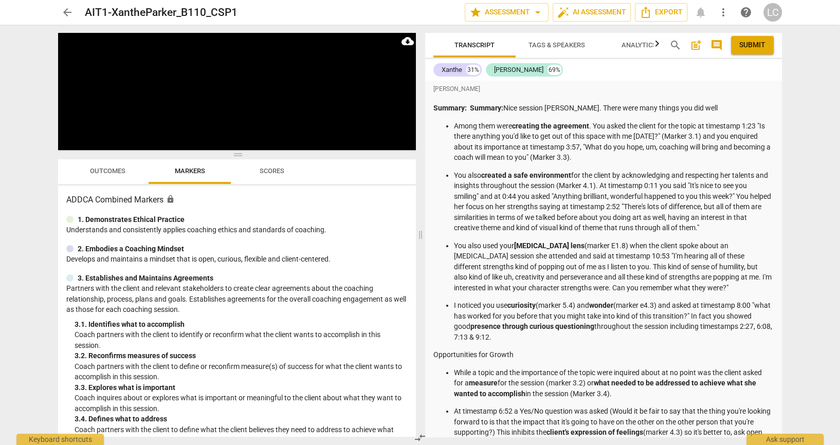
click at [566, 52] on button "Tags & Speakers" at bounding box center [557, 45] width 82 height 25
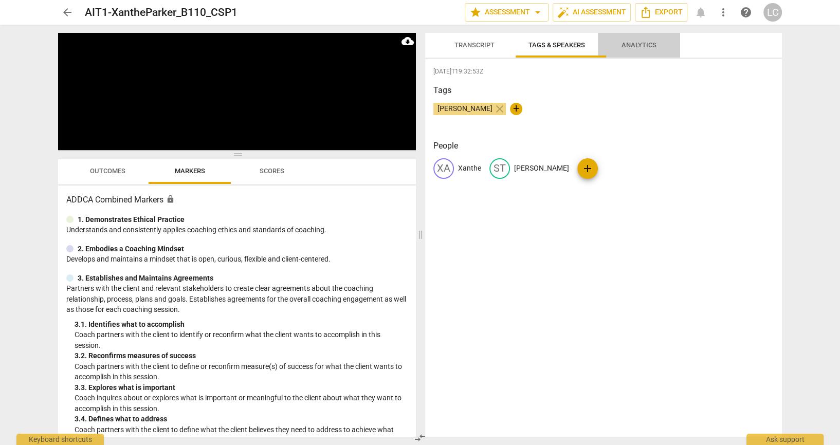
click at [657, 50] on span "Analytics" at bounding box center [639, 46] width 60 height 14
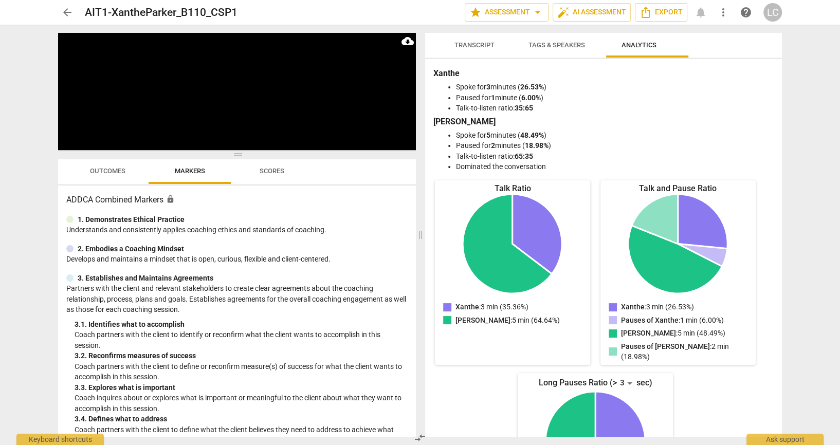
click at [481, 42] on span "Transcript" at bounding box center [475, 45] width 40 height 8
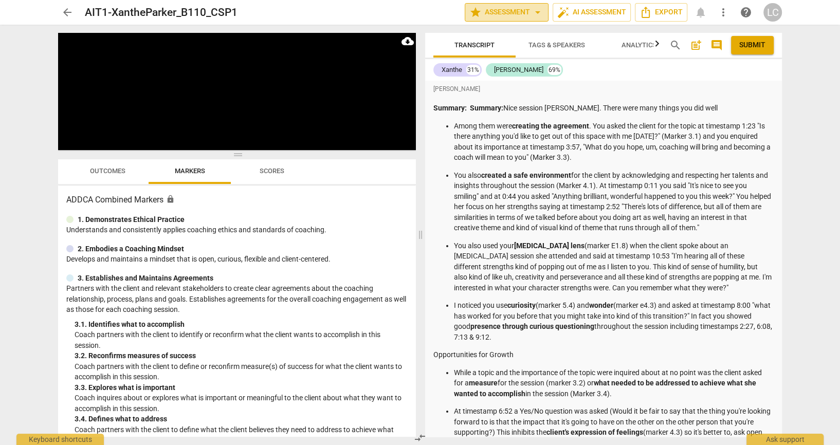
click at [532, 8] on span "arrow_drop_down" at bounding box center [538, 12] width 12 height 12
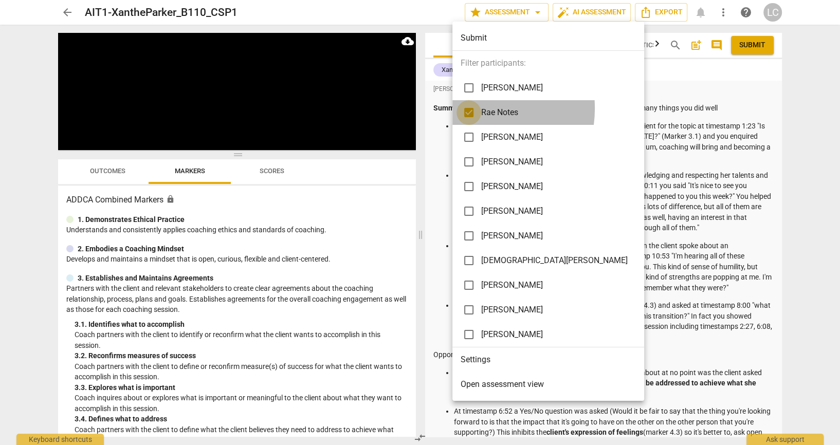
click at [471, 109] on input "checkbox" at bounding box center [469, 112] width 25 height 25
checkbox input "false"
click at [796, 146] on div at bounding box center [420, 222] width 840 height 445
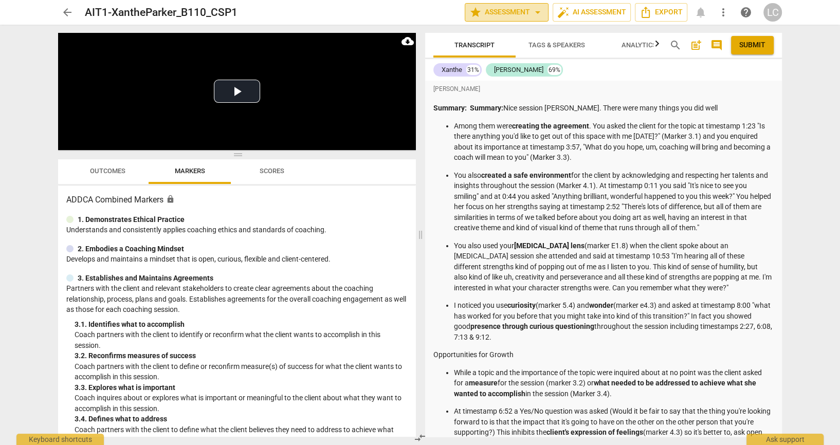
click at [532, 14] on span "arrow_drop_down" at bounding box center [538, 12] width 12 height 12
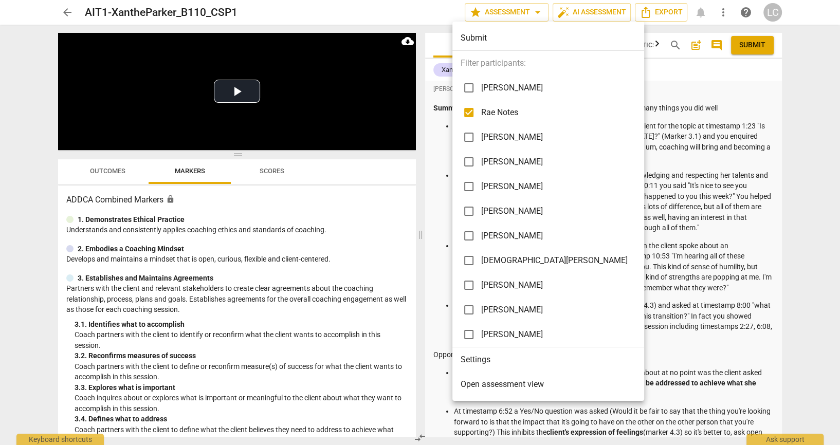
click at [468, 113] on input "checkbox" at bounding box center [469, 112] width 25 height 25
click at [467, 111] on input "checkbox" at bounding box center [469, 112] width 25 height 25
checkbox input "false"
click at [726, 84] on div at bounding box center [420, 222] width 840 height 445
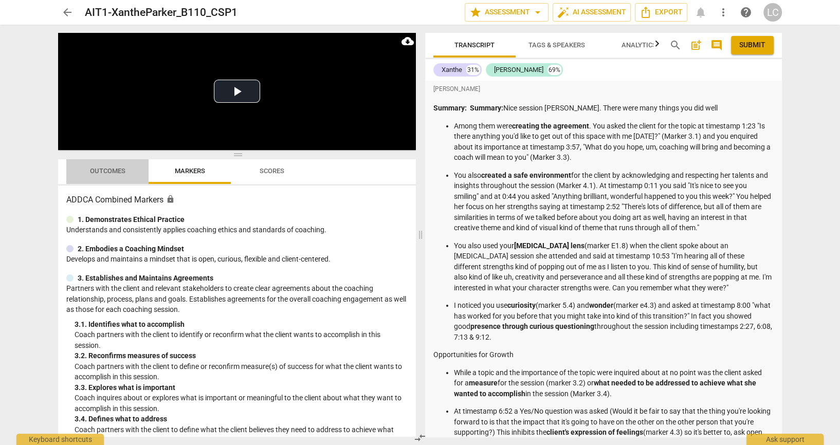
click at [115, 176] on span "Outcomes" at bounding box center [108, 172] width 60 height 14
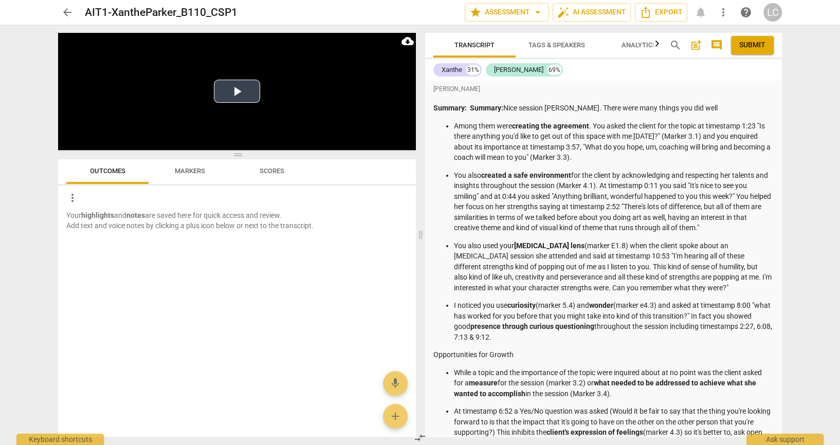
click at [237, 89] on button "Play Video" at bounding box center [237, 91] width 46 height 23
click at [818, 291] on div "arrow_back AIT1-XantheParker_B110_CSP1 edit star Assessment arrow_drop_down aut…" at bounding box center [420, 222] width 840 height 445
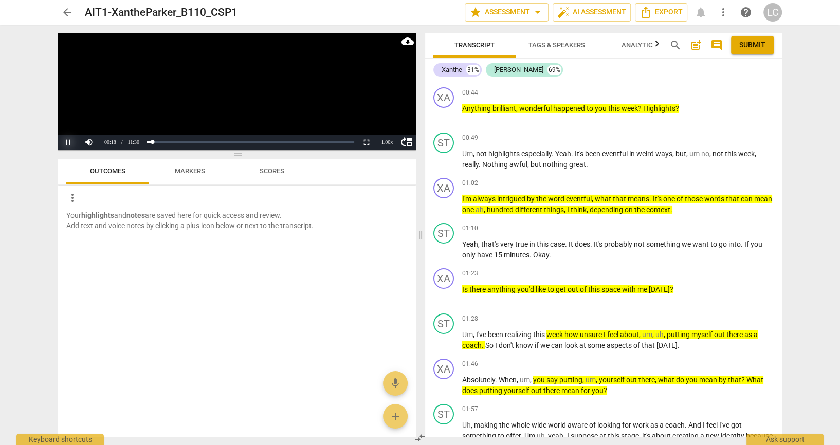
click at [71, 138] on button "Pause" at bounding box center [68, 142] width 21 height 15
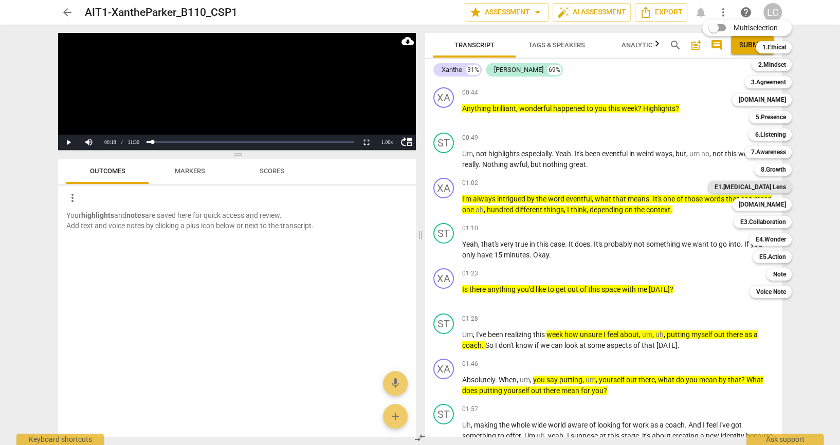
click at [766, 189] on b "E1.[MEDICAL_DATA] Lens" at bounding box center [749, 187] width 71 height 12
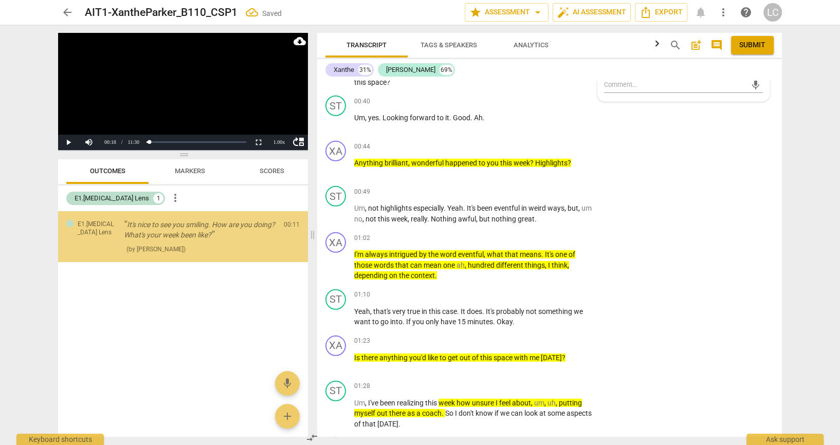
scroll to position [0, 0]
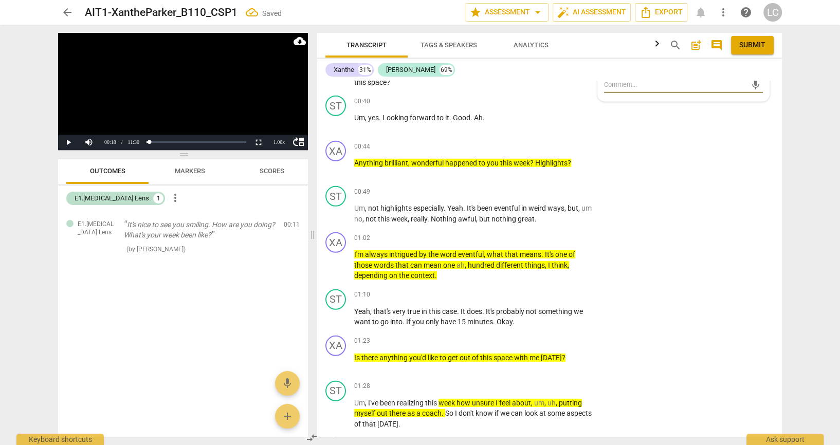
checkbox input "true"
click at [650, 89] on textarea at bounding box center [675, 85] width 142 height 10
type textarea "C"
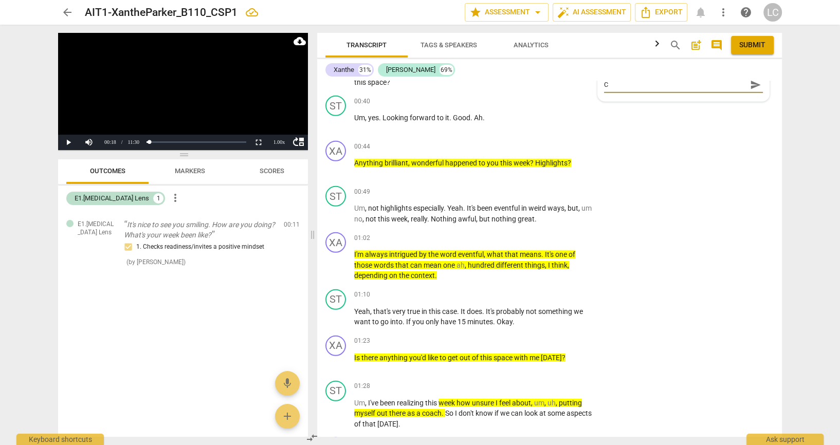
type textarea "Co"
type textarea "Coa"
type textarea "Coac"
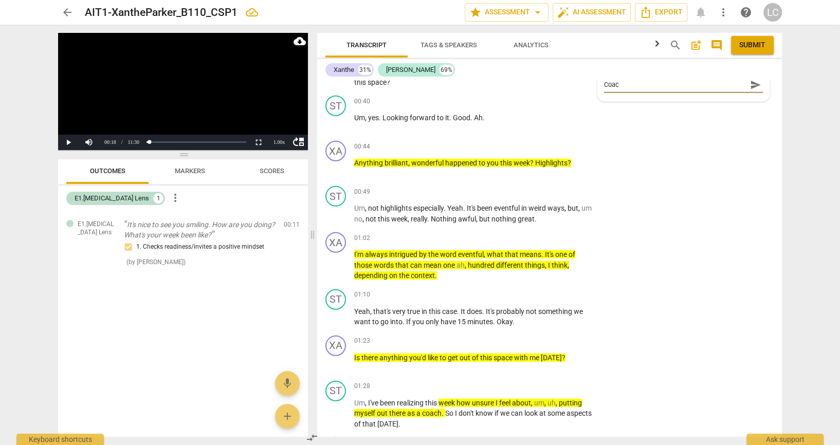
type textarea "Coach"
type textarea "Coach n"
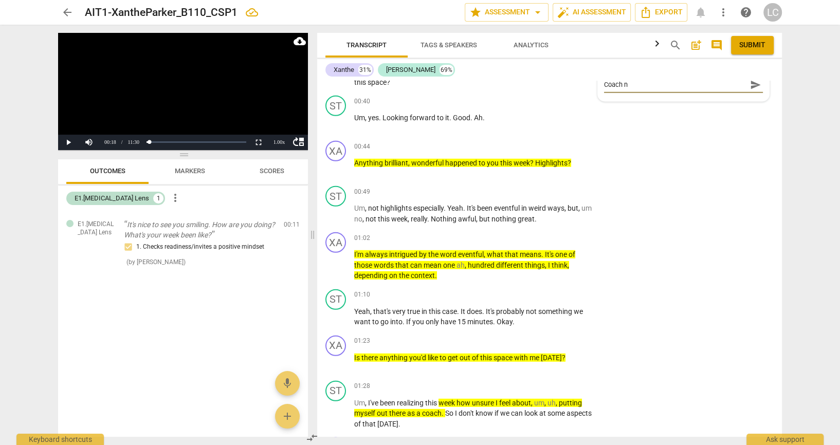
type textarea "Coach no"
type textarea "Coach not"
type textarea "Coach noti"
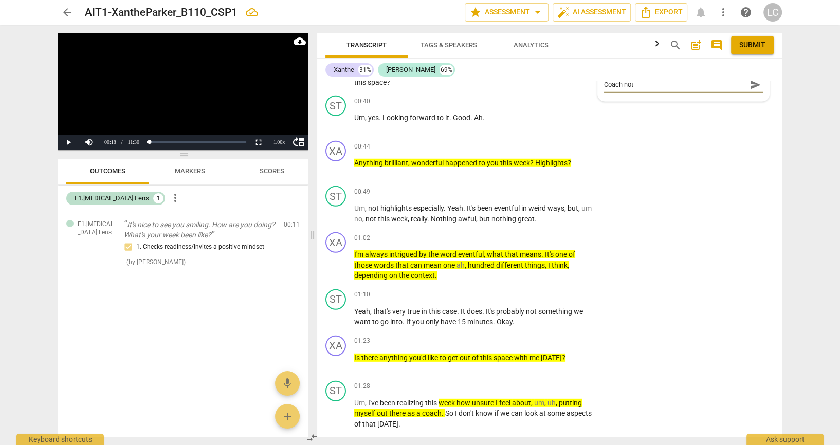
type textarea "Coach noti"
type textarea "Coach notic"
type textarea "Coach notice"
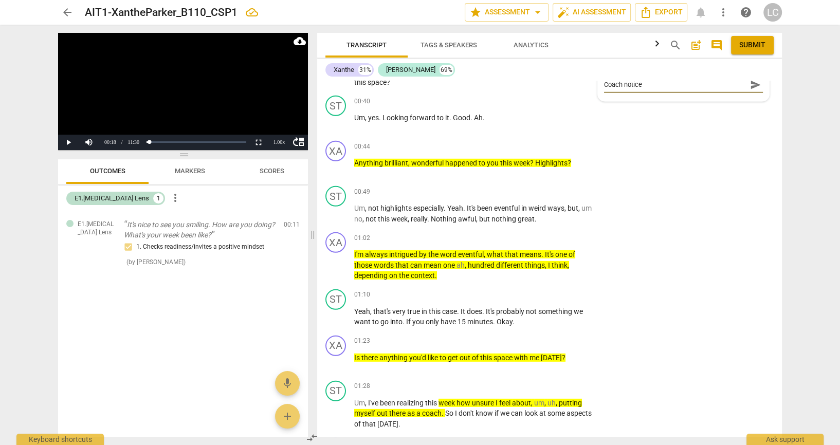
type textarea "Coach noticed"
type textarea "Coach noticed c"
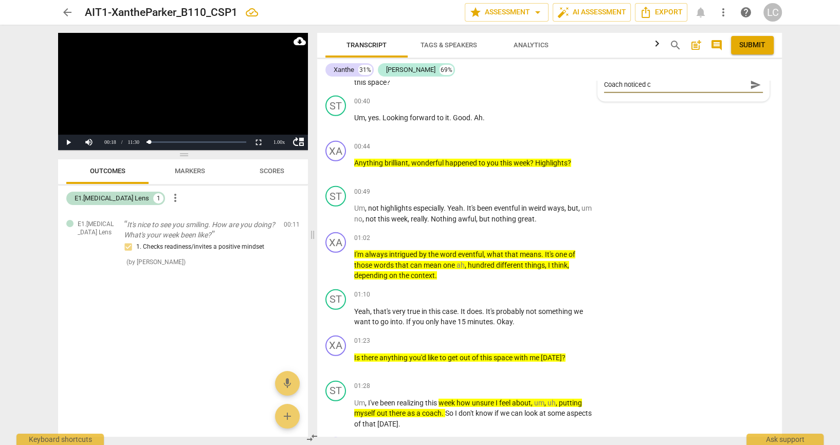
type textarea "Coach noticed cl"
type textarea "Coach noticed cli"
type textarea "Coach noticed clie"
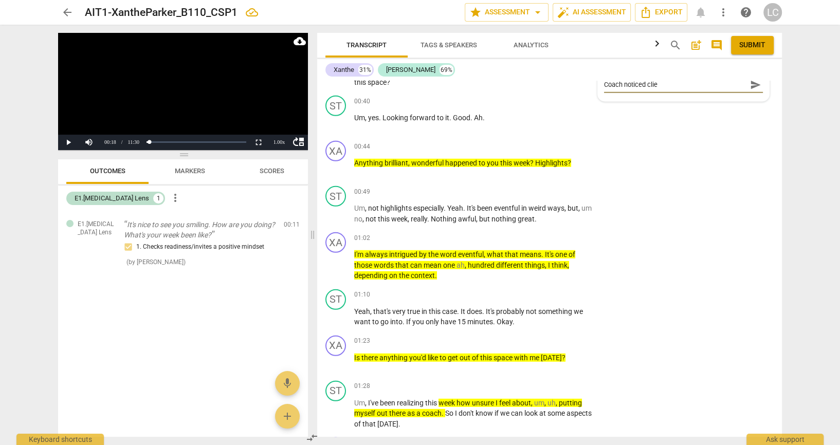
type textarea "Coach noticed clien"
type textarea "Coach noticed client"
type textarea "Coach noticed clients"
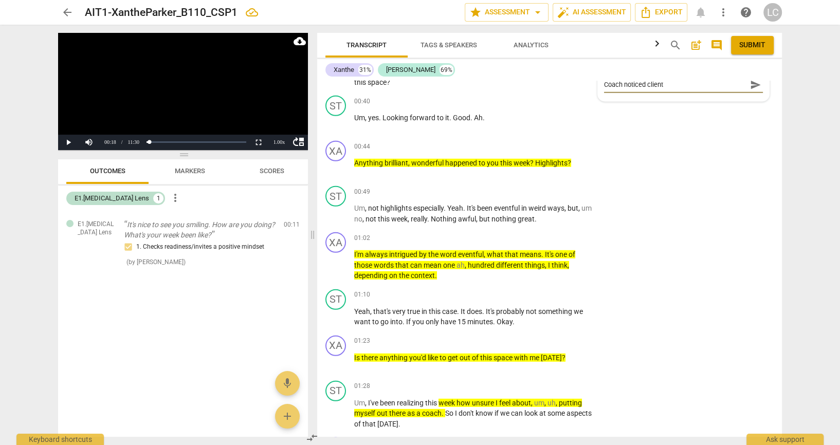
type textarea "Coach noticed clients"
type textarea "Coach noticed clients s"
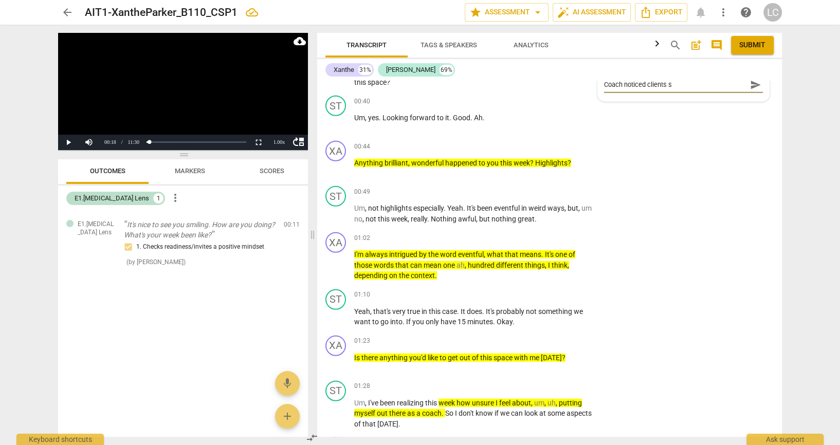
type textarea "Coach noticed clients sm"
type textarea "Coach noticed clients smi"
type textarea "Coach noticed clients smil"
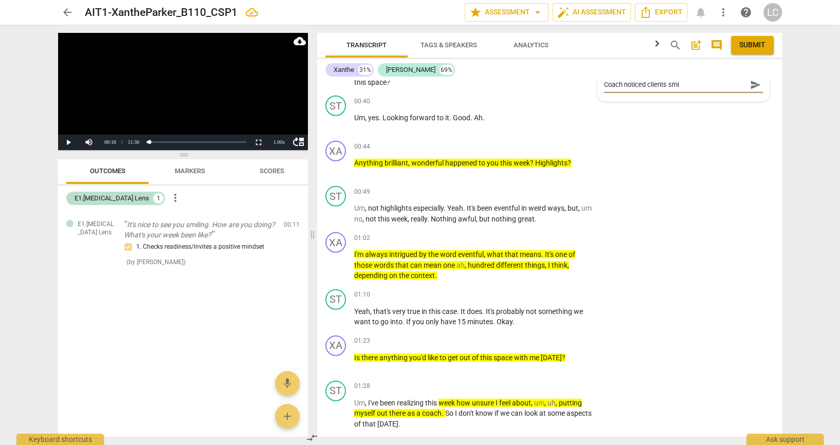
type textarea "Coach noticed clients smil"
type textarea "Coach noticed clients smile"
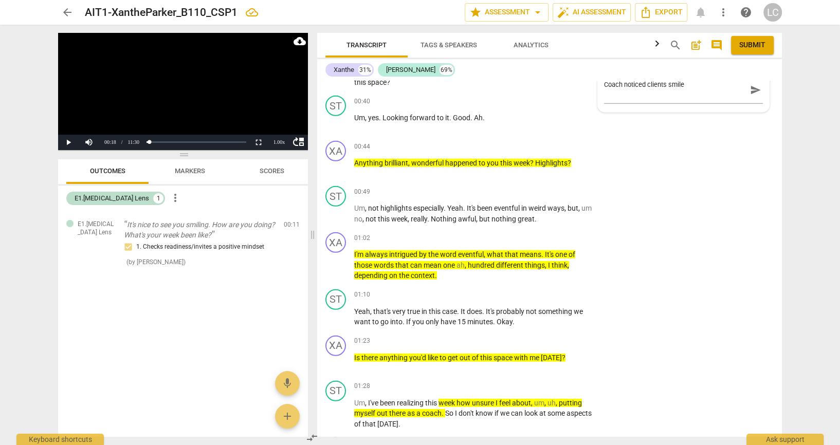
click at [838, 301] on div "arrow_back AIT1-XantheParker_B110_CSP1 edit star Assessment arrow_drop_down aut…" at bounding box center [420, 222] width 840 height 445
click at [68, 141] on button "Play" at bounding box center [68, 142] width 21 height 15
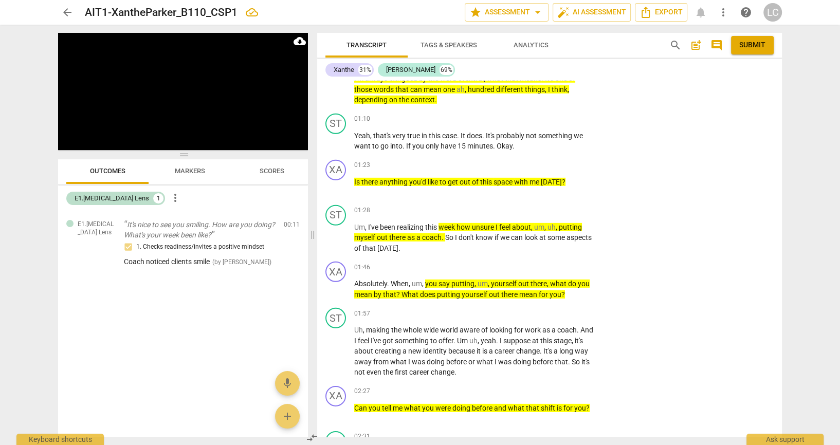
scroll to position [3044, 0]
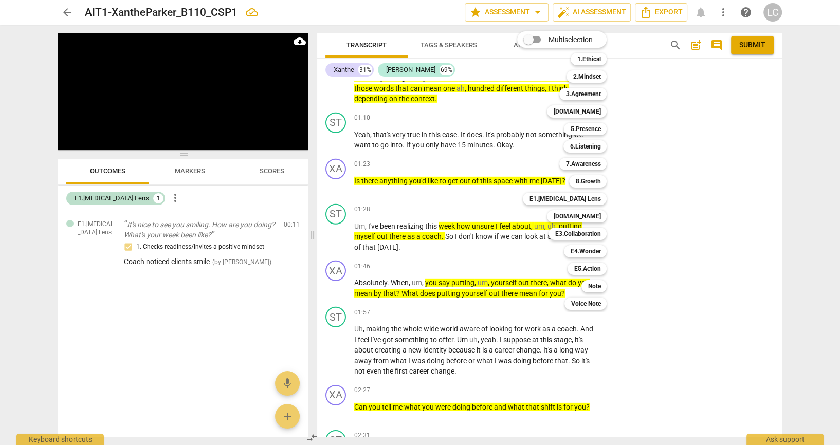
click at [68, 136] on div at bounding box center [420, 222] width 840 height 445
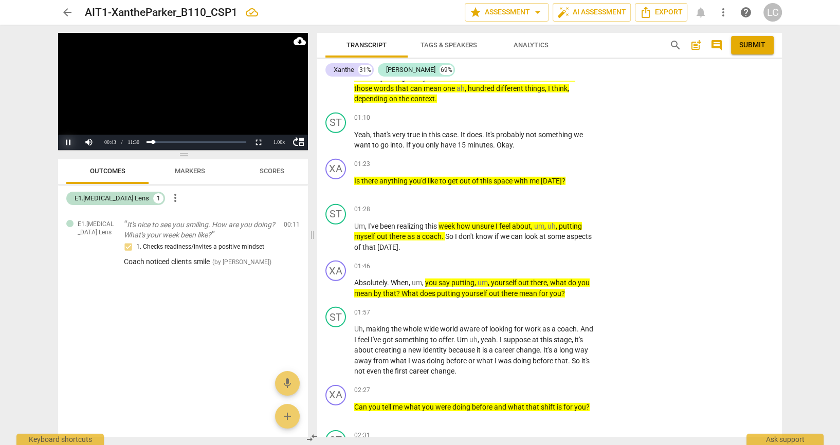
click at [71, 142] on button "Pause" at bounding box center [68, 142] width 21 height 15
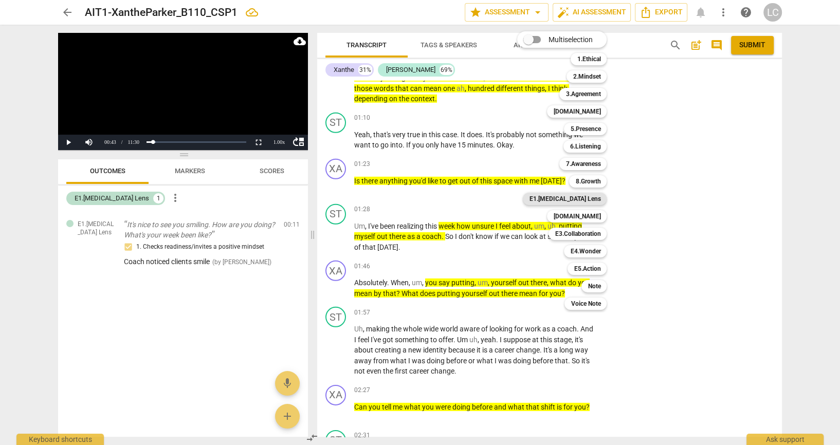
click at [601, 204] on b "E1.[MEDICAL_DATA] Lens" at bounding box center [564, 199] width 71 height 12
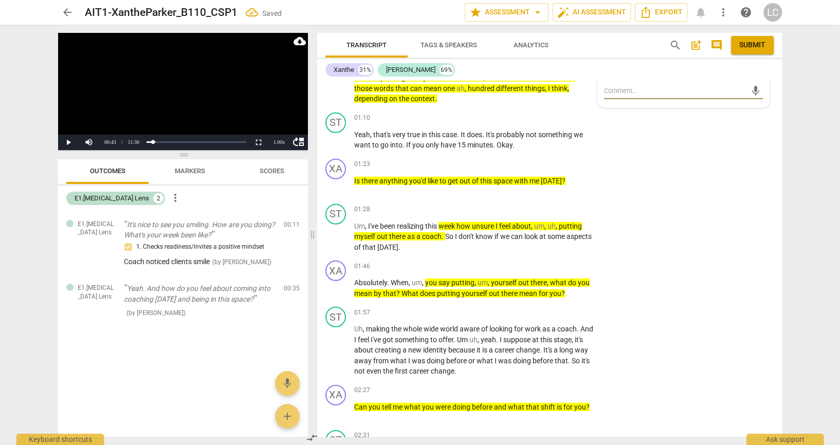
checkbox input "true"
click at [815, 340] on div "arrow_back AIT1-XantheParker_B110_CSP1 edit star Assessment arrow_drop_down aut…" at bounding box center [420, 222] width 840 height 445
click at [795, 320] on div "arrow_back AIT1-XantheParker_B110_CSP1 edit star Assessment arrow_drop_down aut…" at bounding box center [420, 222] width 840 height 445
click at [72, 143] on button "Play" at bounding box center [68, 142] width 21 height 15
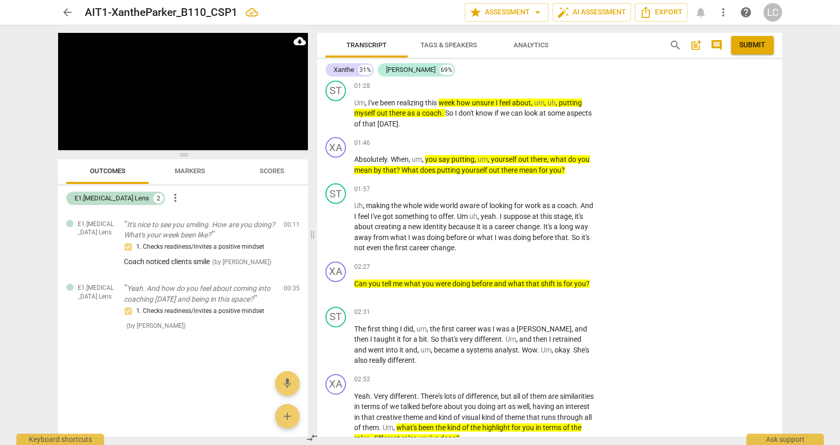
scroll to position [3168, 0]
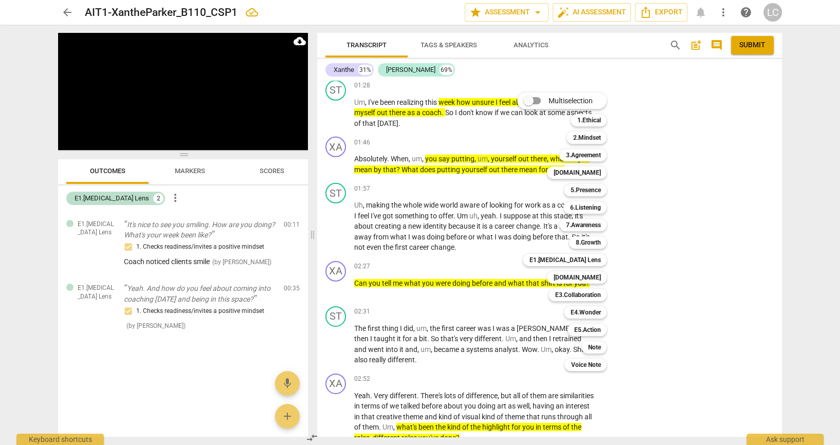
click at [103, 123] on div at bounding box center [420, 222] width 840 height 445
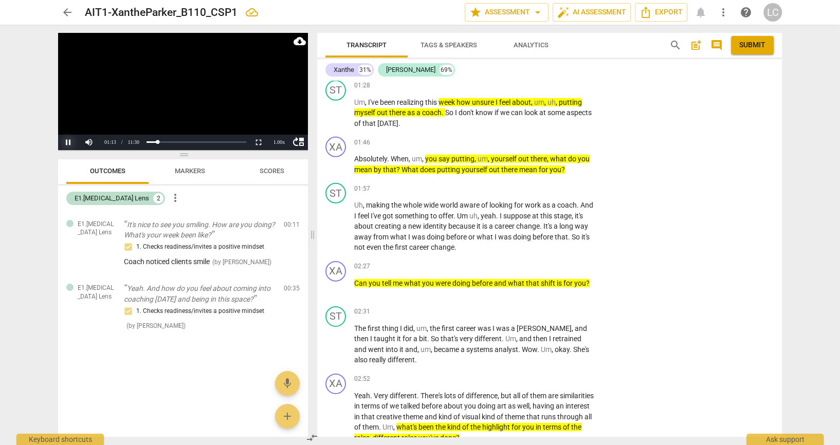
click at [73, 140] on button "Pause" at bounding box center [68, 142] width 21 height 15
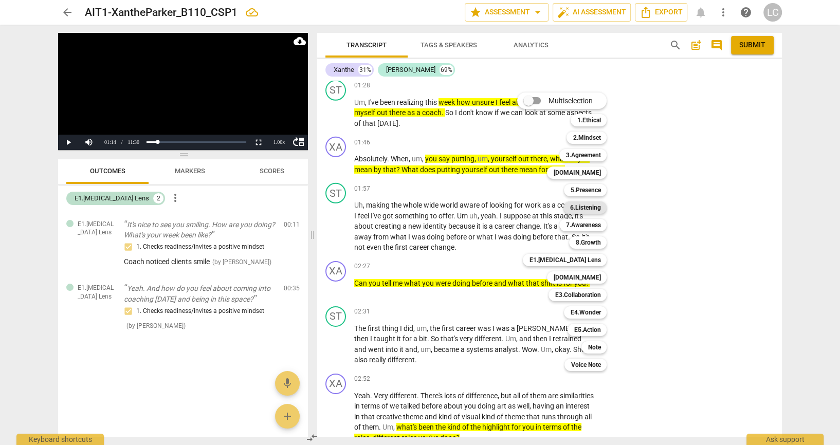
click at [587, 205] on b "6.Listening" at bounding box center [585, 208] width 31 height 12
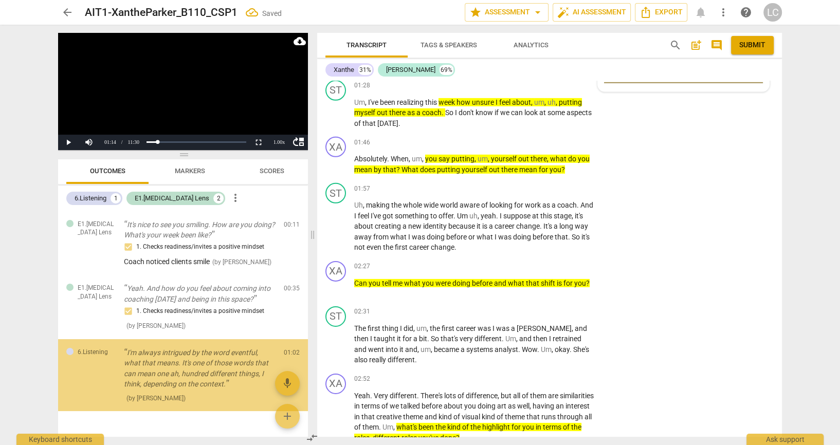
scroll to position [0, 0]
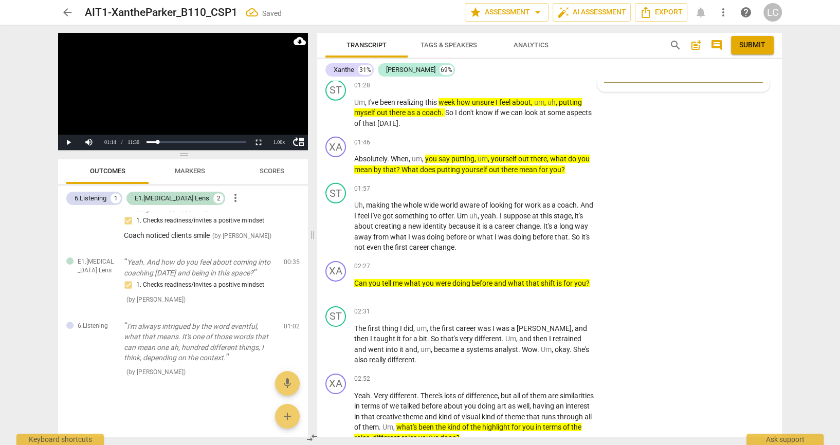
checkbox input "true"
click at [644, 80] on textarea at bounding box center [675, 75] width 142 height 10
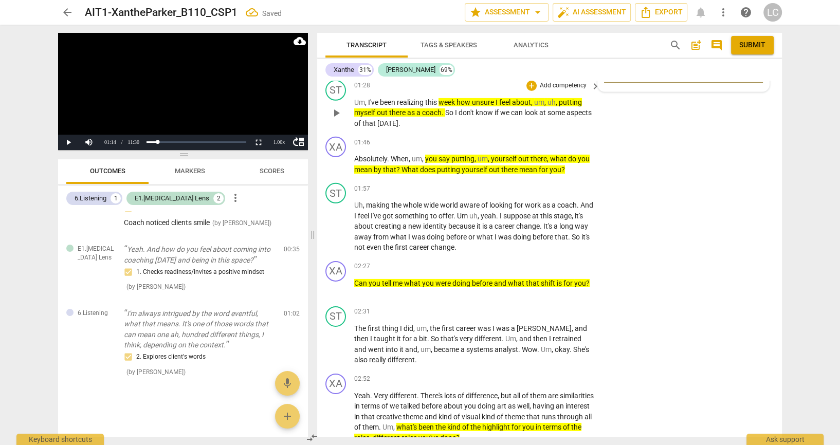
type textarea "E"
type textarea "Ex"
type textarea "Exp"
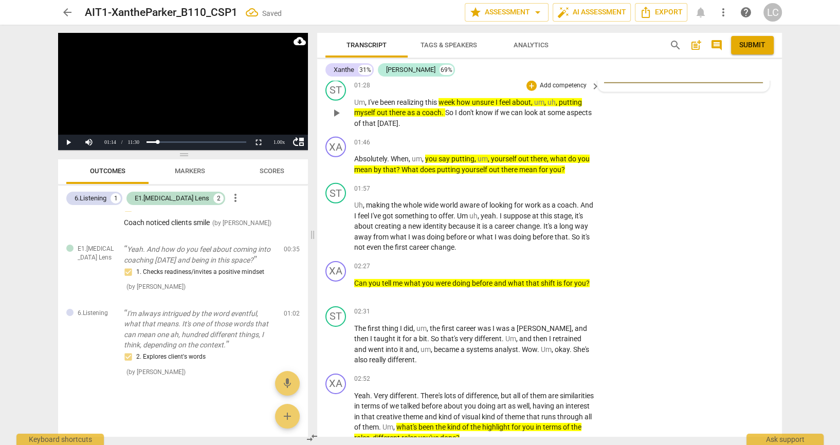
type textarea "Exp"
type textarea "Expl"
type textarea "Explo"
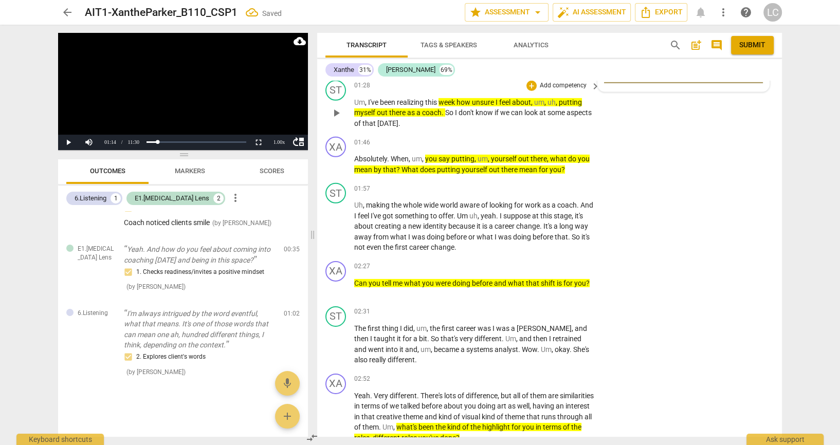
type textarea "Explor"
type textarea "Explore"
type textarea "Explored"
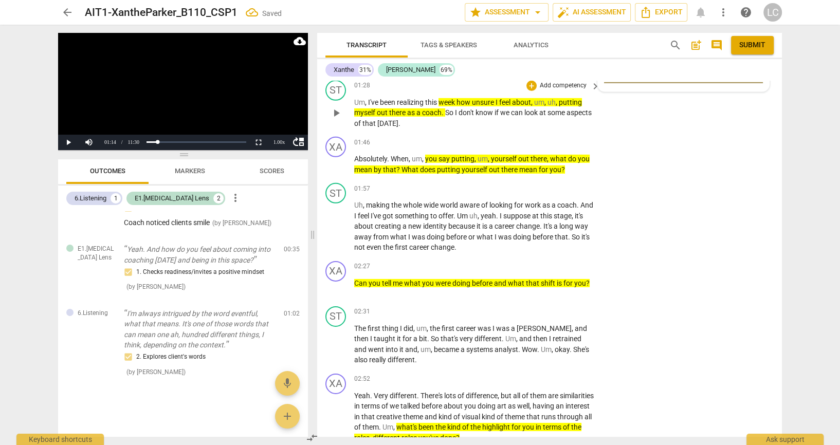
type textarea "Explored"
type textarea "Explored c"
type textarea "Explored cl"
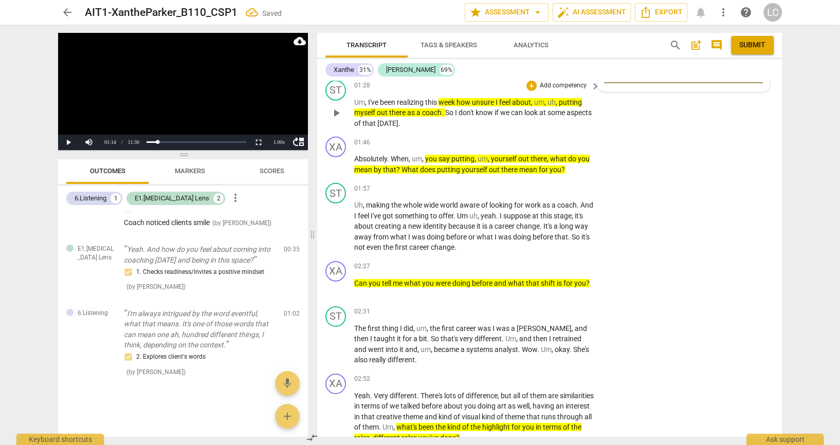
type textarea "Explored cl"
type textarea "Explored cli"
type textarea "Explored clie"
type textarea "Explored clien"
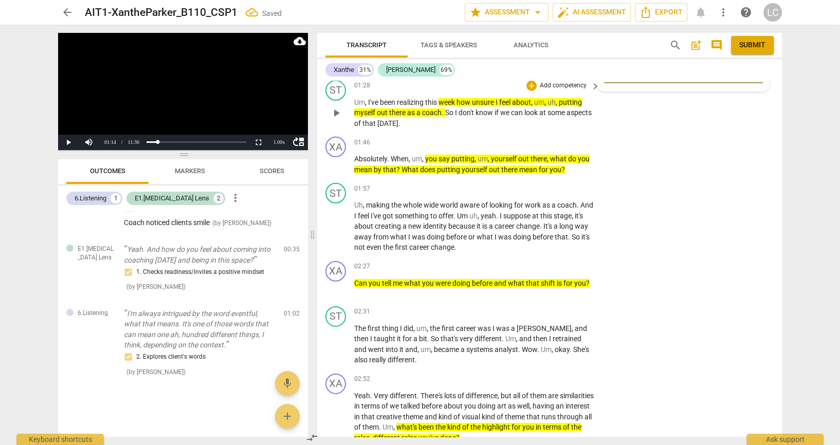
type textarea "Explored clien"
type textarea "Explored client"
type textarea "Explored clients"
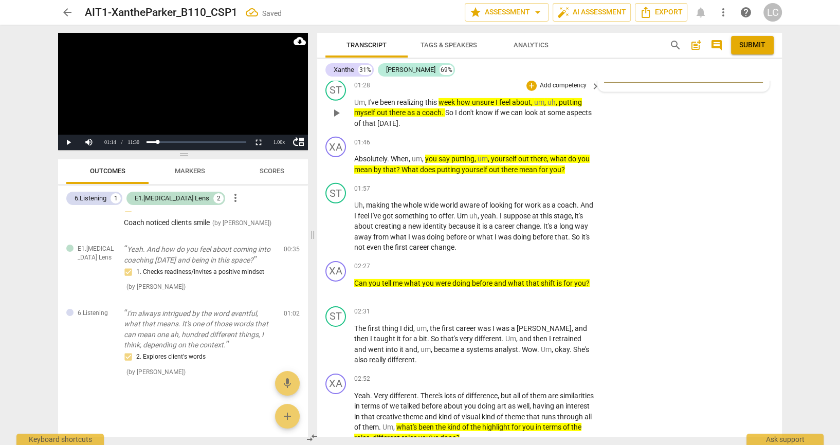
type textarea "Explored clients"
type textarea "Explored clients w"
type textarea "Explored clients wo"
type textarea "Explored clients wor"
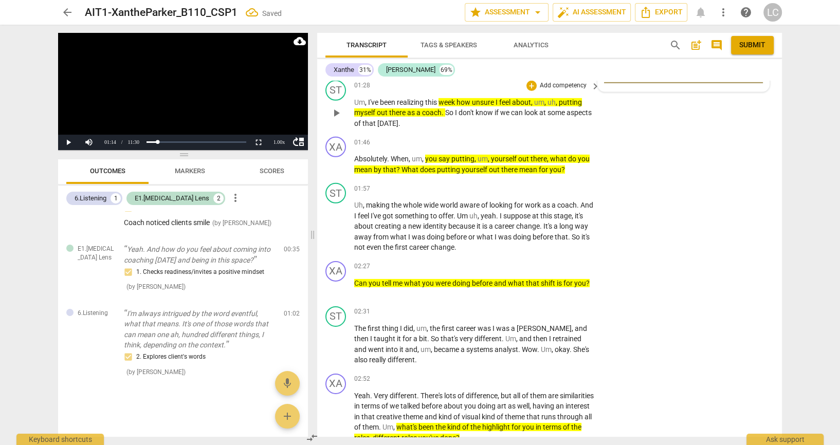
type textarea "Explored clients wor"
type textarea "Explored clients word"
type textarea "Explored clients words"
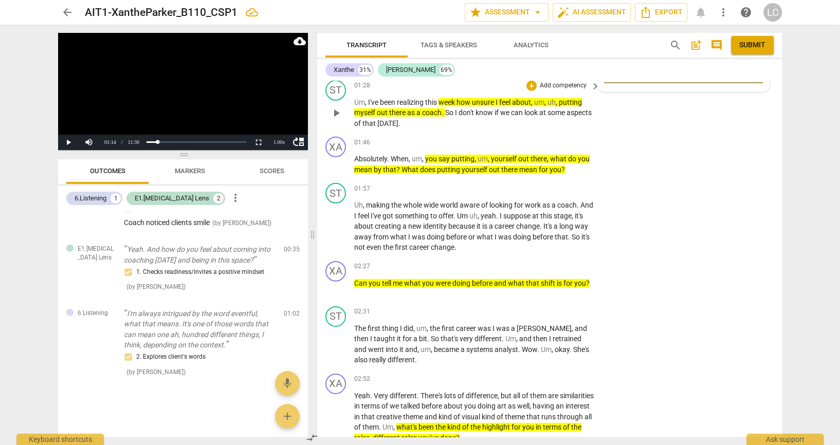
type textarea "Explored clients words"
type textarea "Explored clients words ""
type textarea "Explored clients words "e"
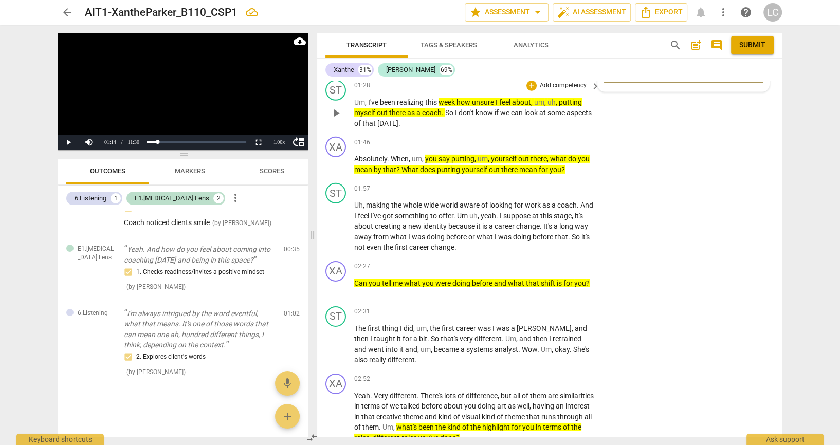
type textarea "Explored clients words "e"
type textarea "Explored clients words "ev"
type textarea "Explored clients words "eve"
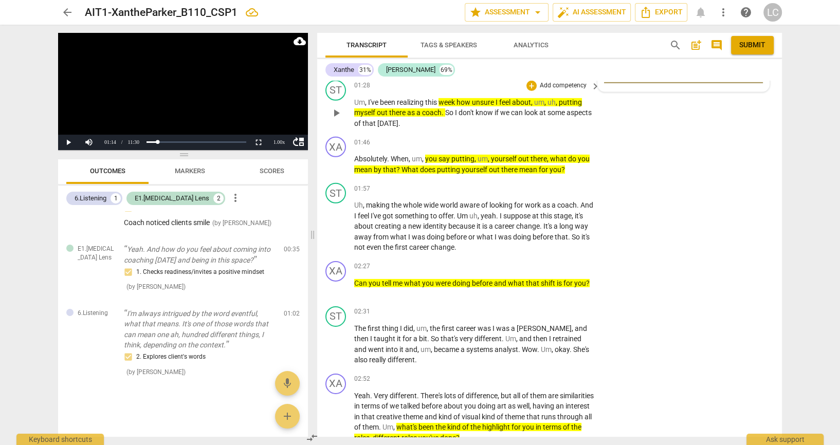
type textarea "Explored clients words "even"
type textarea "Explored clients words "event"
type textarea "Explored clients words "eventf"
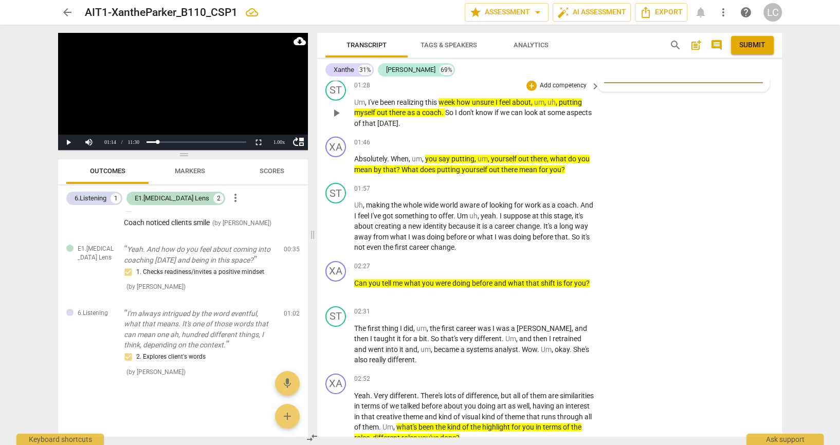
type textarea "Explored clients words "eventf"
type textarea "Explored clients words "eventfu"
type textarea "Explored clients words "eventful"
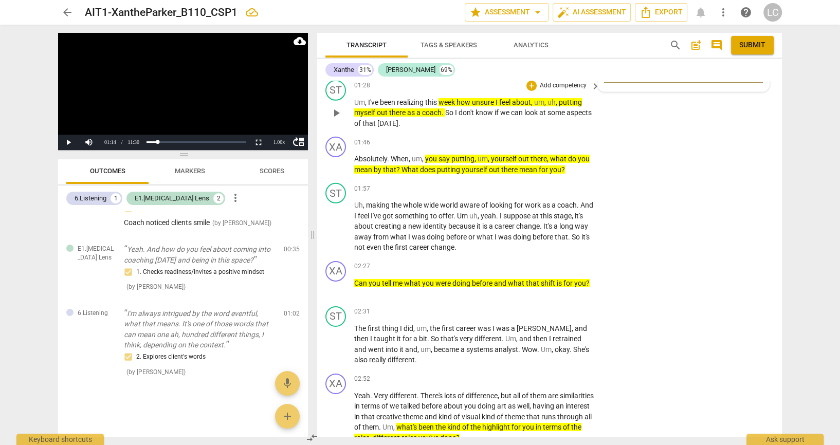
type textarea "Explored clients words "eventful""
click at [750, 81] on span "send" at bounding box center [755, 74] width 11 height 11
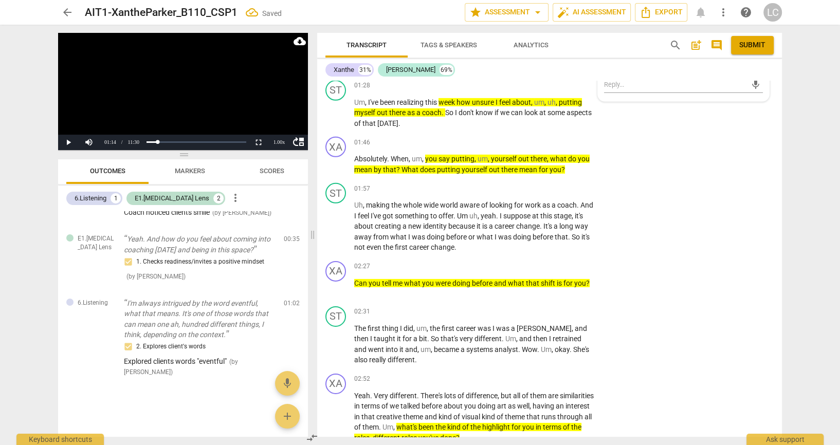
click at [822, 262] on div "arrow_back AIT1-XantheParker_B110_CSP1 Saved edit star Assessment arrow_drop_do…" at bounding box center [420, 222] width 840 height 445
click at [67, 141] on button "Play" at bounding box center [68, 142] width 21 height 15
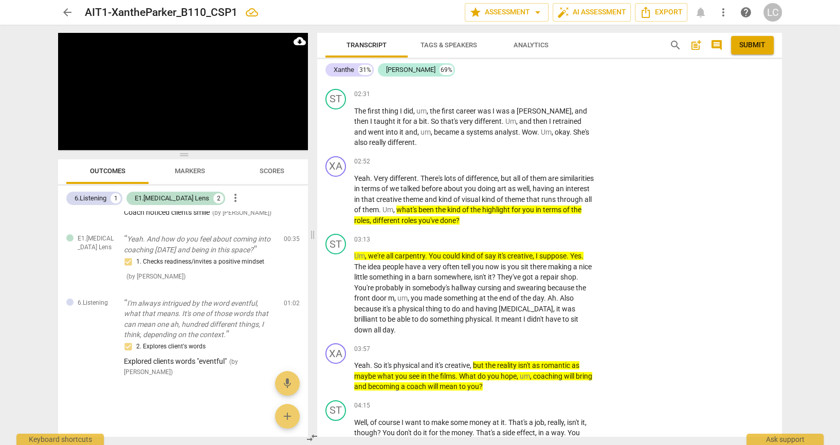
scroll to position [3386, 0]
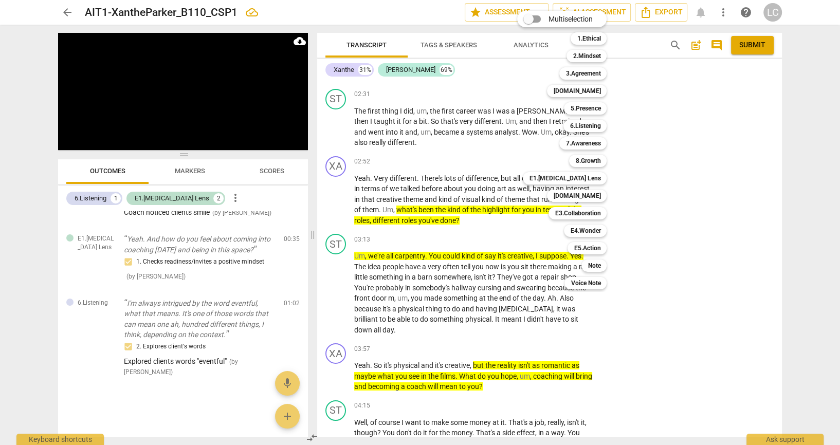
click at [38, 142] on div at bounding box center [420, 222] width 840 height 445
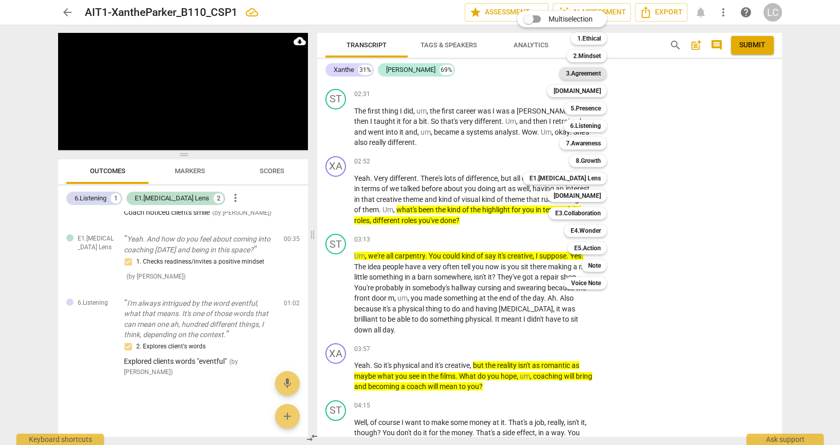
click at [586, 73] on b "3.Agreement" at bounding box center [583, 73] width 35 height 12
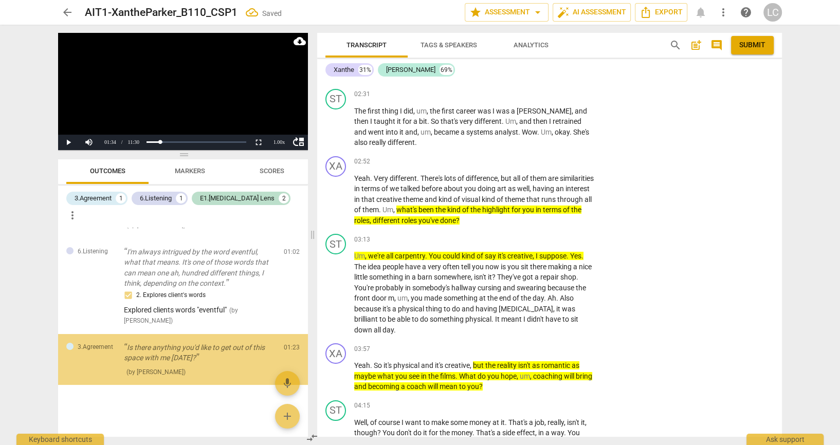
scroll to position [146, 0]
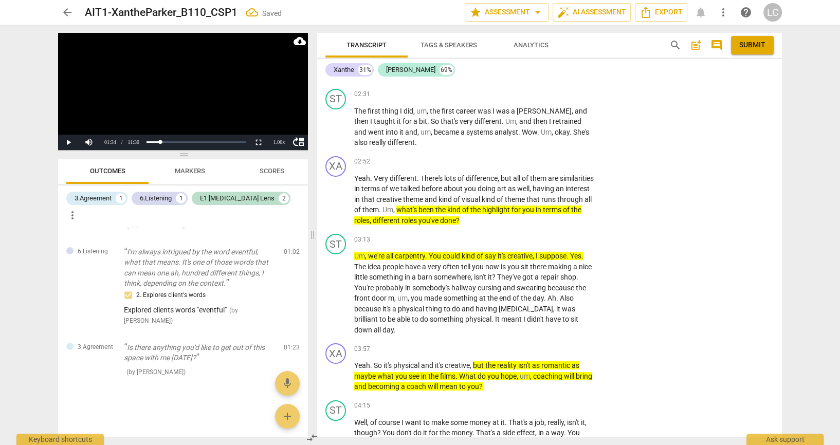
checkbox input "true"
click at [790, 226] on div "arrow_back AIT1-XantheParker_B110_CSP1 Saved edit star Assessment arrow_drop_do…" at bounding box center [420, 222] width 840 height 445
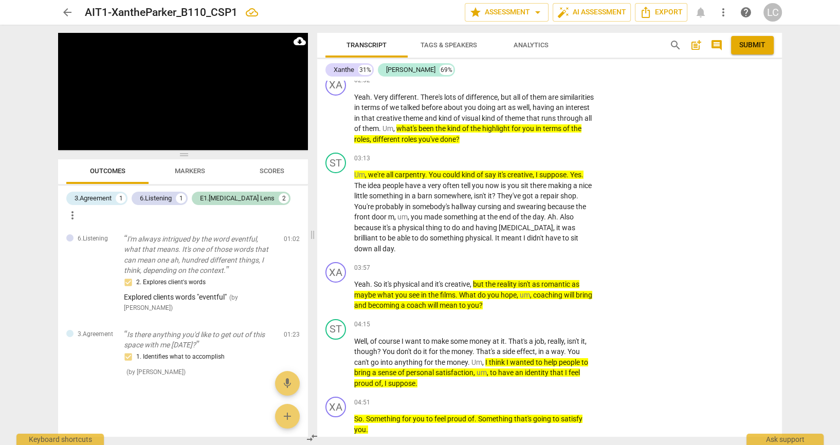
scroll to position [3468, 0]
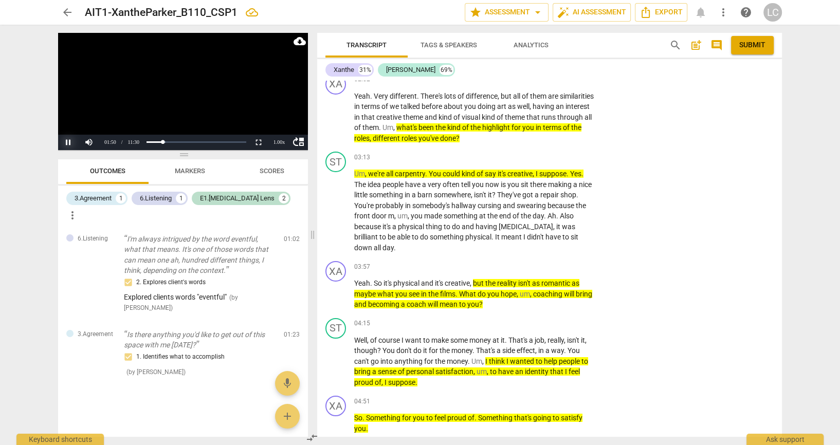
click at [69, 137] on button "Pause" at bounding box center [68, 142] width 21 height 15
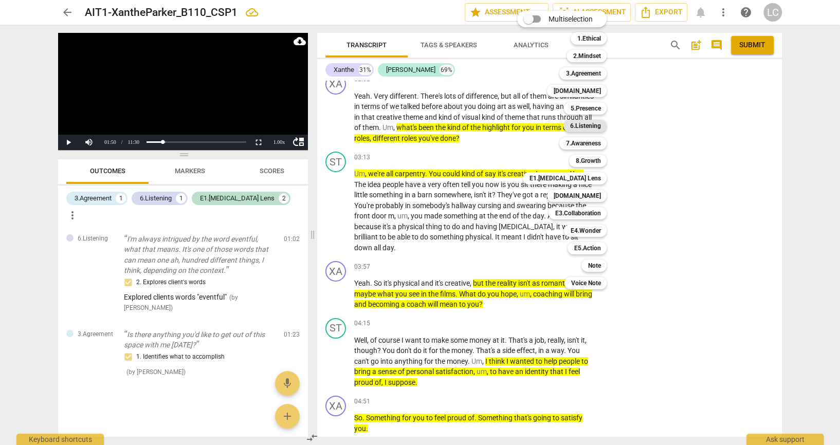
click at [593, 126] on b "6.Listening" at bounding box center [585, 126] width 31 height 12
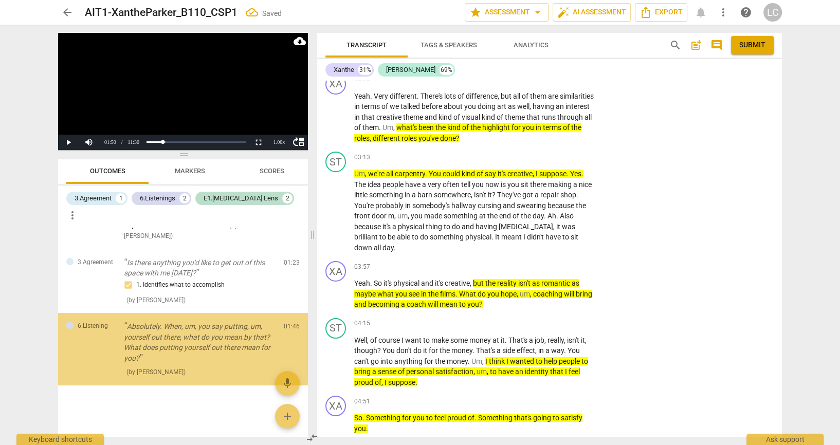
scroll to position [234, 0]
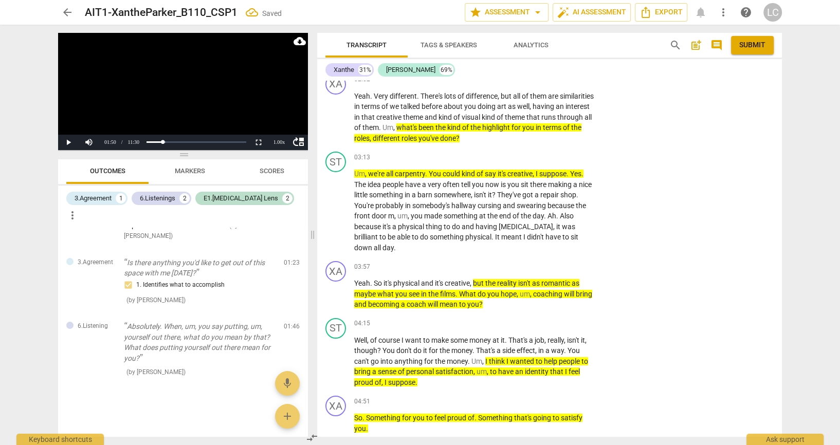
checkbox input "true"
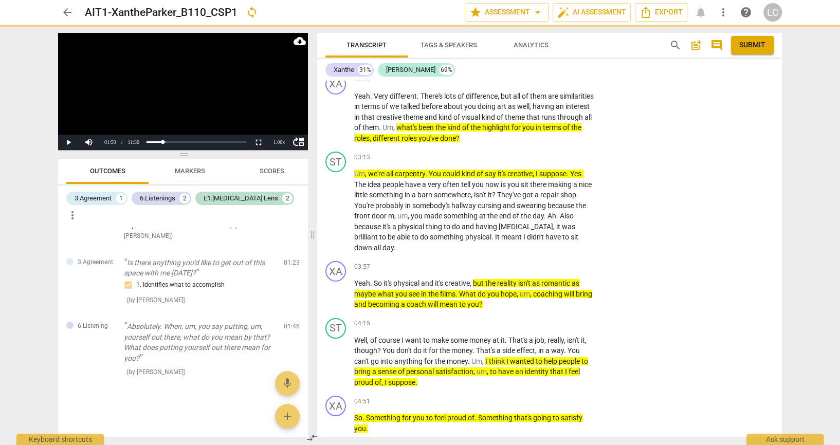
type textarea "E"
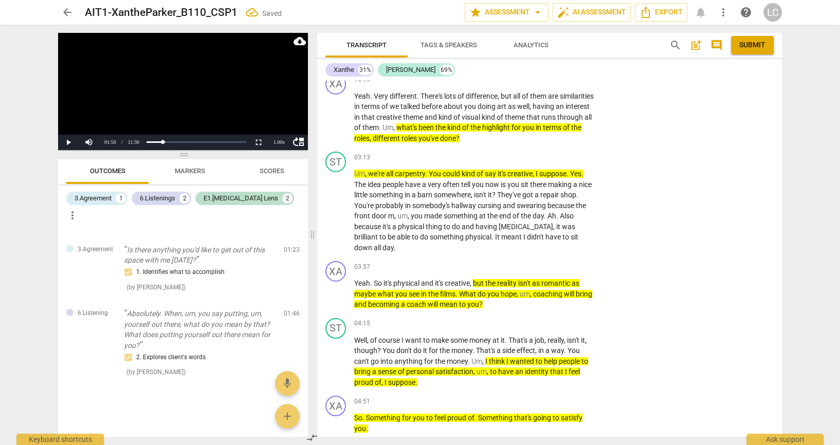
type textarea "Ex"
type textarea "Exp"
type textarea "Expl"
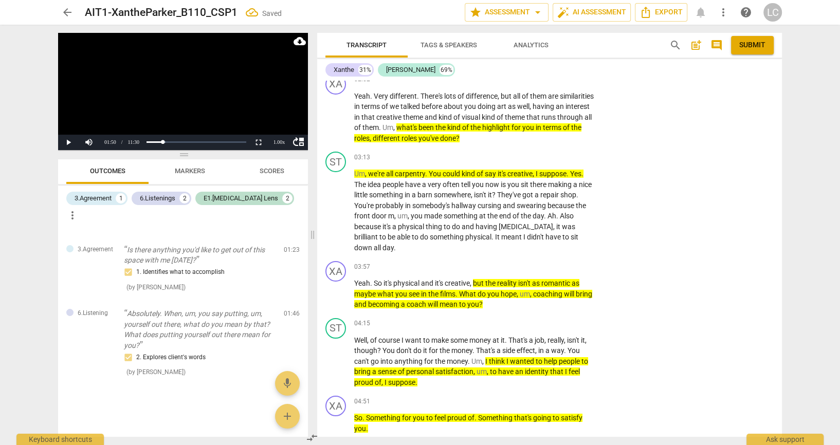
type textarea "Expl"
type textarea "Explo"
type textarea "Explor"
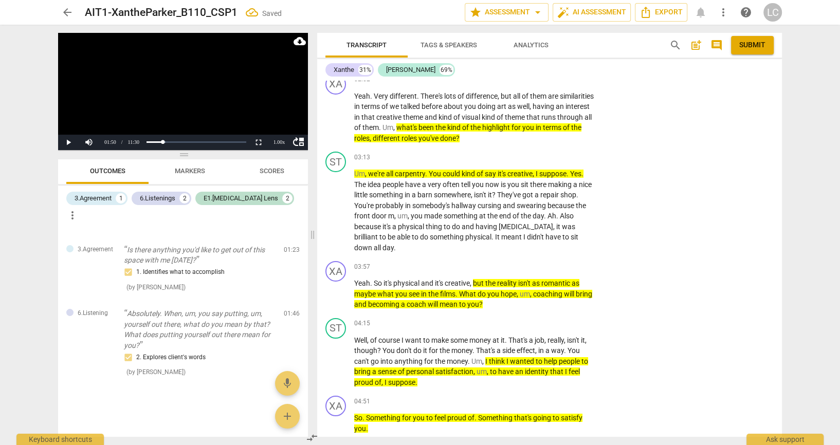
type textarea "Explore"
type textarea "Explored"
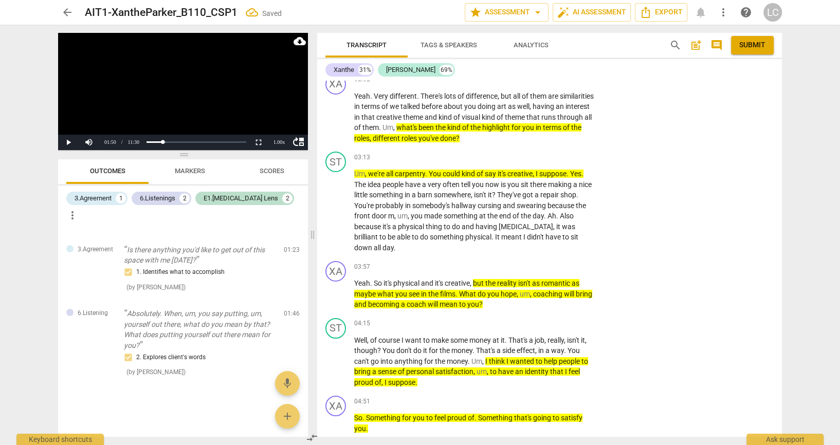
type textarea "Explored"
type textarea "Explored w"
type textarea "Explored wh"
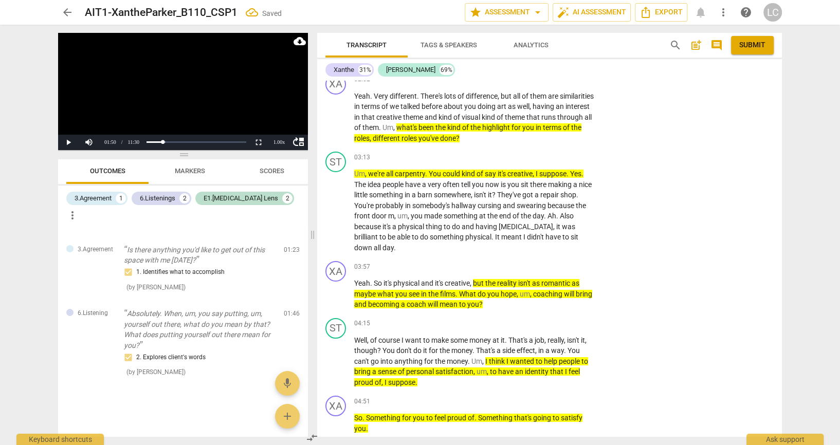
type textarea "Explored wha"
type textarea "Explored what"
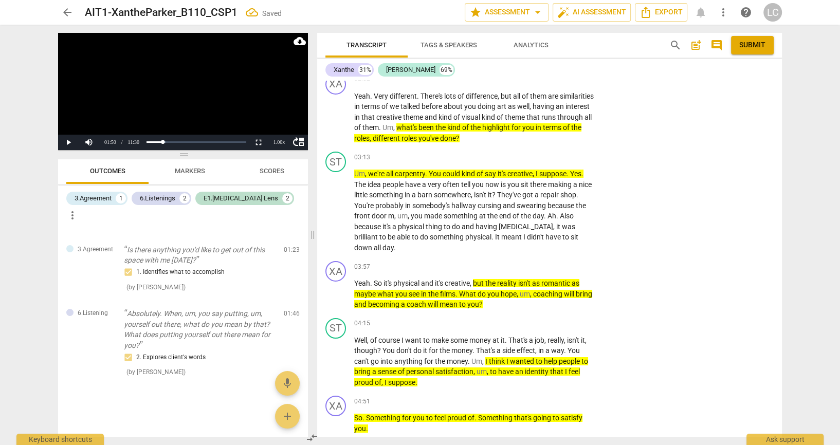
type textarea "Explored what"
type textarea "Explored what c"
type textarea "Explored what cl"
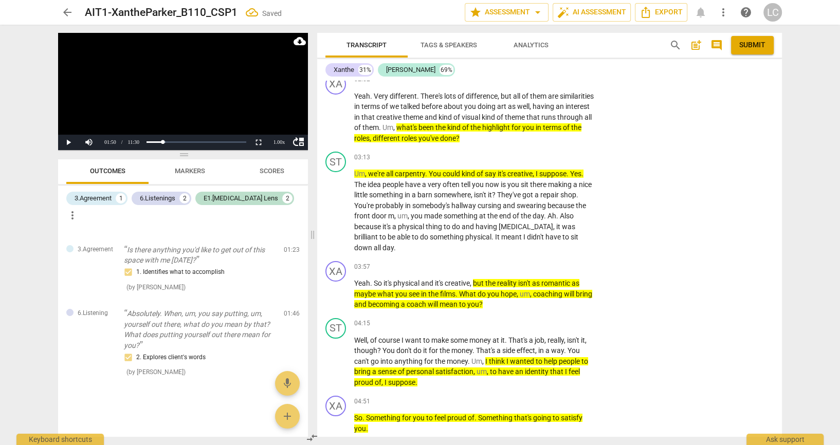
type textarea "Explored what cli"
type textarea "Explored what clie"
type textarea "Explored what clien"
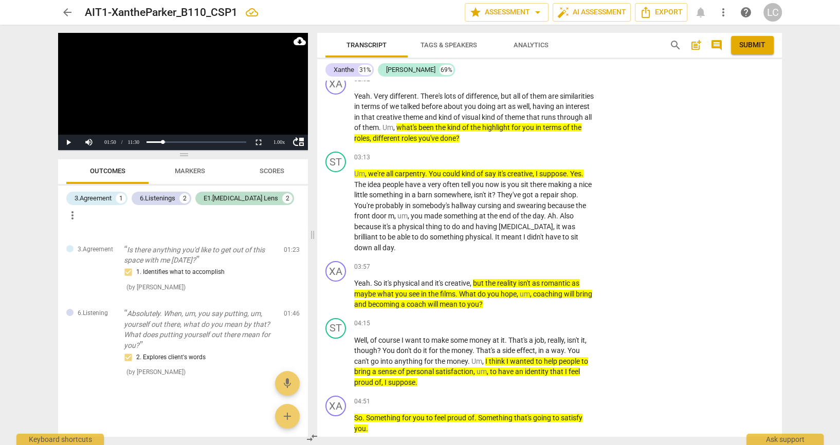
type textarea "Explored what clien"
type textarea "Explored what client"
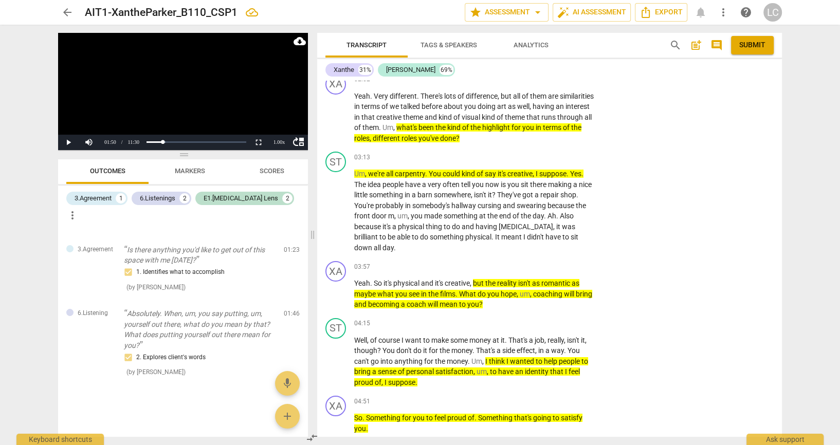
type textarea "Explored what client m"
type textarea "Explored what client me"
type textarea "Explored what client met"
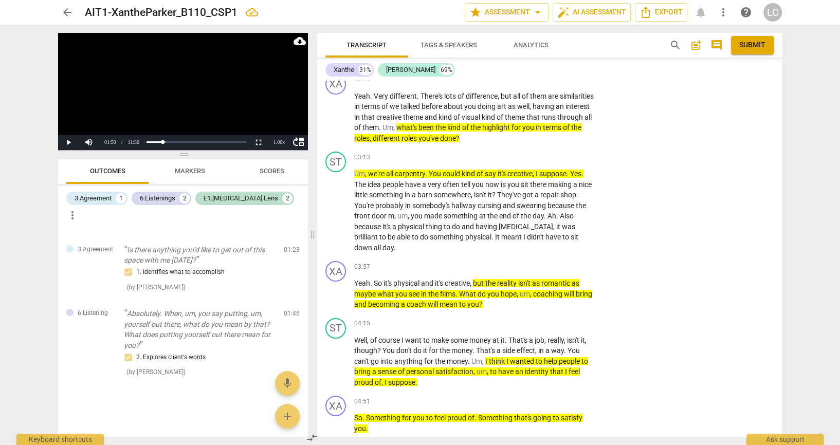
type textarea "Explored what client met"
type textarea "Explored what client met b"
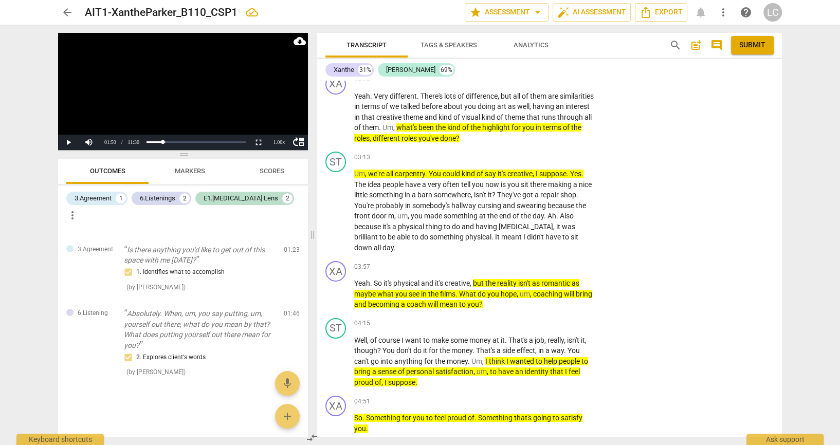
type textarea "Explored what client met by"
type textarea "Explored what client met by ""
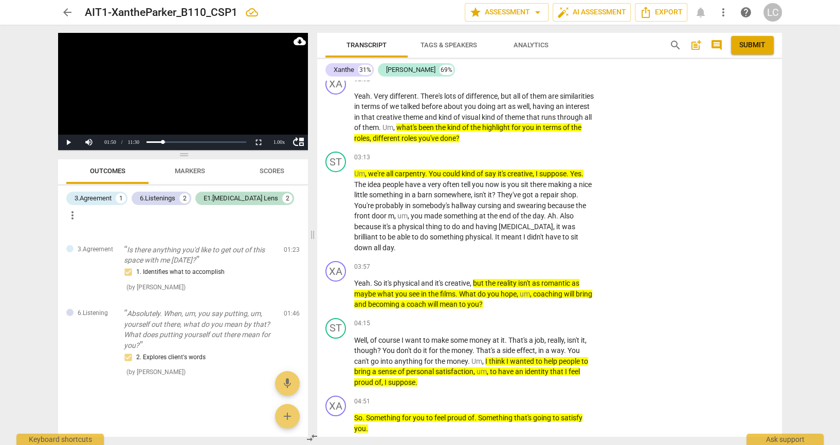
type textarea "Explored what client met by ""
type textarea "Explored what client met by "p"
type textarea "Explored what client met by "pu"
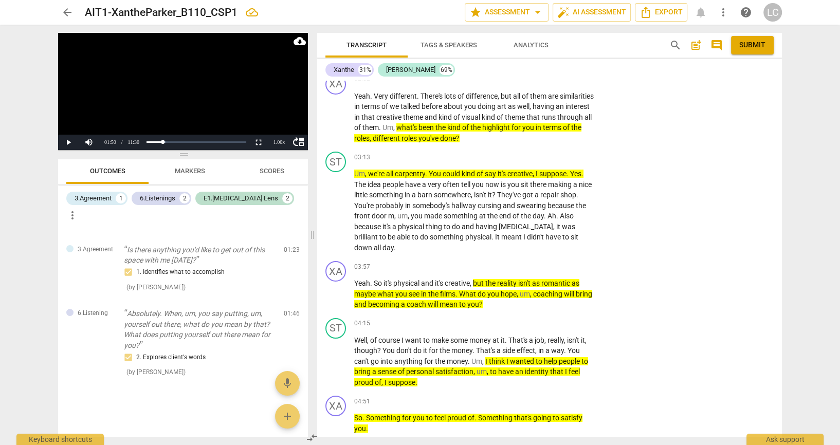
type textarea "Explored what client met by "put"
type textarea "Explored what client met by "putt"
type textarea "Explored what client met by "putti"
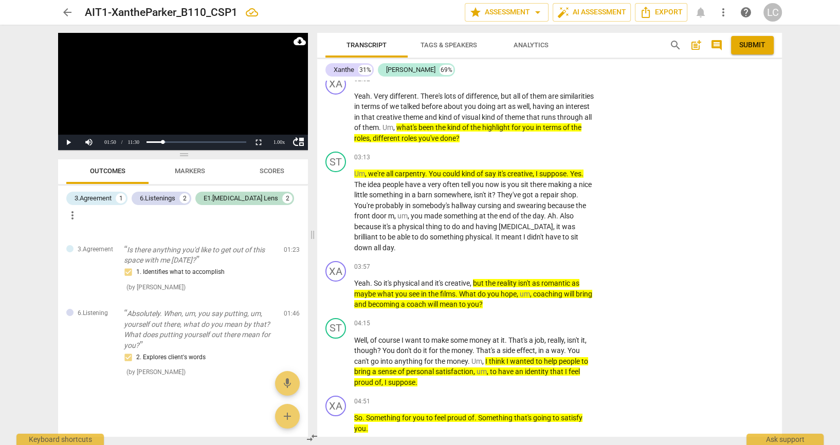
type textarea "Explored what client met by "putti"
type textarea "Explored what client met by "puttin"
type textarea "Explored what client met by "putting"
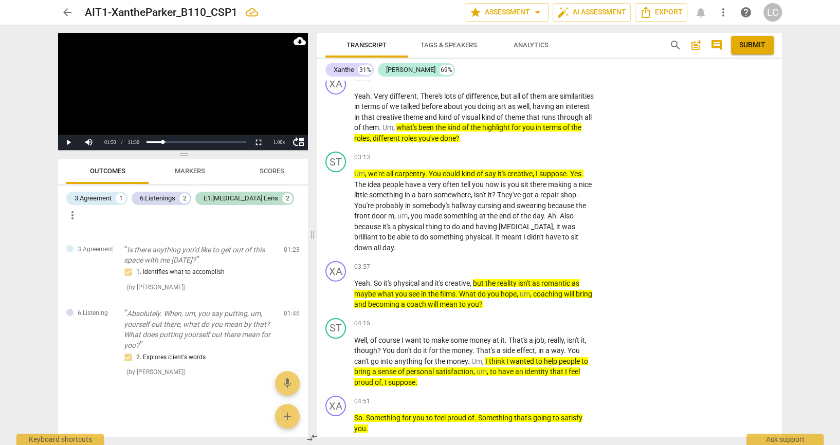
type textarea "Explored what client met by "putting"
type textarea "Explored what client met by "putting h"
type textarea "Explored what client met by "putting he"
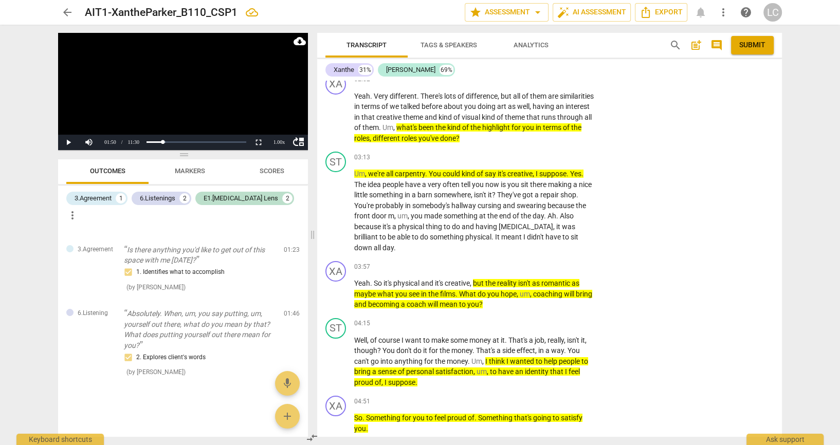
type textarea "Explored what client met by "putting he"
click at [827, 298] on div "arrow_back AIT1-XantheParker_B110_CSP1 edit star Assessment arrow_drop_down aut…" at bounding box center [420, 222] width 840 height 445
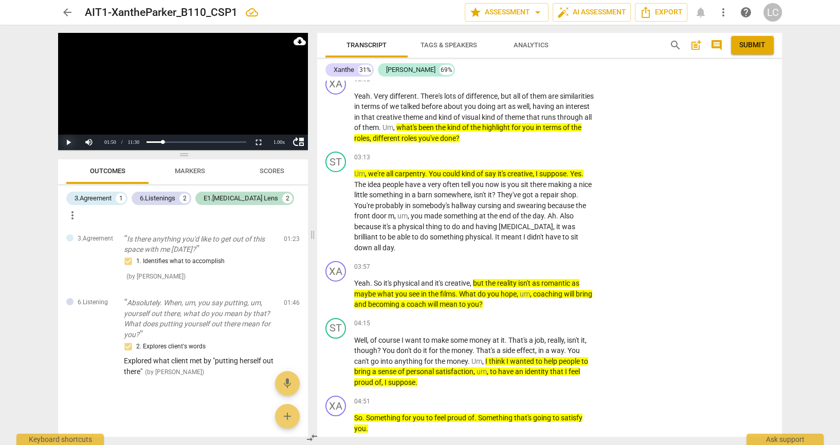
click at [65, 139] on button "Play" at bounding box center [68, 142] width 21 height 15
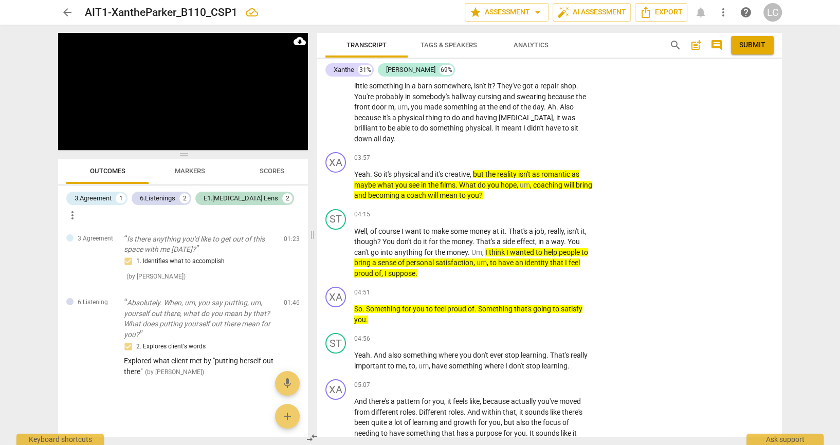
scroll to position [3576, 0]
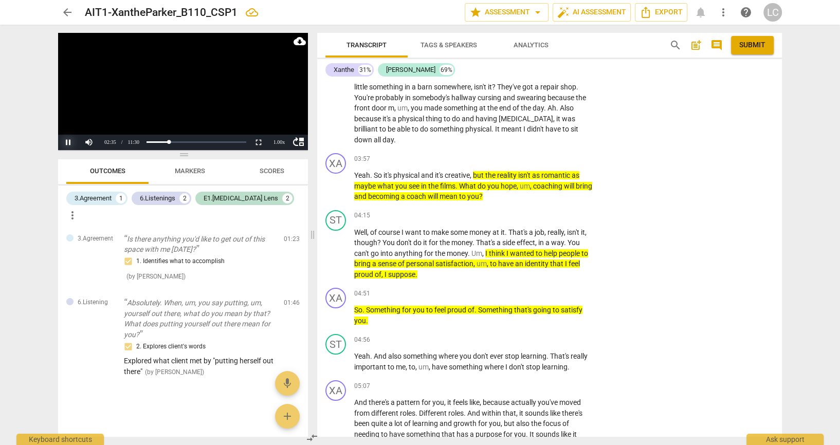
click at [70, 140] on button "Pause" at bounding box center [68, 142] width 21 height 15
drag, startPoint x: 782, startPoint y: 316, endPoint x: 784, endPoint y: 309, distance: 7.6
click at [784, 309] on div "Transcript Tags & Speakers Analytics search post_add comment Submit Xanthe 31% …" at bounding box center [551, 235] width 477 height 421
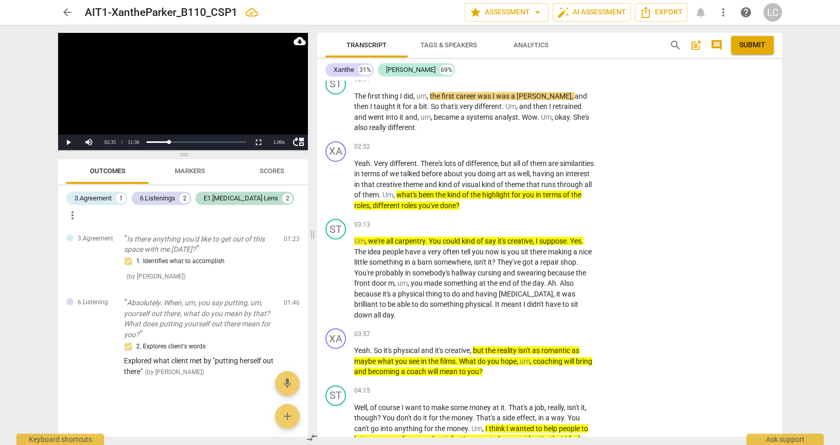
scroll to position [3401, 0]
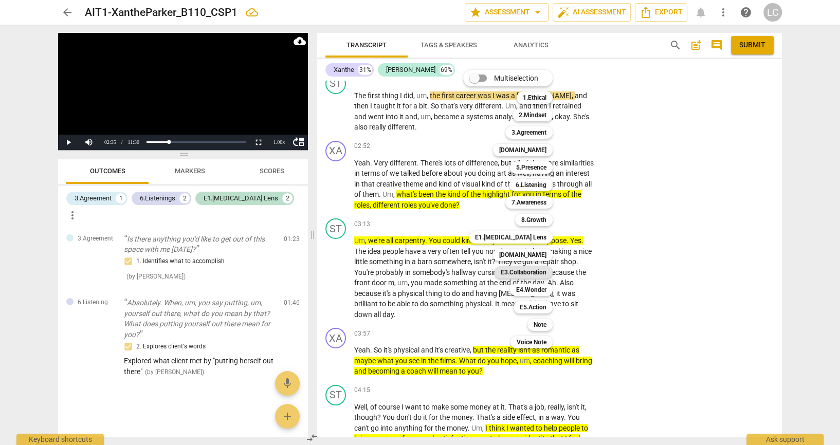
click at [524, 267] on b "E3.Collaboration" at bounding box center [524, 272] width 46 height 12
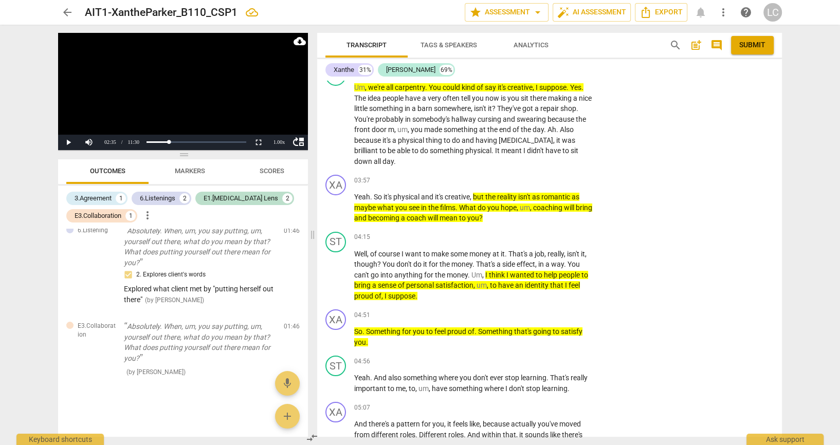
scroll to position [3591, 0]
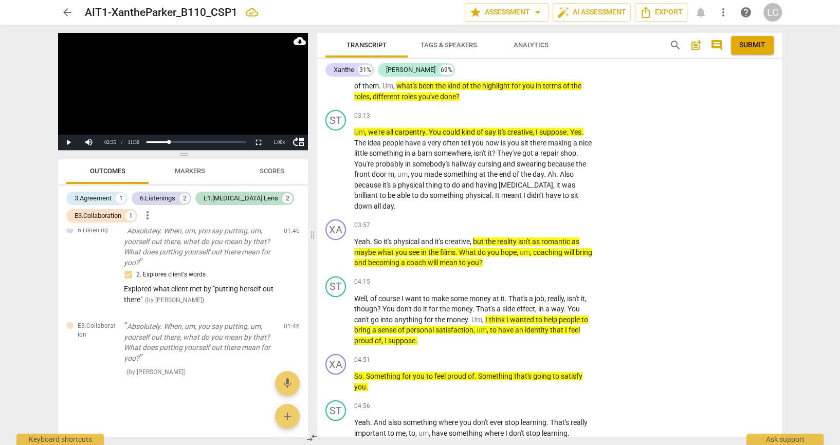
scroll to position [3509, 0]
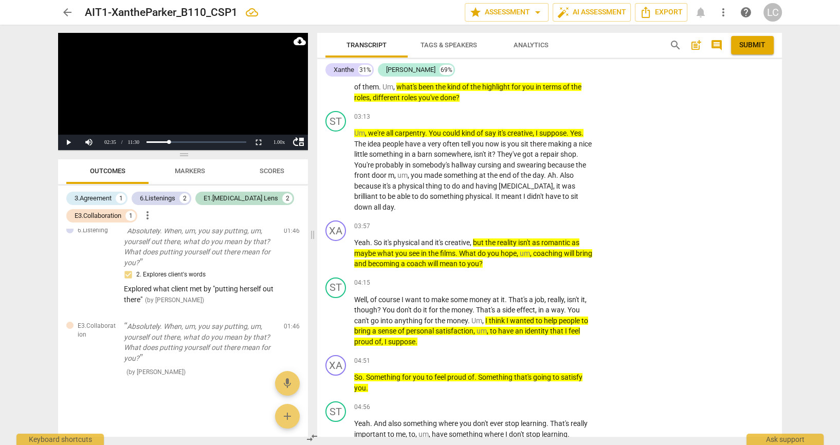
click at [609, 38] on input "4. Uses client’s language for rapport" at bounding box center [608, 31] width 16 height 12
click at [811, 368] on div "arrow_back AIT1-XantheParker_B110_CSP1 edit star Assessment arrow_drop_down aut…" at bounding box center [420, 222] width 840 height 445
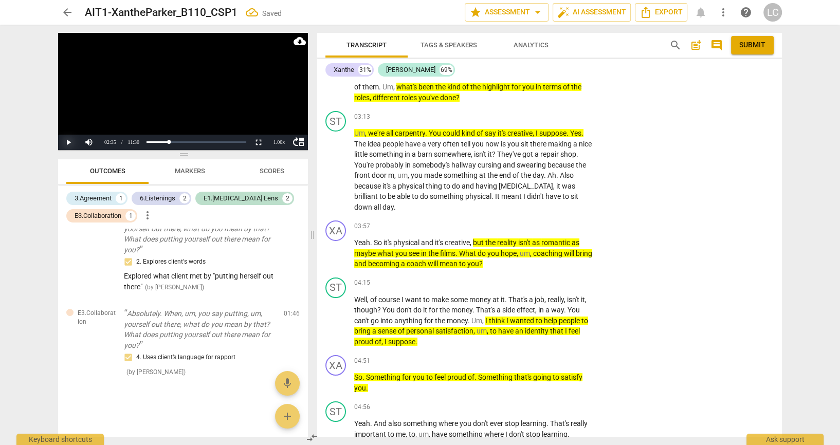
click at [65, 142] on button "Play" at bounding box center [68, 142] width 21 height 15
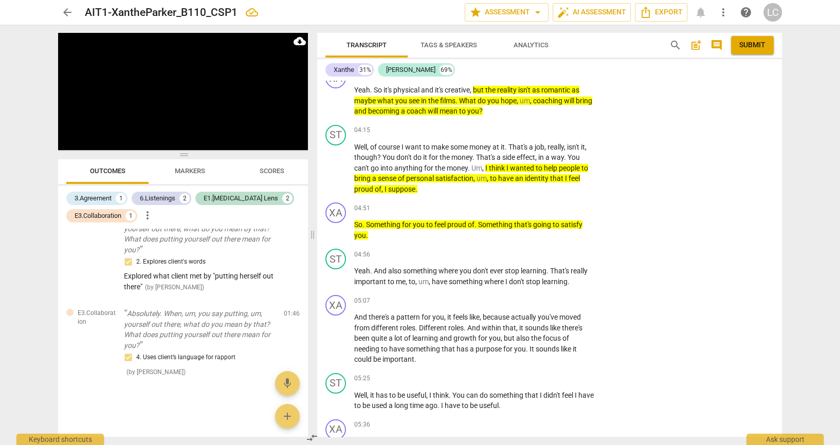
scroll to position [3714, 0]
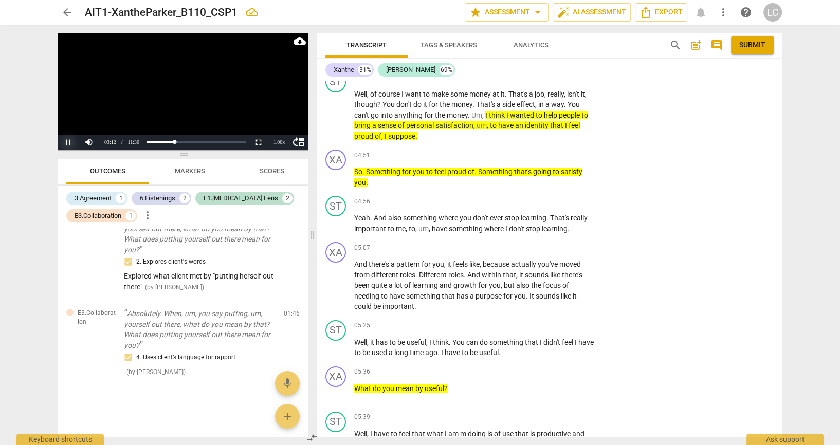
click at [67, 143] on button "Pause" at bounding box center [68, 142] width 21 height 15
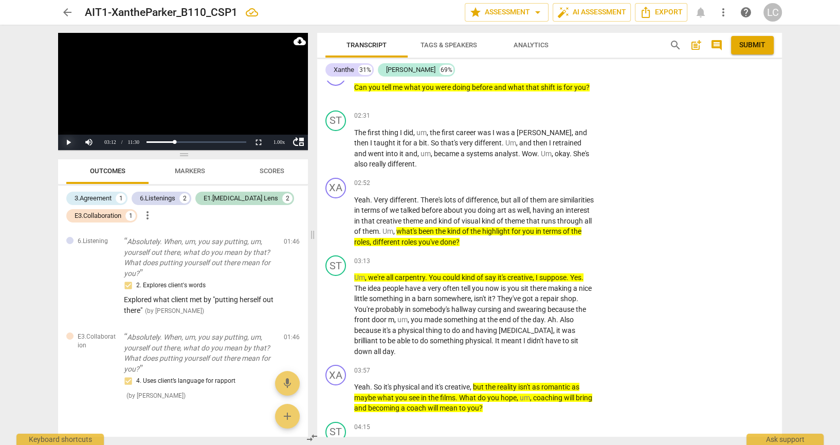
scroll to position [3408, 0]
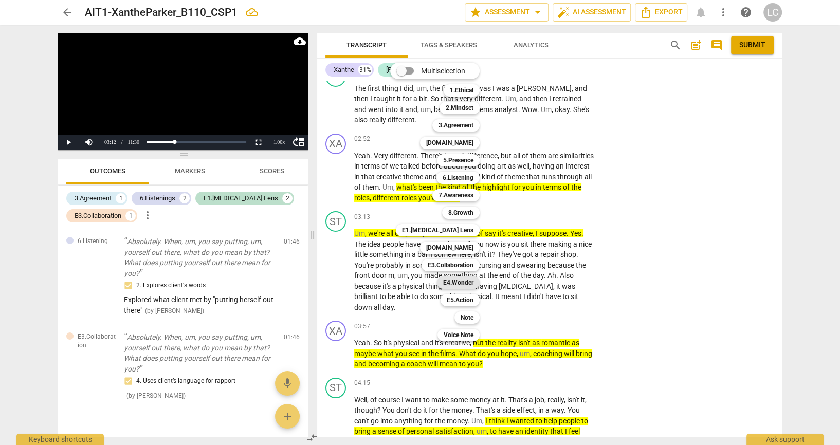
click at [474, 283] on b "E4.Wonder" at bounding box center [458, 283] width 30 height 12
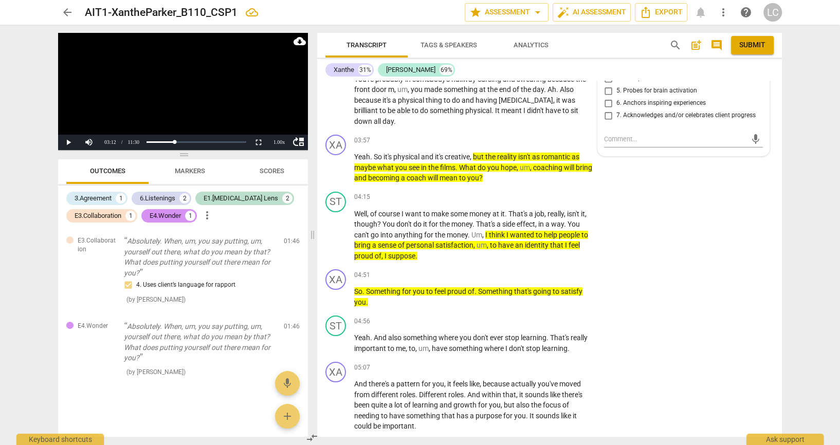
scroll to position [3665, 0]
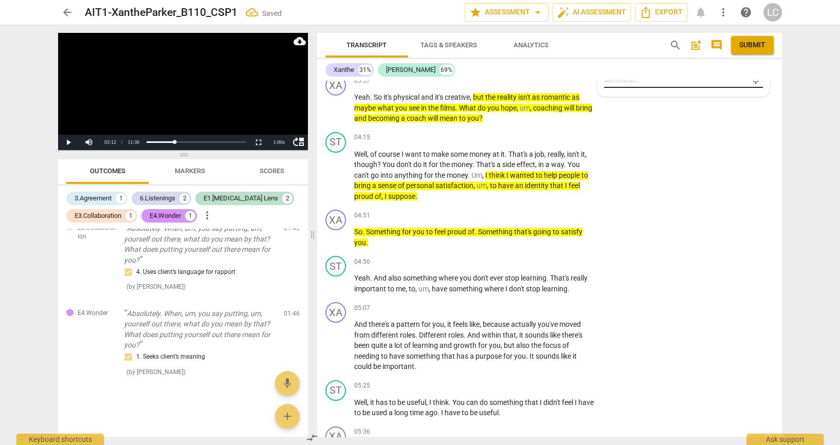
click at [635, 84] on textarea at bounding box center [675, 80] width 142 height 10
click at [834, 232] on div "arrow_back AIT1-XantheParker_B110_CSP1 edit star Assessment arrow_drop_down aut…" at bounding box center [420, 222] width 840 height 445
click at [70, 140] on button "Play" at bounding box center [68, 142] width 21 height 15
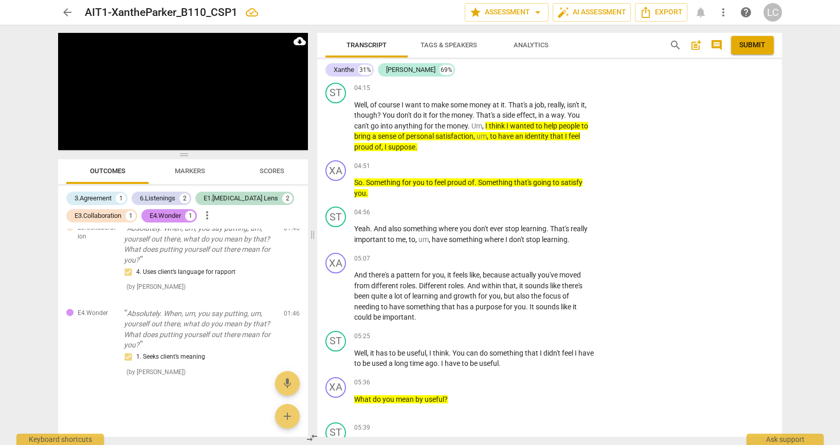
scroll to position [3745, 0]
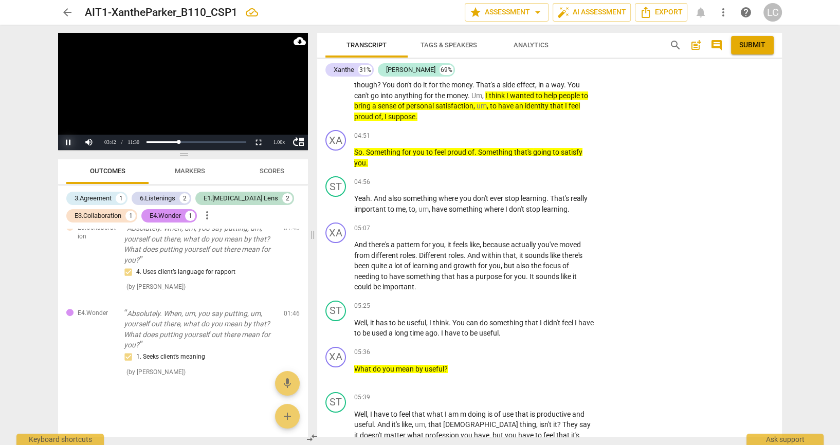
click at [70, 141] on button "Pause" at bounding box center [68, 142] width 21 height 15
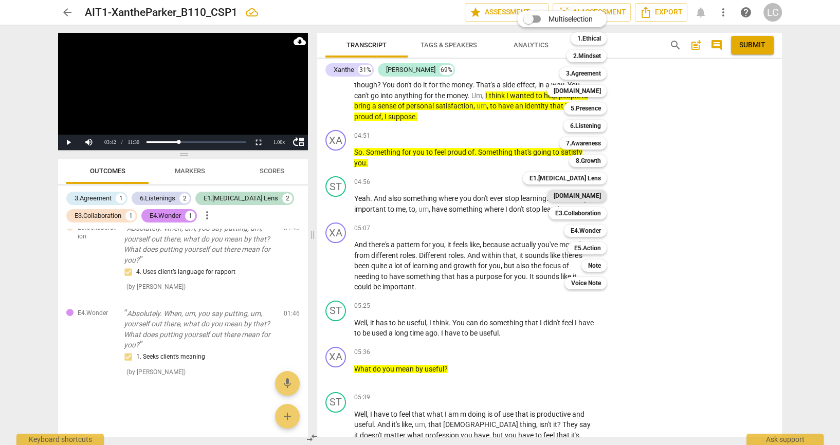
click at [587, 195] on b "[DOMAIN_NAME]" at bounding box center [576, 196] width 47 height 12
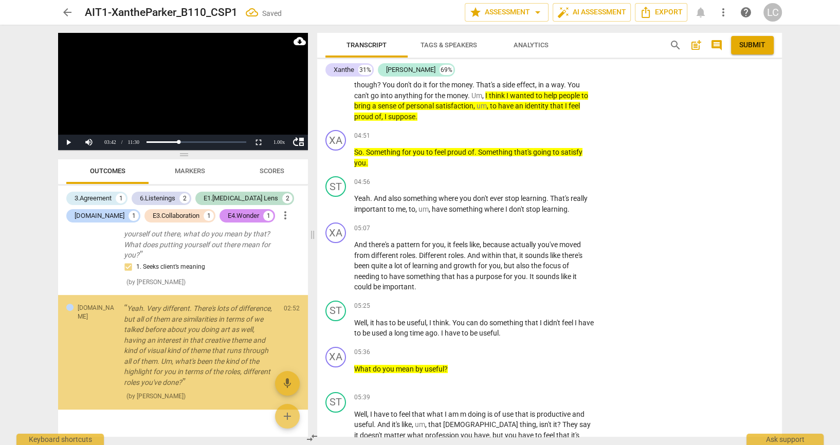
scroll to position [572, 0]
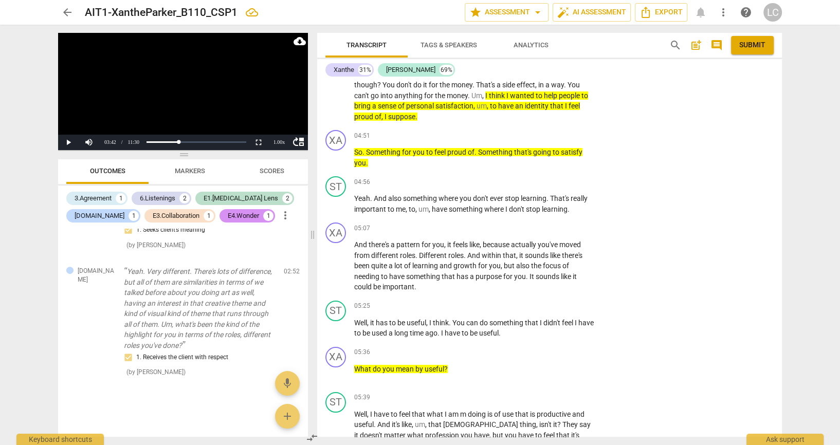
click at [633, 13] on textarea at bounding box center [675, 9] width 142 height 10
click at [633, 24] on textarea "Coach brought in topics that they had discussed before." at bounding box center [675, 14] width 142 height 21
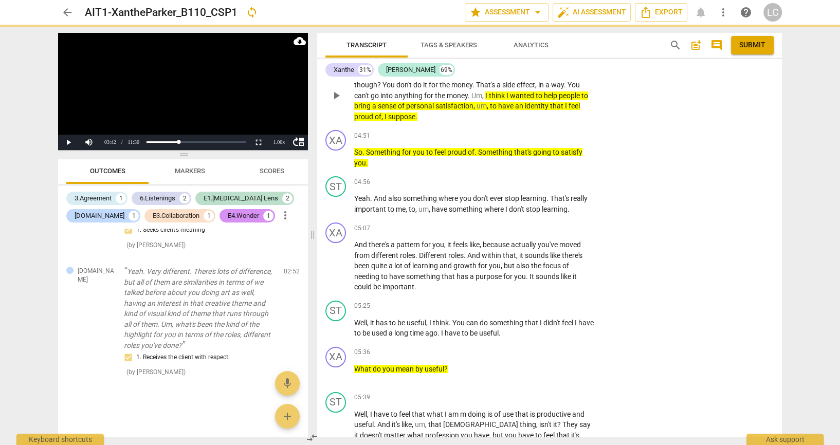
click at [681, 127] on div "ST play_arrow pause 04:15 + Add competency keyboard_arrow_right Well , of cours…" at bounding box center [549, 87] width 465 height 78
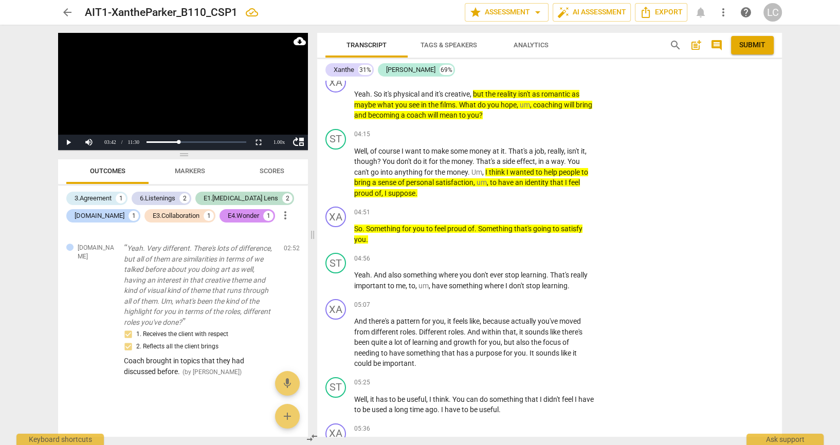
scroll to position [3676, 0]
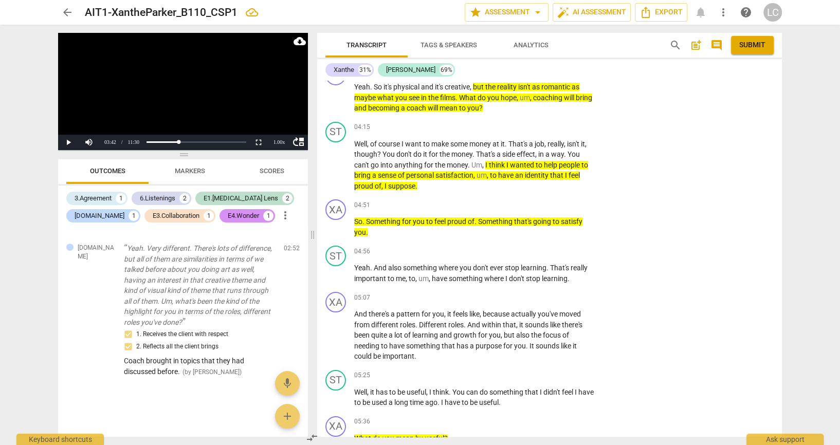
click at [712, 61] on div "ST play_arrow pause 03:13 + Add competency keyboard_arrow_right Um , we're all …" at bounding box center [549, 6] width 465 height 110
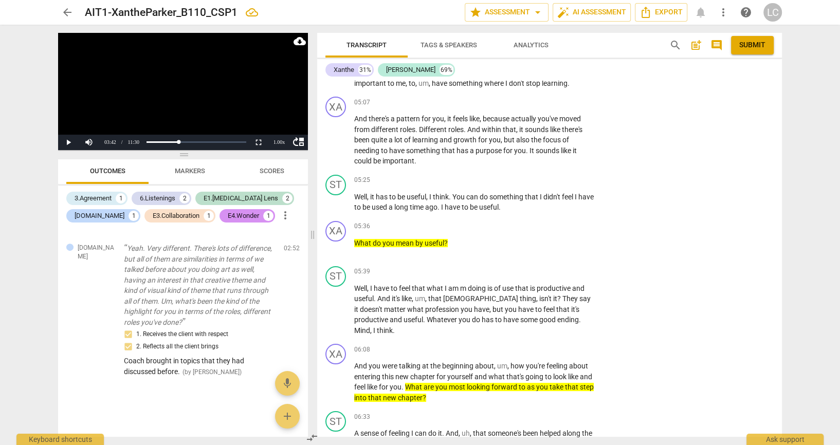
scroll to position [3890, 0]
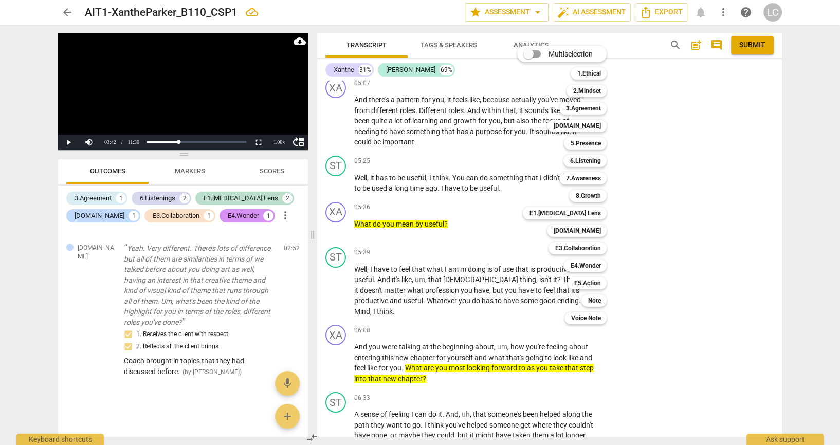
click at [66, 138] on div at bounding box center [420, 222] width 840 height 445
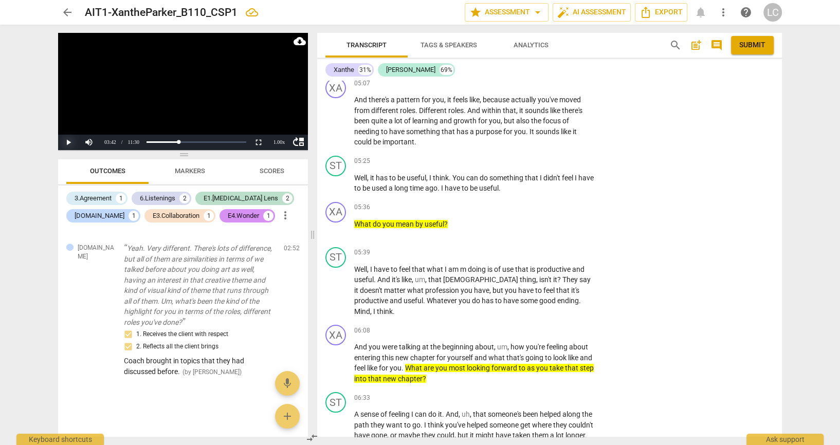
click at [70, 142] on button "Play" at bounding box center [68, 142] width 21 height 15
click at [70, 136] on button "Pause" at bounding box center [68, 142] width 21 height 15
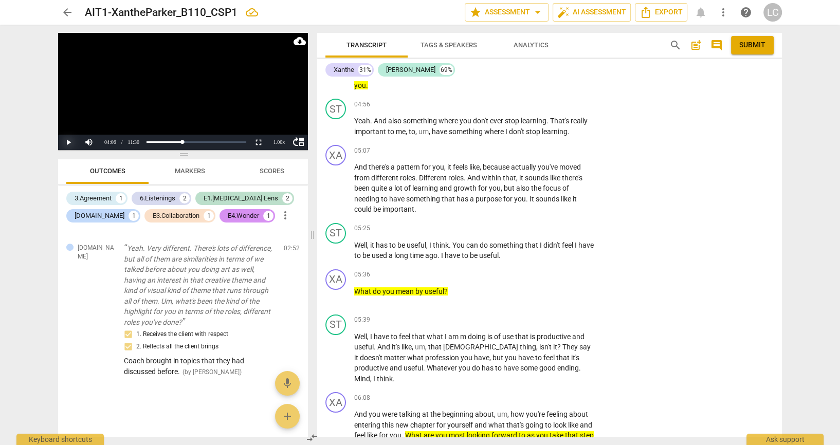
scroll to position [3829, 0]
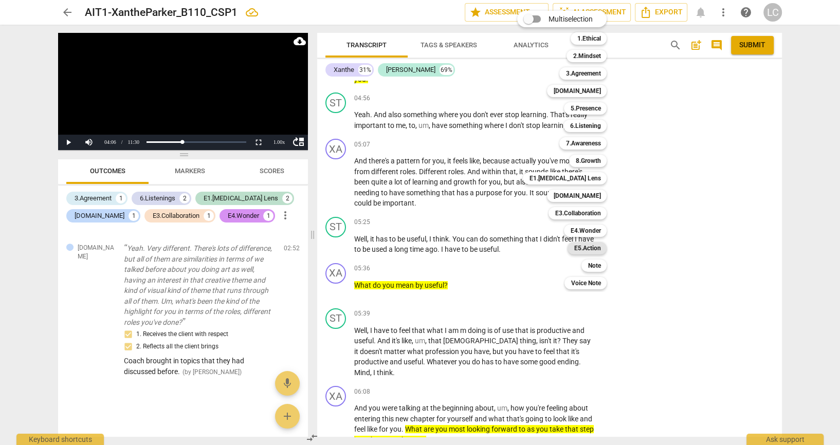
click at [585, 245] on b "E5.Action" at bounding box center [587, 248] width 27 height 12
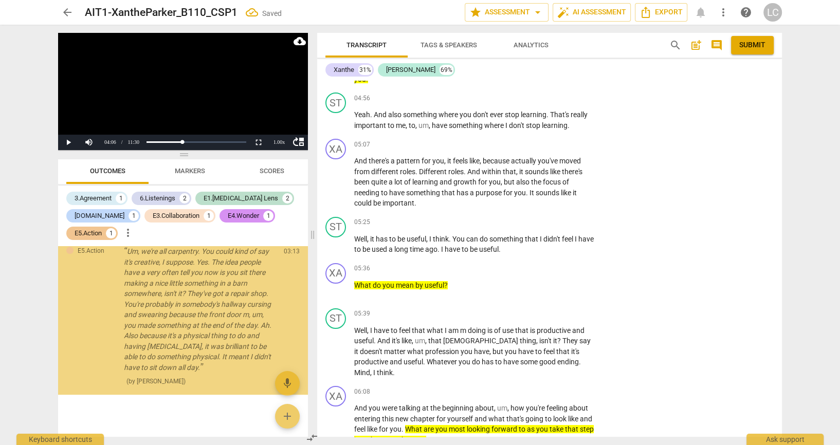
scroll to position [770, 0]
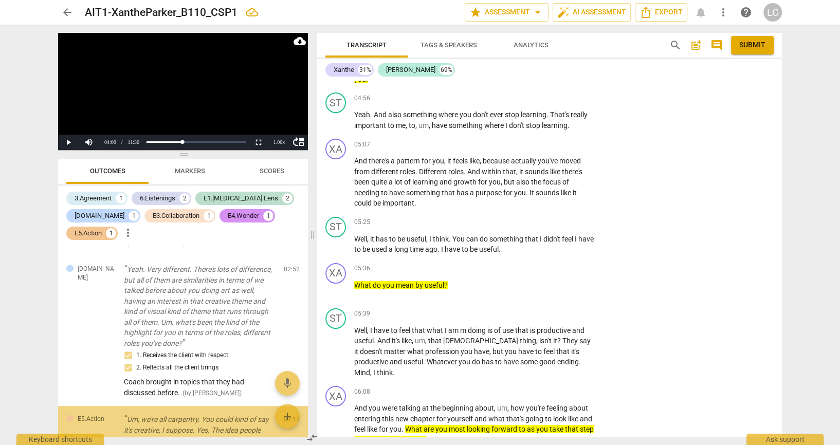
scroll to position [530, 0]
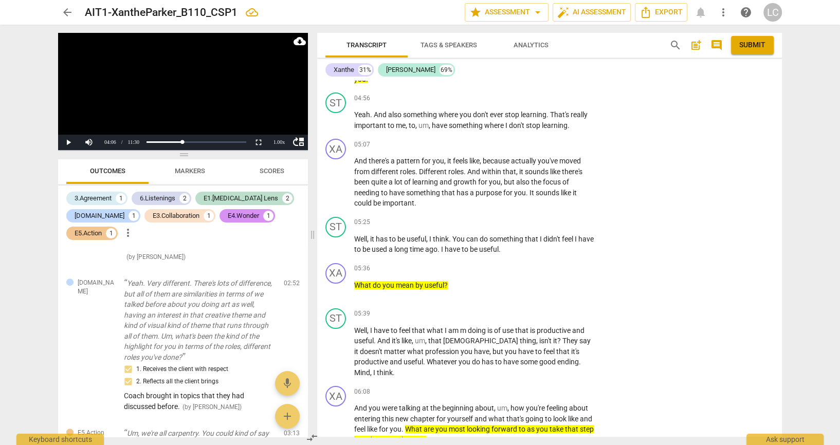
click at [761, 182] on li "Delete" at bounding box center [765, 178] width 35 height 20
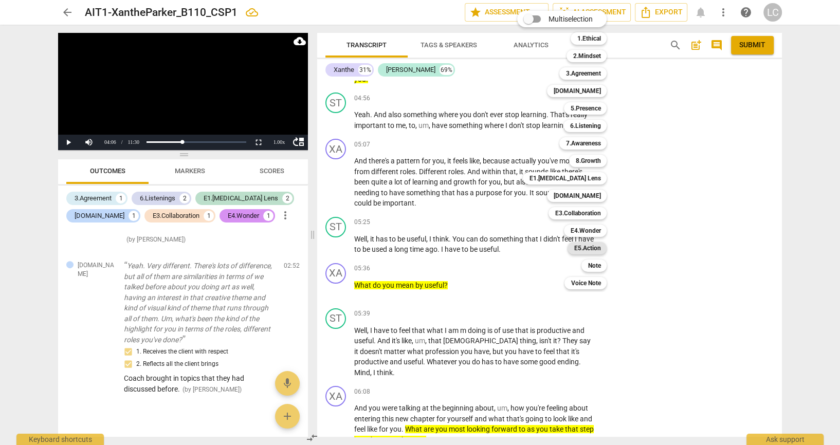
click at [589, 253] on b "E5.Action" at bounding box center [587, 248] width 27 height 12
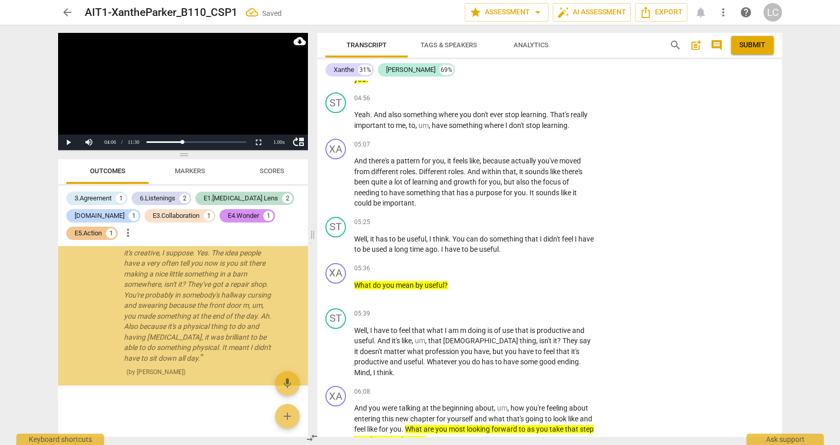
scroll to position [770, 0]
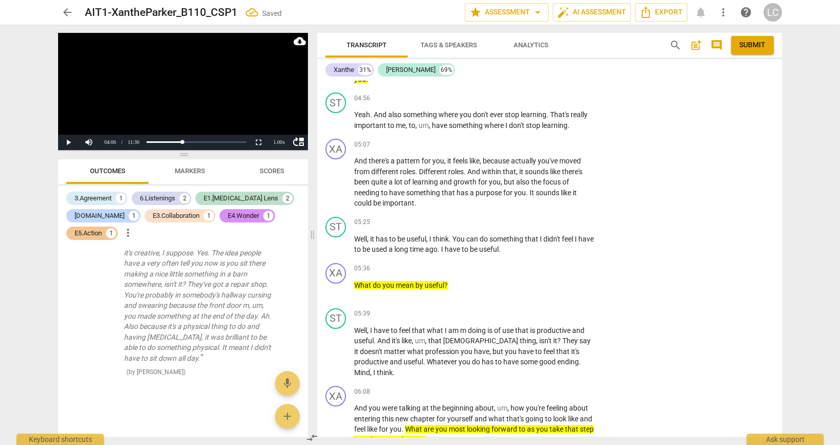
click at [762, 179] on li "Delete" at bounding box center [765, 178] width 35 height 20
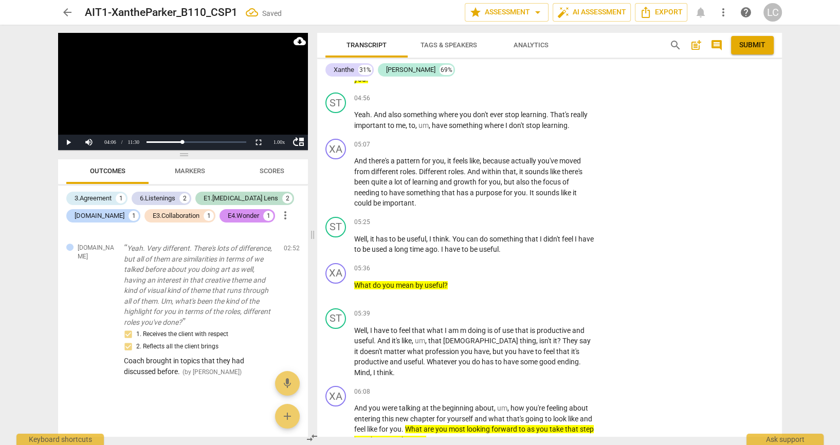
scroll to position [621, 0]
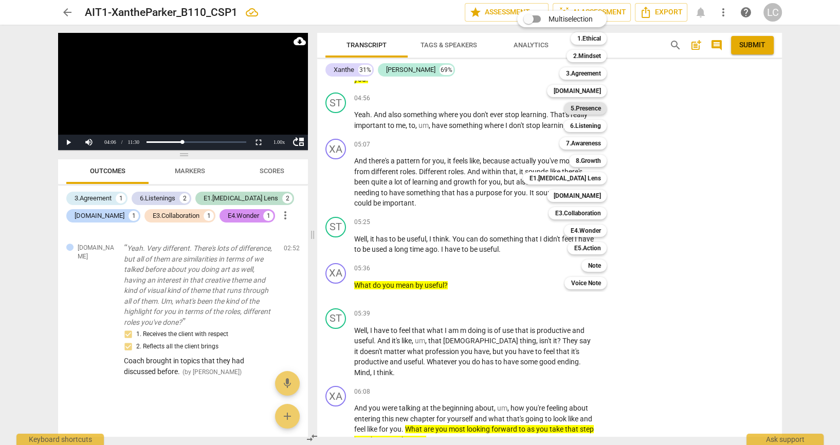
click at [587, 109] on b "5.Presence" at bounding box center [585, 108] width 30 height 12
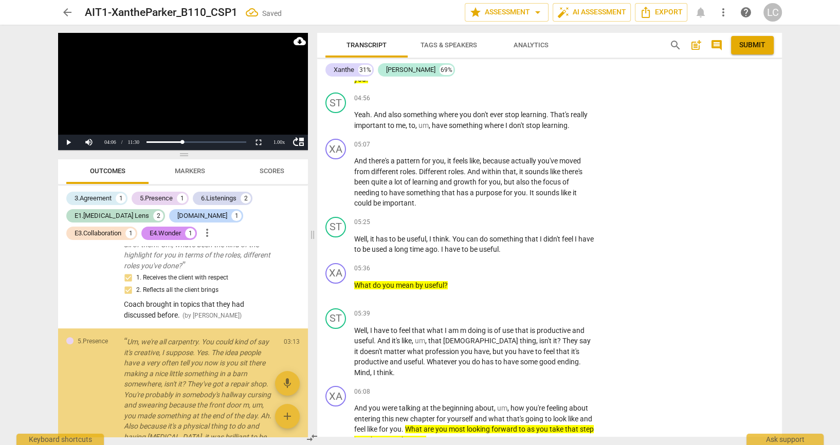
scroll to position [770, 0]
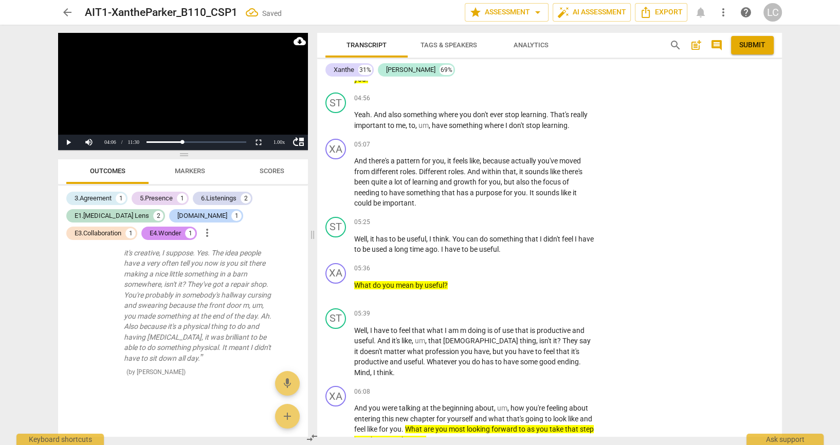
click at [819, 250] on div "arrow_back AIT1-XantheParker_B110_CSP1 edit star Assessment arrow_drop_down aut…" at bounding box center [420, 222] width 840 height 445
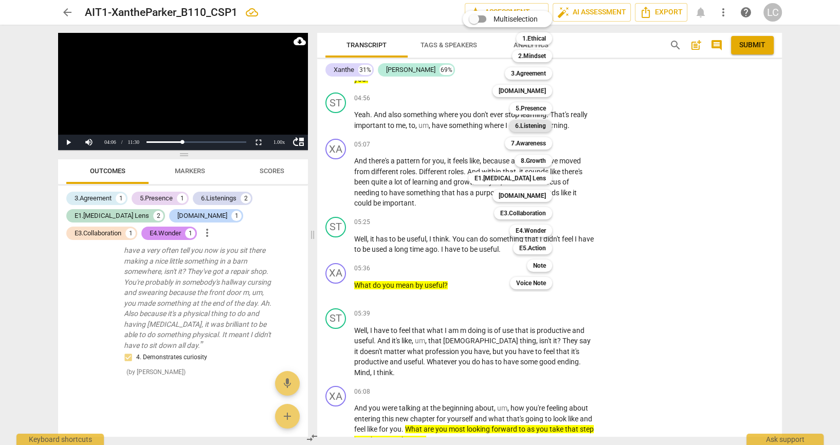
click at [534, 130] on b "6.Listening" at bounding box center [530, 126] width 31 height 12
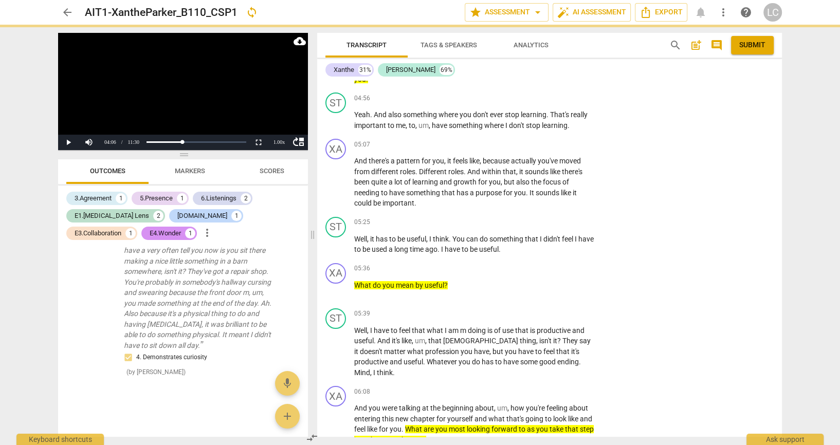
click at [524, 130] on b "6.Listening" at bounding box center [512, 128] width 23 height 7
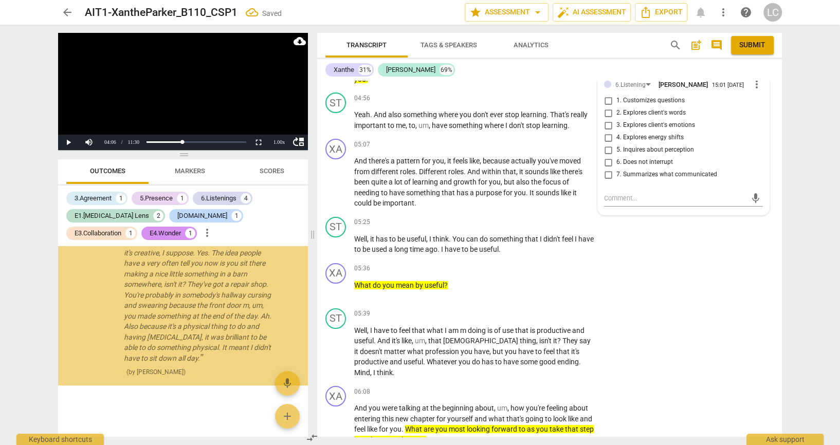
scroll to position [1136, 0]
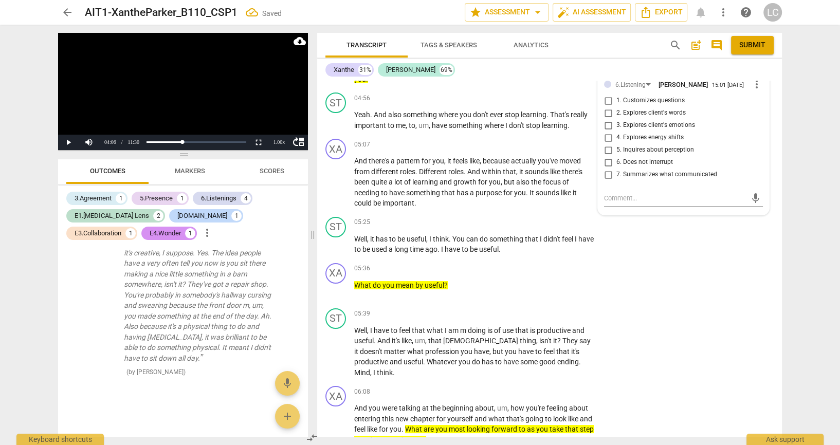
click at [609, 42] on input "7. Summarizes what communicated" at bounding box center [608, 36] width 16 height 12
click at [629, 64] on textarea at bounding box center [675, 60] width 142 height 10
click at [617, 64] on textarea at bounding box center [675, 60] width 142 height 10
click at [639, 41] on span "7. Summarizes what communicated" at bounding box center [667, 35] width 101 height 9
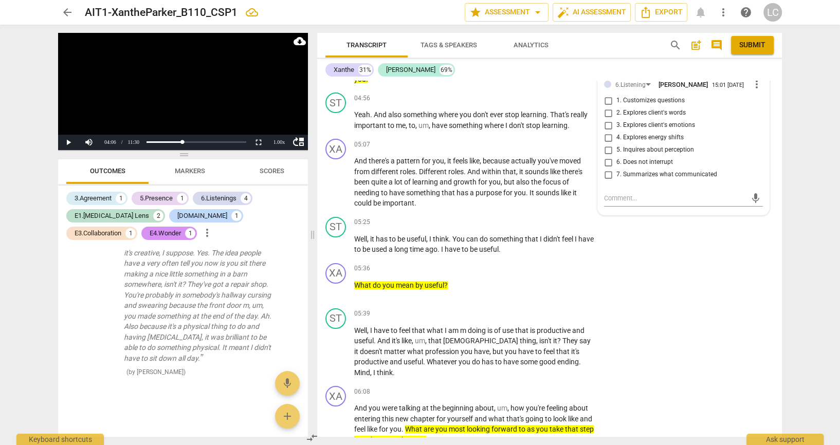
click at [617, 42] on input "7. Summarizes what communicated" at bounding box center [608, 36] width 16 height 12
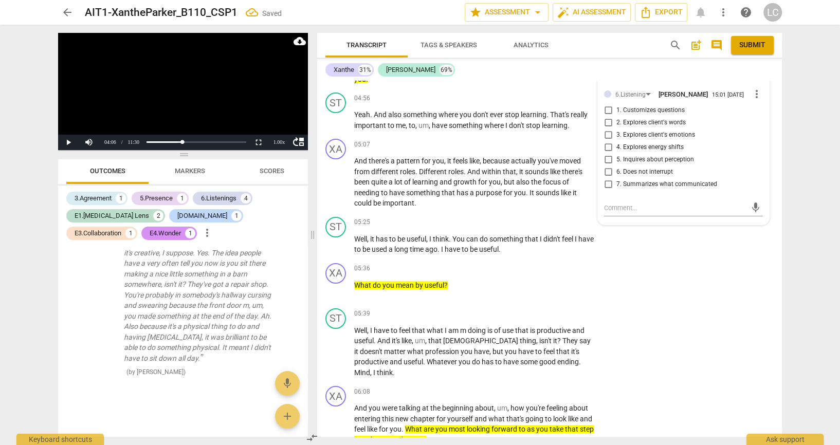
click at [600, 30] on input "7. Summarizes what communicated" at bounding box center [608, 36] width 16 height 12
click at [625, 55] on div "Coa" at bounding box center [683, 50] width 159 height 10
click at [618, 74] on textarea at bounding box center [675, 69] width 142 height 10
click at [839, 312] on div "arrow_back AIT1-XantheParker_B110_CSP1 edit star Assessment arrow_drop_down aut…" at bounding box center [420, 222] width 840 height 445
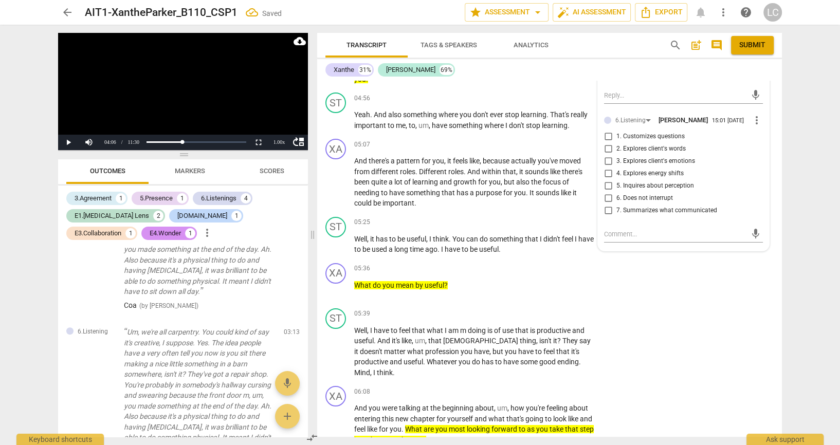
scroll to position [777, 0]
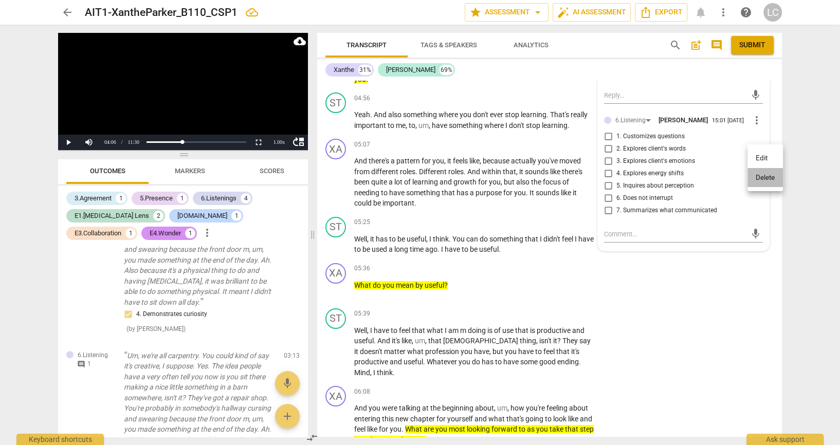
click at [764, 175] on li "Delete" at bounding box center [765, 178] width 35 height 20
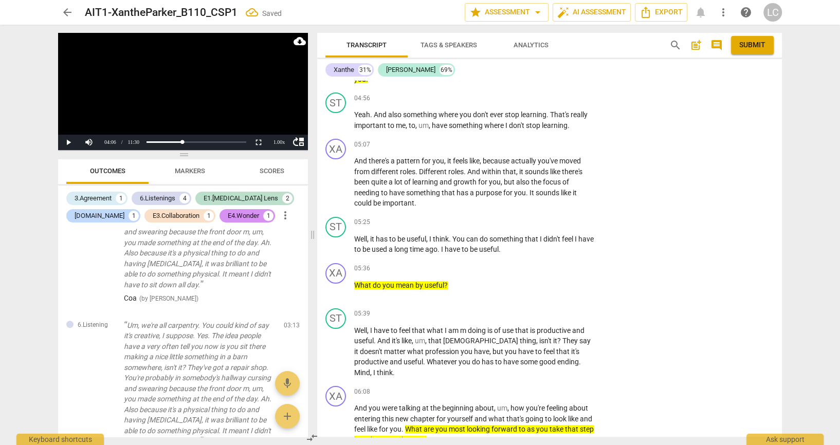
click at [765, 183] on li "Delete" at bounding box center [765, 178] width 35 height 20
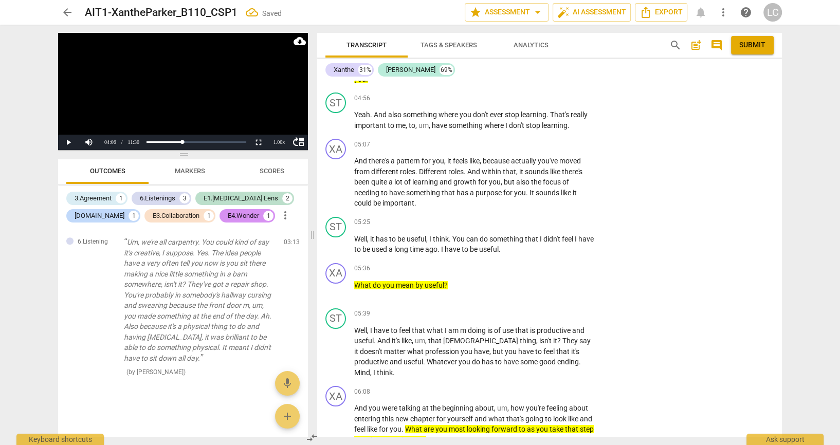
click at [766, 180] on li "Delete" at bounding box center [765, 178] width 35 height 20
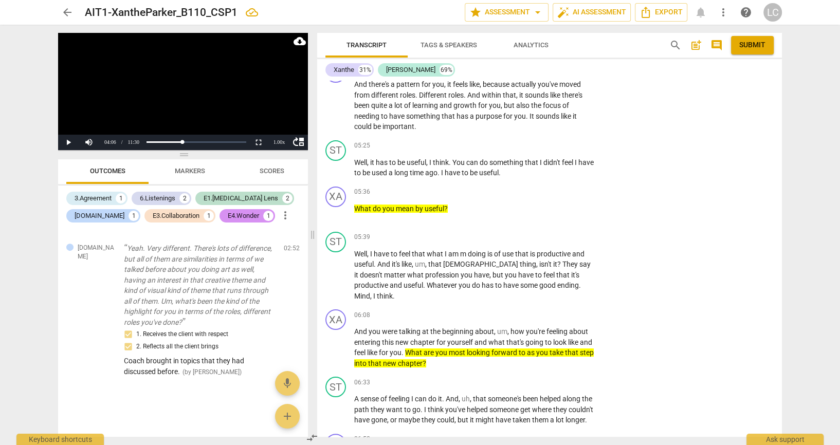
scroll to position [3909, 0]
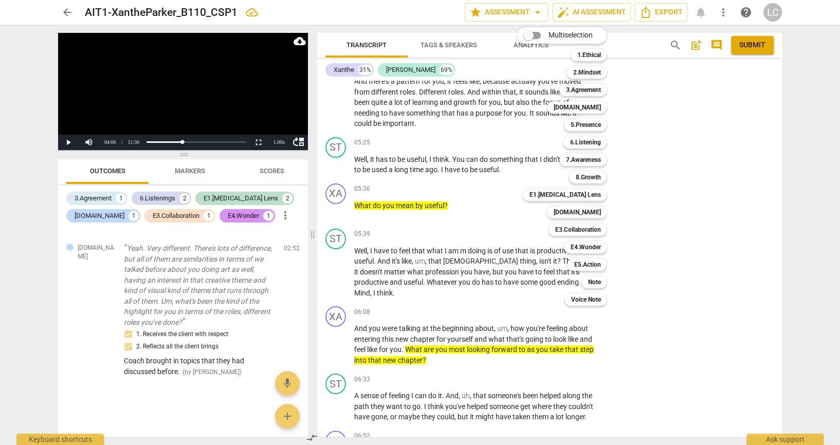
click at [839, 275] on div at bounding box center [420, 222] width 840 height 445
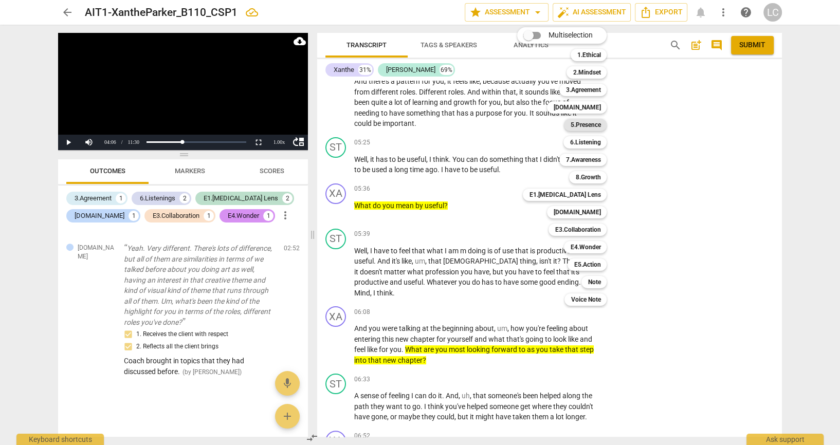
click at [601, 123] on b "5.Presence" at bounding box center [585, 125] width 30 height 12
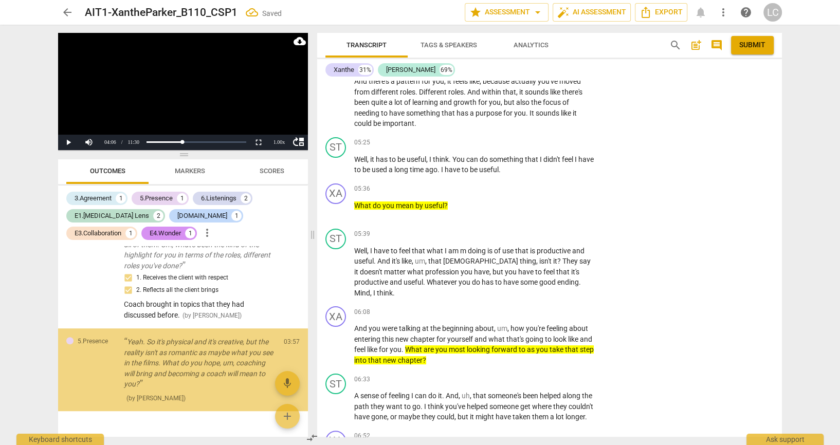
scroll to position [0, 0]
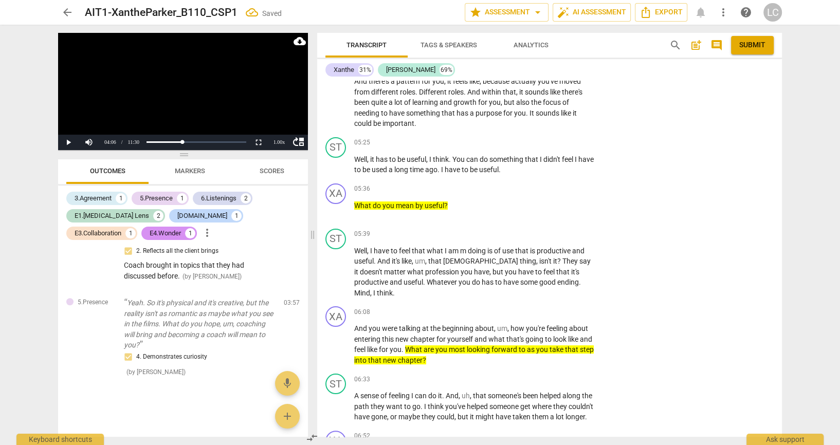
scroll to position [738, 0]
click at [796, 273] on div "arrow_back AIT1-XantheParker_B110_CSP1 Saved edit star Assessment arrow_drop_do…" at bounding box center [420, 222] width 840 height 445
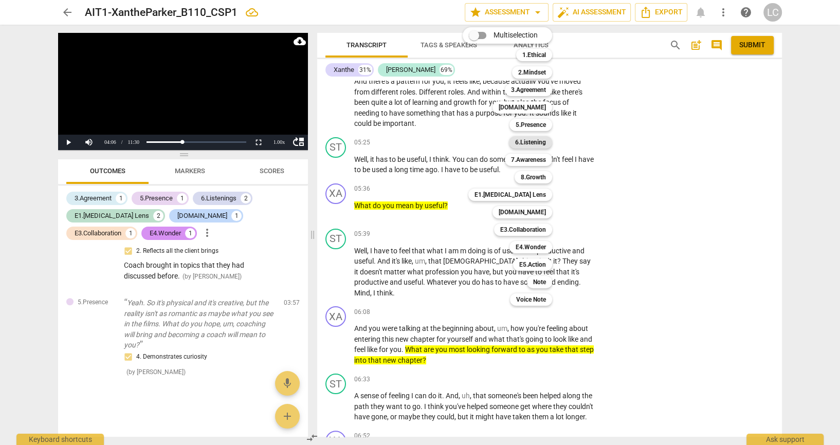
click at [541, 141] on b "6.Listening" at bounding box center [530, 142] width 31 height 12
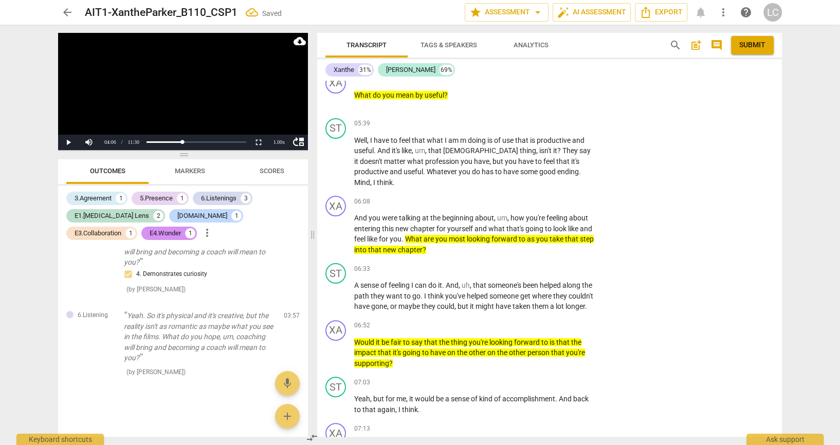
scroll to position [4020, 0]
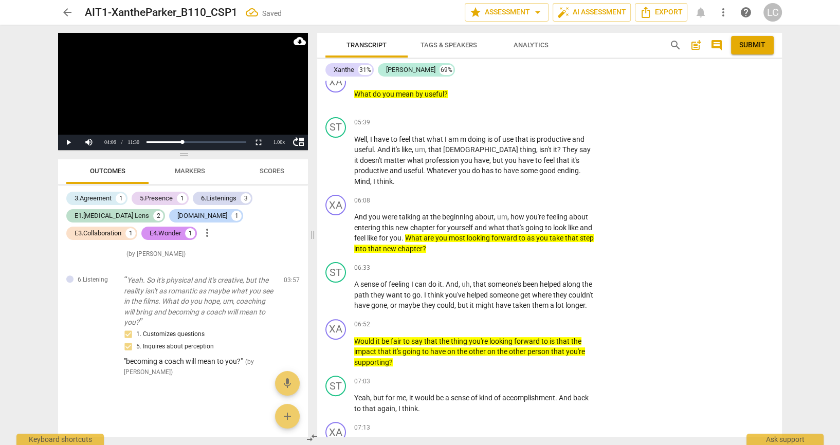
click at [792, 336] on div "arrow_back AIT1-XantheParker_B110_CSP1 Saved edit star Assessment arrow_drop_do…" at bounding box center [420, 222] width 840 height 445
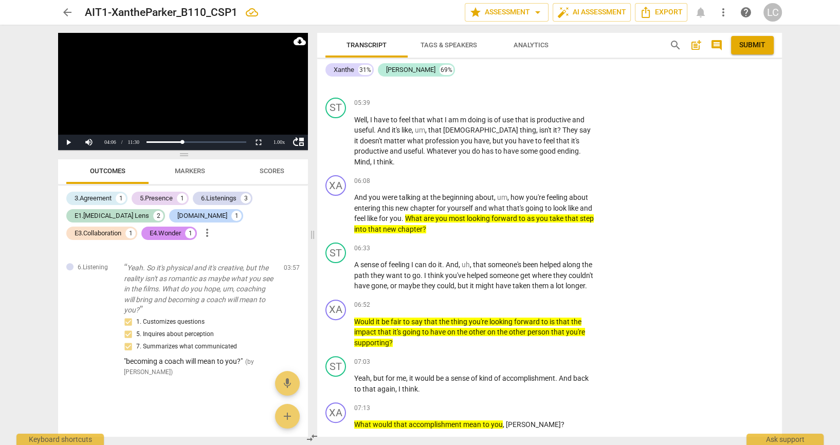
scroll to position [4041, 0]
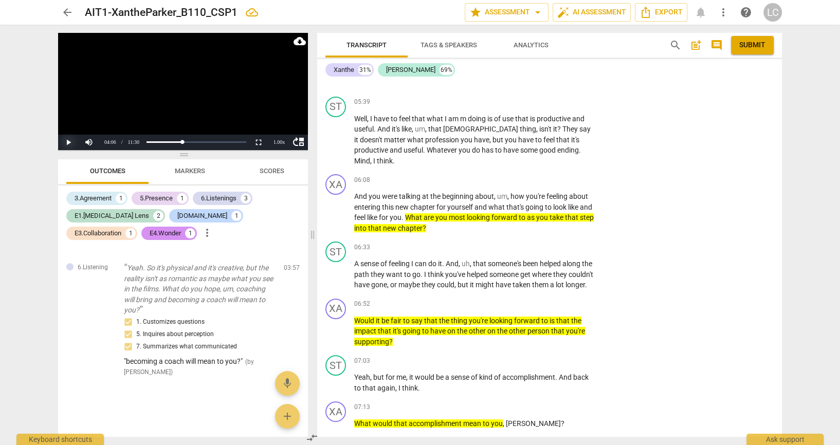
click at [69, 146] on button "Play" at bounding box center [68, 142] width 21 height 15
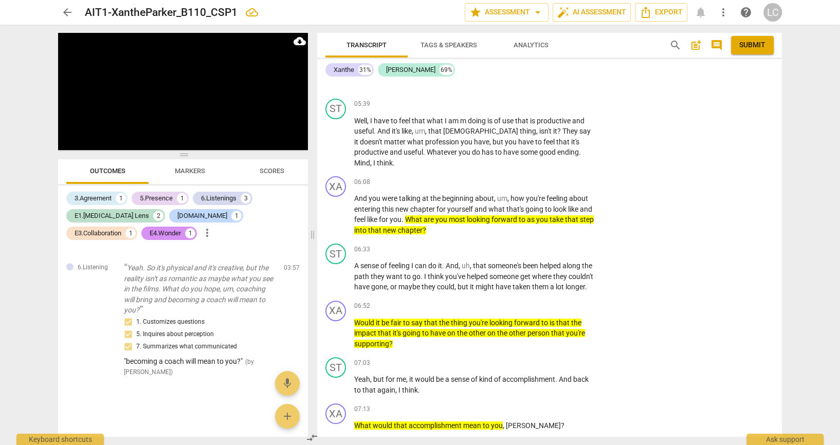
scroll to position [4064, 0]
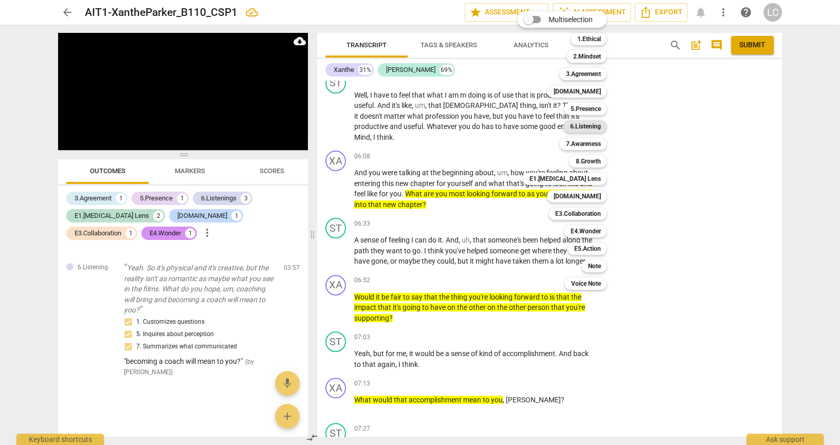
click at [599, 125] on b "6.Listening" at bounding box center [585, 126] width 31 height 12
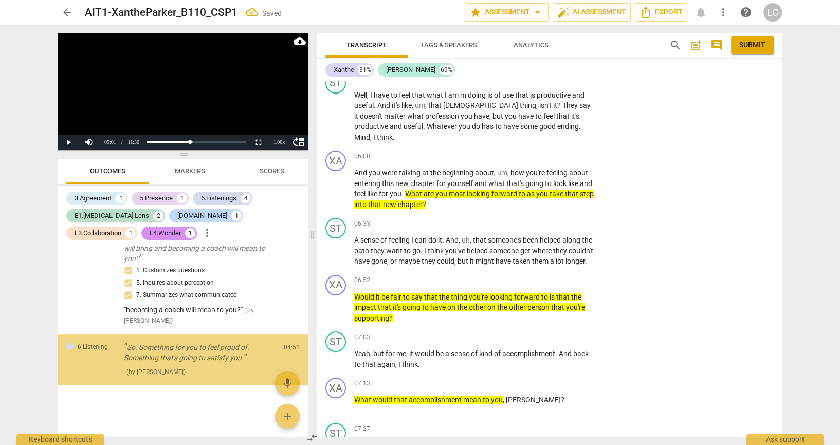
scroll to position [927, 0]
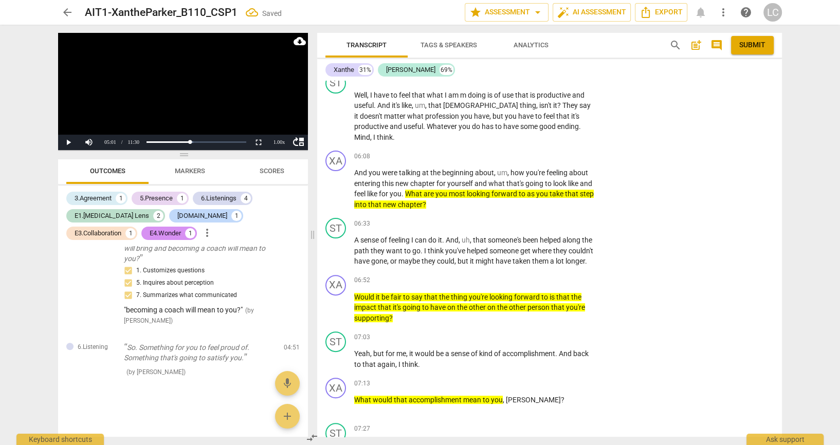
click at [702, 24] on div "ST play_arrow pause 05:25 + Add competency keyboard_arrow_right Well , it has t…" at bounding box center [549, 0] width 465 height 46
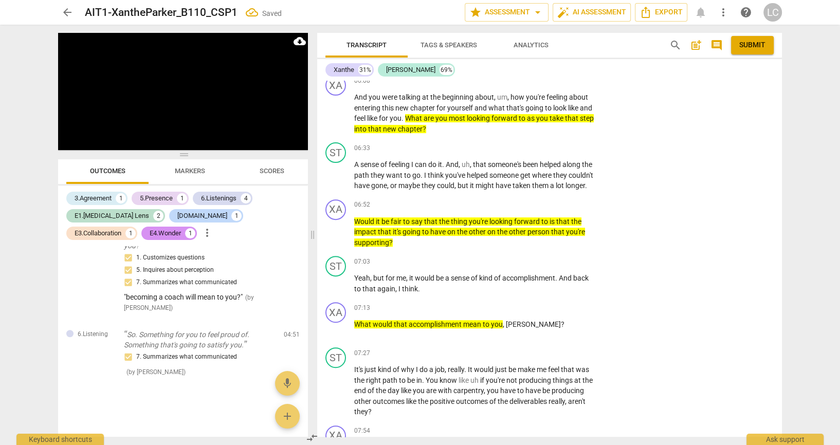
scroll to position [4151, 0]
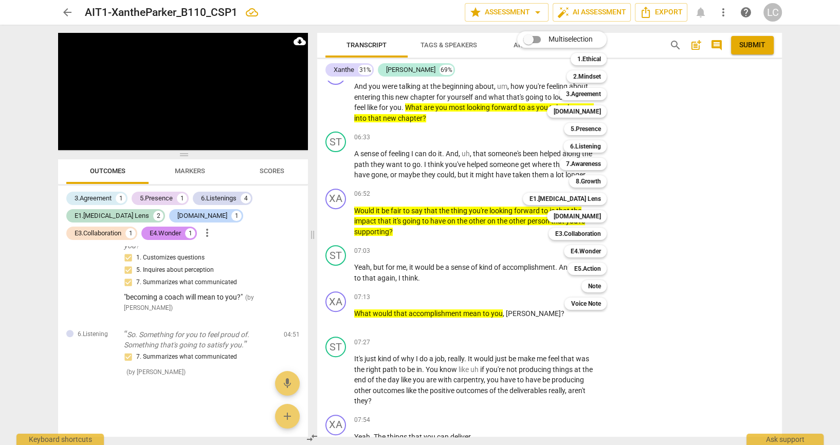
drag, startPoint x: 70, startPoint y: 137, endPoint x: 79, endPoint y: 134, distance: 9.3
click at [79, 134] on div at bounding box center [420, 222] width 840 height 445
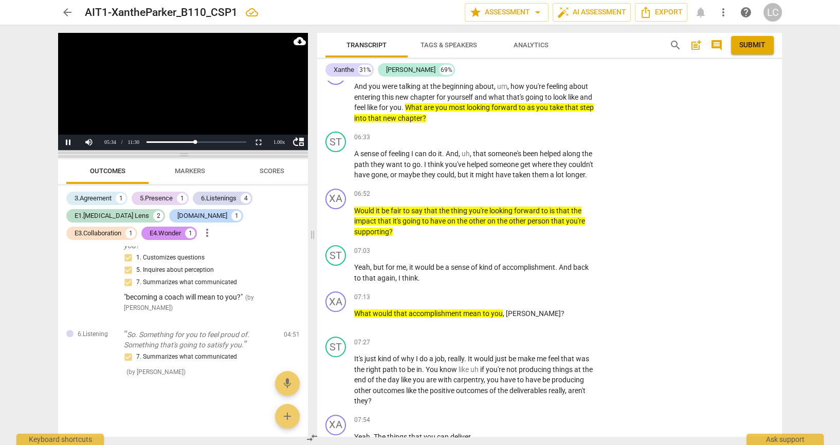
click at [92, 152] on span at bounding box center [183, 155] width 250 height 6
click at [70, 140] on button "Pause" at bounding box center [68, 142] width 21 height 15
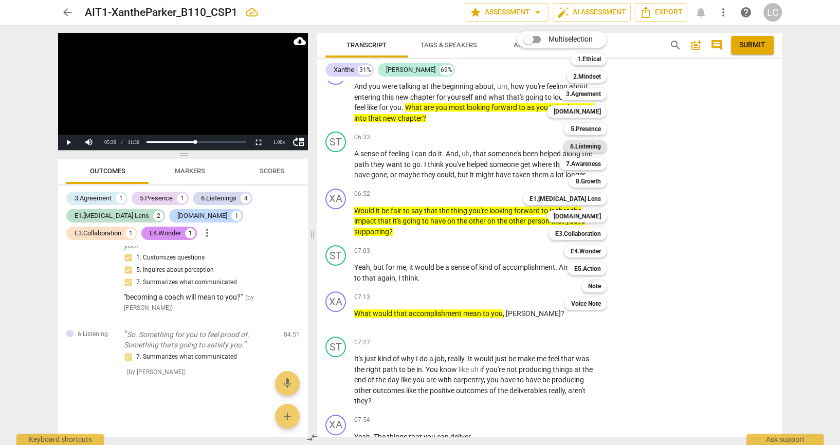
click at [592, 148] on b "6.Listening" at bounding box center [585, 146] width 31 height 12
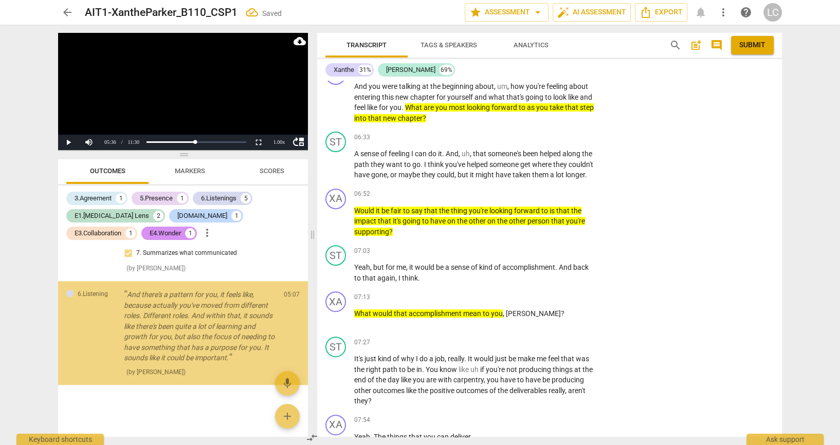
scroll to position [1044, 0]
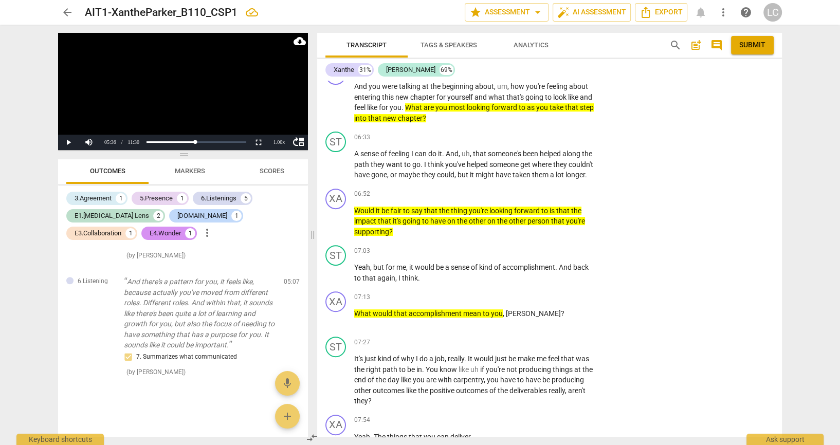
scroll to position [0, 0]
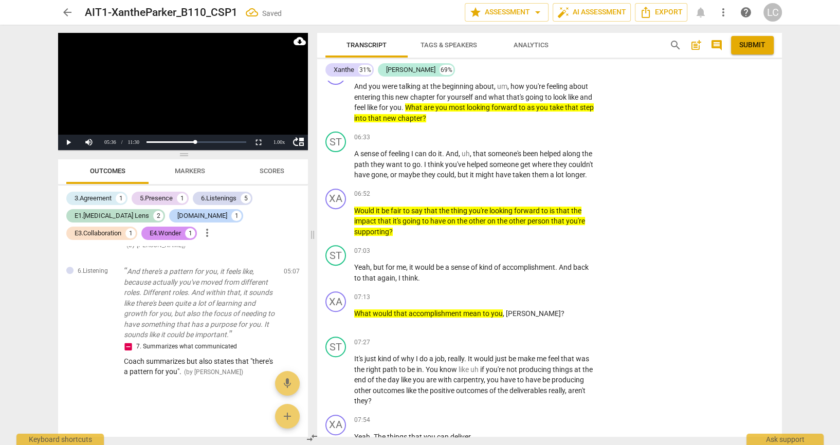
click at [835, 228] on div "arrow_back AIT1-XantheParker_B110_CSP1 Saved edit star Assessment arrow_drop_do…" at bounding box center [420, 222] width 840 height 445
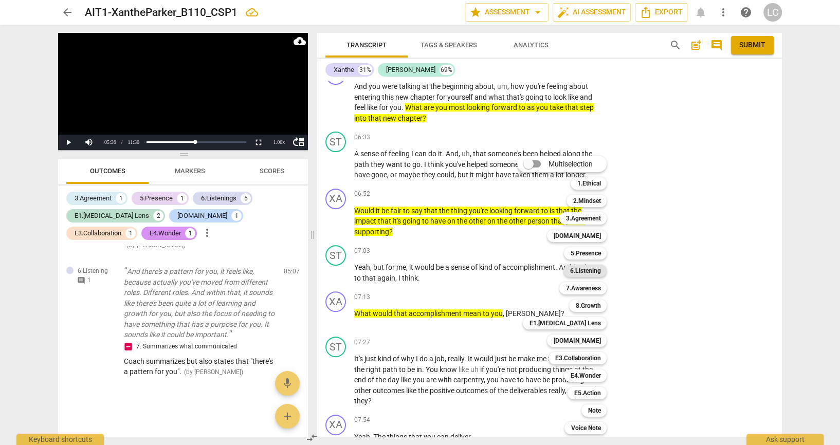
click at [586, 267] on b "6.Listening" at bounding box center [585, 271] width 31 height 12
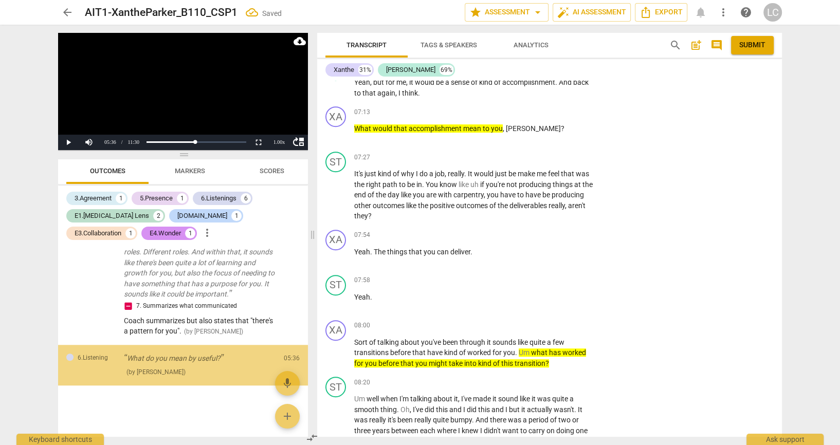
scroll to position [1137, 0]
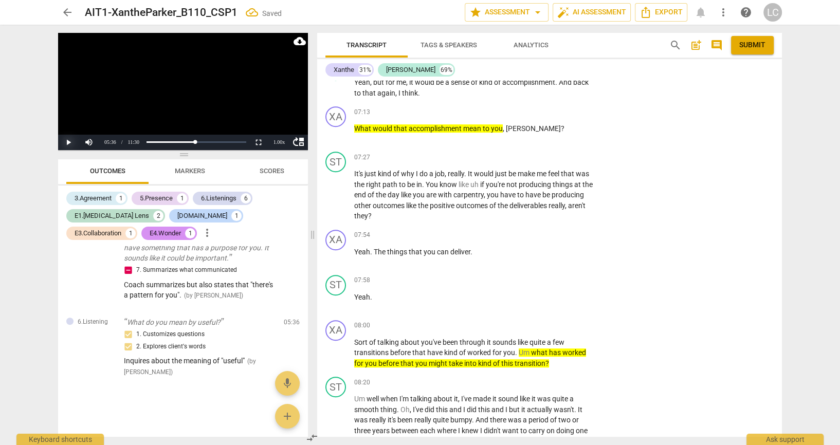
click at [65, 139] on button "Play" at bounding box center [68, 142] width 21 height 15
drag, startPoint x: 206, startPoint y: 143, endPoint x: 200, endPoint y: 143, distance: 5.7
click at [190, 143] on div "Progress : 43.79%" at bounding box center [169, 142] width 42 height 3
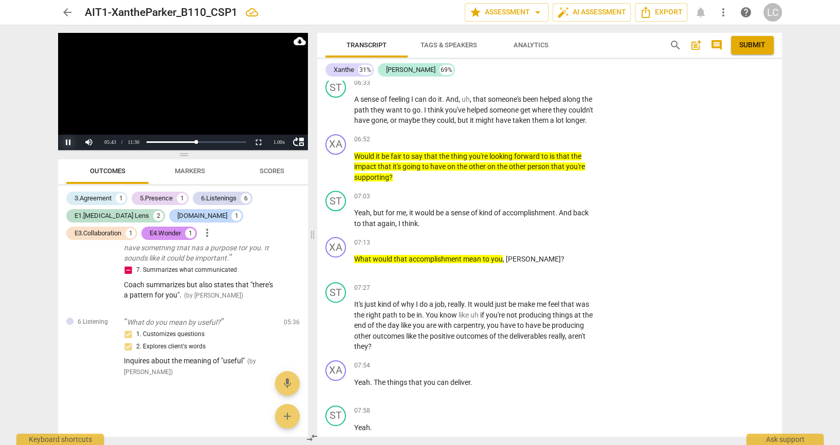
click at [70, 137] on button "Pause" at bounding box center [68, 142] width 21 height 15
click at [634, 44] on textarea at bounding box center [675, 39] width 142 height 10
click at [629, 73] on div "XA play_arrow pause 06:08 + Add competency keyboard_arrow_right And you were ta…" at bounding box center [549, 39] width 465 height 67
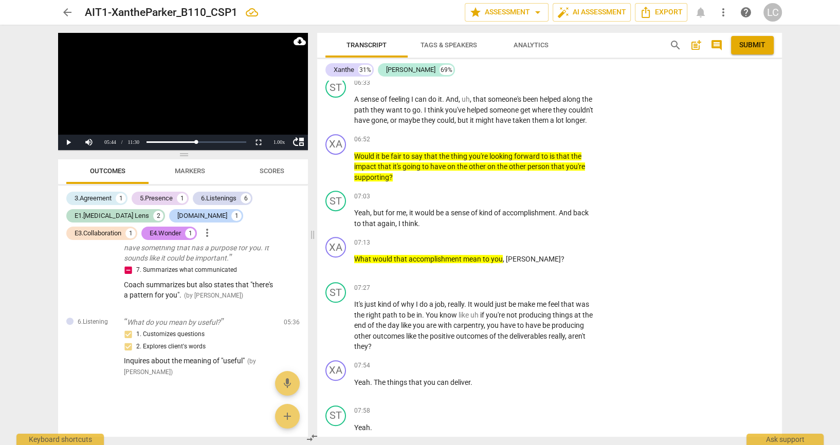
click at [626, 44] on textarea at bounding box center [675, 39] width 142 height 10
drag, startPoint x: 605, startPoint y: 399, endPoint x: 736, endPoint y: 404, distance: 131.2
click at [736, 48] on div "The client's response to the quest The client's response to the quest send" at bounding box center [683, 39] width 159 height 16
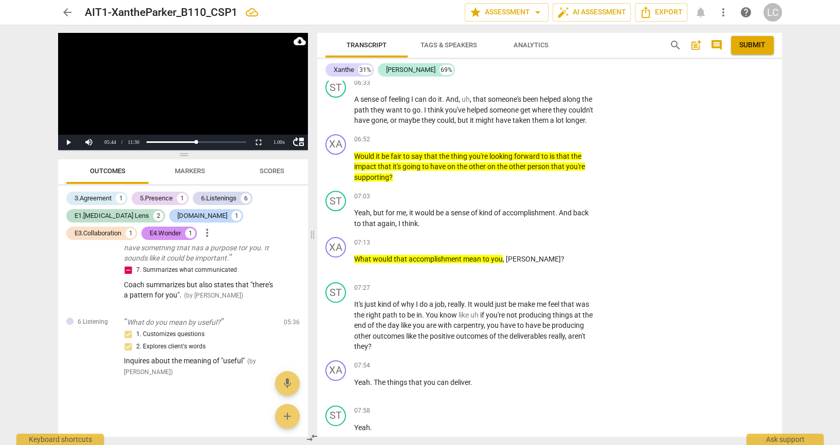
click at [716, 44] on textarea "The client's response to the quest" at bounding box center [675, 39] width 142 height 10
drag, startPoint x: 602, startPoint y: 399, endPoint x: 734, endPoint y: 396, distance: 131.7
click at [734, 44] on textarea "The client's response to the quest" at bounding box center [675, 39] width 142 height 10
click at [838, 373] on div "arrow_back AIT1-XantheParker_B110_CSP1 edit star Assessment arrow_drop_down aut…" at bounding box center [420, 222] width 840 height 445
click at [66, 141] on button "Play" at bounding box center [68, 142] width 21 height 15
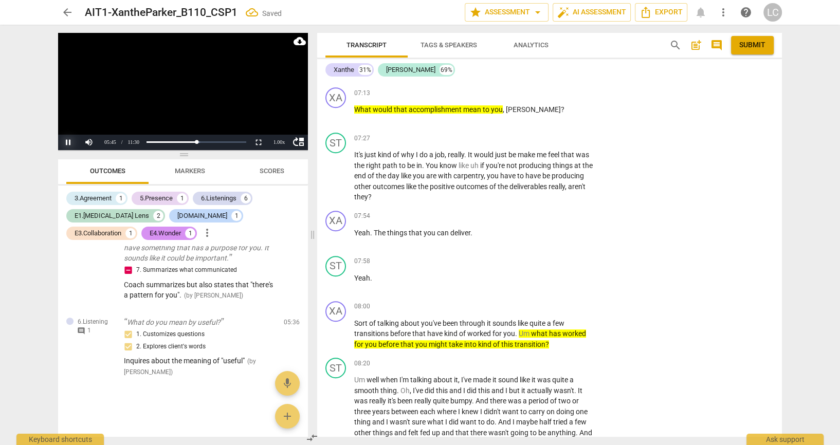
scroll to position [4358, 0]
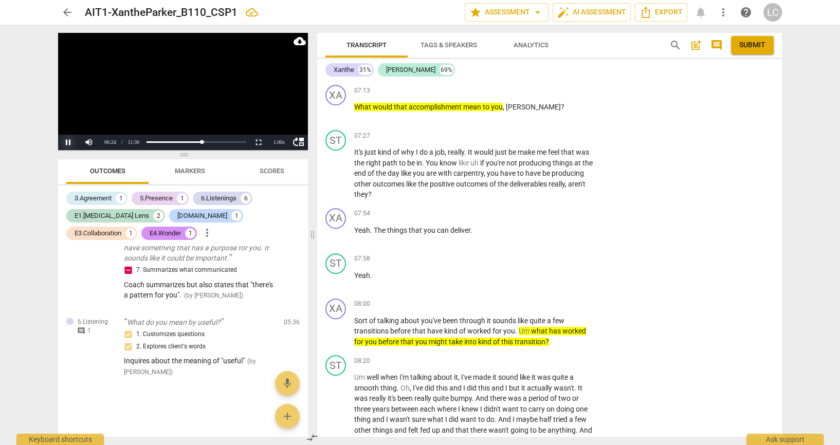
click at [72, 138] on button "Pause" at bounding box center [68, 142] width 21 height 15
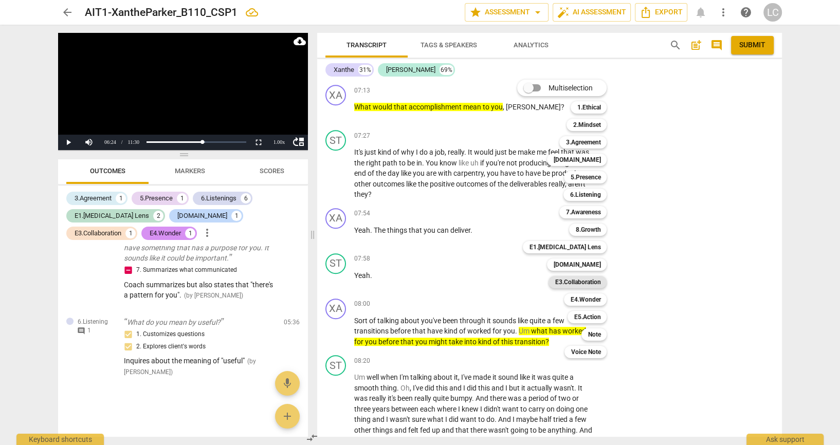
click at [584, 279] on b "E3.Collaboration" at bounding box center [578, 282] width 46 height 12
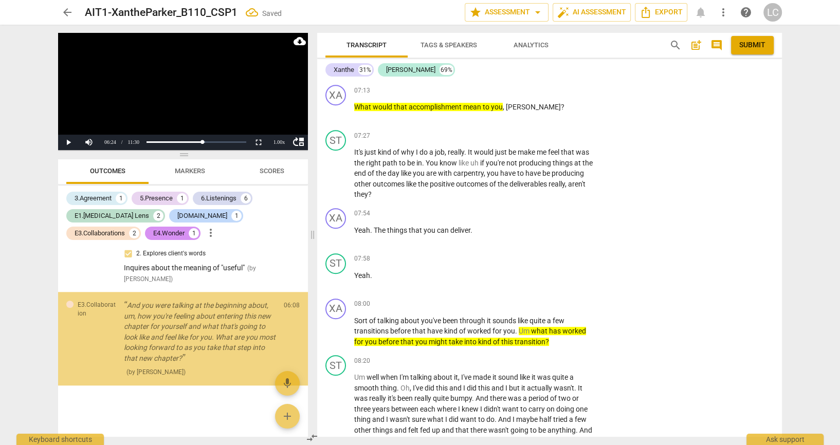
scroll to position [1272, 0]
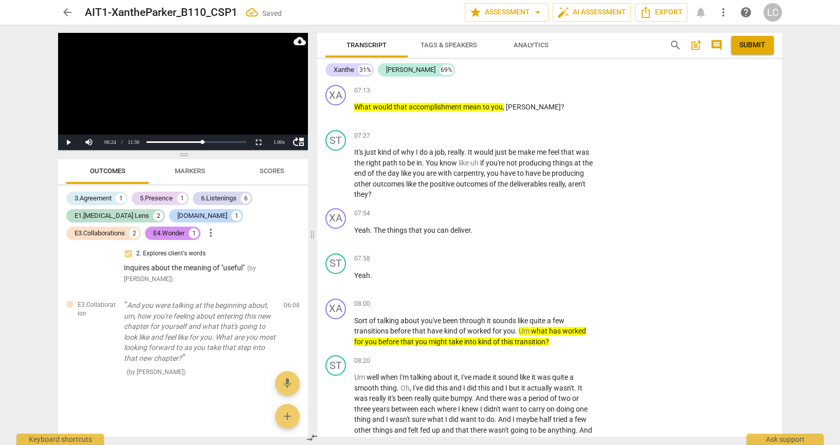
click at [641, 15] on textarea at bounding box center [675, 10] width 142 height 10
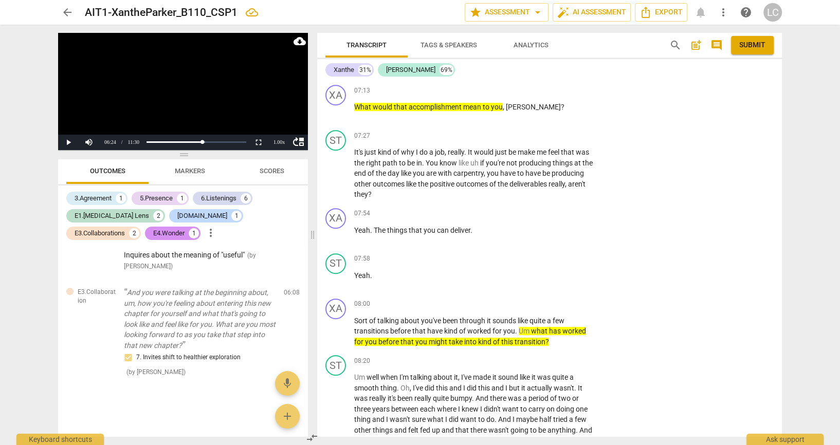
scroll to position [0, 0]
click at [837, 347] on div "arrow_back AIT1-XantheParker_B110_CSP1 edit star Assessment arrow_drop_down aut…" at bounding box center [420, 222] width 840 height 445
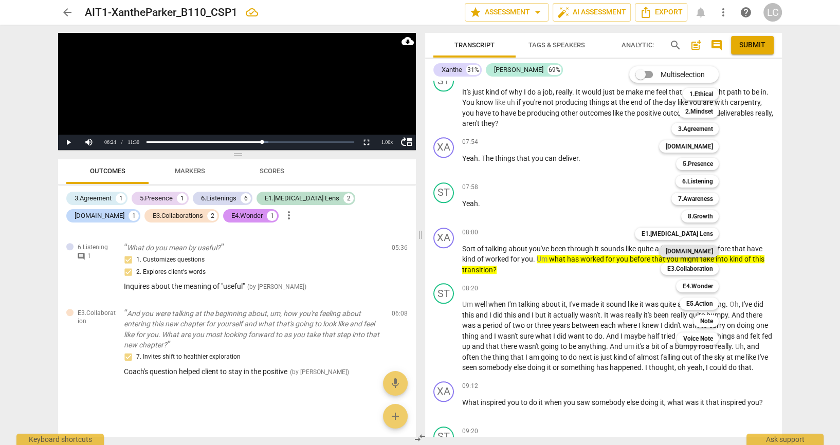
click at [703, 253] on b "[DOMAIN_NAME]" at bounding box center [688, 251] width 47 height 12
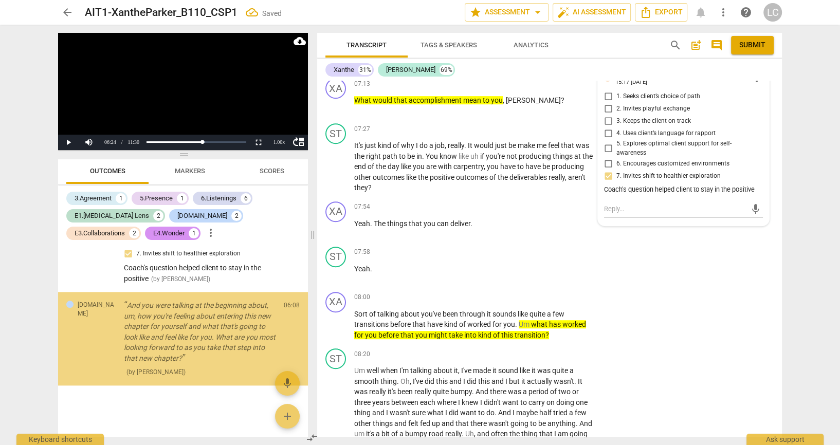
scroll to position [1405, 0]
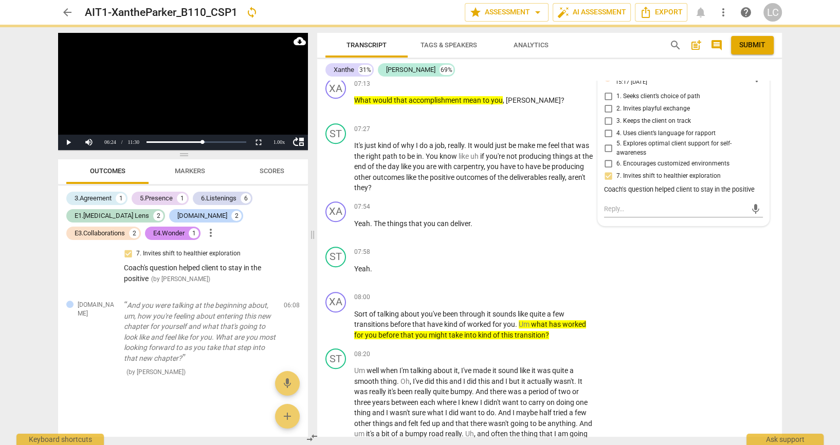
click at [625, 60] on div "mic" at bounding box center [683, 51] width 159 height 16
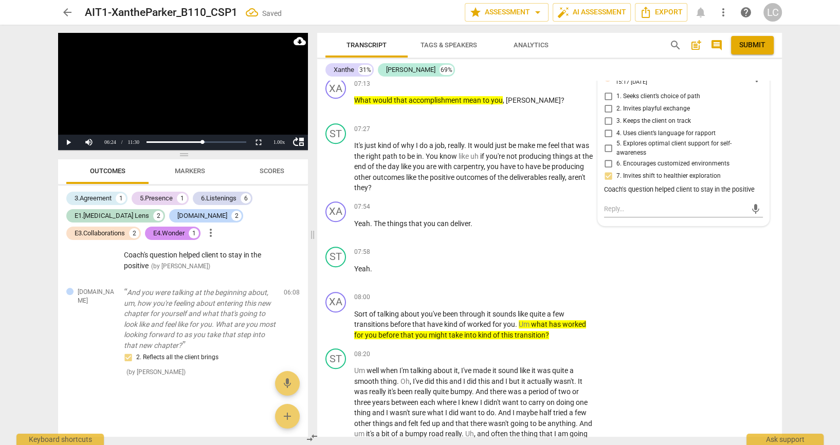
click at [614, 56] on textarea at bounding box center [675, 51] width 142 height 10
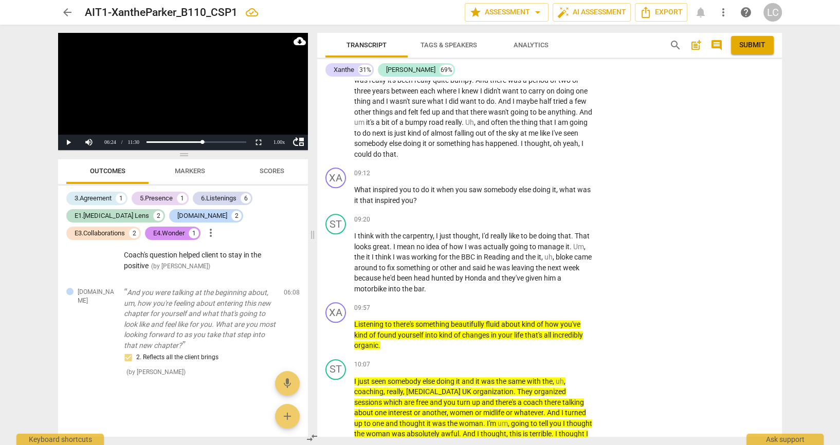
scroll to position [4702, 0]
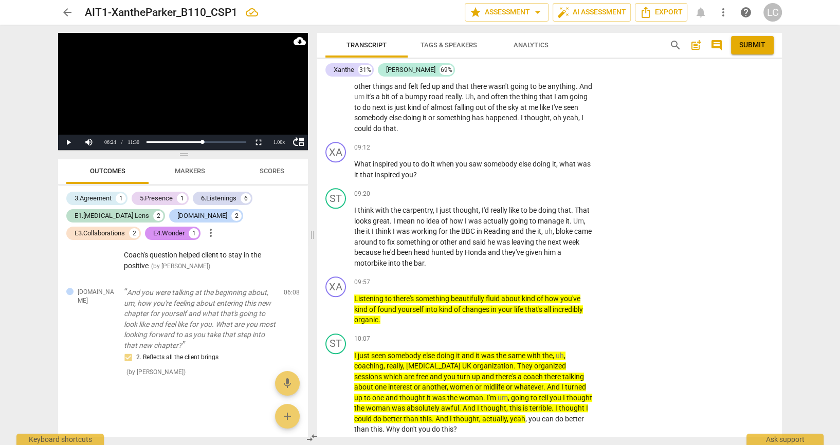
drag, startPoint x: 604, startPoint y: 424, endPoint x: 782, endPoint y: 143, distance: 332.6
click at [782, 143] on div "Transcript Tags & Speakers Analytics search post_add comment Submit Xanthe 31% …" at bounding box center [551, 235] width 477 height 421
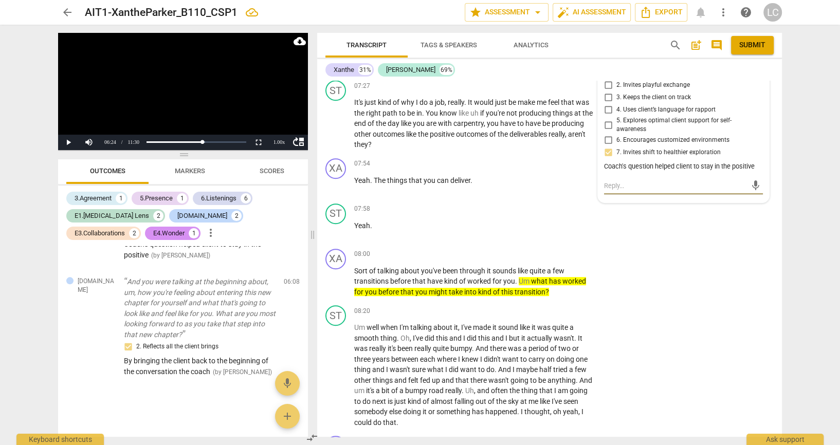
scroll to position [4403, 0]
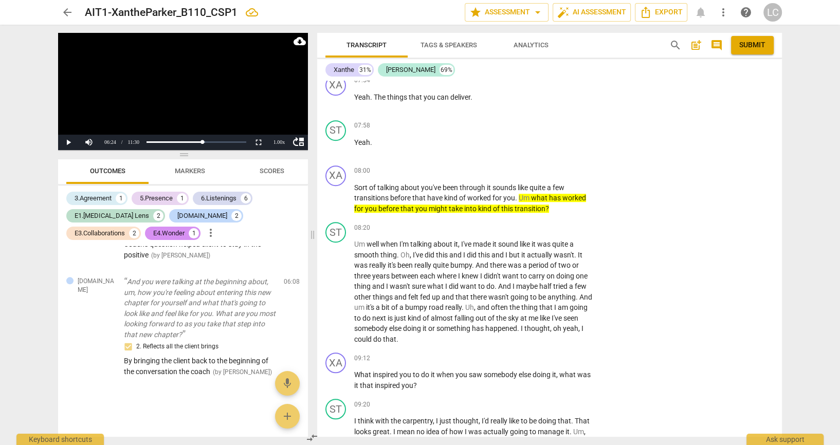
scroll to position [4498, 0]
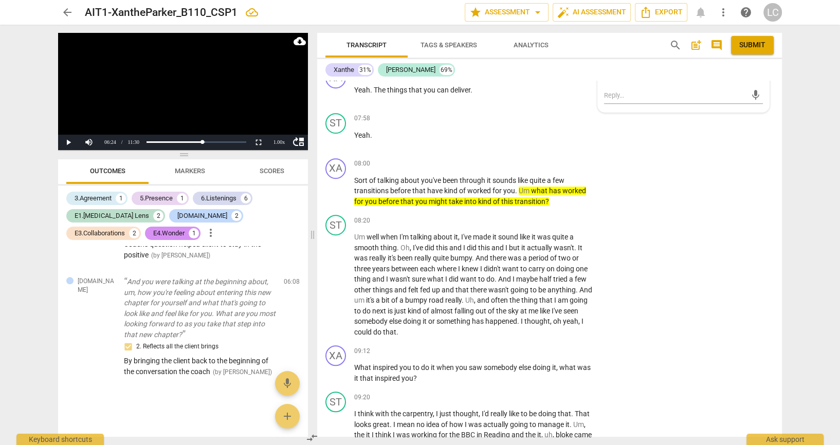
click at [772, 125] on li "Delete" at bounding box center [765, 125] width 35 height 20
drag, startPoint x: 782, startPoint y: 370, endPoint x: 782, endPoint y: 358, distance: 12.4
click at [782, 358] on div "Transcript Tags & Speakers Analytics search post_add comment Submit Xanthe 31% …" at bounding box center [551, 235] width 477 height 421
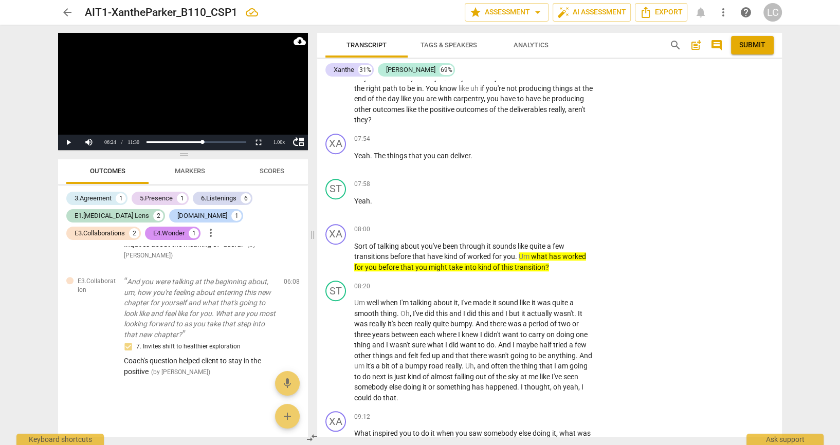
scroll to position [4396, 0]
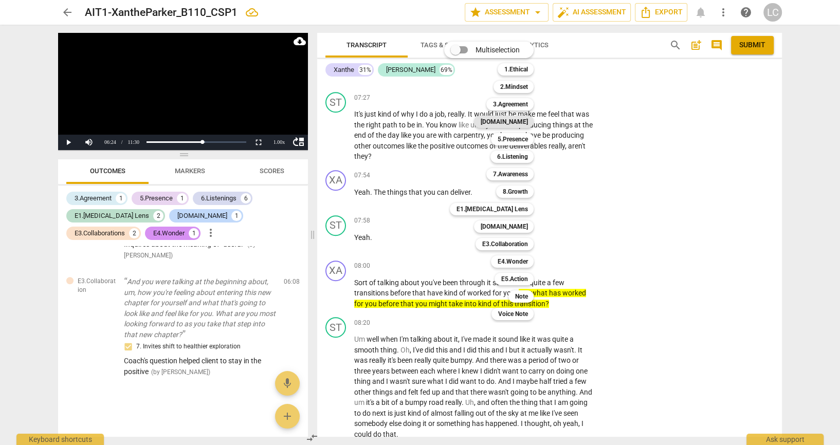
click at [525, 123] on b "[DOMAIN_NAME]" at bounding box center [503, 122] width 47 height 12
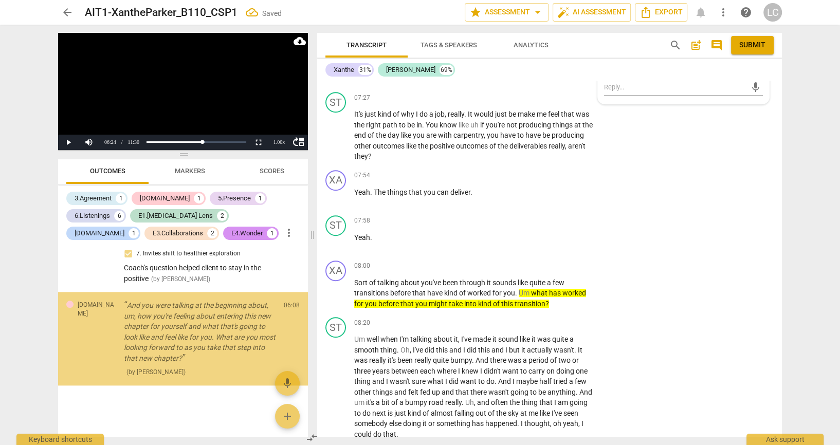
scroll to position [1405, 0]
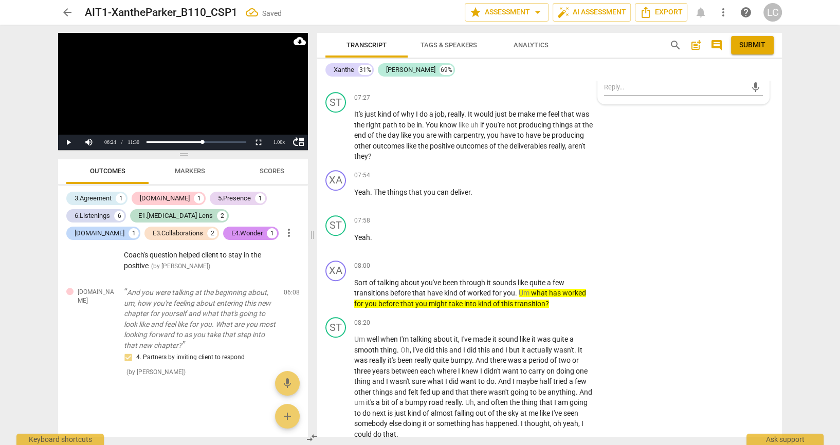
click at [792, 220] on div "arrow_back AIT1-XantheParker_B110_CSP1 edit star Assessment arrow_drop_down aut…" at bounding box center [420, 222] width 840 height 445
click at [658, 43] on div "ST play_arrow pause 07:03 + Add competency keyboard_arrow_right Yeah , but for …" at bounding box center [549, 19] width 465 height 46
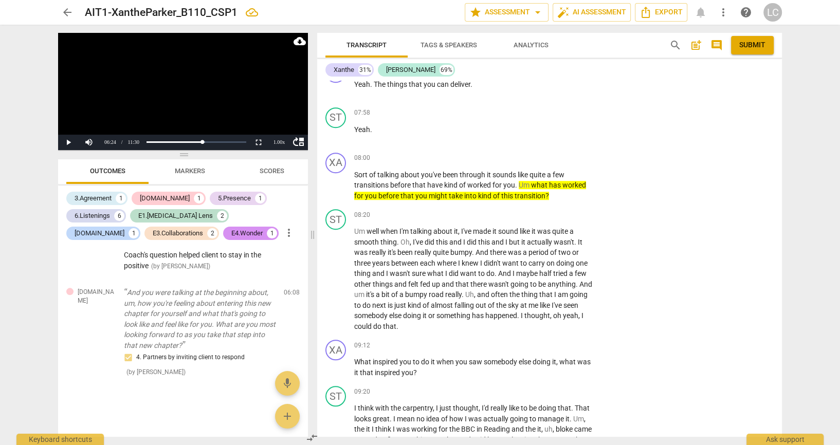
scroll to position [4504, 0]
click at [67, 135] on button "Play" at bounding box center [68, 142] width 21 height 15
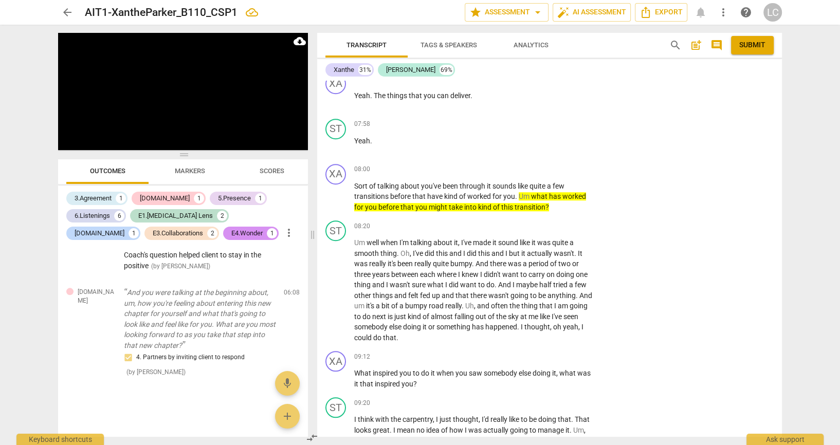
scroll to position [4498, 0]
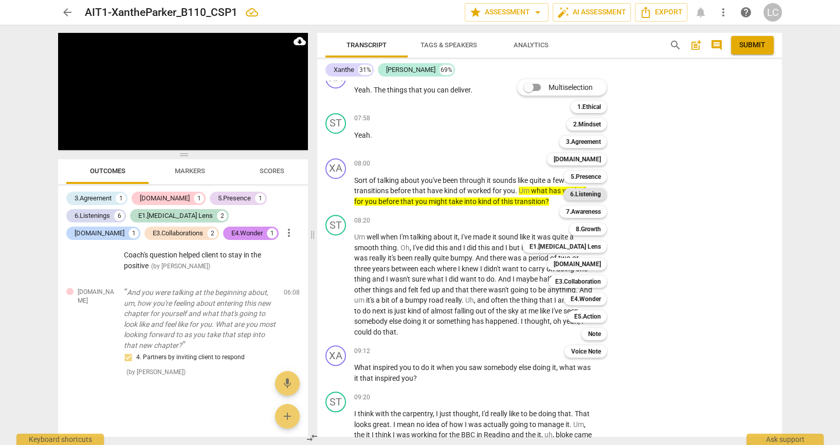
click at [595, 196] on b "6.Listening" at bounding box center [585, 194] width 31 height 12
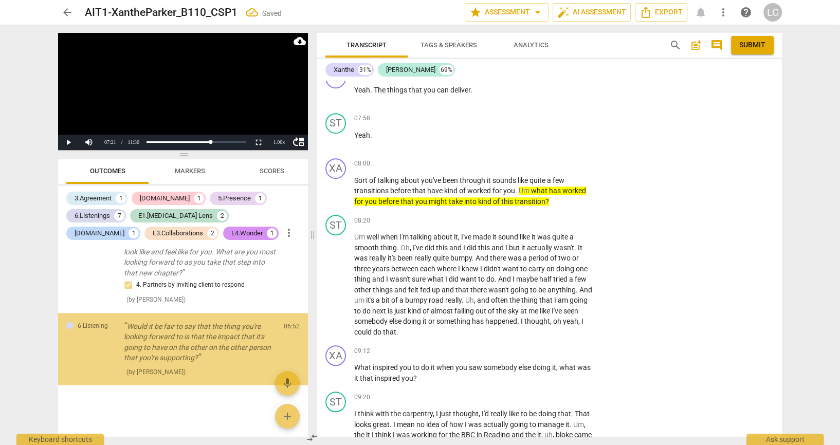
scroll to position [1522, 0]
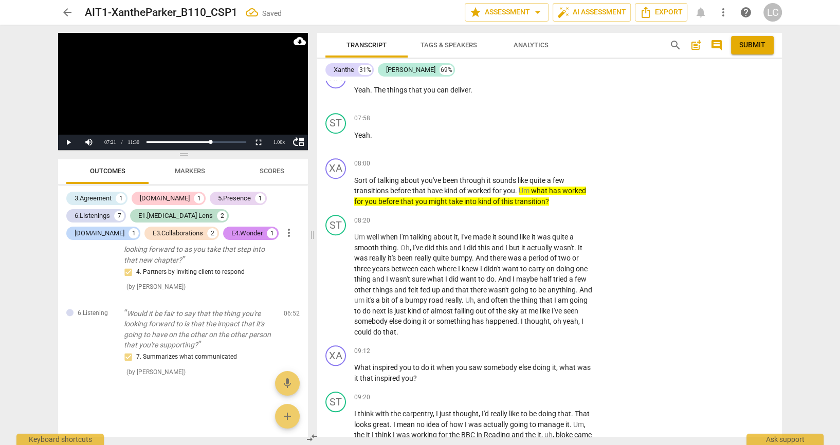
click at [768, 270] on li "Delete" at bounding box center [765, 265] width 35 height 20
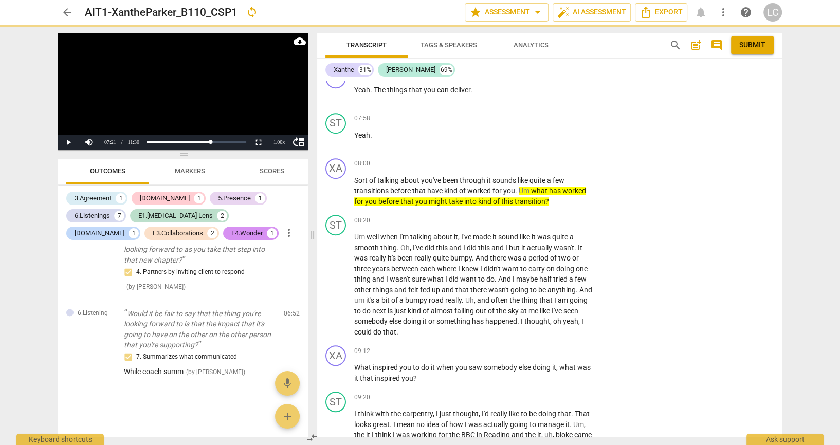
scroll to position [1436, 0]
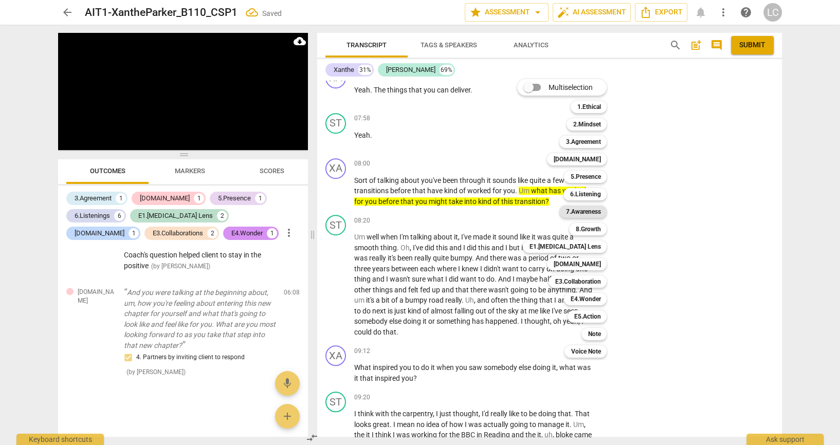
click at [582, 211] on b "7.Awareness" at bounding box center [583, 212] width 35 height 12
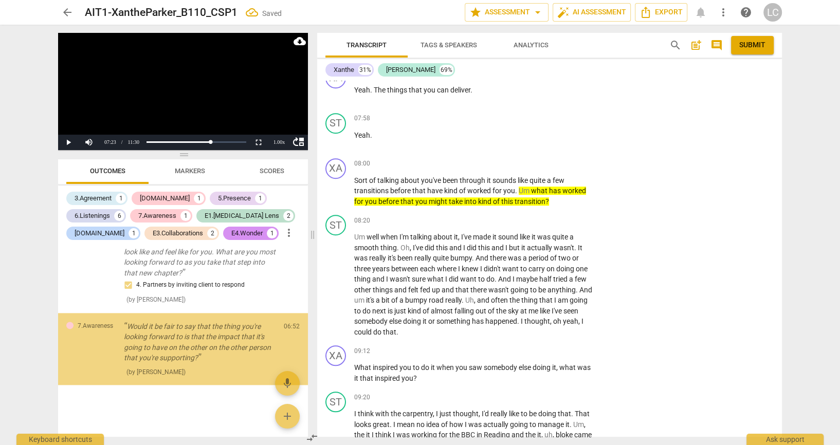
scroll to position [0, 0]
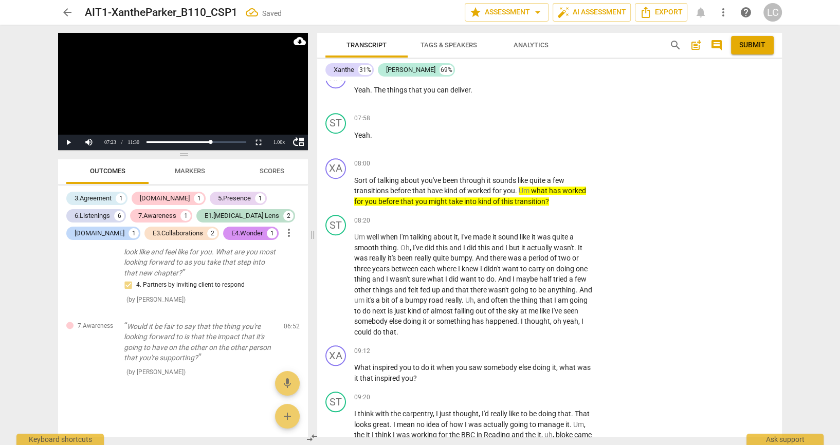
click at [622, 8] on textarea at bounding box center [675, 3] width 142 height 10
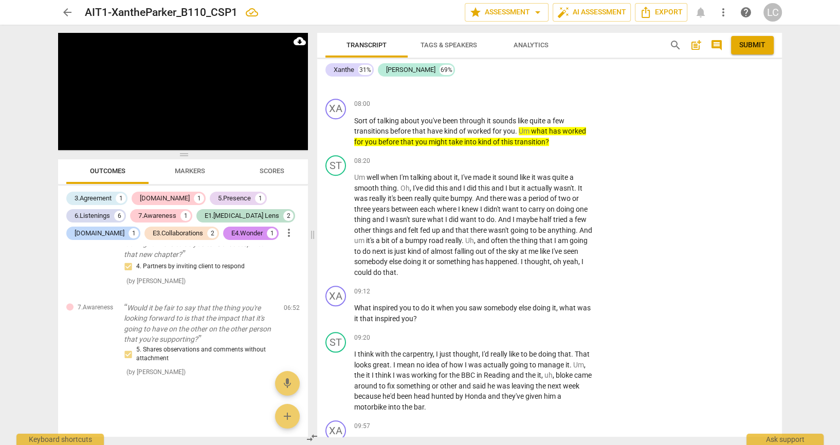
scroll to position [4573, 0]
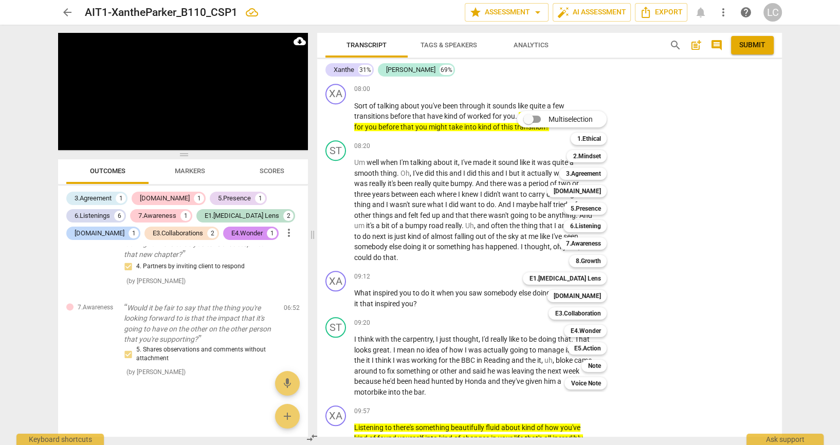
click at [546, 248] on div "Multiselection m 1.Ethical 1 2.Mindset 2 3.Agreement 3 [DOMAIN_NAME] 4 5.Presen…" at bounding box center [569, 251] width 113 height 284
click at [67, 136] on div at bounding box center [420, 222] width 840 height 445
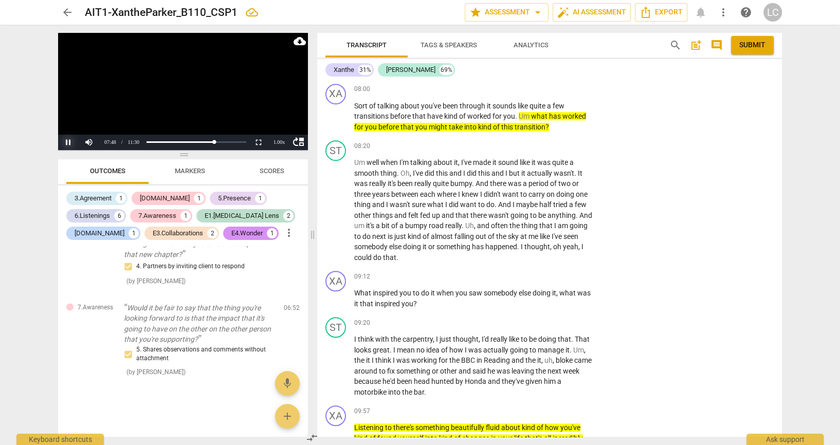
click at [73, 138] on button "Pause" at bounding box center [68, 142] width 21 height 15
click at [73, 138] on button "Play" at bounding box center [68, 142] width 21 height 15
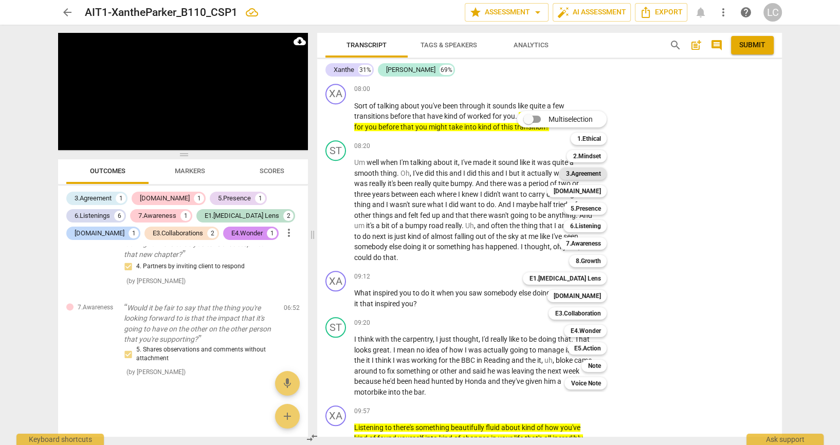
click at [586, 171] on b "3.Agreement" at bounding box center [583, 174] width 35 height 12
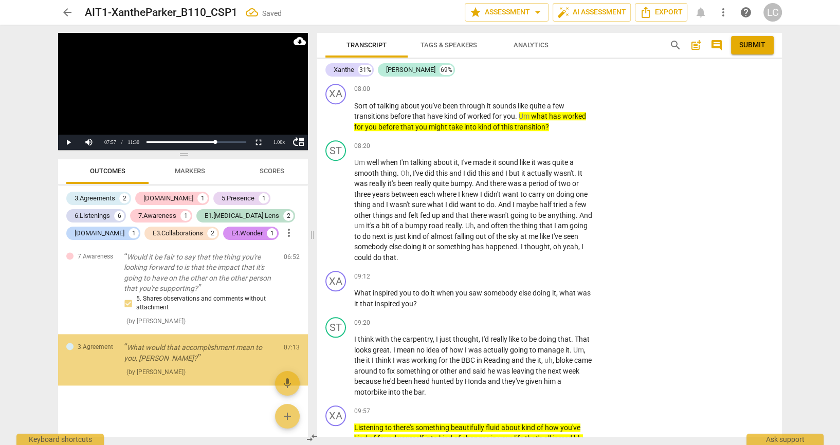
scroll to position [1595, 0]
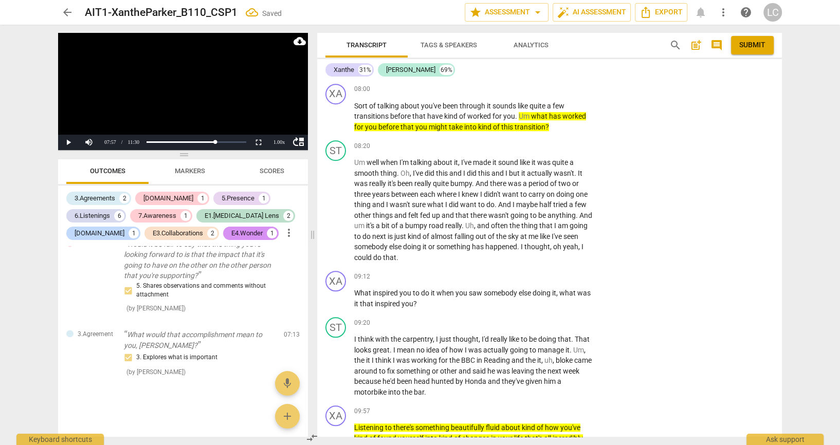
click at [675, 34] on div "XA play_arrow pause 07:54 + Add competency keyboard_arrow_right Yeah . The thin…" at bounding box center [549, 11] width 465 height 45
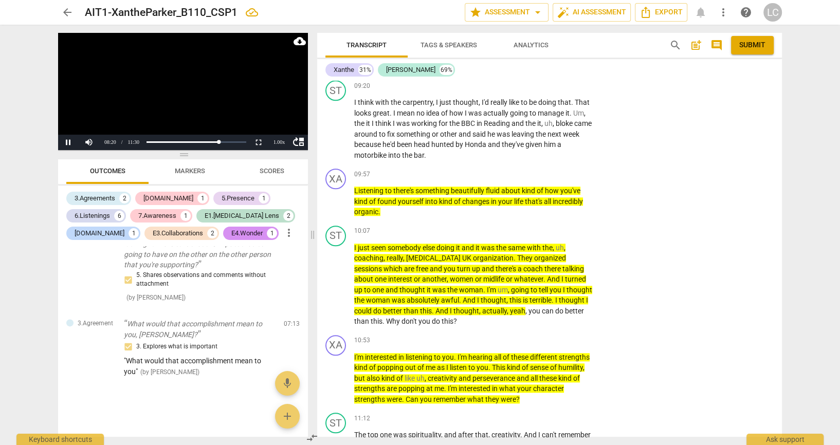
scroll to position [4813, 0]
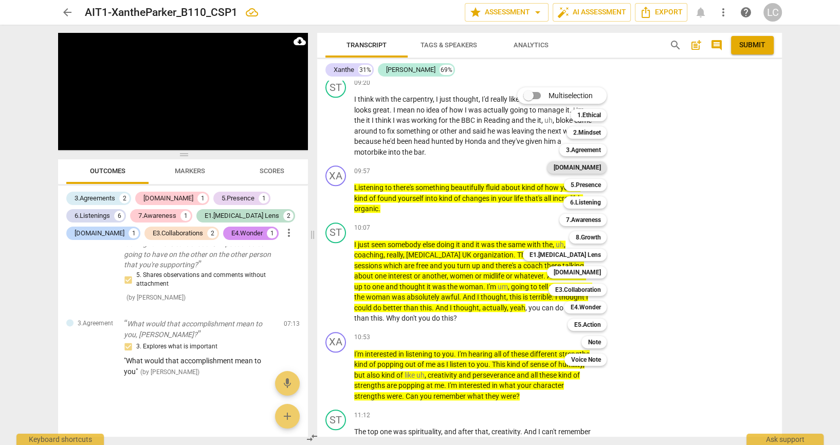
click at [590, 163] on b "[DOMAIN_NAME]" at bounding box center [576, 167] width 47 height 12
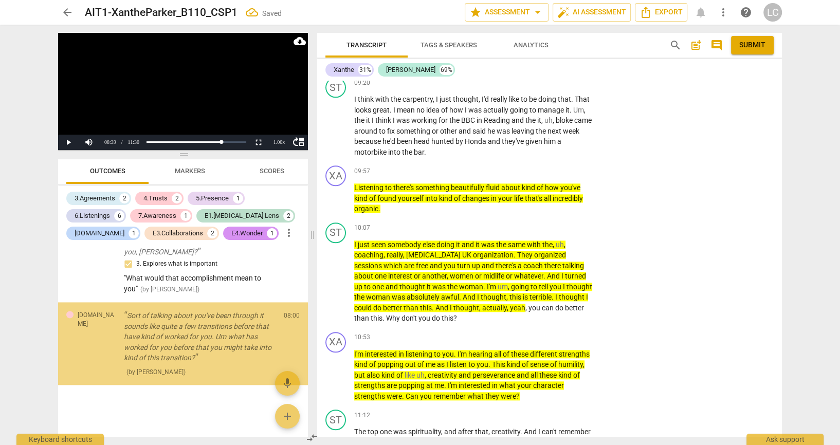
scroll to position [1712, 0]
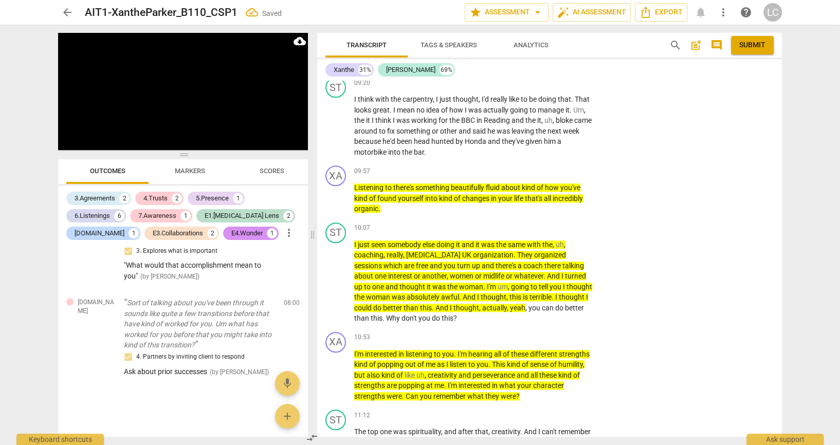
drag, startPoint x: 724, startPoint y: 398, endPoint x: 612, endPoint y: 175, distance: 248.8
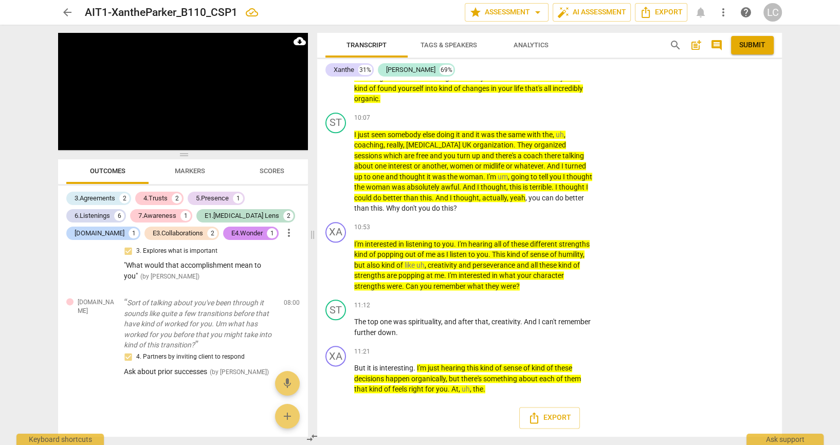
scroll to position [4985, 0]
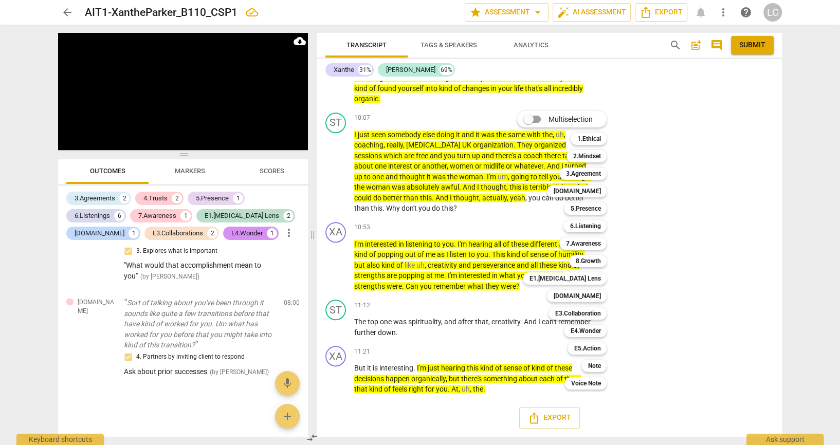
click at [55, 139] on div at bounding box center [420, 222] width 840 height 445
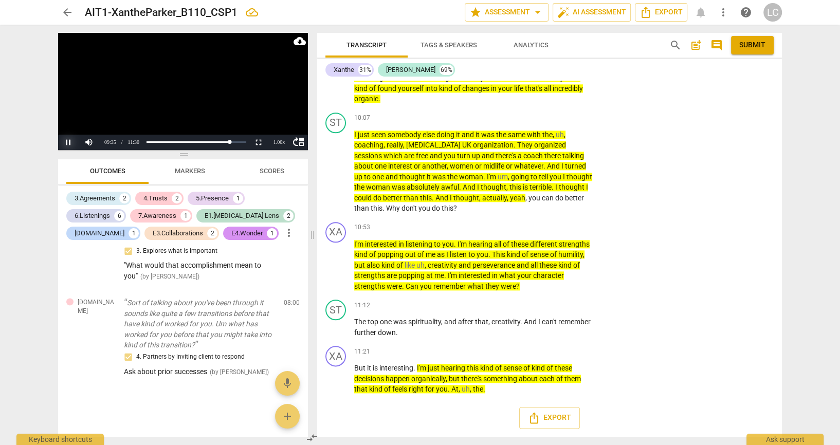
click at [68, 142] on button "Pause" at bounding box center [68, 142] width 21 height 15
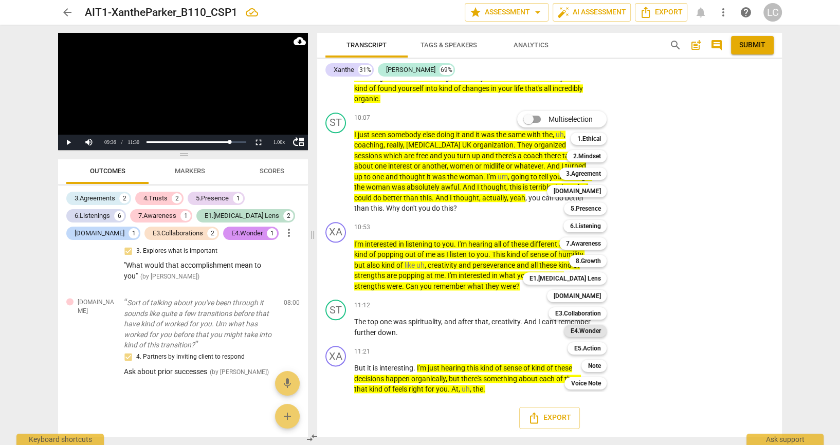
click at [594, 330] on b "E4.Wonder" at bounding box center [585, 331] width 30 height 12
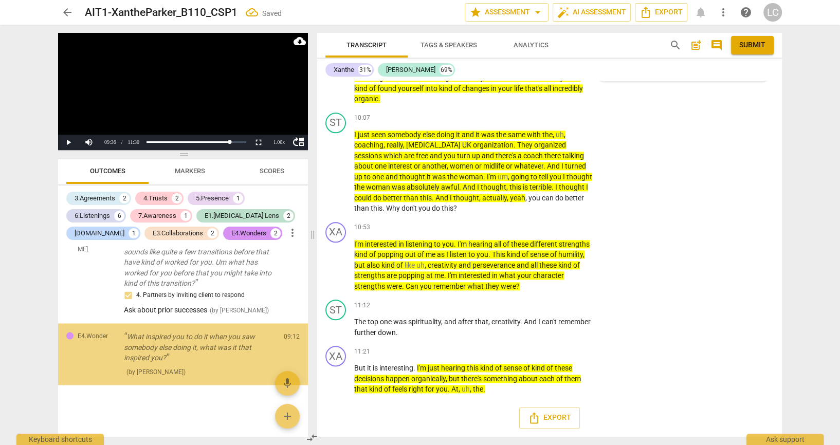
scroll to position [1812, 0]
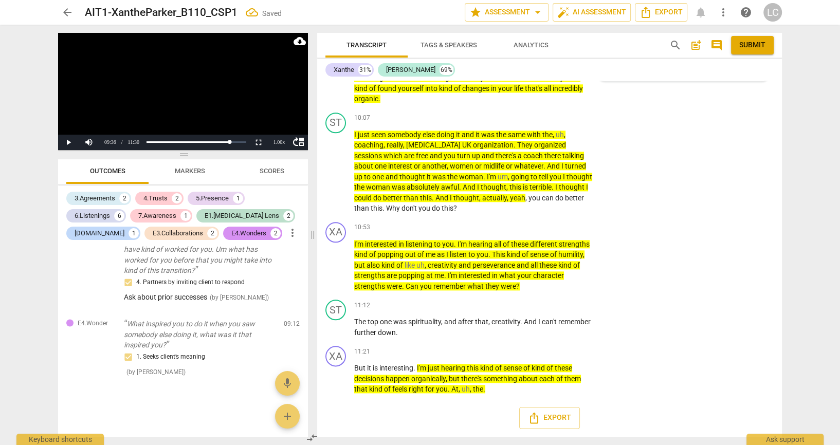
click at [633, 69] on textarea at bounding box center [675, 64] width 142 height 10
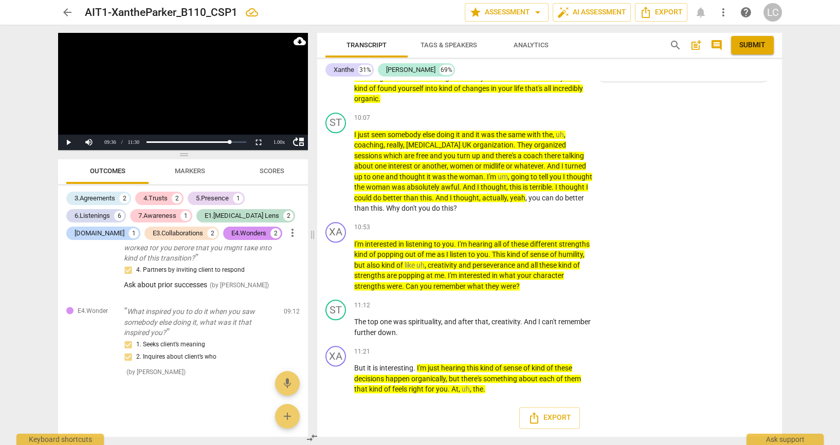
click at [808, 269] on div "arrow_back AIT1-XantheParker_B110_CSP1 edit star Assessment arrow_drop_down aut…" at bounding box center [420, 222] width 840 height 445
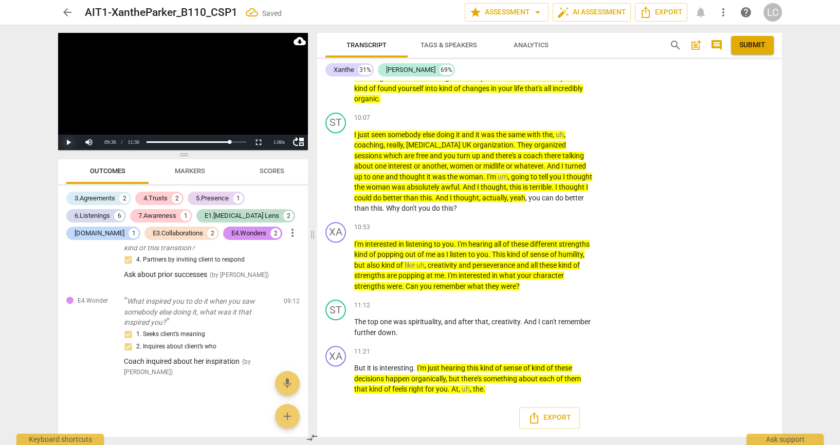
click at [64, 143] on button "Play" at bounding box center [68, 142] width 21 height 15
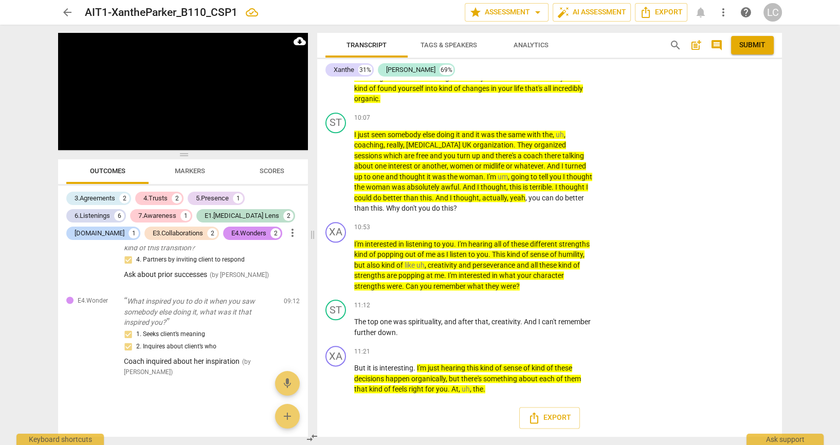
click at [826, 360] on div "arrow_back AIT1-XantheParker_B110_CSP1 edit star Assessment arrow_drop_down aut…" at bounding box center [420, 222] width 840 height 445
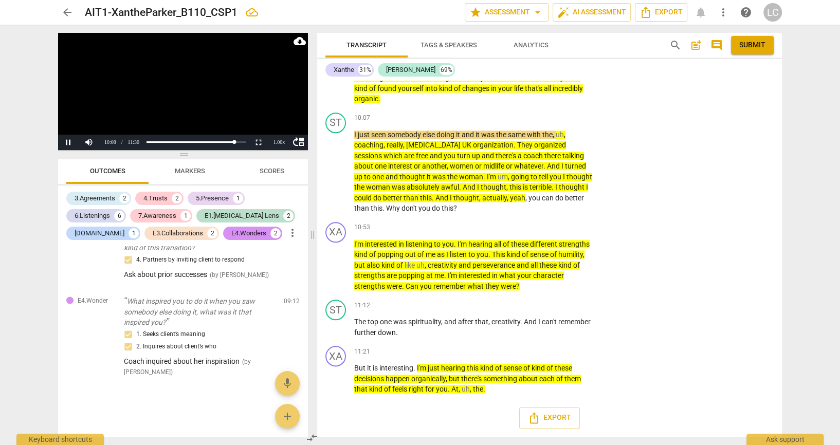
click at [68, 133] on video at bounding box center [183, 91] width 250 height 117
click at [559, 66] on p "Add competency" at bounding box center [563, 61] width 49 height 9
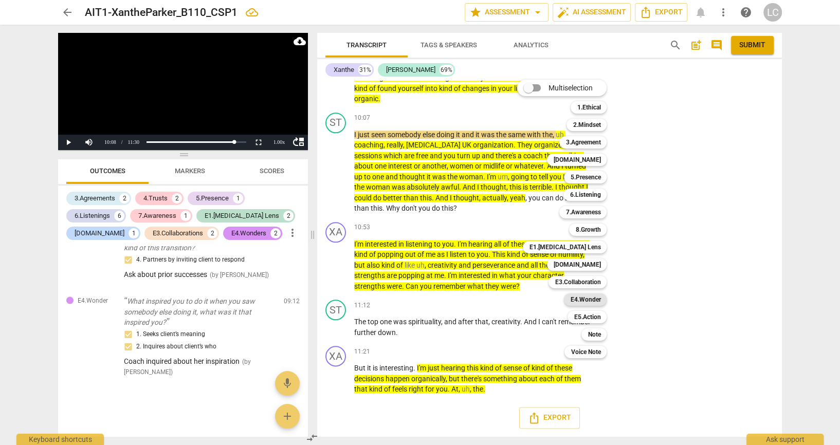
click at [601, 303] on b "E4.Wonder" at bounding box center [585, 300] width 30 height 12
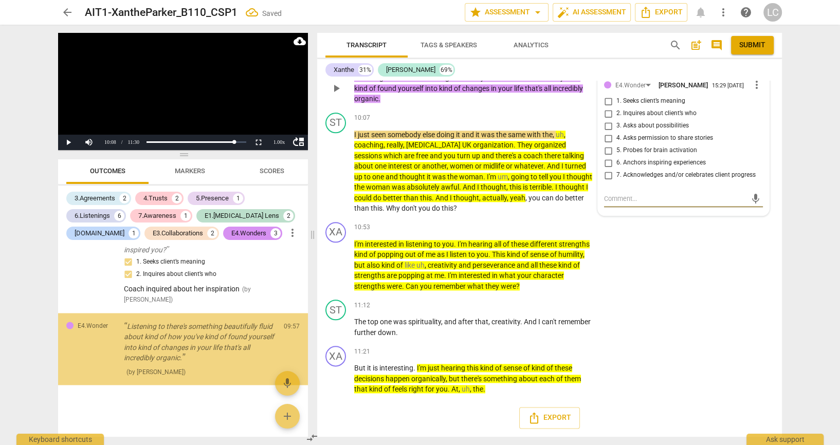
scroll to position [1924, 0]
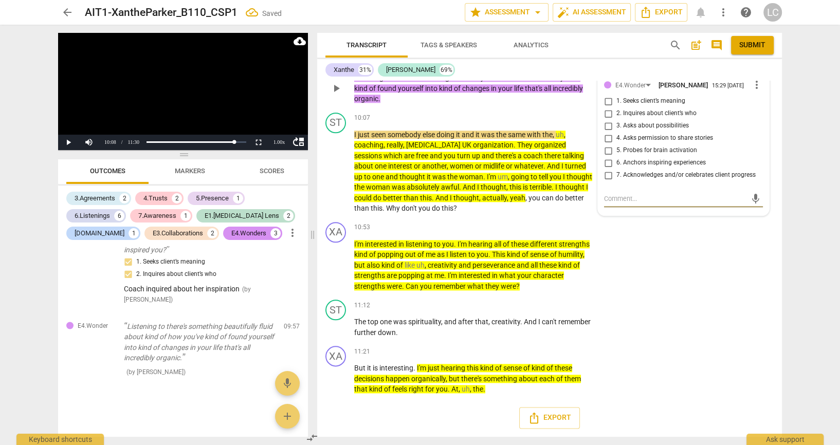
click at [608, 182] on input "7. Acknowledges and/or celebrates client progress" at bounding box center [608, 175] width 16 height 12
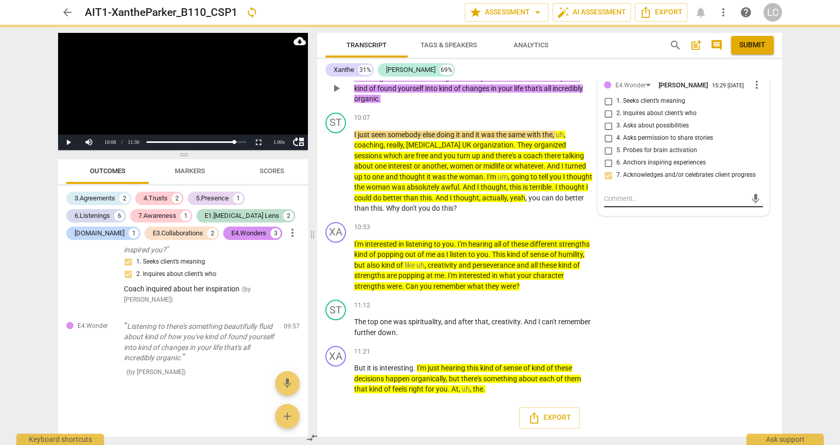
click at [619, 204] on textarea at bounding box center [675, 199] width 142 height 10
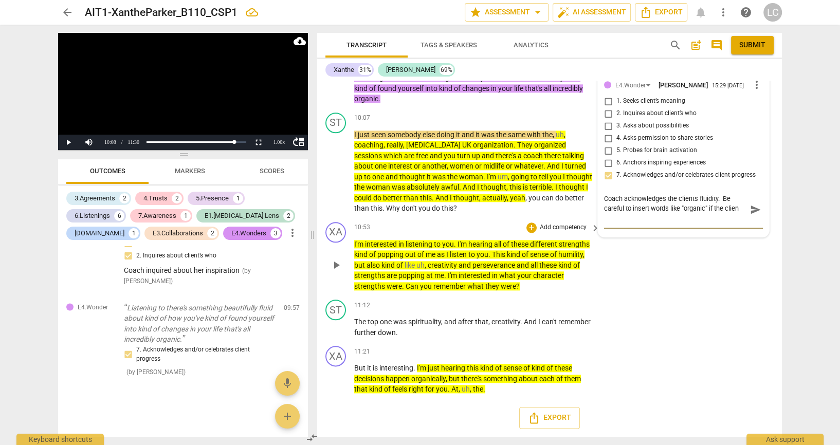
scroll to position [0, 0]
click at [803, 357] on div "arrow_back AIT1-XantheParker_B110_CSP1 edit star Assessment arrow_drop_down aut…" at bounding box center [420, 222] width 840 height 445
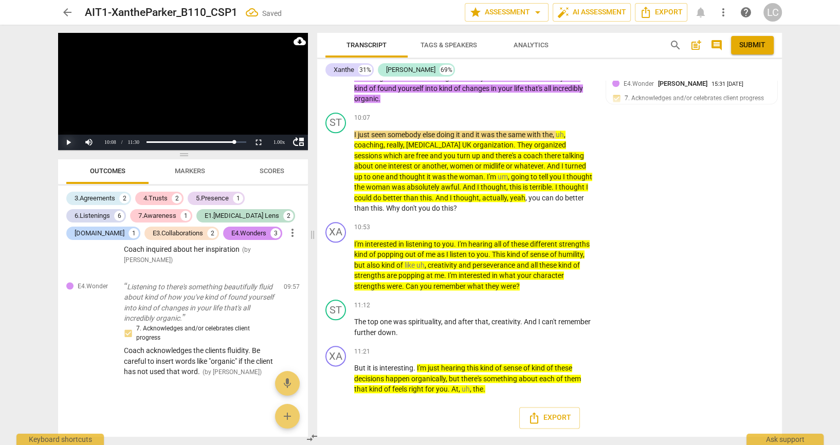
click at [70, 138] on button "Play" at bounding box center [68, 142] width 21 height 15
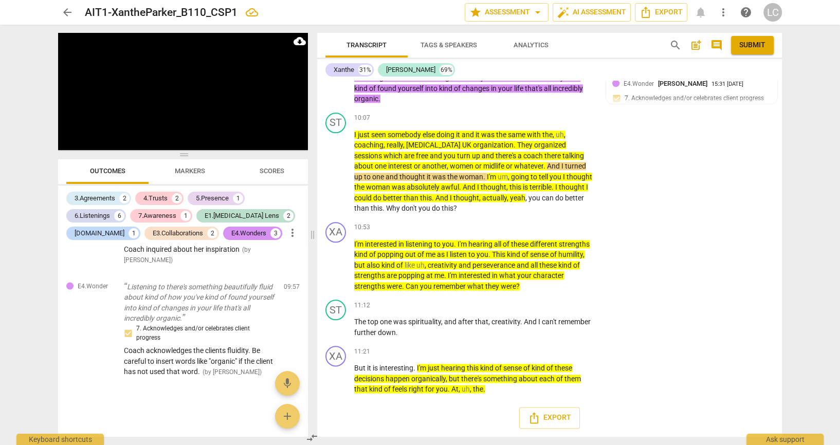
scroll to position [5315, 0]
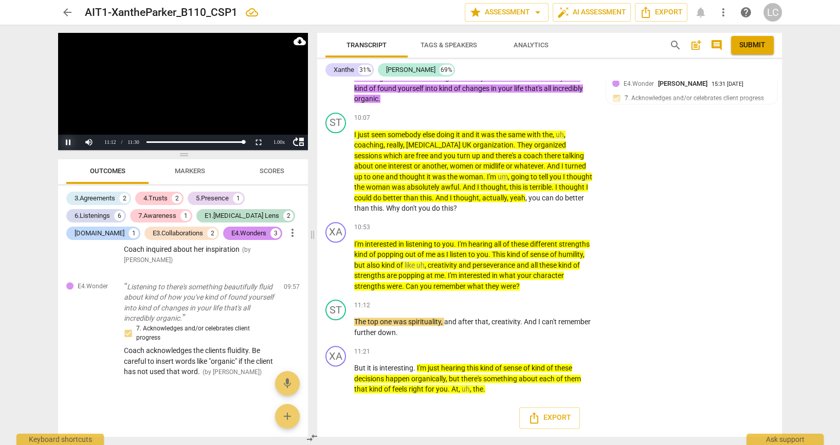
click at [67, 137] on button "Pause" at bounding box center [68, 142] width 21 height 15
click at [552, 229] on div "+ Add competency" at bounding box center [557, 228] width 61 height 10
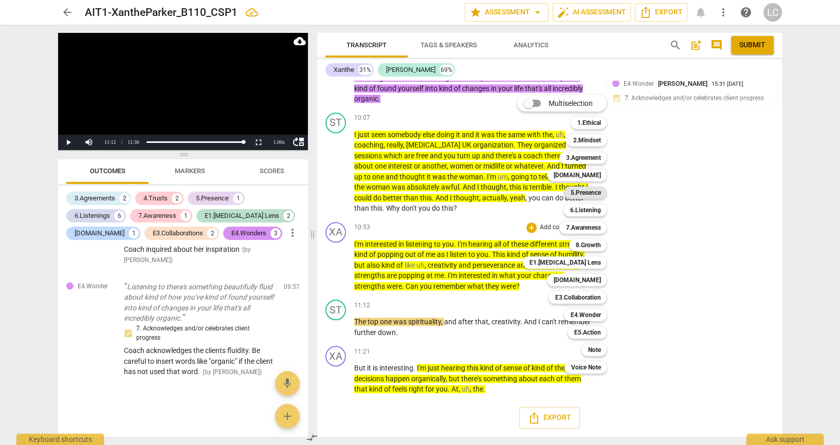
click at [592, 189] on b "5.Presence" at bounding box center [585, 193] width 30 height 12
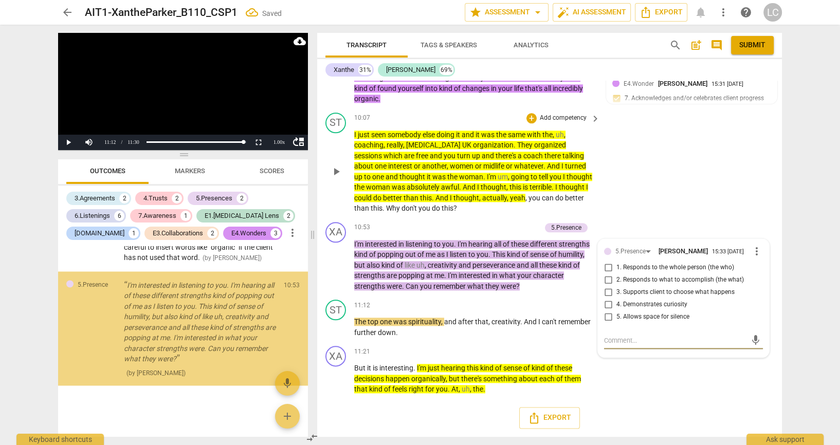
scroll to position [2093, 0]
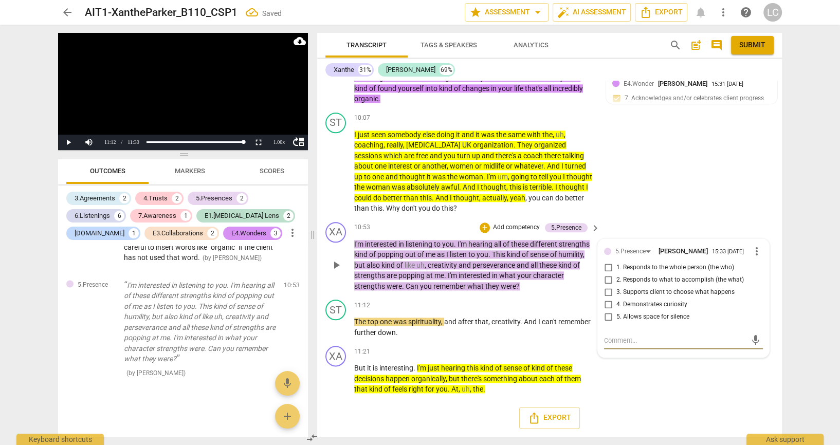
click at [606, 311] on input "4. Demonstrates curiosity" at bounding box center [608, 305] width 16 height 12
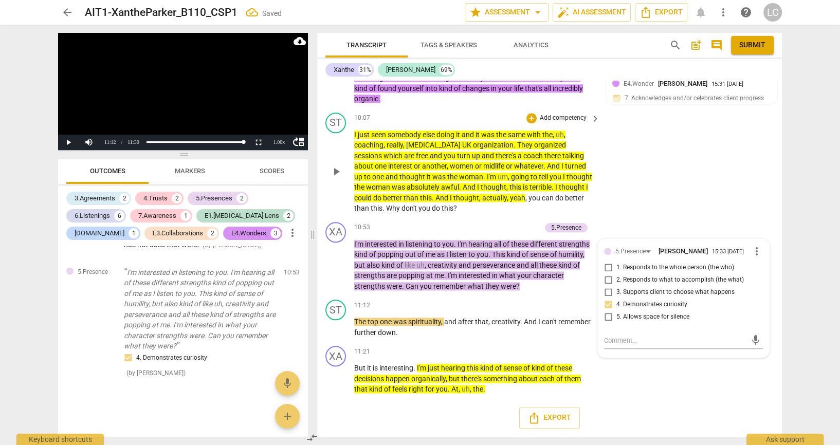
click at [750, 179] on div "ST play_arrow pause 10:07 + Add competency keyboard_arrow_right I just seen som…" at bounding box center [549, 164] width 465 height 110
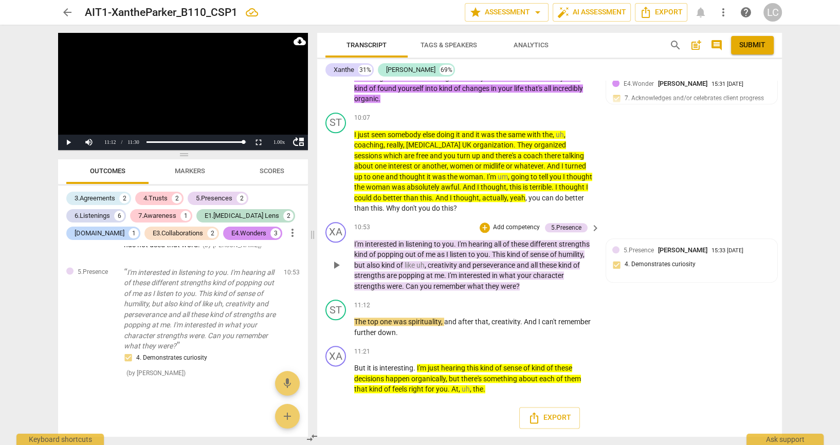
click at [496, 232] on p "Add competency" at bounding box center [516, 227] width 49 height 9
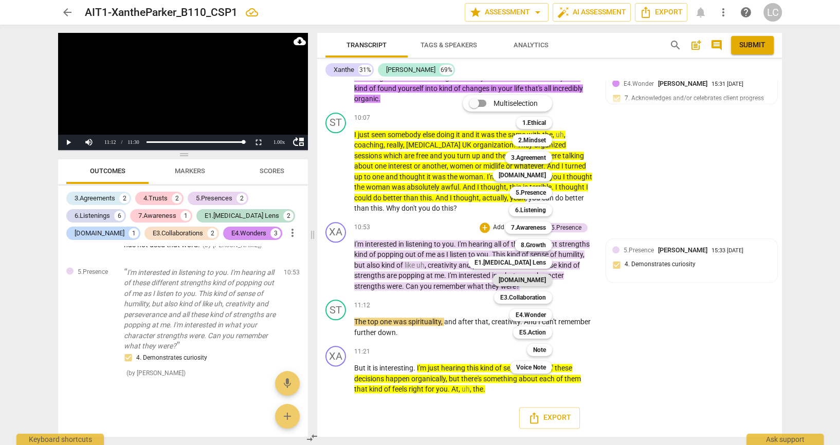
click at [543, 280] on b "[DOMAIN_NAME]" at bounding box center [522, 280] width 47 height 12
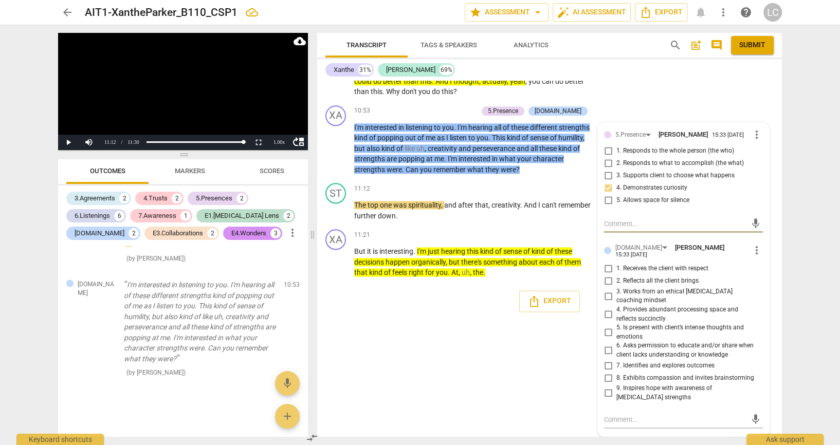
scroll to position [5490, 0]
click at [606, 393] on input "9. Inspires hope with awareness of [MEDICAL_DATA] strengths" at bounding box center [608, 393] width 16 height 12
click at [621, 416] on textarea at bounding box center [675, 420] width 142 height 10
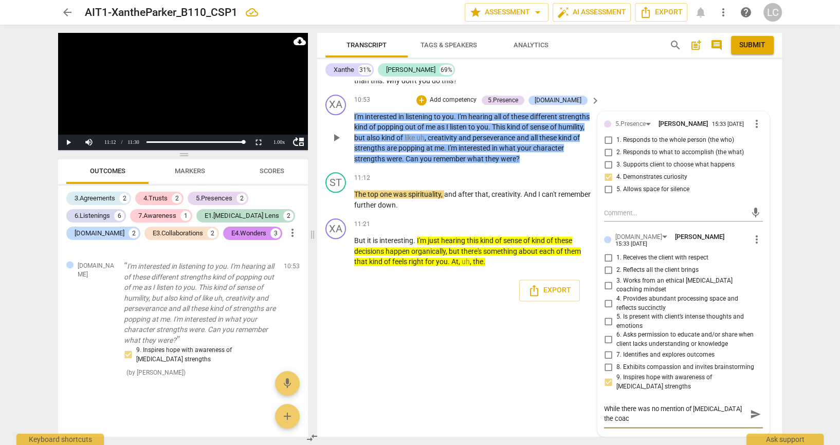
scroll to position [0, 0]
click at [634, 205] on div "mic" at bounding box center [683, 213] width 159 height 16
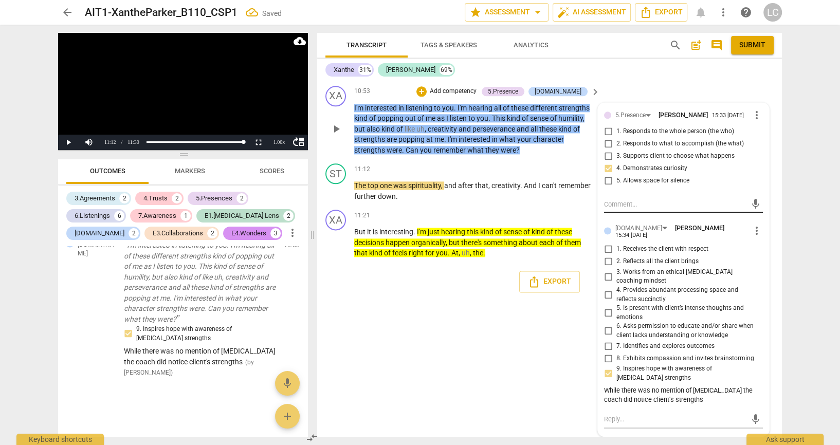
click at [625, 200] on textarea at bounding box center [675, 205] width 142 height 10
click at [744, 300] on span "4. Provides abundant processing space and reflects succinctly" at bounding box center [688, 295] width 142 height 18
click at [617, 300] on input "4. Provides abundant processing space and reflects succinctly" at bounding box center [608, 295] width 16 height 12
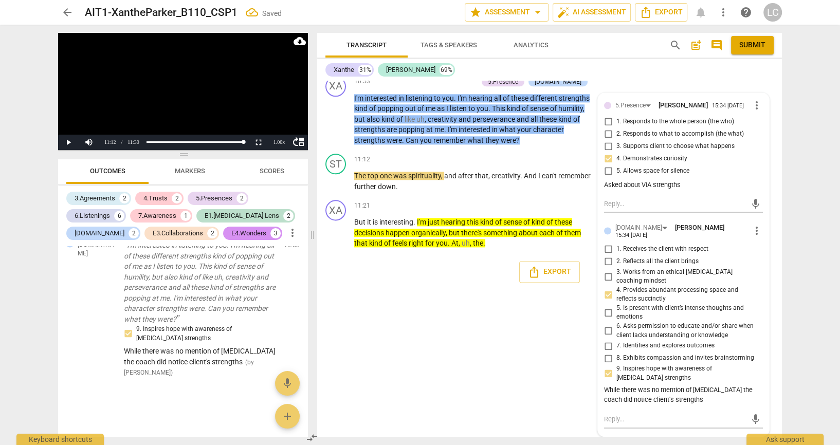
click at [472, 371] on div "[PERSON_NAME] Summary: Summary: Nice session [PERSON_NAME]. There were many thi…" at bounding box center [549, 259] width 465 height 356
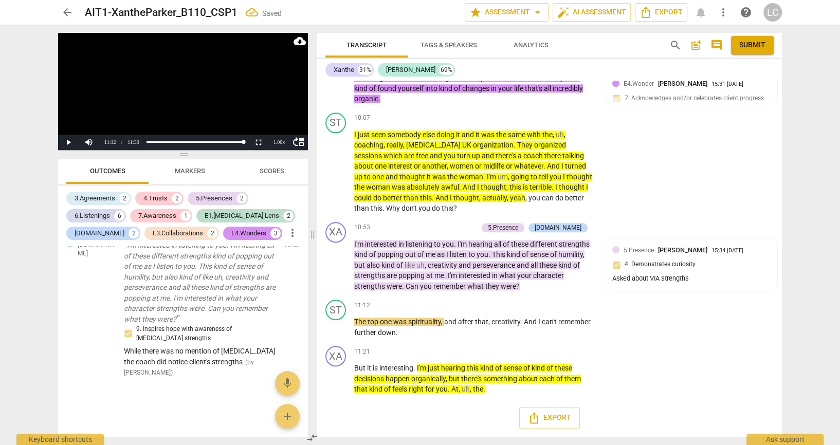
scroll to position [5339, 0]
click at [66, 145] on button "Play" at bounding box center [68, 142] width 21 height 15
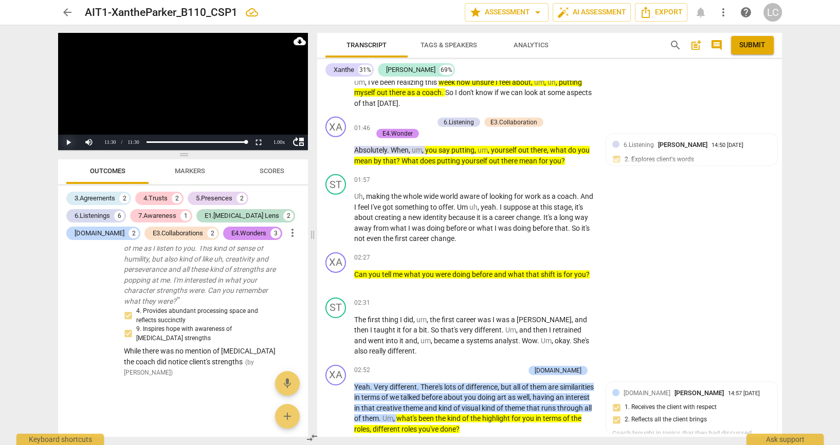
scroll to position [3182, 0]
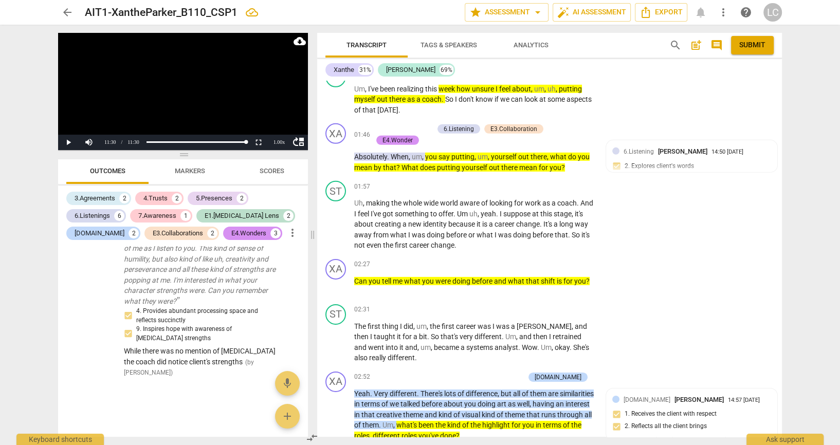
click at [498, 32] on p "Add competency" at bounding box center [511, 27] width 49 height 9
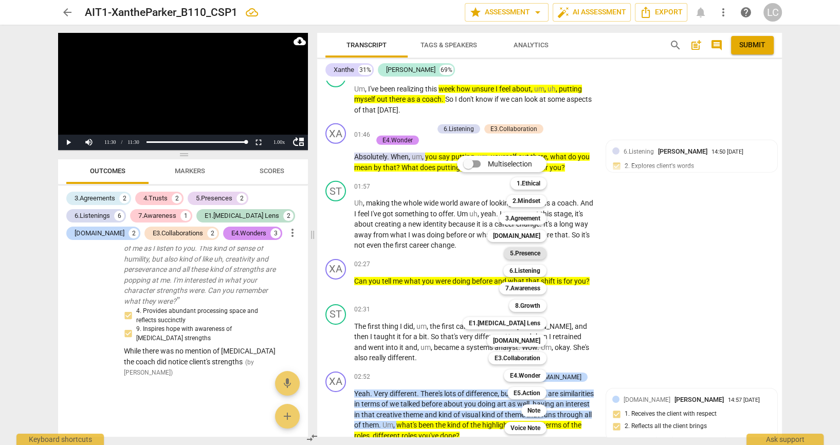
click at [535, 253] on b "5.Presence" at bounding box center [525, 253] width 30 height 12
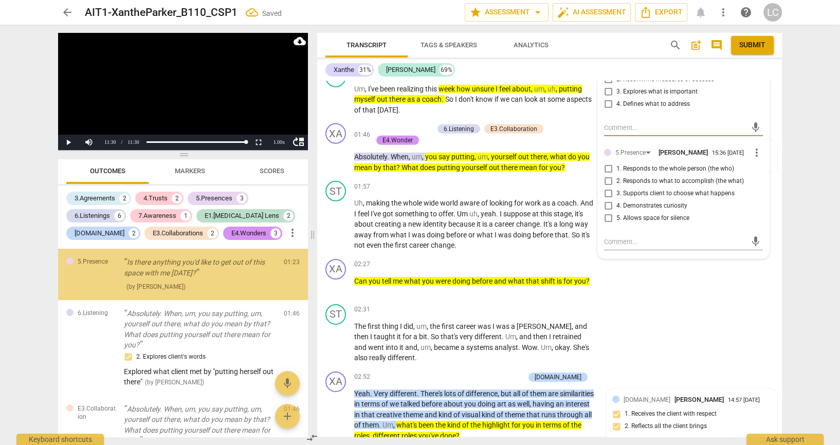
scroll to position [265, 0]
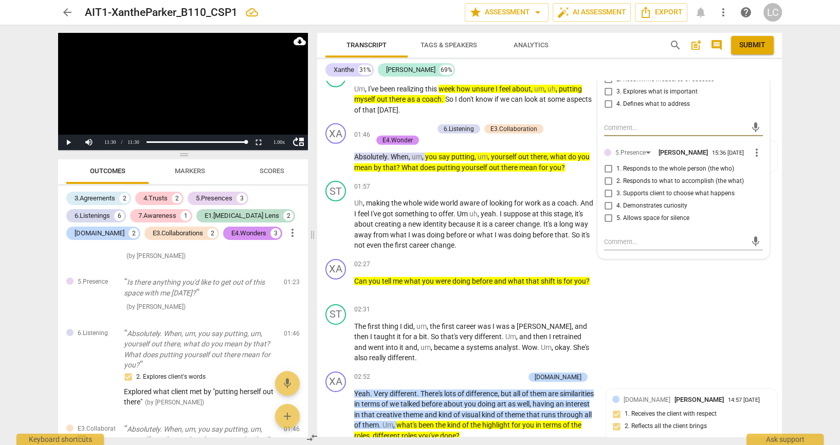
click at [631, 133] on textarea at bounding box center [675, 128] width 142 height 10
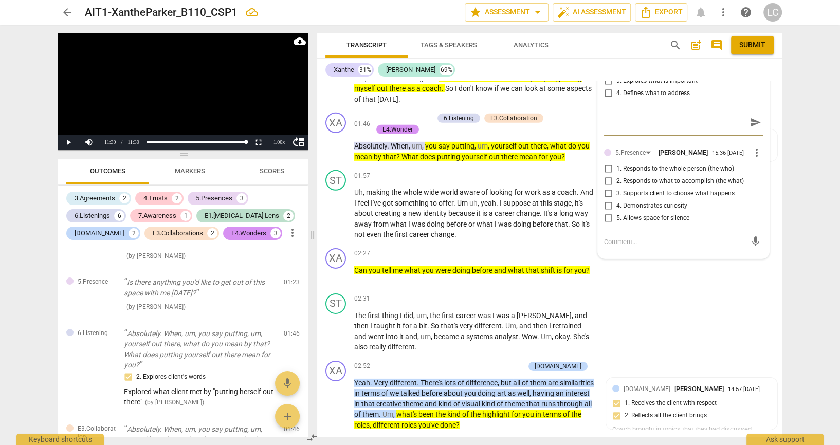
click at [816, 312] on div "arrow_back AIT1-XantheParker_B110_CSP1 edit star Assessment arrow_drop_down aut…" at bounding box center [420, 222] width 840 height 445
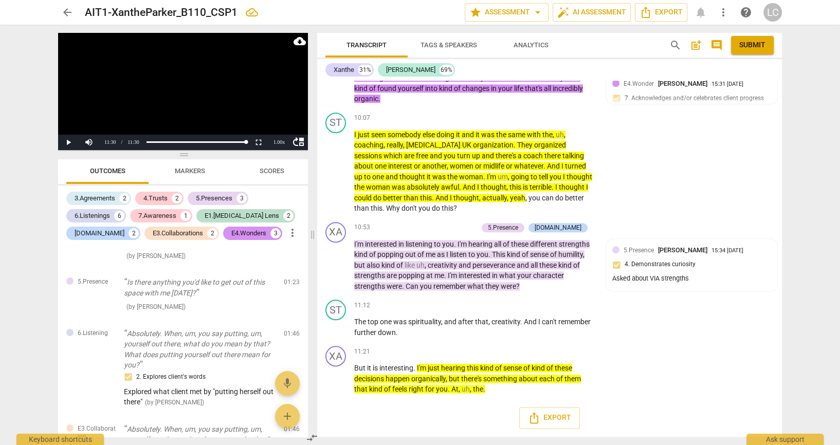
scroll to position [5331, 0]
click at [458, 223] on p "Add competency" at bounding box center [453, 227] width 49 height 9
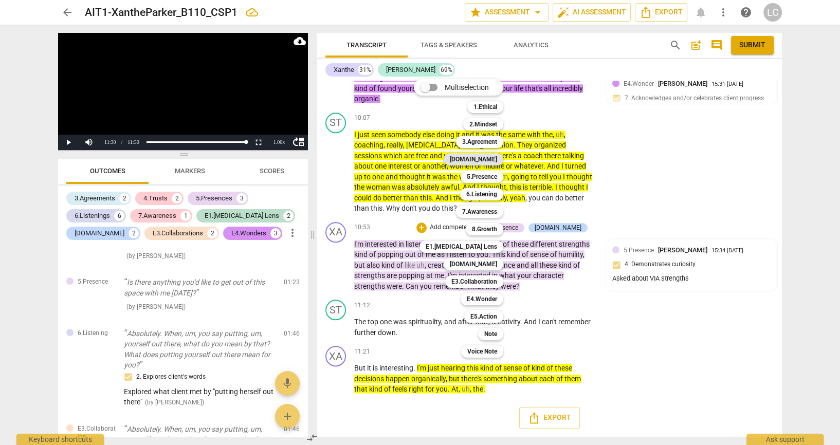
click at [497, 156] on b "[DOMAIN_NAME]" at bounding box center [473, 159] width 47 height 12
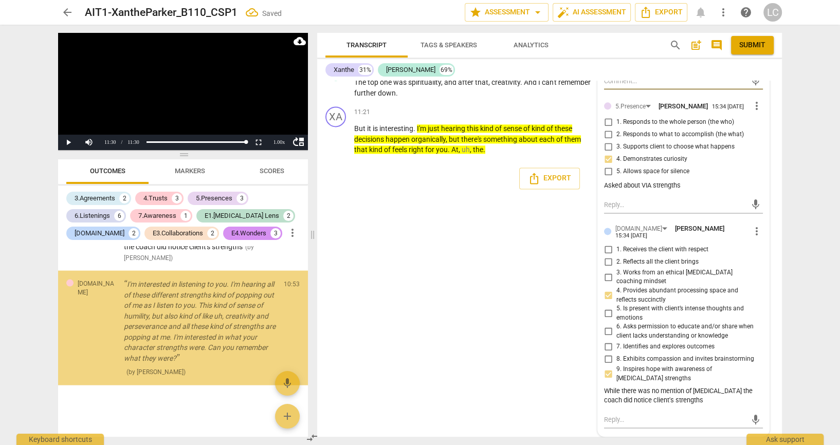
scroll to position [2517, 0]
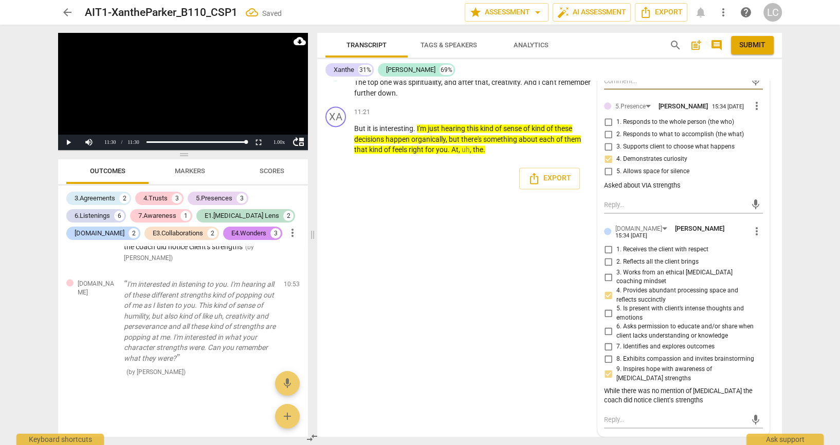
click at [605, 27] on input "1. Respects talents and insights" at bounding box center [608, 20] width 16 height 12
click at [623, 86] on textarea at bounding box center [675, 81] width 142 height 10
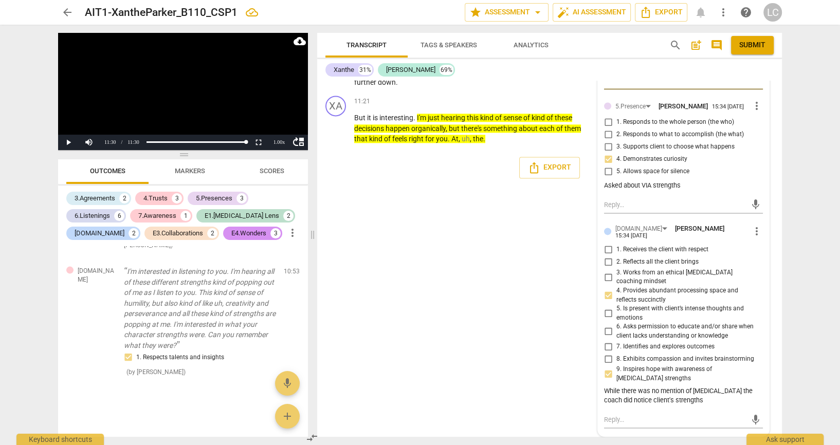
click at [830, 300] on div "arrow_back AIT1-XantheParker_B110_CSP1 edit star Assessment arrow_drop_down aut…" at bounding box center [420, 222] width 840 height 445
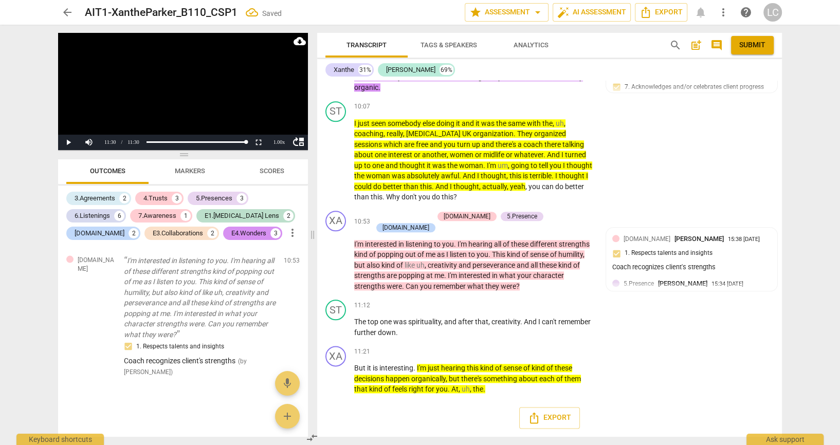
click at [830, 300] on div "arrow_back AIT1-XantheParker_B110_CSP1 Saved edit star Assessment arrow_drop_do…" at bounding box center [420, 222] width 840 height 445
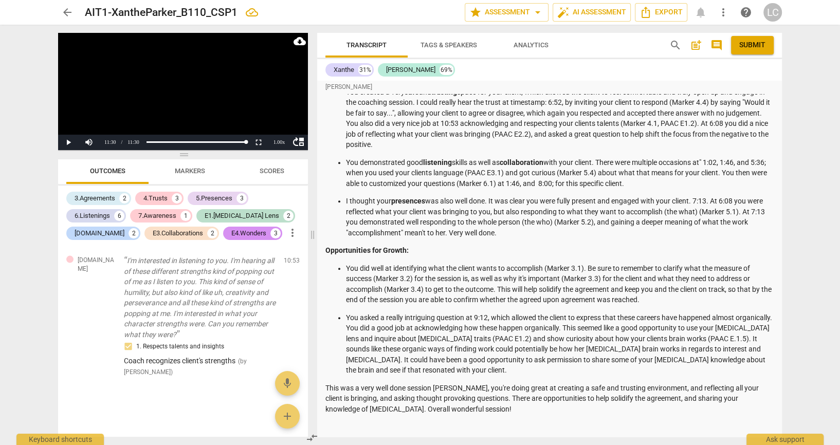
scroll to position [697, 0]
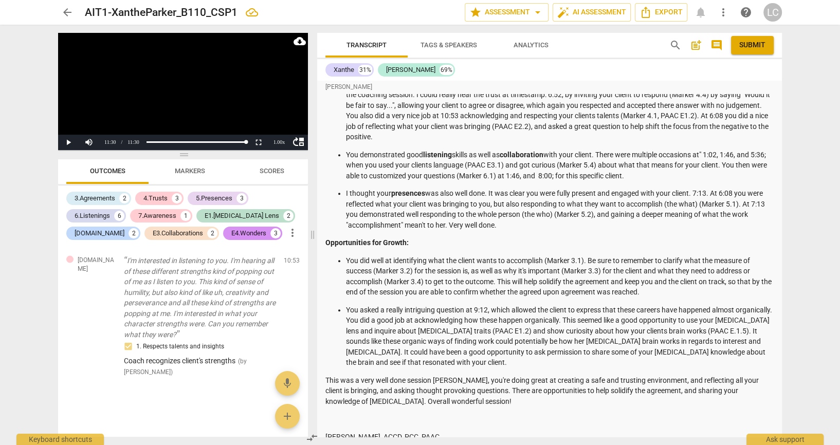
click at [829, 250] on div "arrow_back AIT1-XantheParker_B110_CSP1 edit star Assessment arrow_drop_down aut…" at bounding box center [420, 222] width 840 height 445
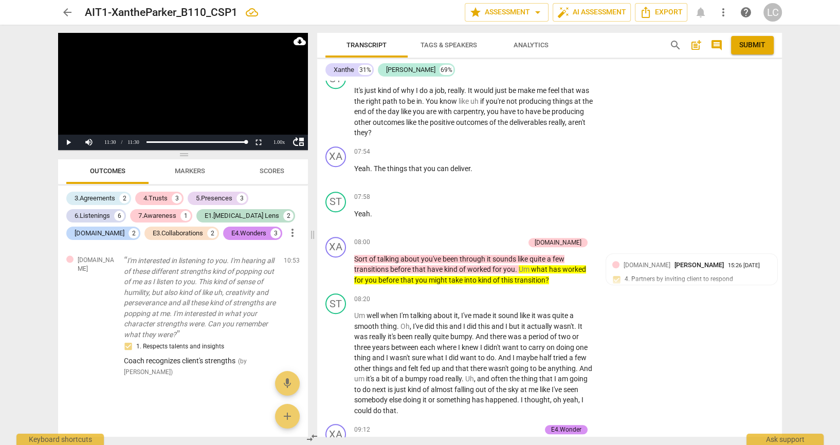
scroll to position [4427, 0]
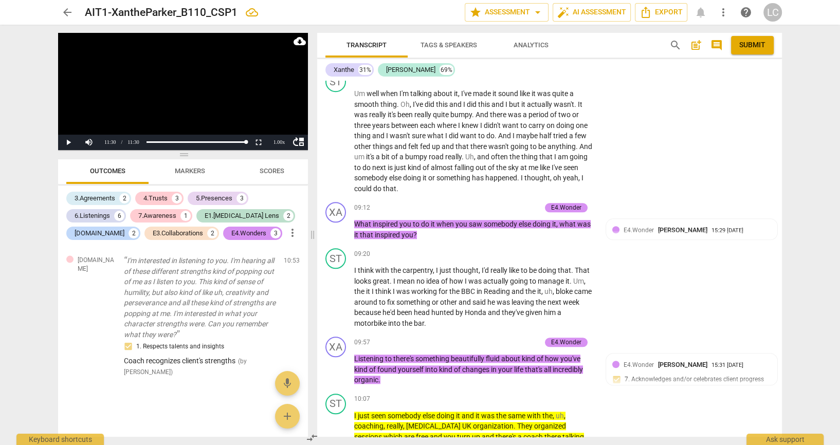
click at [811, 248] on div "arrow_back AIT1-XantheParker_B110_CSP1 edit star Assessment arrow_drop_down aut…" at bounding box center [420, 222] width 840 height 445
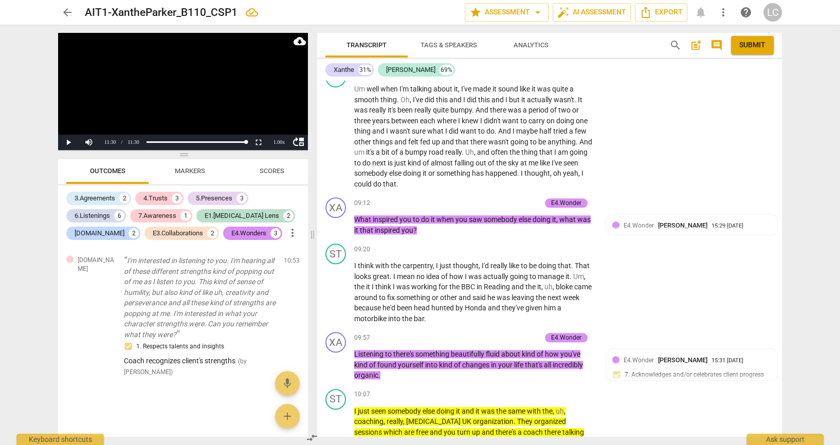
scroll to position [4647, 0]
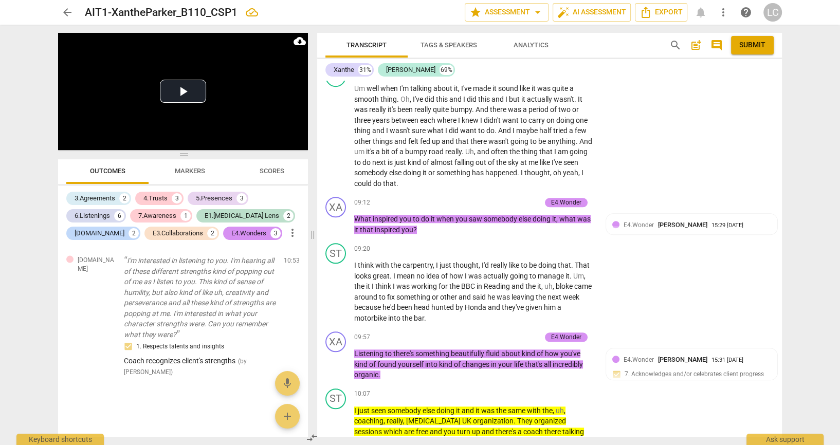
click at [694, 48] on span "post_add" at bounding box center [696, 45] width 12 height 12
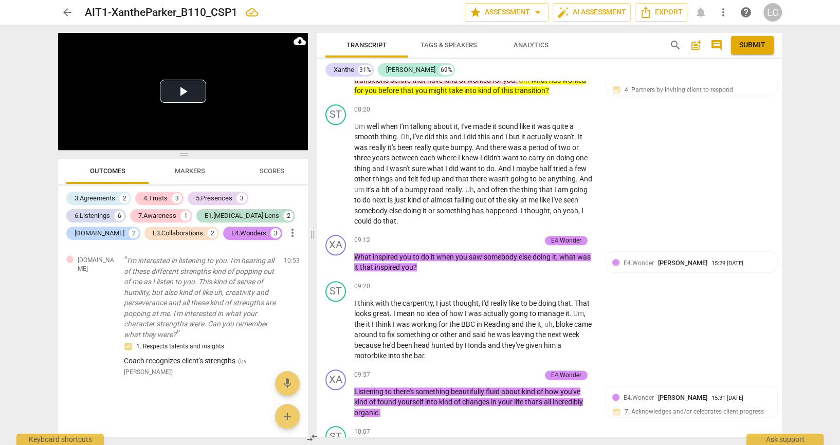
scroll to position [2866, 0]
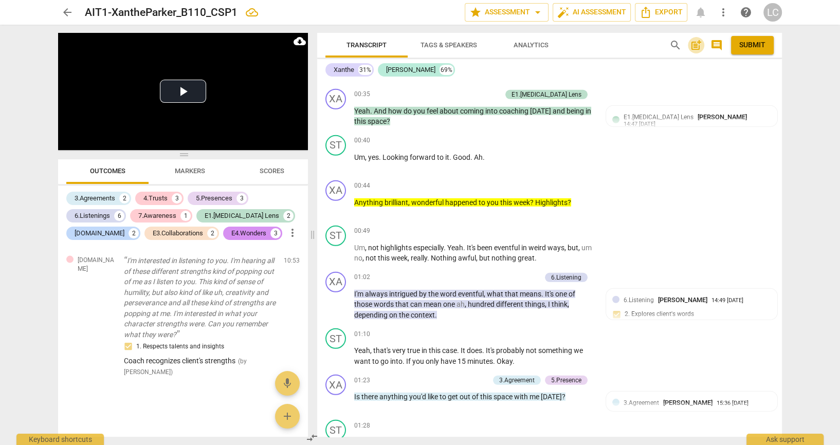
click at [691, 43] on span "post_add" at bounding box center [696, 45] width 12 height 12
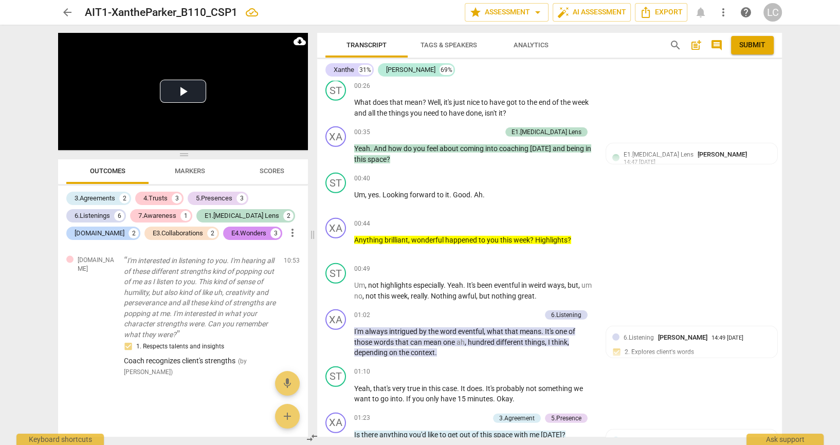
scroll to position [3040, 0]
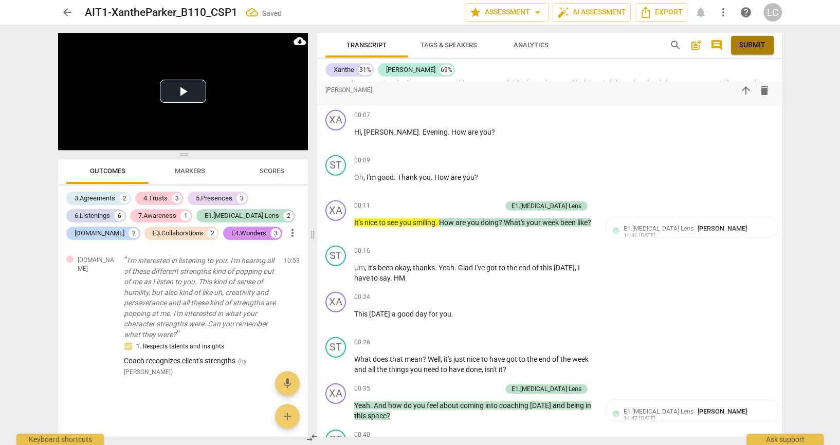
click at [764, 43] on span "Submit" at bounding box center [752, 45] width 26 height 10
